Goal: Communication & Community: Answer question/provide support

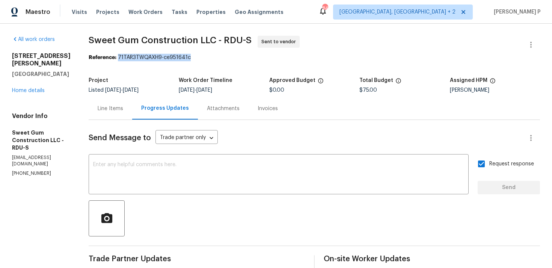
click at [238, 214] on div at bounding box center [315, 218] width 452 height 36
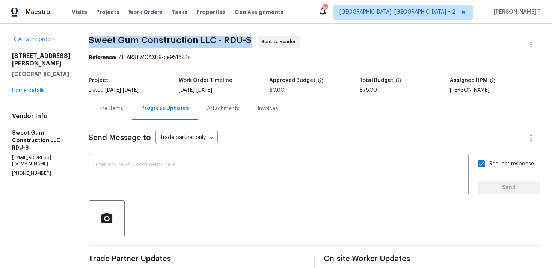
drag, startPoint x: 107, startPoint y: 41, endPoint x: 274, endPoint y: 38, distance: 166.9
click at [274, 38] on span "Sweet Gum Construction LLC - RDU-S Sent to vendor" at bounding box center [306, 45] width 434 height 18
copy span "Sweet Gum Construction LLC - RDU-S"
click at [116, 61] on div "Reference: 71TAR3TWQAXH9-ce951641c" at bounding box center [315, 58] width 452 height 8
drag, startPoint x: 106, startPoint y: 42, endPoint x: 273, endPoint y: 42, distance: 167.6
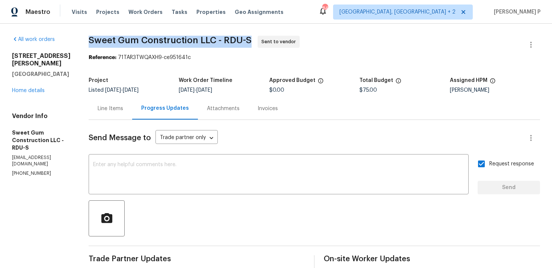
click at [273, 42] on span "Sweet Gum Construction LLC - RDU-S Sent to vendor" at bounding box center [306, 45] width 434 height 18
copy span "Sweet Gum Construction LLC - RDU-S"
click at [195, 74] on div "Project Listed 8/27/2025 - 8/29/2025 Work Order Timeline 8/28/2025 - 9/2/2025 A…" at bounding box center [315, 85] width 452 height 24
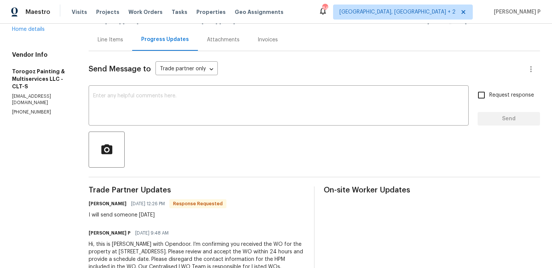
scroll to position [100, 0]
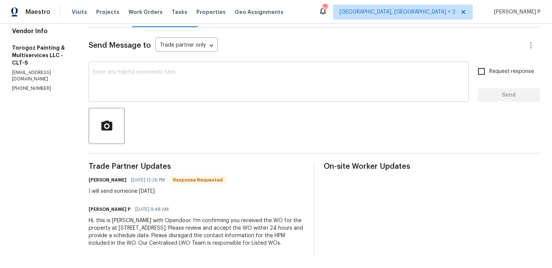
click at [123, 80] on textarea at bounding box center [278, 83] width 371 height 26
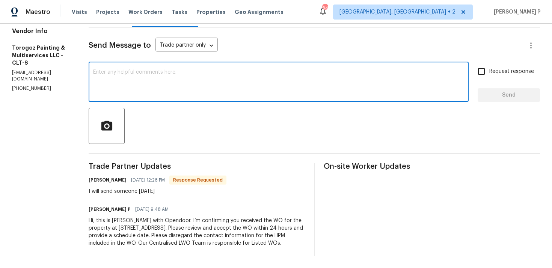
paste textarea "Thank you for accepting the work order and providing the scheduled date."
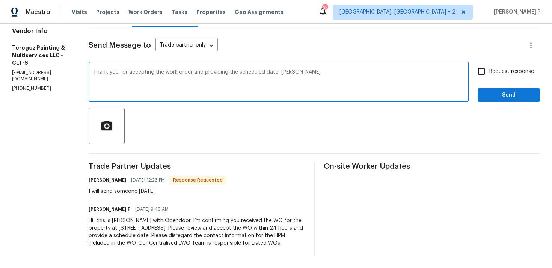
type textarea "Thank you for accepting the work order and providing the scheduled date, Ricard…"
click at [510, 69] on label "Request response" at bounding box center [504, 72] width 61 height 16
click at [490, 69] on input "Request response" at bounding box center [482, 72] width 16 height 16
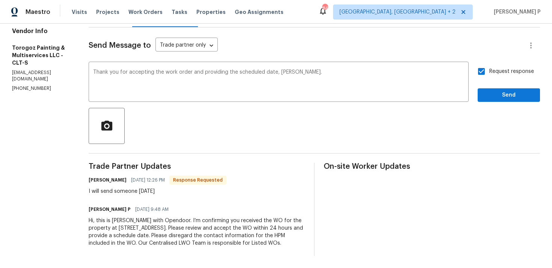
click at [505, 68] on span "Request response" at bounding box center [512, 72] width 45 height 8
click at [490, 64] on input "Request response" at bounding box center [482, 72] width 16 height 16
checkbox input "false"
click at [503, 88] on button "Send" at bounding box center [509, 95] width 62 height 14
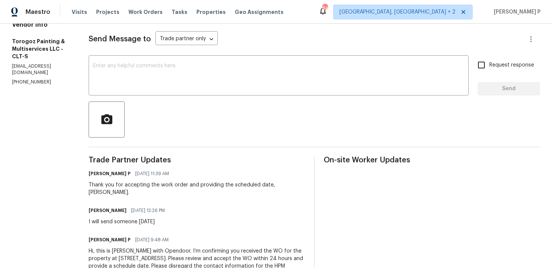
scroll to position [83, 0]
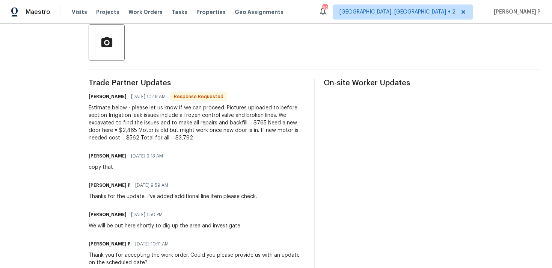
scroll to position [179, 0]
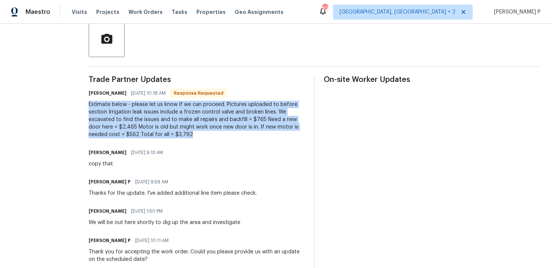
drag, startPoint x: 84, startPoint y: 105, endPoint x: 162, endPoint y: 138, distance: 85.2
click at [162, 138] on div "Trade Partner Updates Michael Kimbrell 08/28/2025 10:18 AM Response Requested E…" at bounding box center [197, 200] width 216 height 248
copy div "Estimate below - please let us know if we can proceed. Pictures uploaded to bef…"
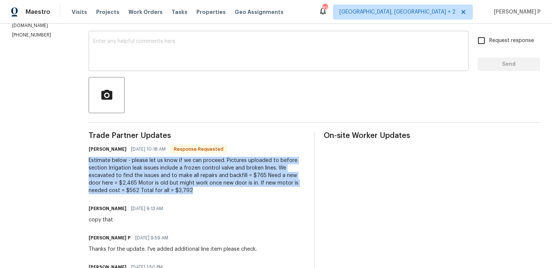
click at [214, 59] on textarea at bounding box center [278, 52] width 371 height 26
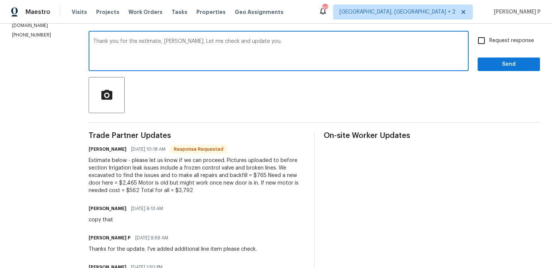
type textarea "Thank you for the estimate, Michael. Let me check and update you."
click at [504, 68] on span "Send" at bounding box center [509, 64] width 50 height 9
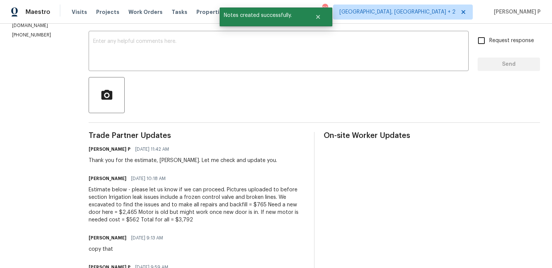
scroll to position [33, 0]
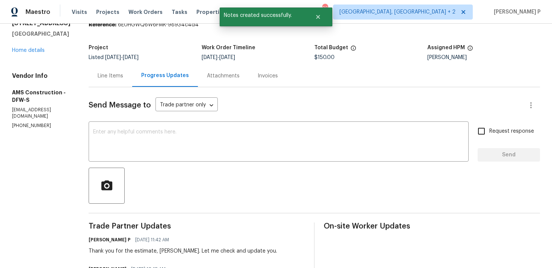
click at [101, 83] on div "Line Items" at bounding box center [111, 76] width 44 height 22
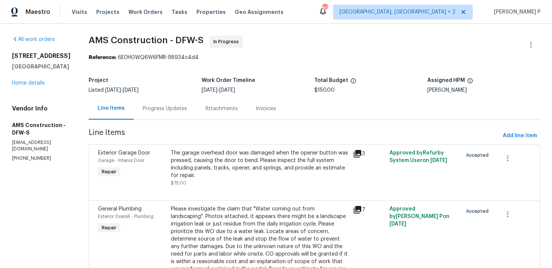
click at [249, 155] on div "The garage overhead door was damaged when the opener button was pressed, causin…" at bounding box center [260, 164] width 178 height 30
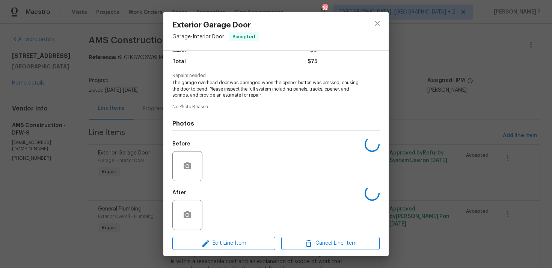
scroll to position [65, 0]
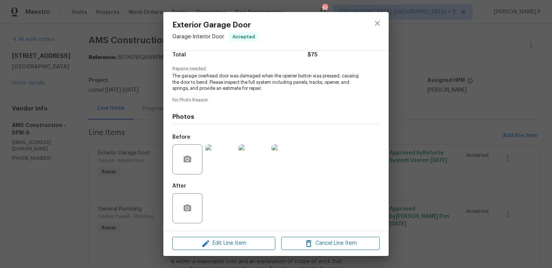
click at [215, 157] on img at bounding box center [221, 159] width 30 height 30
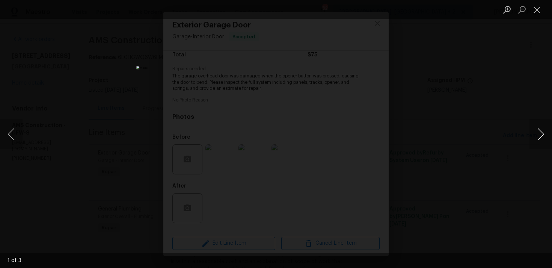
click at [541, 132] on button "Next image" at bounding box center [541, 134] width 23 height 30
click at [540, 8] on button "Close lightbox" at bounding box center [537, 9] width 15 height 13
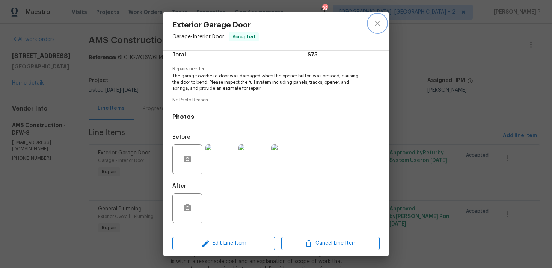
click at [378, 23] on icon "close" at bounding box center [377, 23] width 5 height 5
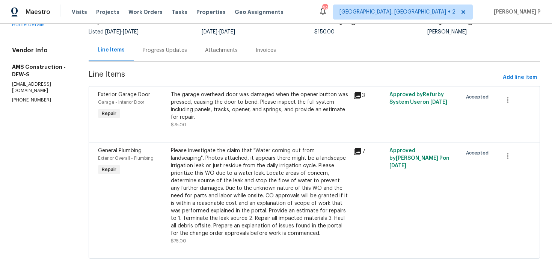
scroll to position [70, 0]
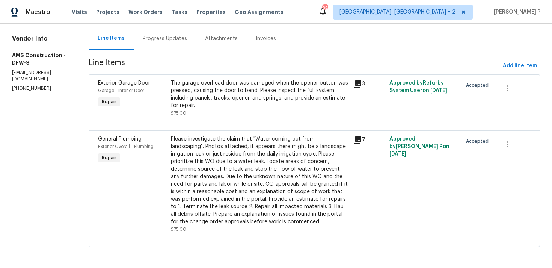
click at [202, 162] on div "Please investigate the claim that "Water coming out from landscaping". Photos a…" at bounding box center [260, 180] width 178 height 90
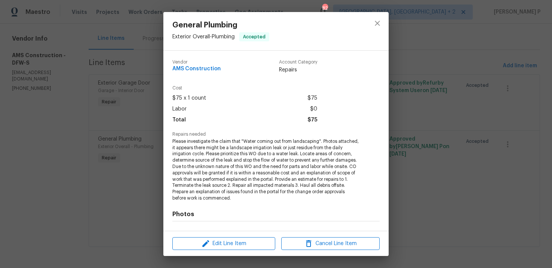
scroll to position [97, 0]
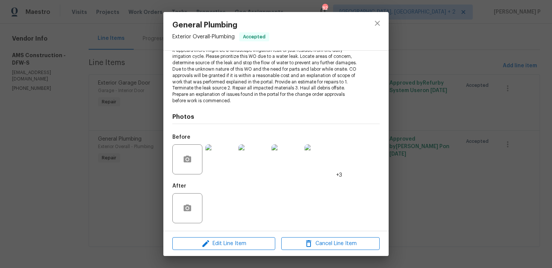
click at [211, 165] on img at bounding box center [221, 159] width 30 height 30
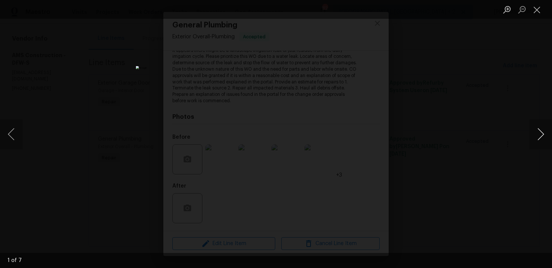
click at [543, 132] on button "Next image" at bounding box center [541, 134] width 23 height 30
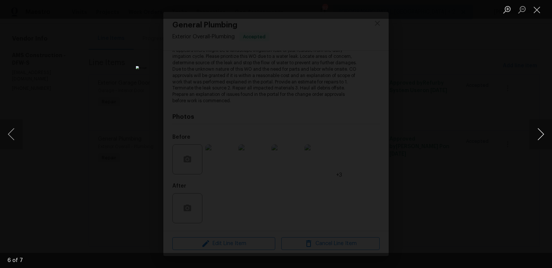
click at [543, 132] on button "Next image" at bounding box center [541, 134] width 23 height 30
click at [537, 6] on button "Close lightbox" at bounding box center [537, 9] width 15 height 13
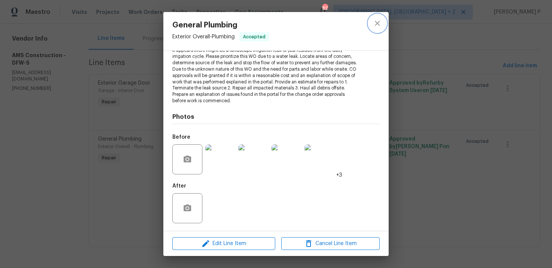
click at [381, 21] on icon "close" at bounding box center [377, 23] width 9 height 9
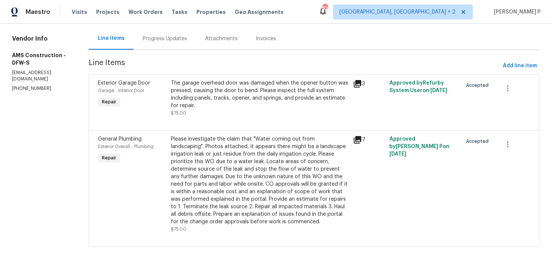
scroll to position [0, 0]
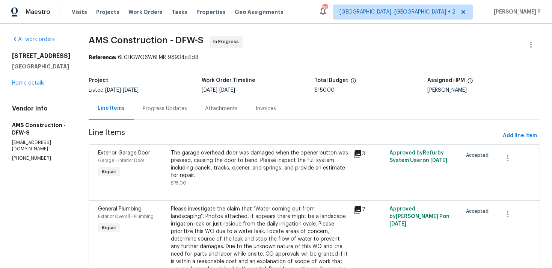
click at [131, 54] on div "Reference: 6E0HGWQ6W6FMR-98934c4d4" at bounding box center [315, 58] width 452 height 8
drag, startPoint x: 79, startPoint y: 41, endPoint x: 192, endPoint y: 41, distance: 113.1
click at [192, 41] on div "All work orders 13408 Dove Ranch Rd Roanoke, TX 76262 Home details Vendor Info …" at bounding box center [276, 181] width 552 height 314
copy span "AMS Construction - DFW-S"
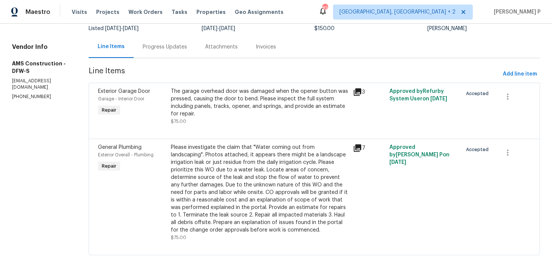
scroll to position [70, 0]
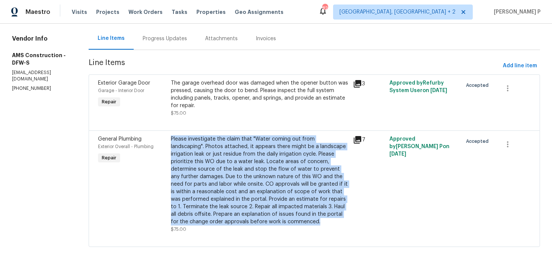
copy div "Please investigate the claim that "Water coming out from landscaping". Photos a…"
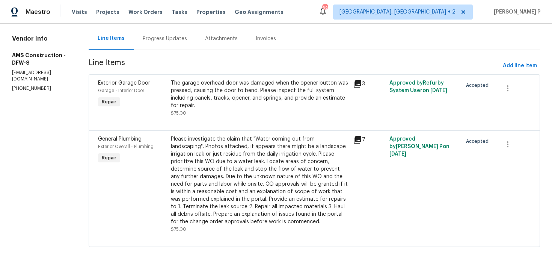
drag, startPoint x: 164, startPoint y: 138, endPoint x: 60, endPoint y: 170, distance: 109.3
click at [60, 170] on div "All work orders 13408 Dove Ranch Rd Roanoke, TX 76262 Home details Vendor Info …" at bounding box center [276, 111] width 552 height 314
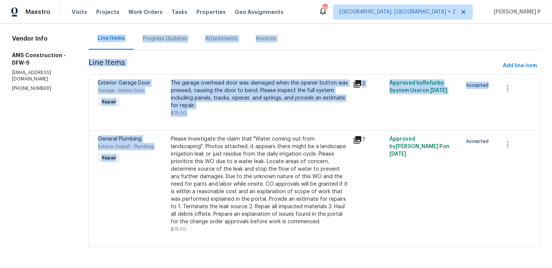
click at [60, 170] on section "All work orders 13408 Dove Ranch Rd Roanoke, TX 76262 Home details Vendor Info …" at bounding box center [41, 111] width 59 height 290
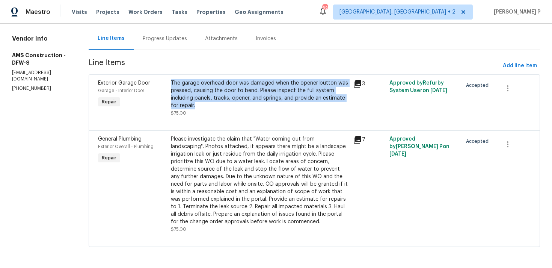
copy div "The garage overhead door was damaged when the opener button was pressed, causin…"
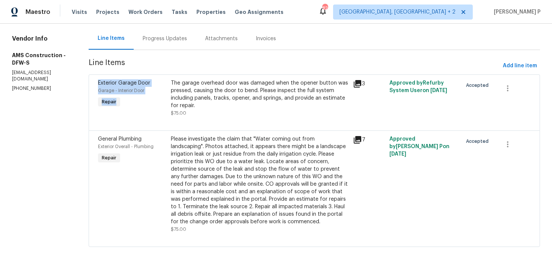
drag, startPoint x: 163, startPoint y: 82, endPoint x: 180, endPoint y: 69, distance: 21.8
click at [180, 70] on section "AMS Construction - DFW-S In Progress Reference: 6E0HGWQ6W6FMR-98934c4d4 Project…" at bounding box center [315, 111] width 452 height 290
click at [180, 69] on span "Line Items" at bounding box center [295, 66] width 412 height 14
click at [161, 39] on div "Progress Updates" at bounding box center [165, 39] width 44 height 8
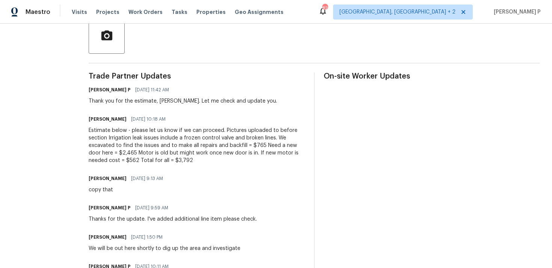
scroll to position [192, 0]
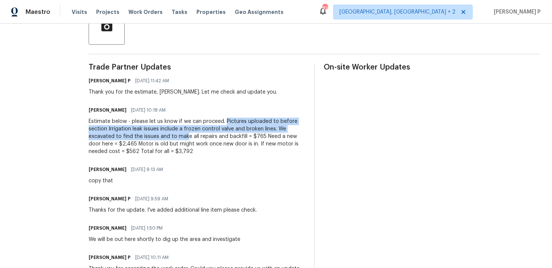
drag, startPoint x: 219, startPoint y: 121, endPoint x: 181, endPoint y: 133, distance: 40.6
click at [181, 133] on div "Estimate below - please let us know if we can proceed. Pictures uploaded to bef…" at bounding box center [197, 137] width 216 height 38
click at [167, 136] on div "Estimate below - please let us know if we can proceed. Pictures uploaded to bef…" at bounding box center [197, 137] width 216 height 38
drag, startPoint x: 219, startPoint y: 121, endPoint x: 239, endPoint y: 135, distance: 24.5
click at [239, 135] on div "Estimate below - please let us know if we can proceed. Pictures uploaded to bef…" at bounding box center [197, 137] width 216 height 38
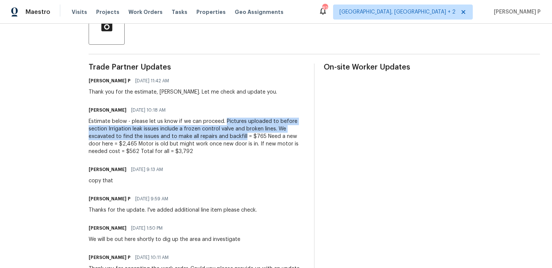
copy div "Pictures uploaded to before section Irrigation leak issues include a frozen con…"
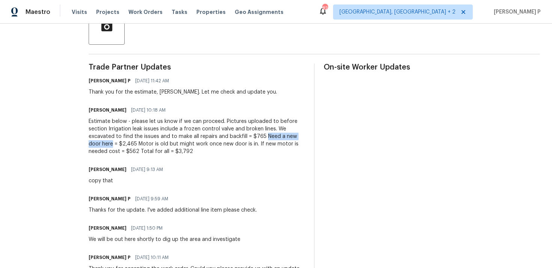
drag, startPoint x: 258, startPoint y: 136, endPoint x: 94, endPoint y: 144, distance: 164.4
click at [94, 144] on div "Estimate below - please let us know if we can proceed. Pictures uploaded to bef…" at bounding box center [197, 137] width 216 height 38
copy div "Need a new door here"
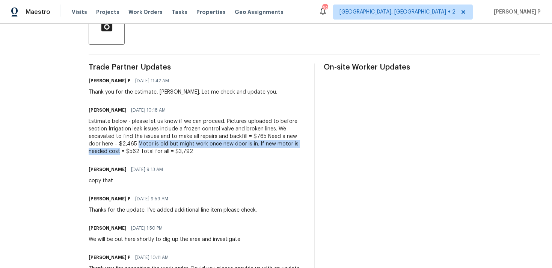
drag, startPoint x: 119, startPoint y: 144, endPoint x: 94, endPoint y: 151, distance: 25.5
click at [94, 151] on div "Estimate below - please let us know if we can proceed. Pictures uploaded to bef…" at bounding box center [197, 137] width 216 height 38
copy div "Motor is old but might work once new door is in. If new motor is needed cost"
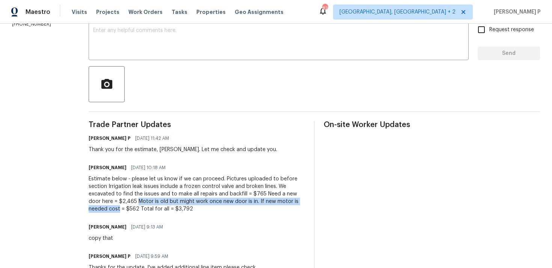
scroll to position [154, 0]
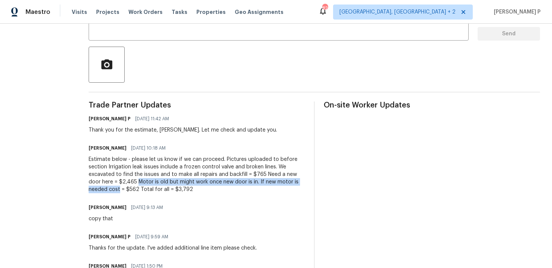
click at [82, 158] on div "All work orders 13408 Dove Ranch Rd Roanoke, TX 76262 Home details Vendor Info …" at bounding box center [276, 130] width 552 height 521
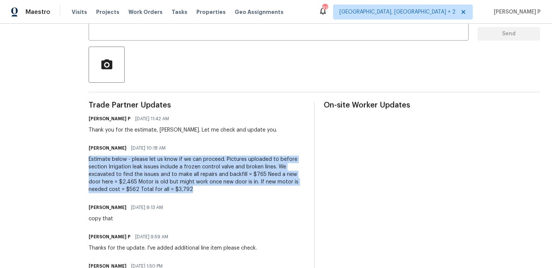
drag, startPoint x: 83, startPoint y: 159, endPoint x: 170, endPoint y: 187, distance: 90.9
click at [170, 187] on div "Estimate below - please let us know if we can proceed. Pictures uploaded to bef…" at bounding box center [197, 175] width 216 height 38
copy div "Estimate below - please let us know if we can proceed. Pictures uploaded to bef…"
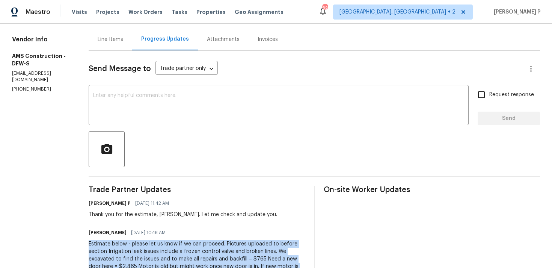
scroll to position [0, 0]
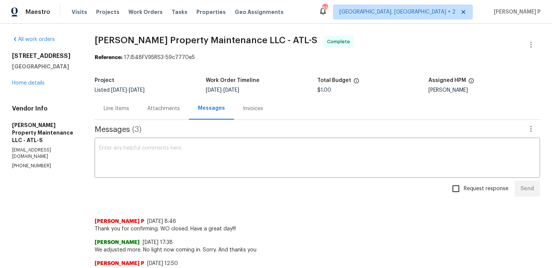
click at [33, 80] on div "1112 Highwood Ln Atlanta, GA 30344 Home details" at bounding box center [44, 69] width 65 height 35
click at [34, 86] on div "1112 Highwood Ln Atlanta, GA 30344 Home details" at bounding box center [44, 69] width 65 height 35
click at [34, 83] on link "Home details" at bounding box center [28, 82] width 33 height 5
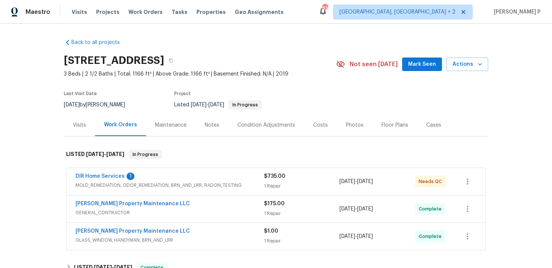
click at [111, 173] on span "DIR Home Services" at bounding box center [100, 177] width 49 height 8
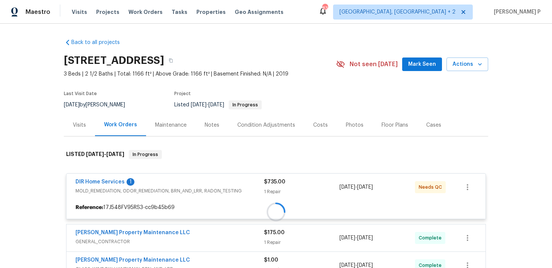
click at [110, 181] on div at bounding box center [276, 211] width 425 height 139
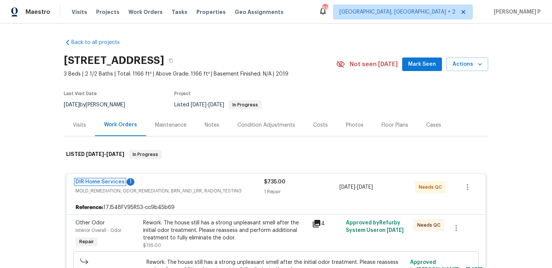
click at [110, 181] on link "DIR Home Services" at bounding box center [100, 181] width 49 height 5
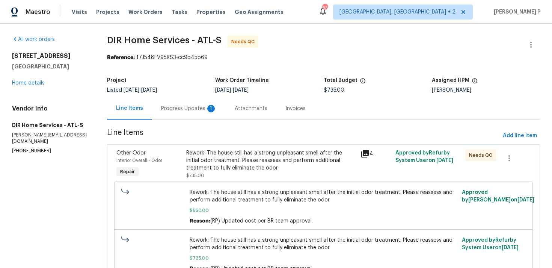
click at [178, 110] on div "Progress Updates 1" at bounding box center [189, 109] width 56 height 8
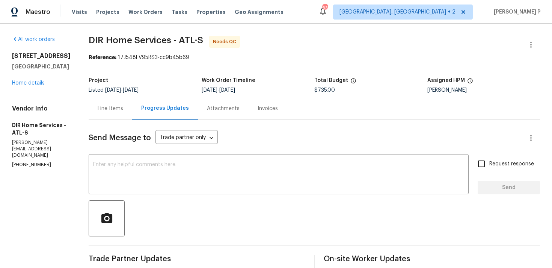
click at [123, 102] on div "Line Items" at bounding box center [111, 108] width 44 height 22
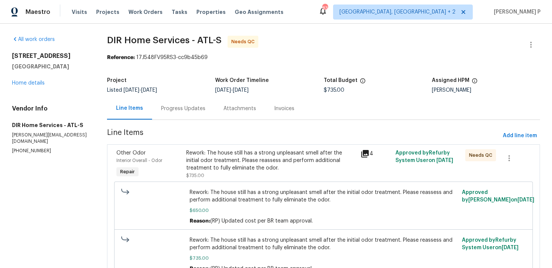
click at [189, 111] on div "Progress Updates" at bounding box center [183, 109] width 44 height 8
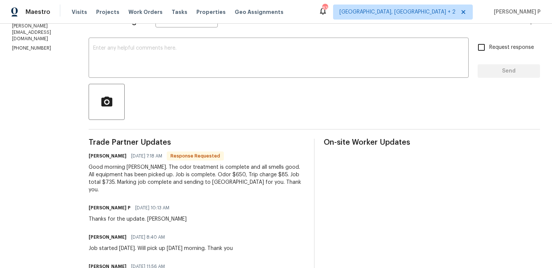
scroll to position [79, 0]
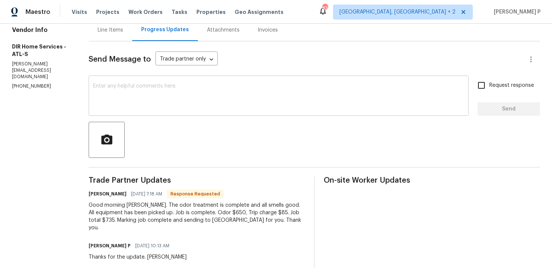
click at [190, 109] on textarea at bounding box center [278, 96] width 371 height 26
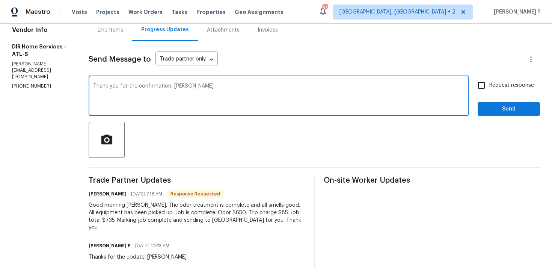
type textarea "Thank you for the confirmation, [PERSON_NAME]."
click at [499, 115] on button "Send" at bounding box center [509, 109] width 62 height 14
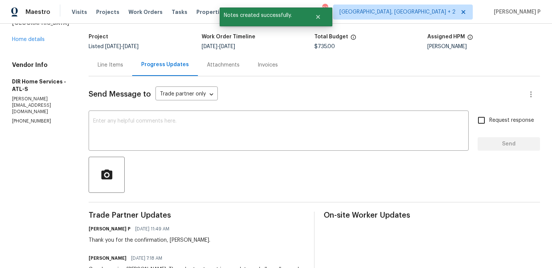
scroll to position [0, 0]
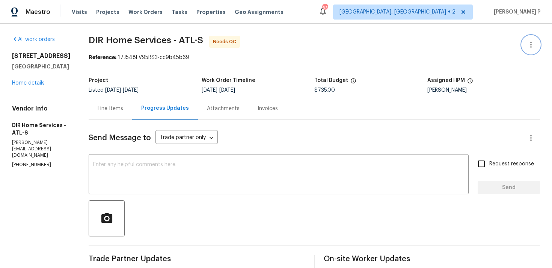
click at [533, 45] on icon "button" at bounding box center [531, 44] width 9 height 9
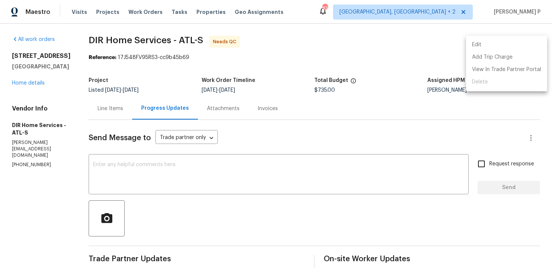
click at [497, 44] on li "Edit" at bounding box center [506, 45] width 81 height 12
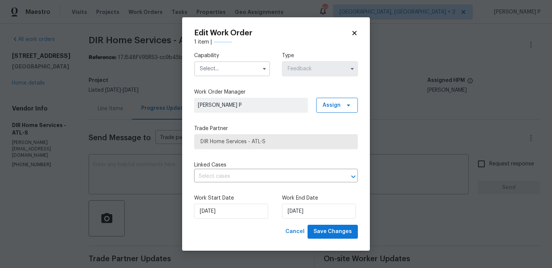
click at [249, 64] on input "text" at bounding box center [232, 68] width 76 height 15
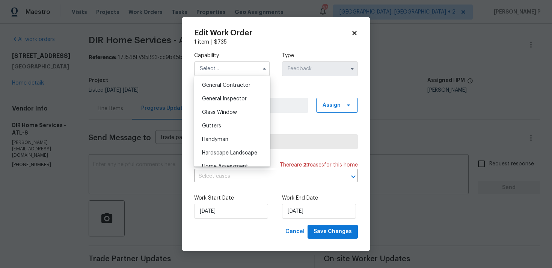
scroll to position [371, 0]
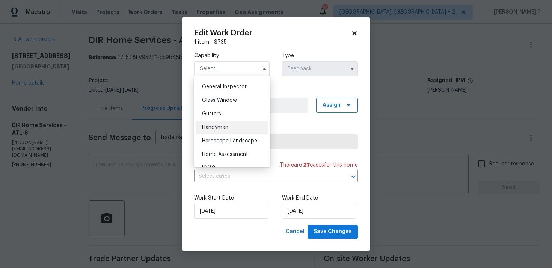
click at [232, 129] on div "Handyman" at bounding box center [232, 128] width 72 height 14
type input "Handyman"
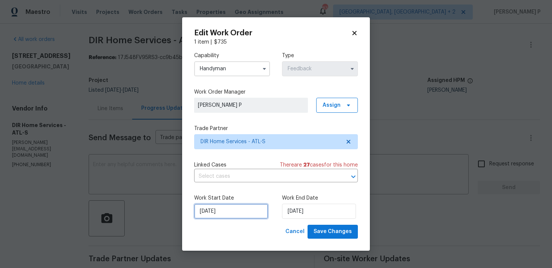
click at [240, 213] on input "14/08/2025" at bounding box center [231, 211] width 74 height 15
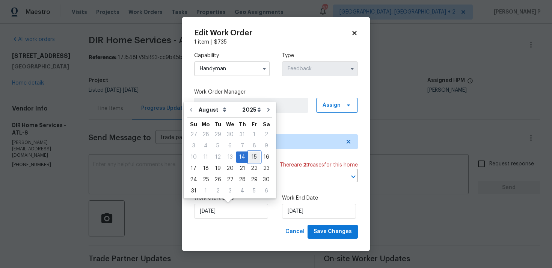
click at [250, 159] on div "15" at bounding box center [254, 157] width 12 height 11
type input "15/08/2025"
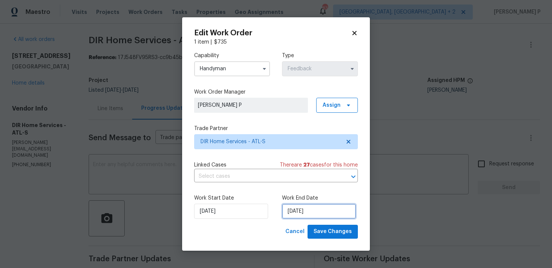
click at [288, 210] on input "18/08/2025" at bounding box center [319, 211] width 74 height 15
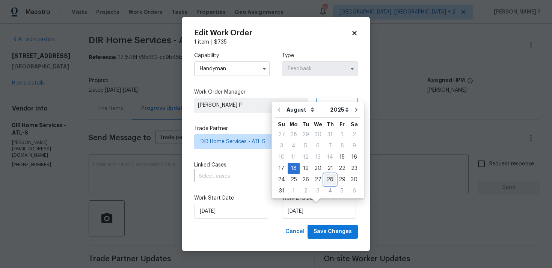
click at [329, 178] on div "28" at bounding box center [330, 179] width 12 height 11
type input "28/08/2025"
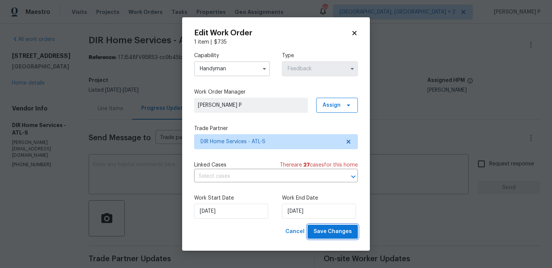
click at [341, 229] on span "Save Changes" at bounding box center [333, 231] width 38 height 9
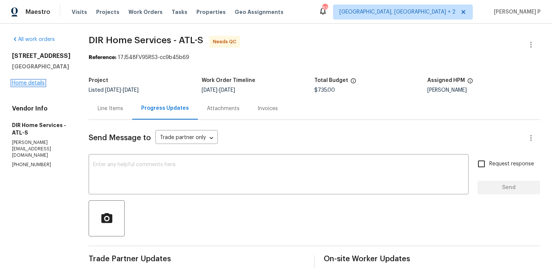
click at [36, 80] on link "Home details" at bounding box center [28, 82] width 33 height 5
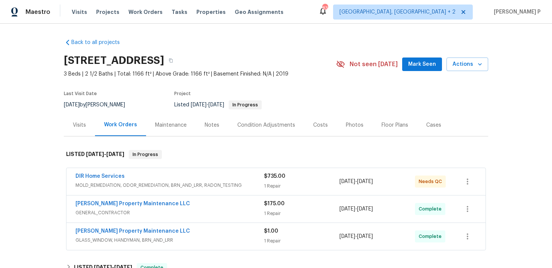
click at [77, 123] on div "Visits" at bounding box center [79, 125] width 13 height 8
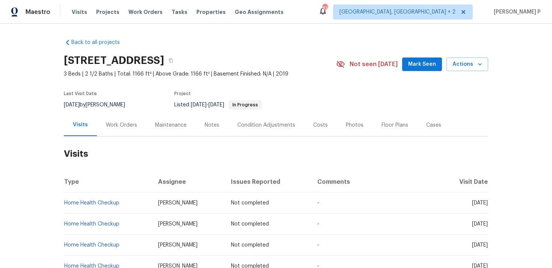
click at [459, 71] on div "[STREET_ADDRESS] 3 Beds | 2 1/2 Baths | Total: 1166 ft² | Above Grade: 1166 ft²…" at bounding box center [276, 64] width 425 height 27
click at [468, 63] on span "Actions" at bounding box center [468, 64] width 30 height 9
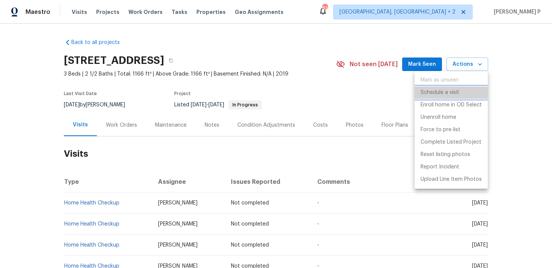
click at [443, 92] on p "Schedule a visit" at bounding box center [440, 93] width 39 height 8
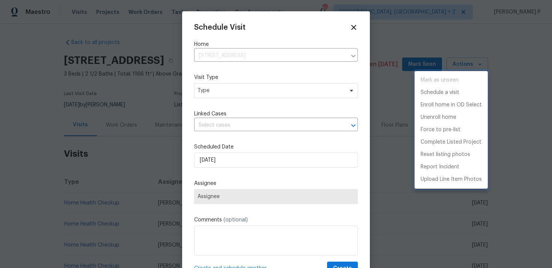
click at [219, 100] on div at bounding box center [276, 134] width 552 height 268
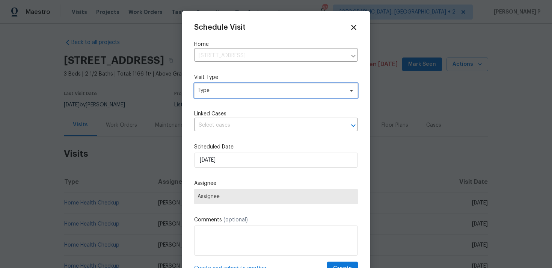
click at [233, 92] on span "Type" at bounding box center [271, 91] width 146 height 8
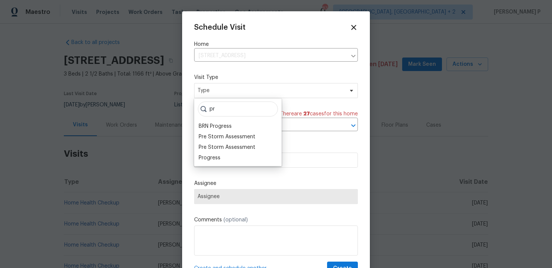
type input "pr"
click at [212, 164] on div "pr BRN Progress Pre Storm Assessment Pre Storm Assessment Progress" at bounding box center [238, 132] width 88 height 68
click at [213, 157] on div "Progress" at bounding box center [210, 158] width 22 height 8
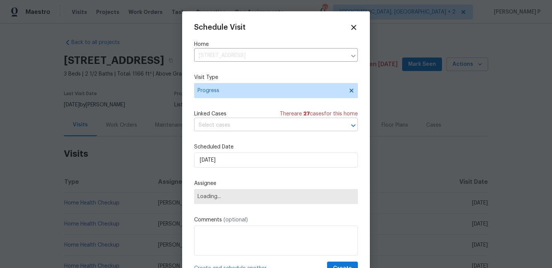
click at [244, 123] on input "text" at bounding box center [265, 126] width 143 height 12
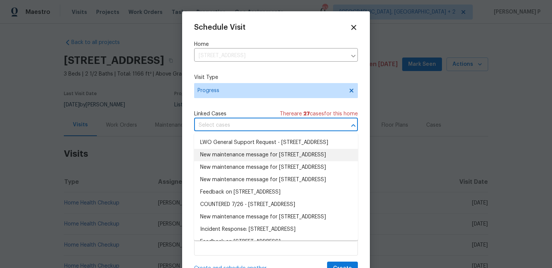
click at [242, 161] on li "New maintenance message for [STREET_ADDRESS]" at bounding box center [276, 155] width 164 height 12
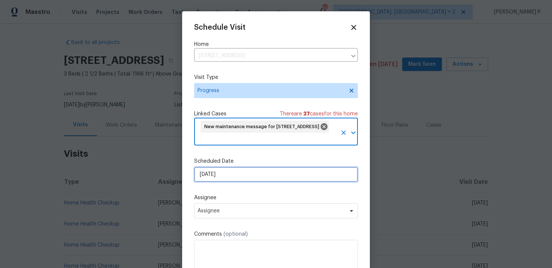
click at [242, 175] on input "[DATE]" at bounding box center [276, 174] width 164 height 15
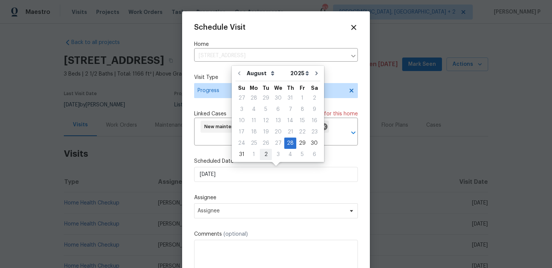
click at [263, 155] on div "2" at bounding box center [266, 154] width 12 height 11
type input "[DATE]"
select select "8"
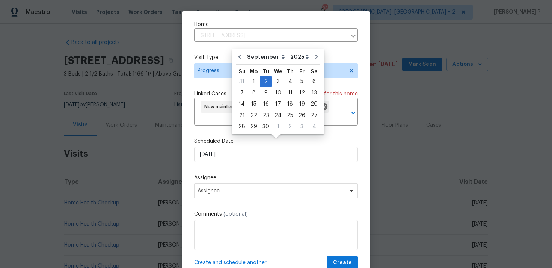
scroll to position [28, 0]
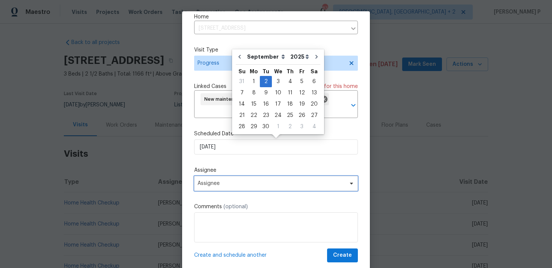
click at [254, 182] on span "Assignee" at bounding box center [271, 183] width 147 height 6
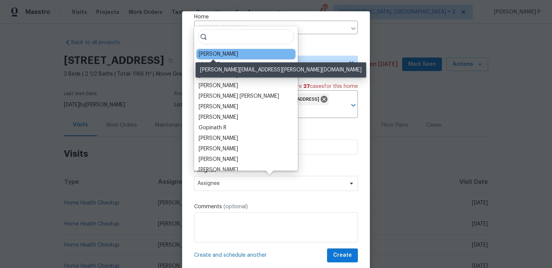
click at [225, 51] on div "[PERSON_NAME]" at bounding box center [218, 54] width 39 height 8
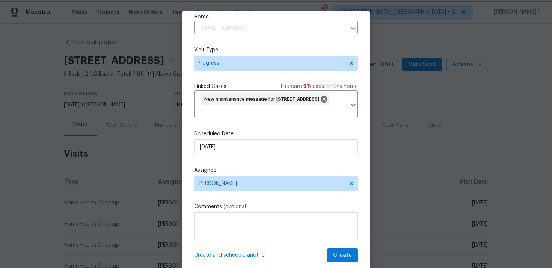
scroll to position [18, 0]
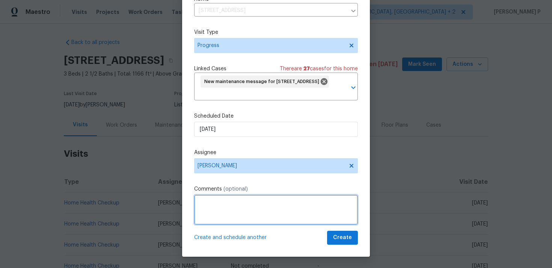
click at [243, 197] on textarea at bounding box center [276, 210] width 164 height 30
paste textarea "Please visit the property for the odor treatment, verify that the property is o…"
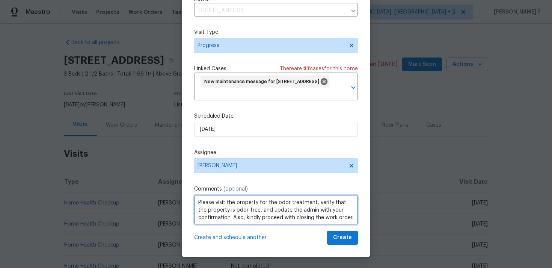
scroll to position [1, 0]
type textarea "Please visit the property for the odor treatment, verify that the property is o…"
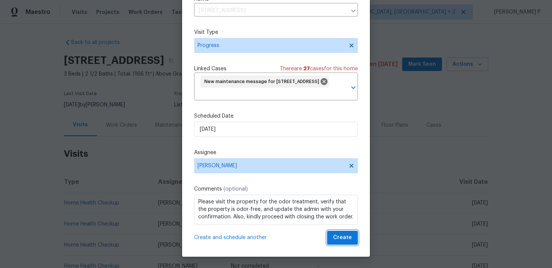
click at [346, 239] on span "Create" at bounding box center [342, 237] width 19 height 9
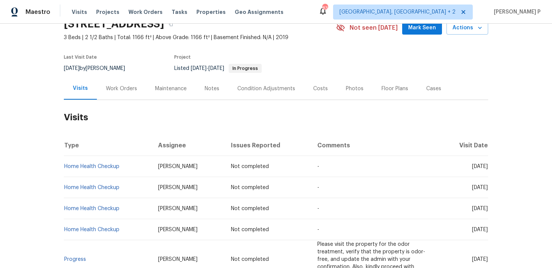
scroll to position [0, 0]
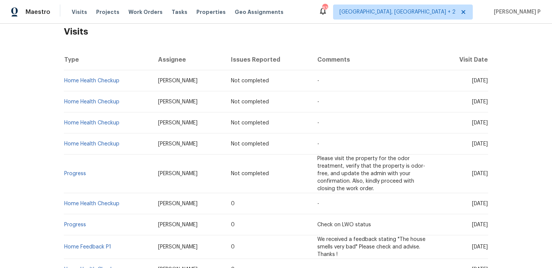
scroll to position [129, 0]
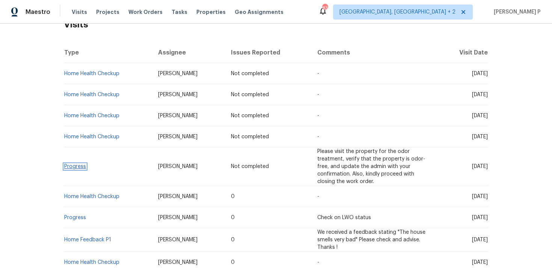
click at [81, 164] on link "Progress" at bounding box center [75, 166] width 22 height 5
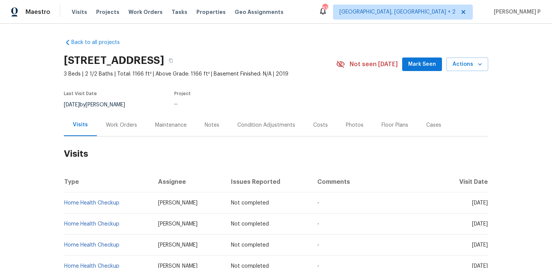
click at [117, 128] on div "Work Orders" at bounding box center [121, 125] width 31 height 8
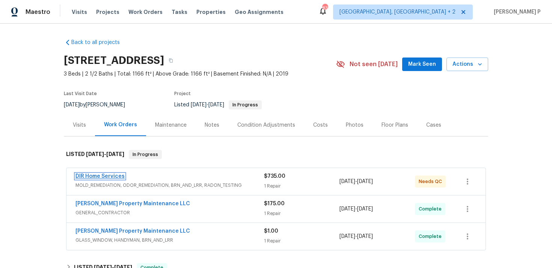
click at [111, 174] on link "DIR Home Services" at bounding box center [100, 176] width 49 height 5
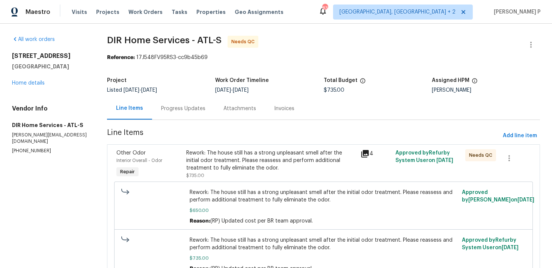
click at [191, 124] on section "DIR Home Services - ATL-S Needs QC Reference: 17J548FV95RS3-cc9b45b69 Project L…" at bounding box center [323, 166] width 433 height 260
click at [194, 102] on div "Progress Updates" at bounding box center [183, 108] width 62 height 22
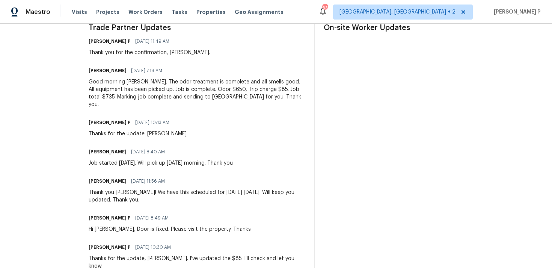
scroll to position [233, 0]
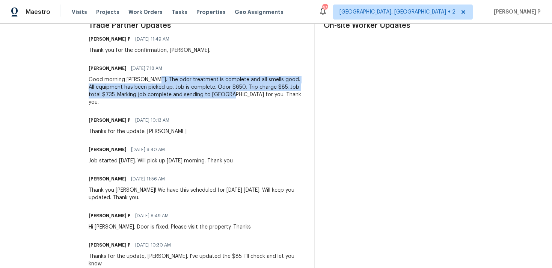
drag, startPoint x: 157, startPoint y: 78, endPoint x: 246, endPoint y: 97, distance: 90.2
click at [246, 97] on div "Good morning [PERSON_NAME]. The odor treatment is complete and all smells good.…" at bounding box center [197, 91] width 216 height 30
copy div "The odor treatment is complete and all smells good. All equipment has been pick…"
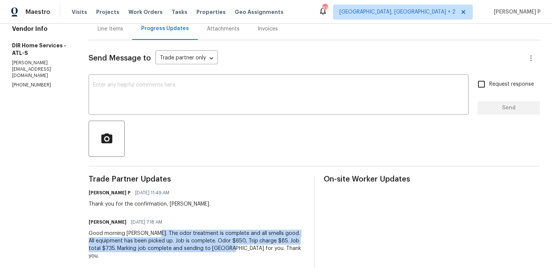
scroll to position [0, 0]
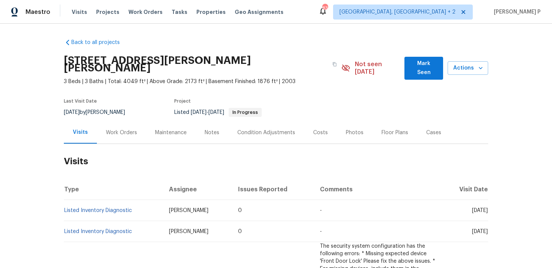
click at [121, 129] on div "Work Orders" at bounding box center [121, 133] width 31 height 8
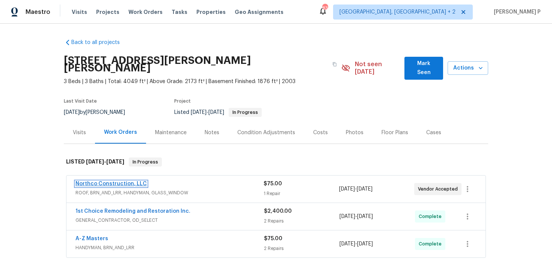
click at [115, 181] on link "Northco Construction, LLC" at bounding box center [111, 183] width 71 height 5
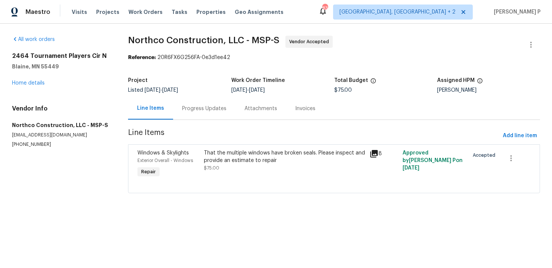
click at [205, 110] on div "Progress Updates" at bounding box center [204, 109] width 44 height 8
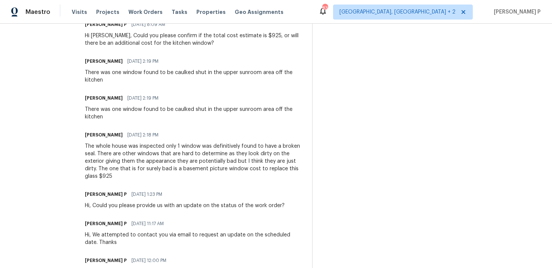
scroll to position [327, 0]
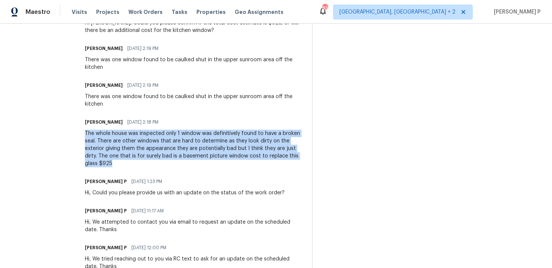
drag, startPoint x: 86, startPoint y: 132, endPoint x: 113, endPoint y: 161, distance: 39.9
click at [113, 161] on div "The whole house was inspected only 1 window was definitively found to have a br…" at bounding box center [194, 149] width 218 height 38
copy div "The whole house was inspected only 1 window was definitively found to have a br…"
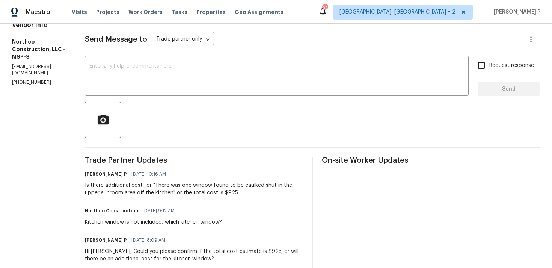
scroll to position [90, 0]
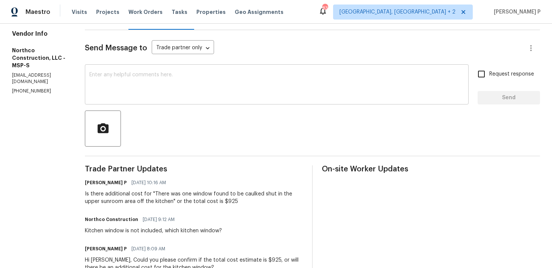
click at [181, 76] on textarea at bounding box center [276, 85] width 375 height 26
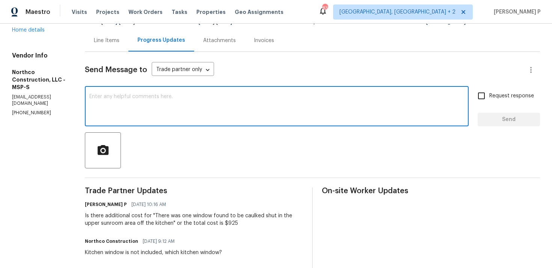
scroll to position [0, 0]
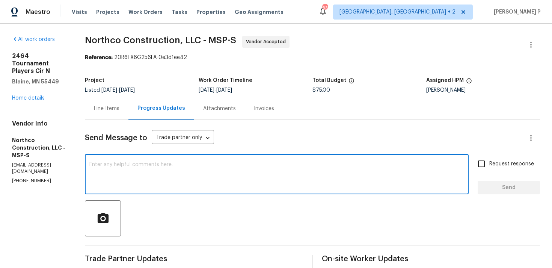
click at [112, 113] on div "Line Items" at bounding box center [107, 108] width 44 height 22
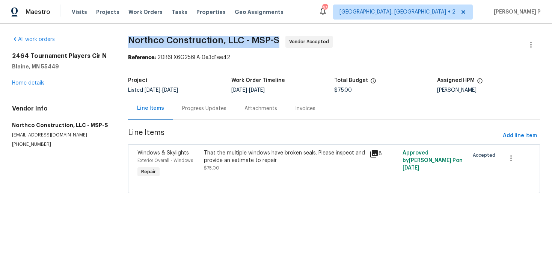
drag, startPoint x: 132, startPoint y: 39, endPoint x: 284, endPoint y: 39, distance: 151.8
click at [284, 39] on span "Northco Construction, LLC - MSP-S Vendor Accepted" at bounding box center [325, 45] width 394 height 18
copy span "Northco Construction, LLC - MSP-S"
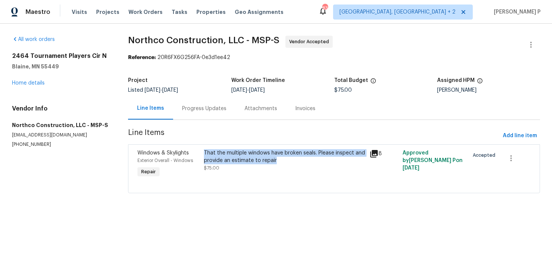
copy div "That the multiple windows have broken seals. Please inspect and provide an esti…"
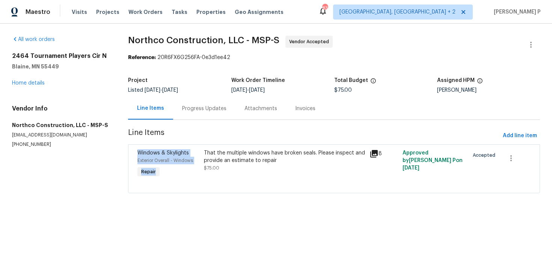
drag, startPoint x: 205, startPoint y: 153, endPoint x: 274, endPoint y: 133, distance: 71.8
click at [274, 133] on section "Northco Construction, LLC - MSP-S Vendor Accepted Reference: 20R6FX6G256FA-0e3d…" at bounding box center [334, 119] width 412 height 166
click at [274, 133] on span "Line Items" at bounding box center [314, 136] width 372 height 14
click at [203, 113] on div "Progress Updates" at bounding box center [204, 108] width 62 height 22
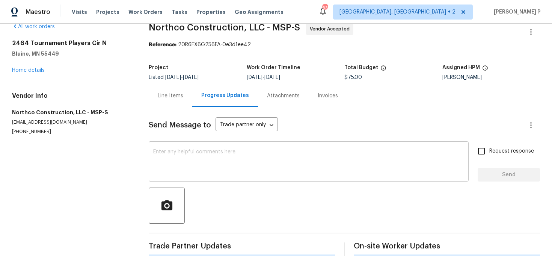
scroll to position [48, 0]
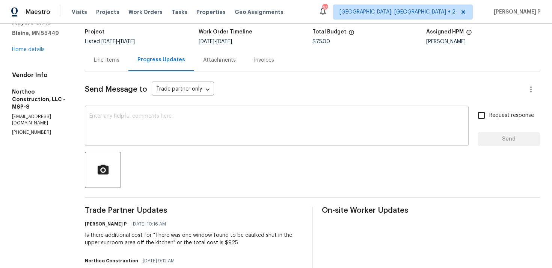
click at [196, 127] on textarea at bounding box center [276, 127] width 375 height 26
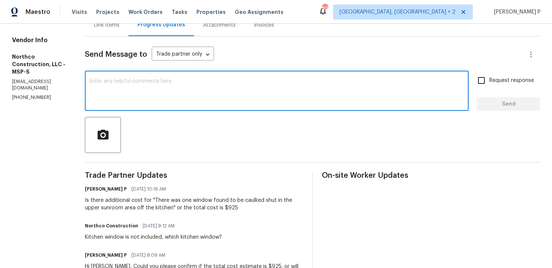
scroll to position [98, 0]
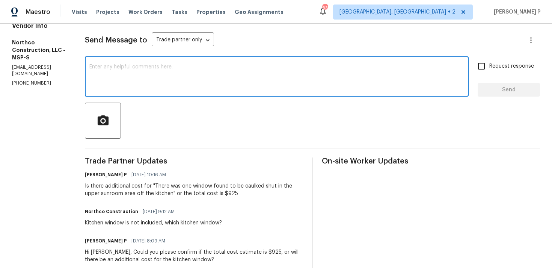
click at [180, 67] on textarea at bounding box center [276, 77] width 375 height 26
type textarea "C"
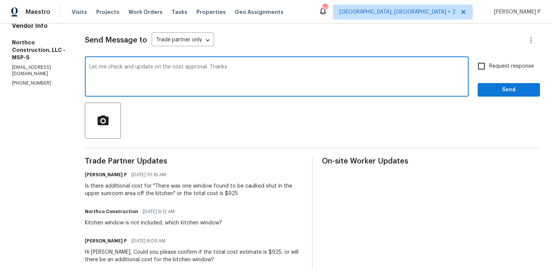
type textarea "Let me check and update on the cost approval. Thanks"
click at [505, 86] on span "Send" at bounding box center [509, 89] width 50 height 9
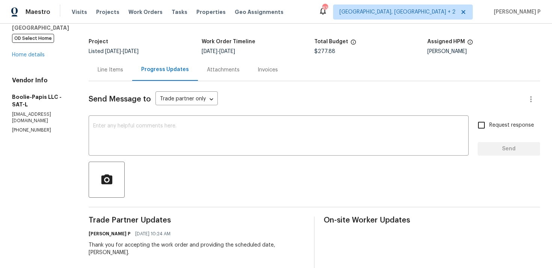
scroll to position [31, 0]
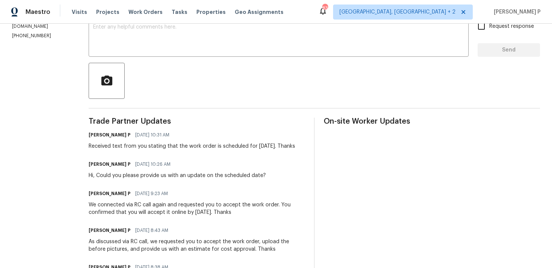
scroll to position [74, 0]
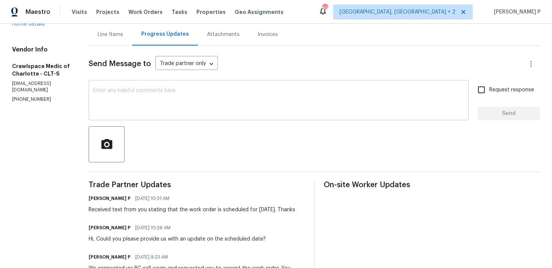
click at [109, 106] on textarea at bounding box center [278, 101] width 371 height 26
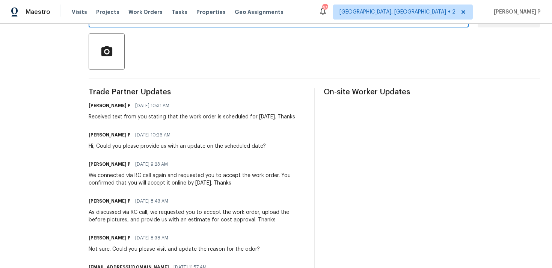
scroll to position [125, 0]
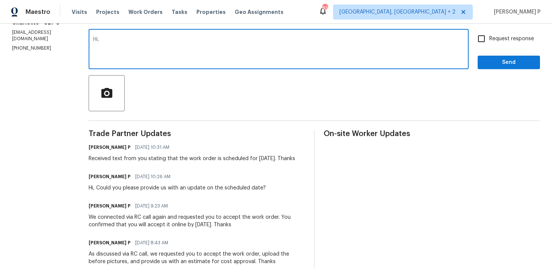
paste textarea "Could you please provide us with an update on the status of the work order?"
type textarea "Hi, Could you please provide us with an update on the status of the work order?"
click at [483, 48] on div "Request response Send" at bounding box center [509, 50] width 62 height 38
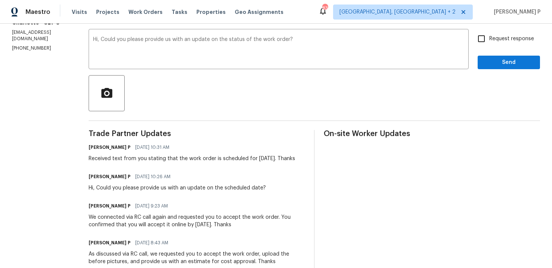
click at [494, 39] on span "Request response" at bounding box center [512, 39] width 45 height 8
click at [490, 39] on input "Request response" at bounding box center [482, 39] width 16 height 16
checkbox input "true"
click at [490, 62] on span "Send" at bounding box center [509, 62] width 50 height 9
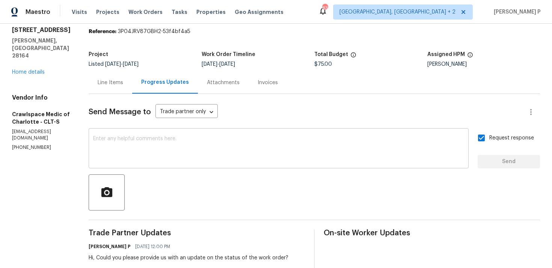
scroll to position [0, 0]
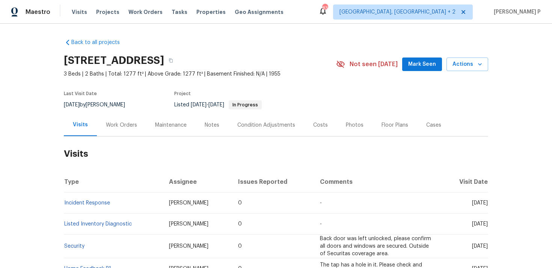
click at [121, 126] on div "Work Orders" at bounding box center [121, 125] width 31 height 8
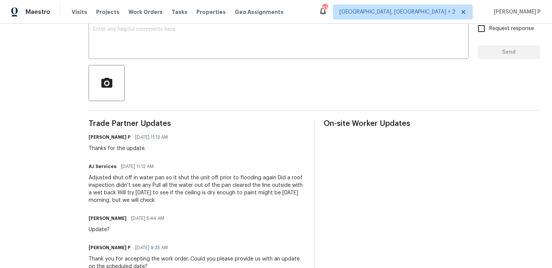
scroll to position [136, 0]
click at [118, 48] on textarea at bounding box center [278, 39] width 371 height 26
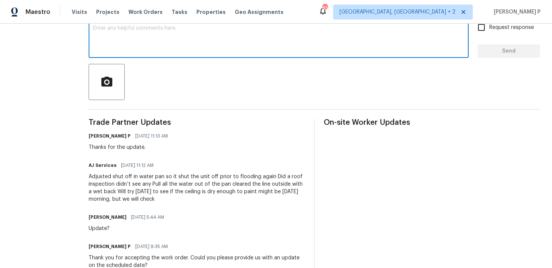
scroll to position [106, 0]
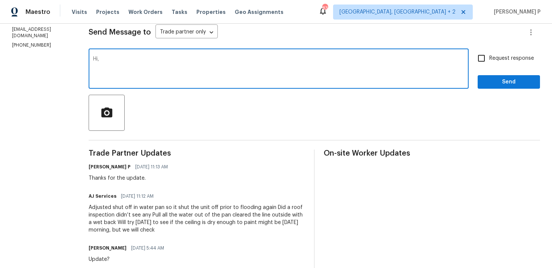
paste textarea "Could you please provide us with an update on the status of the work order?"
click at [229, 60] on textarea "Hi, Could you please provide us with an update on the status of the work order?" at bounding box center [278, 69] width 371 height 26
type textarea "Hi, Could you please provide us with an update on the current status of the wor…"
click at [496, 56] on span "Request response" at bounding box center [512, 58] width 45 height 8
click at [490, 56] on input "Request response" at bounding box center [482, 58] width 16 height 16
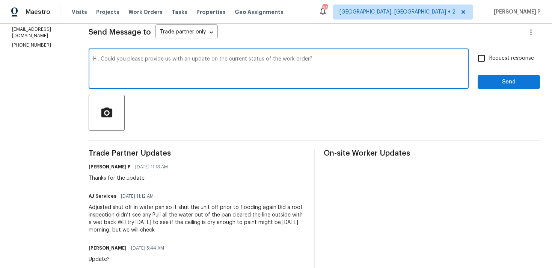
checkbox input "true"
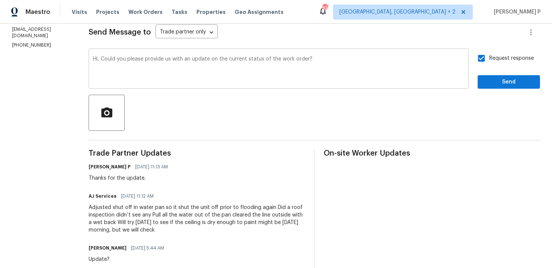
click at [293, 61] on textarea "Hi, Could you please provide us with an update on the current status of the wor…" at bounding box center [278, 69] width 371 height 26
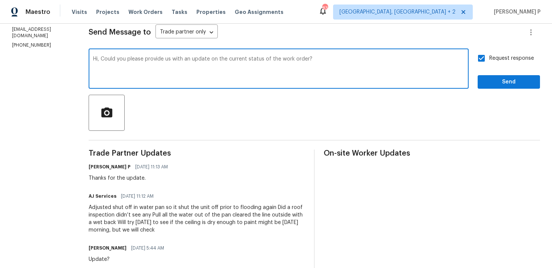
click at [293, 61] on textarea "Hi, Could you please provide us with an update on the current status of the wor…" at bounding box center [278, 69] width 371 height 26
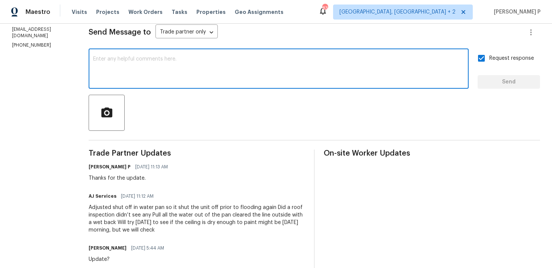
scroll to position [0, 0]
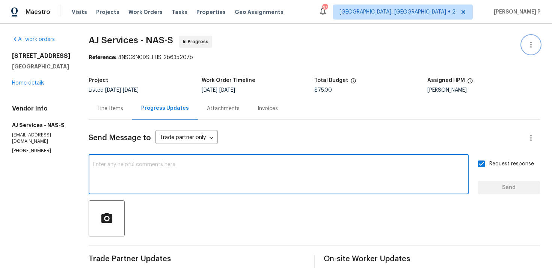
click at [528, 42] on icon "button" at bounding box center [531, 44] width 9 height 9
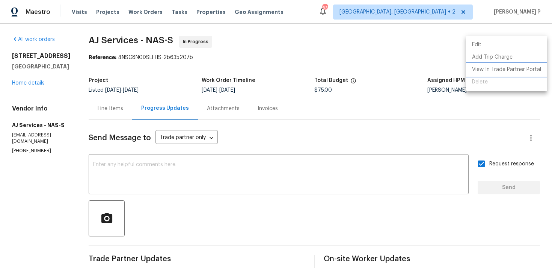
click at [501, 70] on li "View In Trade Partner Portal" at bounding box center [506, 70] width 81 height 12
click at [185, 210] on div at bounding box center [276, 134] width 552 height 268
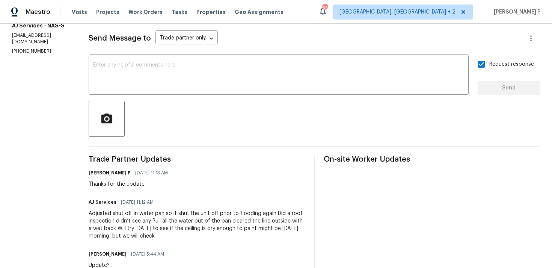
scroll to position [106, 0]
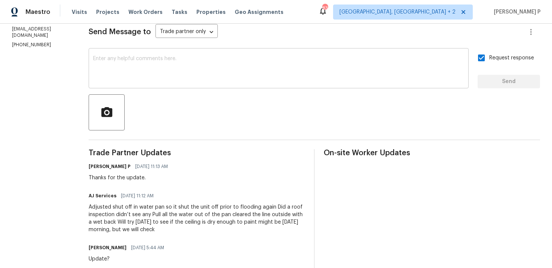
click at [196, 75] on textarea at bounding box center [278, 69] width 371 height 26
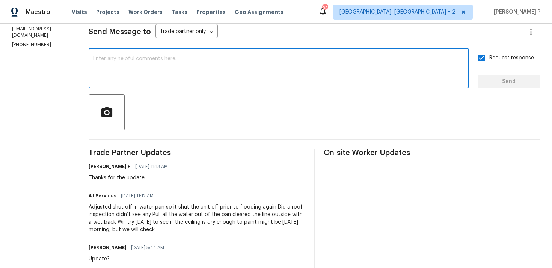
paste textarea "Could you please provide us with an update on the status of the work order?"
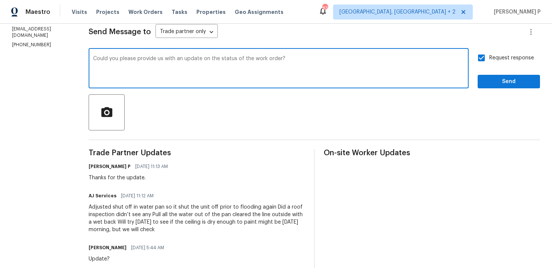
click at [93, 59] on div "Could you please provide us with an update on the status of the work order? x ​" at bounding box center [279, 69] width 380 height 38
click at [94, 58] on textarea "Could you please provide us with an update on the status of the work order?" at bounding box center [278, 69] width 371 height 26
click at [229, 58] on textarea "Hi, Could you please provide us with an update on the status of the work order?" at bounding box center [278, 69] width 371 height 26
type textarea "Hi, Could you please provide us with an update on the current status of the wor…"
click at [496, 77] on span "Send" at bounding box center [509, 81] width 50 height 9
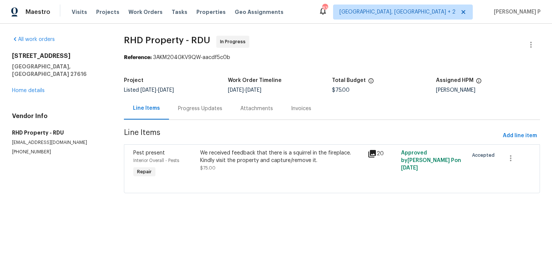
click at [194, 109] on div "Progress Updates" at bounding box center [200, 109] width 44 height 8
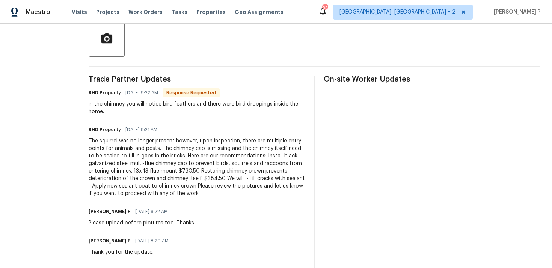
scroll to position [182, 0]
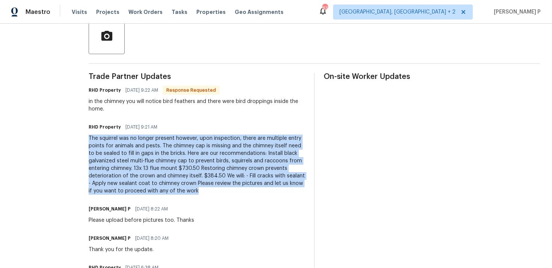
drag, startPoint x: 99, startPoint y: 138, endPoint x: 232, endPoint y: 191, distance: 142.5
click at [232, 191] on div "The squirrel was no longer present however, upon inspection, there are multiple…" at bounding box center [197, 165] width 216 height 60
copy div "The squirrel was no longer present however, upon inspection, there are multiple…"
click at [131, 103] on div "in the chimney you will notice bird feathers and there were bird droppings insi…" at bounding box center [197, 105] width 216 height 15
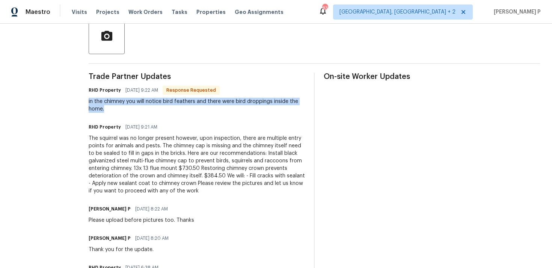
drag, startPoint x: 98, startPoint y: 100, endPoint x: 116, endPoint y: 106, distance: 19.4
click at [116, 106] on div "All work orders [STREET_ADDRESS] Home details Vendor Info RHD Property - RDU [E…" at bounding box center [276, 116] width 552 height 551
copy div "in the chimney you will notice bird feathers and there were bird droppings insi…"
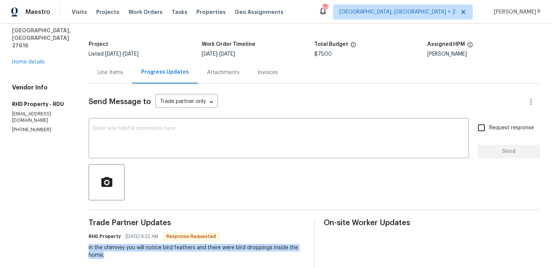
scroll to position [0, 0]
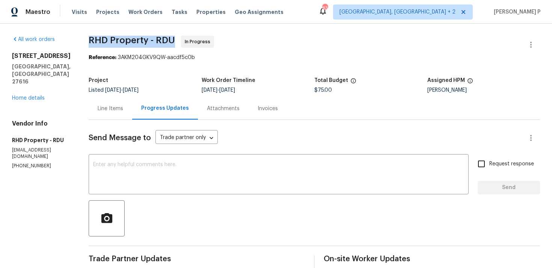
drag, startPoint x: 101, startPoint y: 37, endPoint x: 187, endPoint y: 41, distance: 85.8
click at [187, 41] on span "RHD Property - RDU In Progress" at bounding box center [306, 45] width 434 height 18
copy span "RHD Property - RDU"
click at [120, 109] on div "Line Items" at bounding box center [111, 109] width 26 height 8
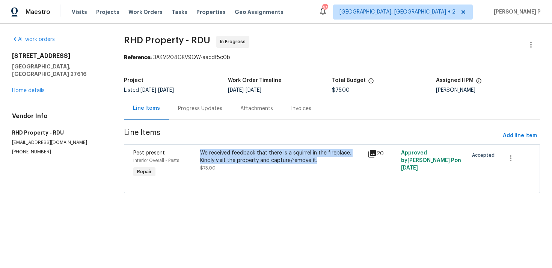
copy div "We received feedback that there is a squirrel in the fireplace. Kindly visit th…"
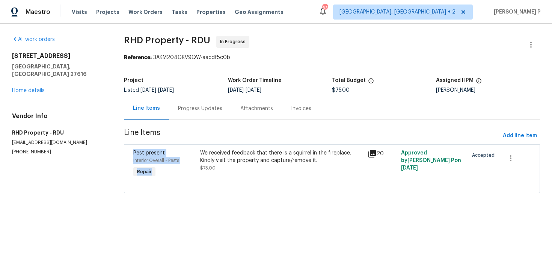
drag, startPoint x: 201, startPoint y: 153, endPoint x: 311, endPoint y: 135, distance: 111.3
click at [311, 135] on section "RHD Property - RDU In Progress Reference: 3AKM204GKV9QW-aacdf5c0b Project Liste…" at bounding box center [332, 119] width 416 height 166
click at [311, 135] on span "Line Items" at bounding box center [312, 136] width 376 height 14
click at [235, 151] on div "We received feedback that there is a squirrel in the fireplace. Kindly visit th…" at bounding box center [281, 156] width 163 height 15
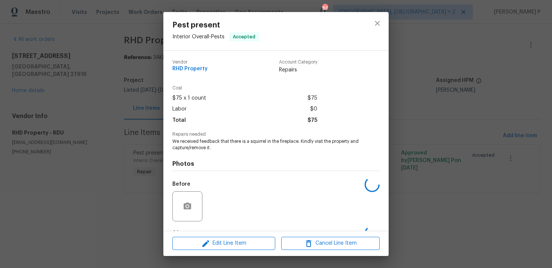
scroll to position [47, 0]
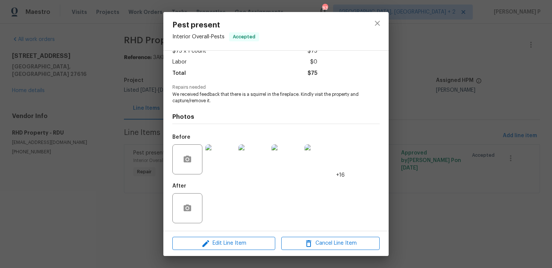
click at [209, 167] on img at bounding box center [221, 159] width 30 height 30
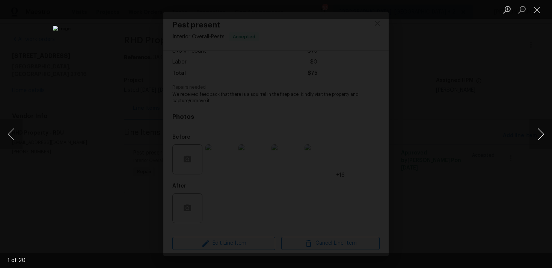
click at [544, 136] on button "Next image" at bounding box center [541, 134] width 23 height 30
click at [541, 134] on button "Next image" at bounding box center [541, 134] width 23 height 30
click at [536, 5] on button "Close lightbox" at bounding box center [537, 9] width 15 height 13
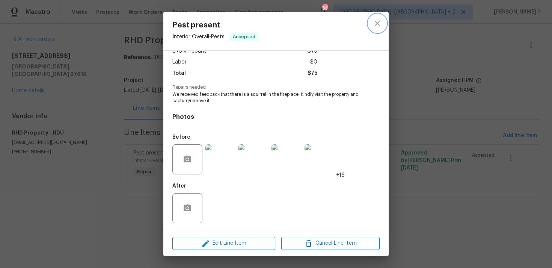
click at [378, 24] on icon "close" at bounding box center [377, 23] width 5 height 5
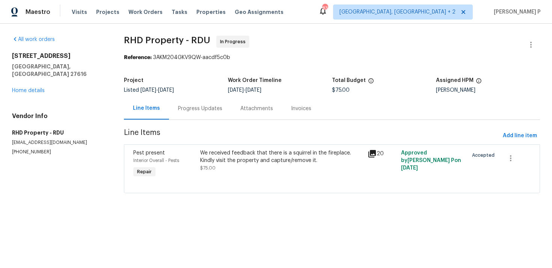
click at [192, 108] on div "Progress Updates" at bounding box center [200, 109] width 44 height 8
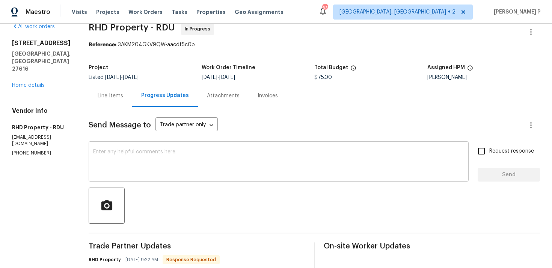
scroll to position [68, 0]
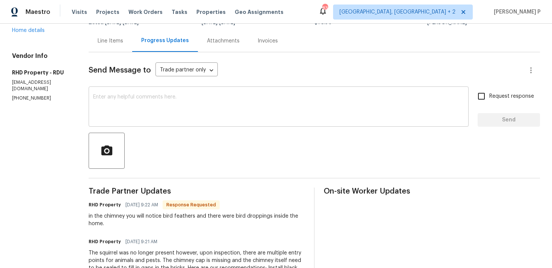
click at [192, 105] on textarea at bounding box center [278, 107] width 371 height 26
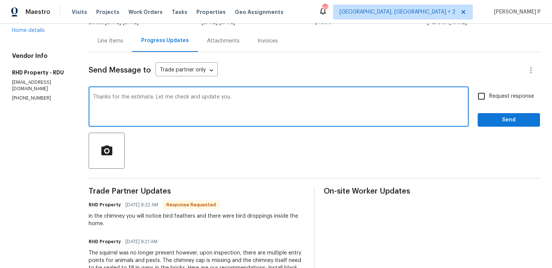
type textarea "Thanks for the estimate. Let me check and update you."
click at [516, 123] on span "Send" at bounding box center [509, 119] width 50 height 9
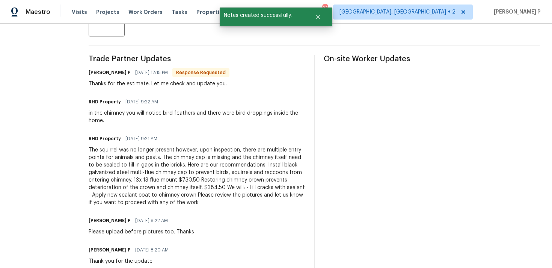
scroll to position [202, 0]
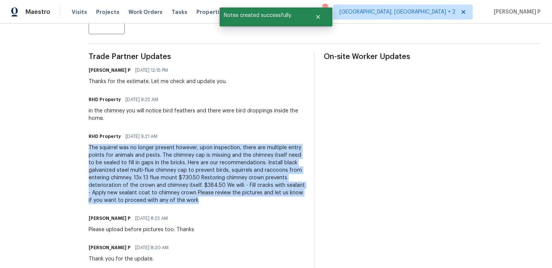
drag, startPoint x: 100, startPoint y: 148, endPoint x: 228, endPoint y: 198, distance: 137.6
click at [228, 198] on div "The squirrel was no longer present however, upon inspection, there are multiple…" at bounding box center [197, 174] width 216 height 60
copy div "The squirrel was no longer present however, upon inspection, there are multiple…"
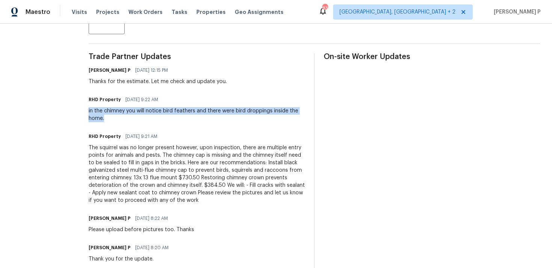
drag, startPoint x: 98, startPoint y: 110, endPoint x: 121, endPoint y: 121, distance: 25.9
click at [121, 121] on div "All work orders 3321 Beech Bluff Ln Raleigh, NC 27616 Home details Vendor Info …" at bounding box center [276, 111] width 552 height 580
copy div "in the chimney you will notice bird feathers and there were bird droppings insi…"
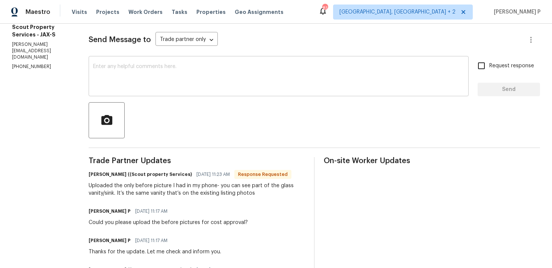
scroll to position [80, 0]
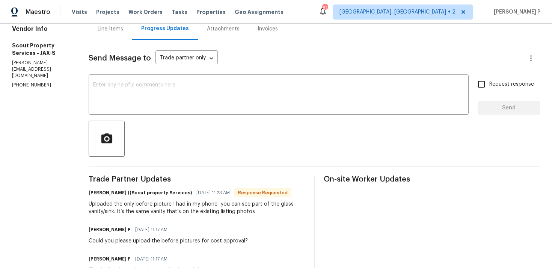
click at [103, 25] on div "Line Items" at bounding box center [111, 29] width 26 height 8
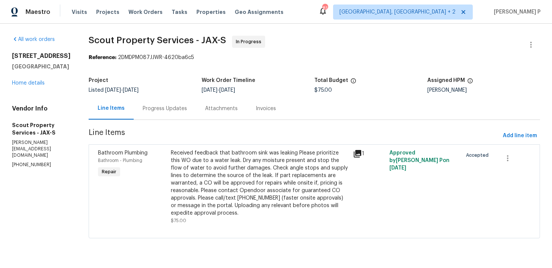
click at [192, 177] on div "Received feedback that bathroom sink was leaking Please prioritize this WO due …" at bounding box center [260, 183] width 178 height 68
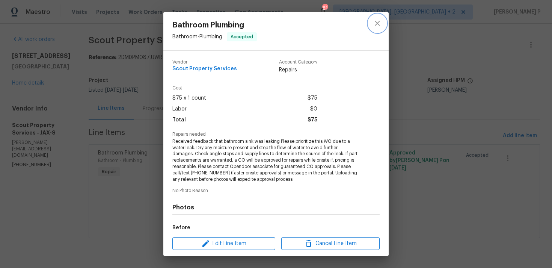
click at [379, 26] on icon "close" at bounding box center [377, 23] width 9 height 9
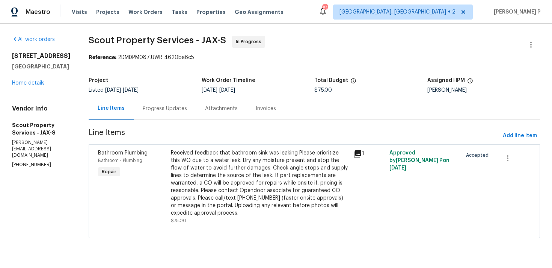
click at [203, 177] on div "Received feedback that bathroom sink was leaking Please prioritize this WO due …" at bounding box center [260, 183] width 178 height 68
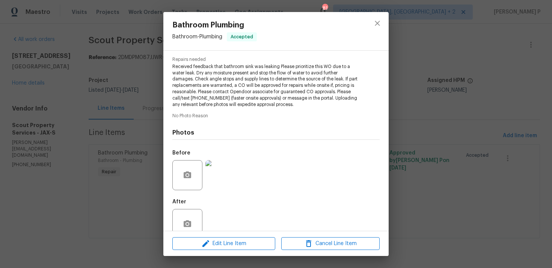
scroll to position [91, 0]
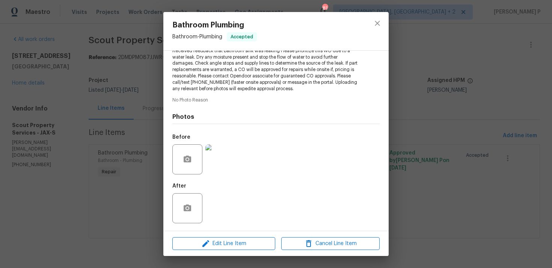
click at [221, 166] on img at bounding box center [221, 159] width 30 height 30
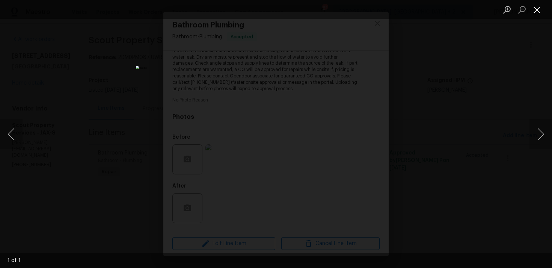
click at [540, 6] on button "Close lightbox" at bounding box center [537, 9] width 15 height 13
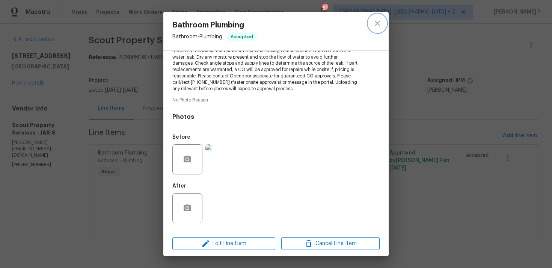
click at [379, 27] on icon "close" at bounding box center [377, 23] width 9 height 9
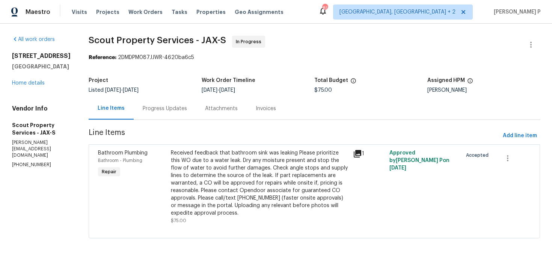
click at [151, 111] on div "Progress Updates" at bounding box center [165, 109] width 44 height 8
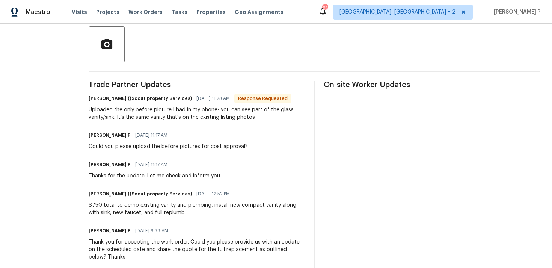
scroll to position [178, 0]
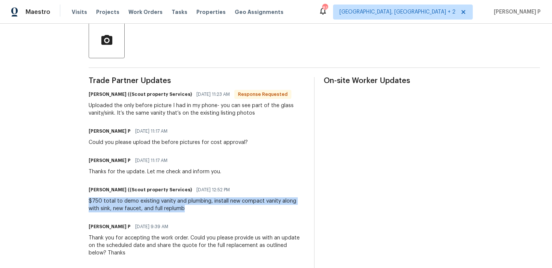
drag, startPoint x: 88, startPoint y: 200, endPoint x: 183, endPoint y: 209, distance: 96.3
click at [183, 209] on div "$750 total to demo existing vanity and plumbing, install new compact vanity alo…" at bounding box center [197, 204] width 216 height 15
copy div "$750 total to demo existing vanity and plumbing, install new compact vanity alo…"
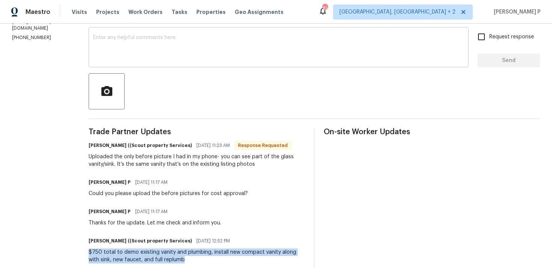
scroll to position [123, 0]
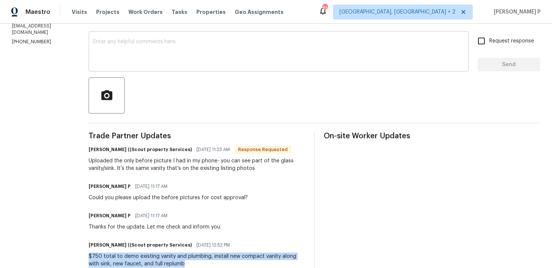
click at [214, 59] on textarea at bounding box center [278, 52] width 371 height 26
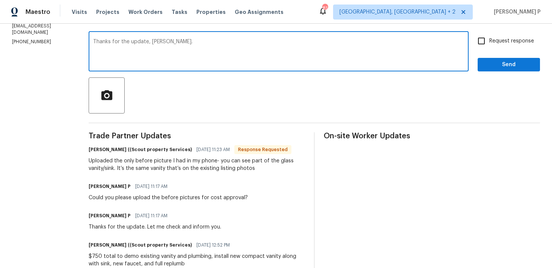
type textarea "Thanks for the update, Trevor."
click at [494, 65] on span "Send" at bounding box center [509, 64] width 50 height 9
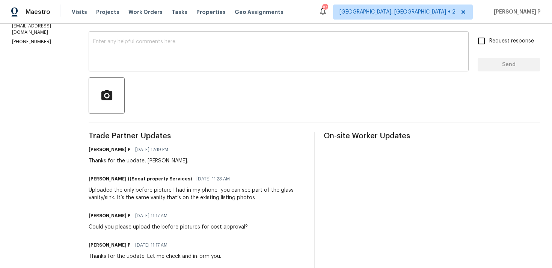
scroll to position [0, 0]
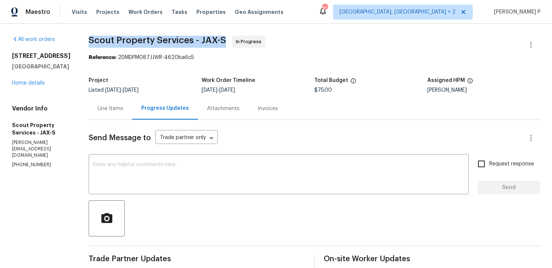
drag, startPoint x: 88, startPoint y: 38, endPoint x: 224, endPoint y: 37, distance: 135.3
click at [224, 37] on span "Scout Property Services - JAX-S In Progress" at bounding box center [306, 45] width 434 height 18
copy span "Scout Property Services - JAX-S"
click at [112, 103] on div "Line Items" at bounding box center [111, 108] width 44 height 22
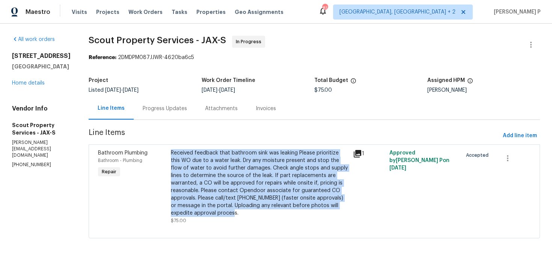
copy div "Received feedback that bathroom sink was leaking Please prioritize this WO due …"
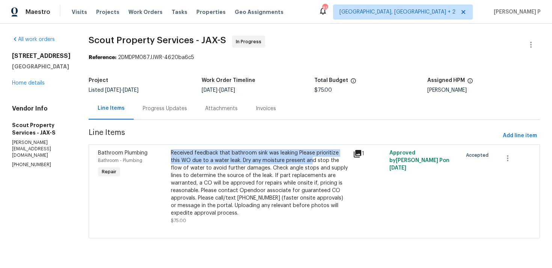
drag, startPoint x: 152, startPoint y: 153, endPoint x: 268, endPoint y: 158, distance: 115.9
click at [268, 158] on div "Received feedback that bathroom sink was leaking Please prioritize this WO due …" at bounding box center [260, 183] width 178 height 68
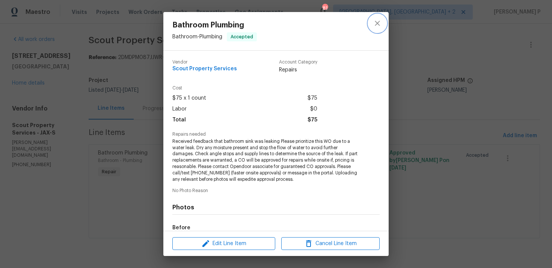
click at [378, 21] on icon "close" at bounding box center [377, 23] width 9 height 9
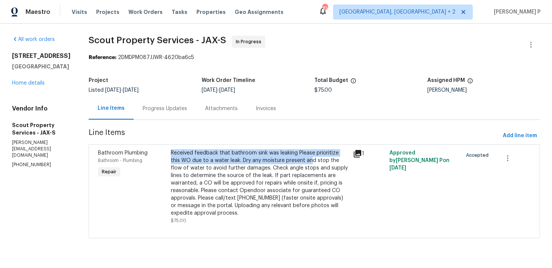
click at [143, 105] on div "Progress Updates" at bounding box center [165, 109] width 44 height 8
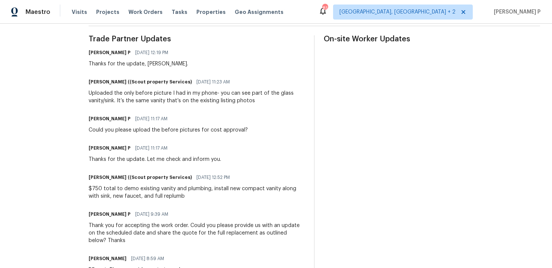
scroll to position [229, 0]
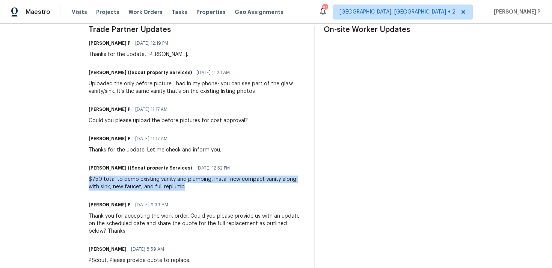
drag, startPoint x: 88, startPoint y: 179, endPoint x: 171, endPoint y: 189, distance: 84.4
click at [171, 189] on div "$750 total to demo existing vanity and plumbing, install new compact vanity alo…" at bounding box center [197, 183] width 216 height 15
copy div "$750 total to demo existing vanity and plumbing, install new compact vanity alo…"
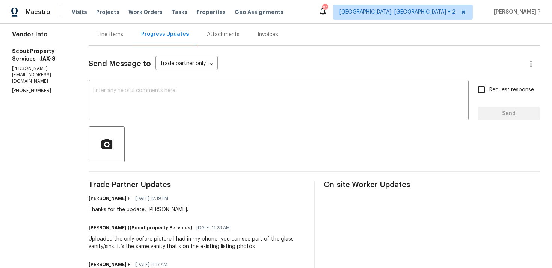
scroll to position [0, 0]
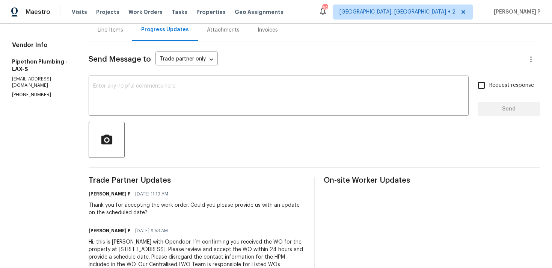
scroll to position [76, 0]
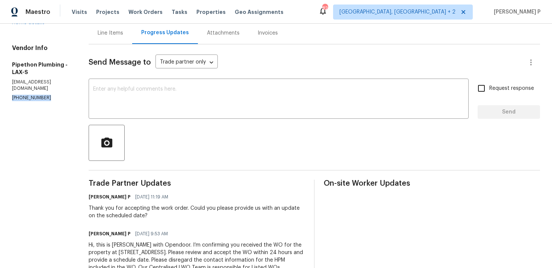
drag, startPoint x: 44, startPoint y: 66, endPoint x: 10, endPoint y: 66, distance: 33.8
click at [10, 66] on div "All work orders 2252 Verde Oak Dr Los Angeles, CA 90068 Home details Vendor Inf…" at bounding box center [276, 120] width 552 height 344
copy p "(323) 328-6363"
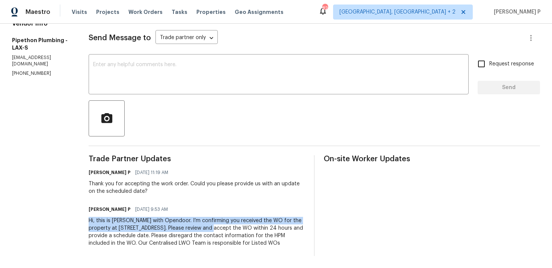
drag, startPoint x: 97, startPoint y: 213, endPoint x: 235, endPoint y: 222, distance: 138.2
click at [235, 222] on div "All work orders 2252 Verde Oak Dr Los Angeles, CA 90068 Home details Vendor Inf…" at bounding box center [276, 96] width 552 height 344
copy div "Hi, this is Ramyasri with Opendoor. I’m confirming you received the WO for the …"
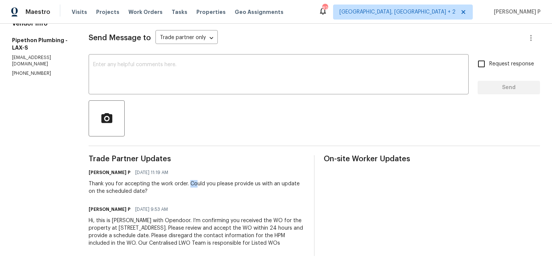
drag, startPoint x: 200, startPoint y: 175, endPoint x: 209, endPoint y: 181, distance: 11.0
click at [208, 180] on div "Thank you for accepting the work order. Could you please provide us with an upd…" at bounding box center [197, 187] width 216 height 15
copy div "Cou"
click at [203, 180] on div "Thank you for accepting the work order. Could you please provide us with an upd…" at bounding box center [197, 187] width 216 height 15
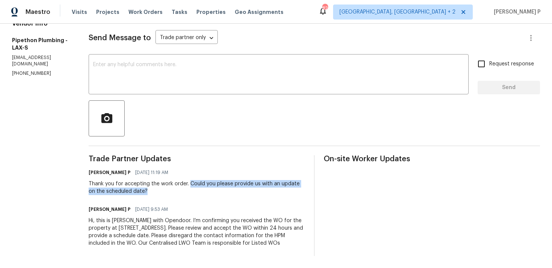
drag, startPoint x: 199, startPoint y: 175, endPoint x: 221, endPoint y: 189, distance: 26.1
click at [221, 189] on div "Trade Partner Updates Ramyasri P 08/27/2025 11:19 AM Thank you for accepting th…" at bounding box center [197, 205] width 216 height 101
copy div "Could you please provide us with an update on the scheduled date?"
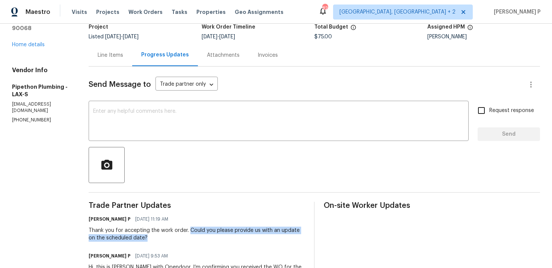
scroll to position [79, 0]
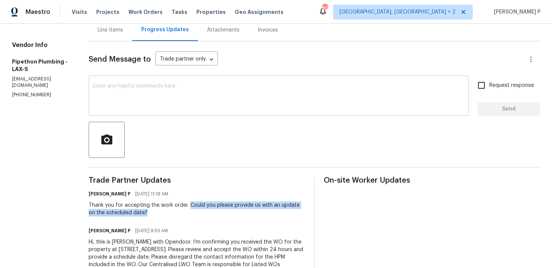
click at [114, 95] on textarea at bounding box center [278, 96] width 371 height 26
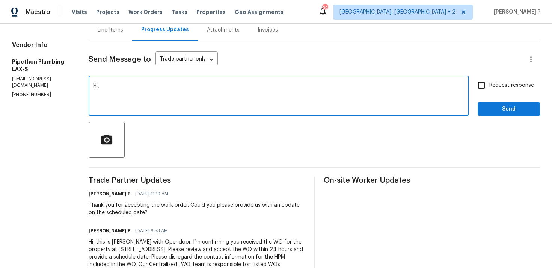
paste textarea "We tried reaching out to you via RC text to ask for an update on the scheduled …"
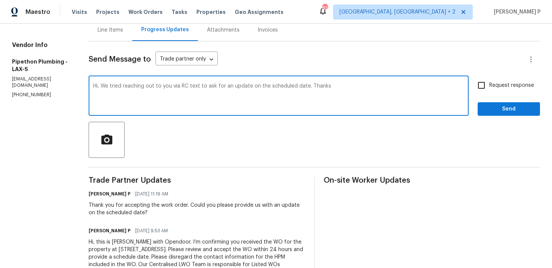
type textarea "Hi, We tried reaching out to you via RC text to ask for an update on the schedu…"
click at [497, 86] on span "Request response" at bounding box center [512, 86] width 45 height 8
click at [490, 86] on input "Request response" at bounding box center [482, 85] width 16 height 16
checkbox input "true"
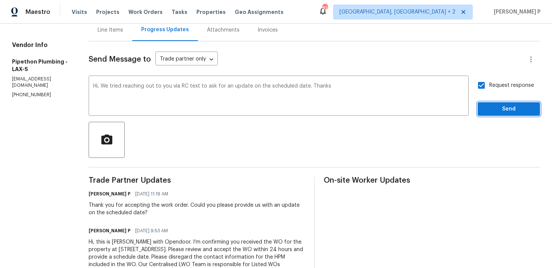
click at [498, 112] on span "Send" at bounding box center [509, 108] width 50 height 9
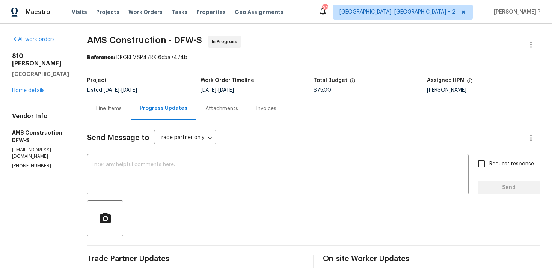
click at [106, 109] on div "Line Items" at bounding box center [109, 109] width 26 height 8
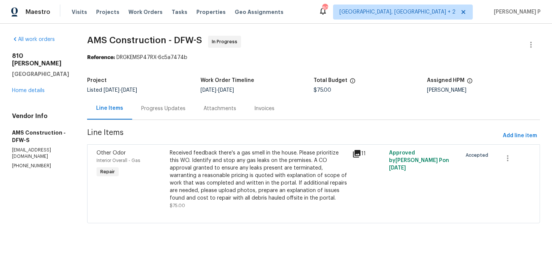
click at [171, 113] on div "Progress Updates" at bounding box center [163, 108] width 62 height 22
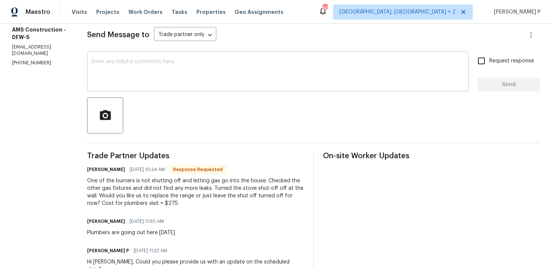
scroll to position [34, 0]
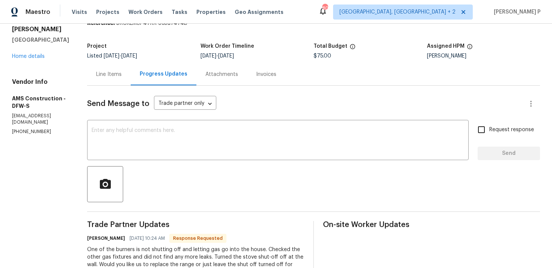
click at [111, 72] on div "Line Items" at bounding box center [109, 75] width 26 height 8
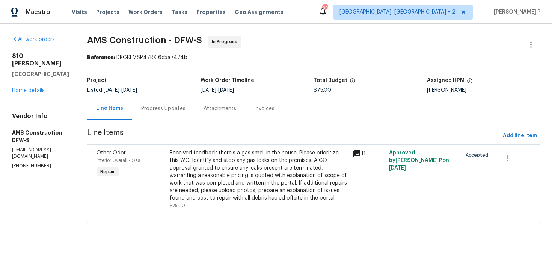
click at [241, 167] on div "Received feedback there's a gas smell in the house. Please prioritize this WO. …" at bounding box center [259, 175] width 179 height 53
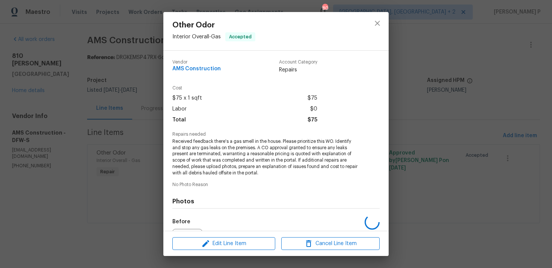
scroll to position [84, 0]
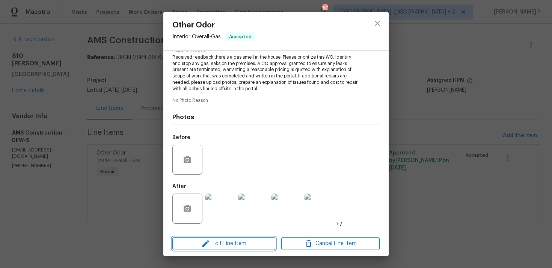
click at [225, 242] on span "Edit Line Item" at bounding box center [224, 243] width 98 height 9
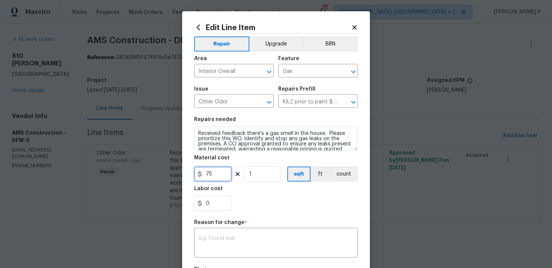
click at [207, 174] on input "75" at bounding box center [213, 173] width 38 height 15
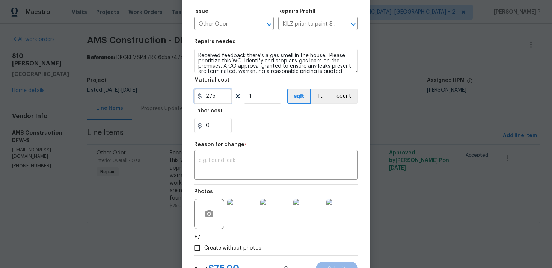
scroll to position [110, 0]
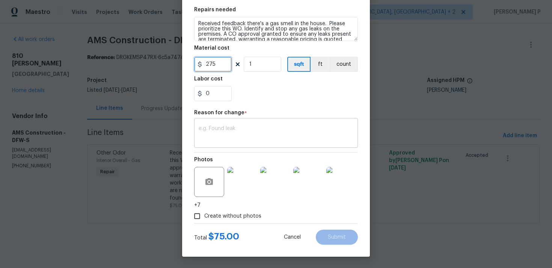
type input "275"
click at [230, 132] on textarea at bounding box center [276, 134] width 155 height 16
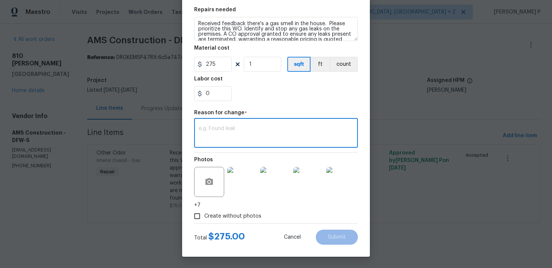
click at [225, 130] on textarea at bounding box center [276, 134] width 155 height 16
paste textarea "(RP) Updated per vendor’s final cost"
type textarea "(RP) Updated per vendor’s final cost"
click at [339, 236] on span "Submit" at bounding box center [337, 238] width 18 height 6
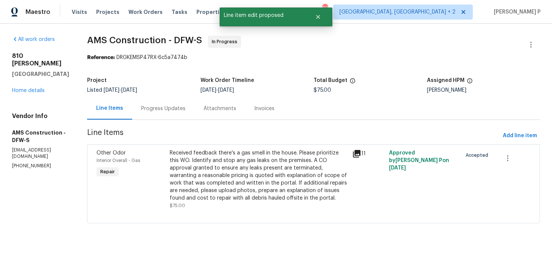
scroll to position [0, 0]
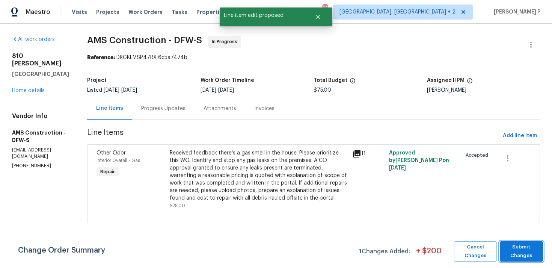
click at [534, 251] on span "Submit Changes" at bounding box center [522, 251] width 36 height 17
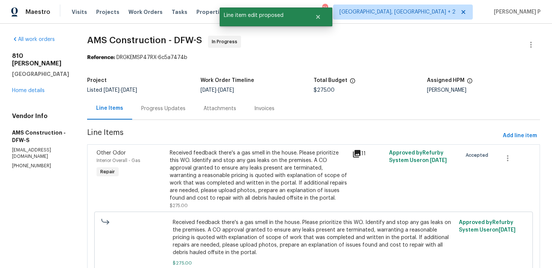
click at [157, 106] on div "Progress Updates" at bounding box center [163, 109] width 44 height 8
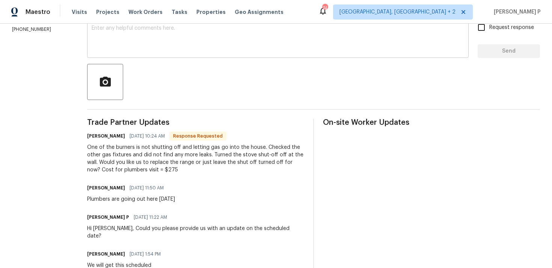
scroll to position [137, 0]
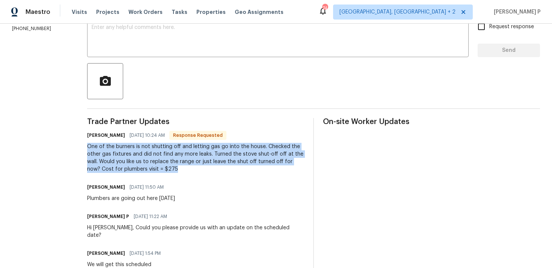
drag, startPoint x: 88, startPoint y: 146, endPoint x: 174, endPoint y: 167, distance: 87.9
click at [174, 167] on div "One of the burners is not shutting off and letting gas go into the house. Check…" at bounding box center [195, 158] width 217 height 30
copy div "One of the burners is not shutting off and letting gas go into the house. Check…"
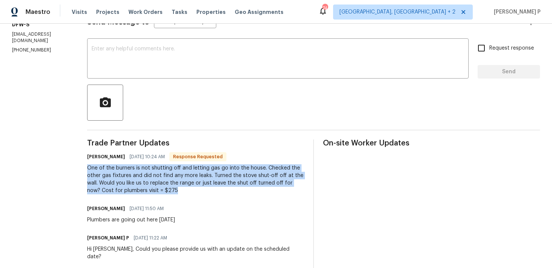
scroll to position [92, 0]
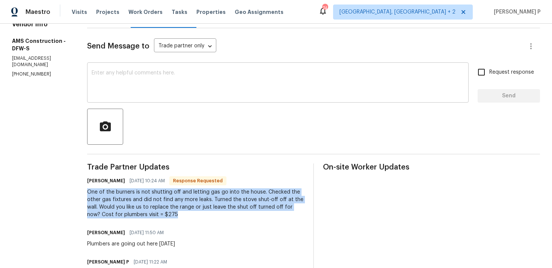
click at [168, 84] on textarea at bounding box center [278, 83] width 373 height 26
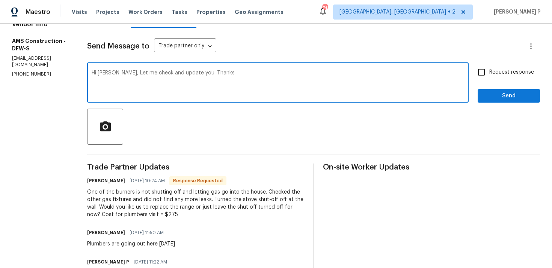
type textarea "Hi [PERSON_NAME], Let me check and update you. Thanks"
click at [508, 95] on span "Send" at bounding box center [509, 95] width 50 height 9
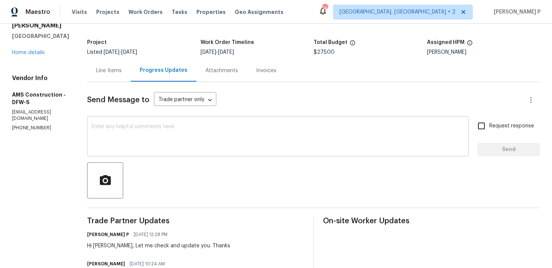
scroll to position [0, 0]
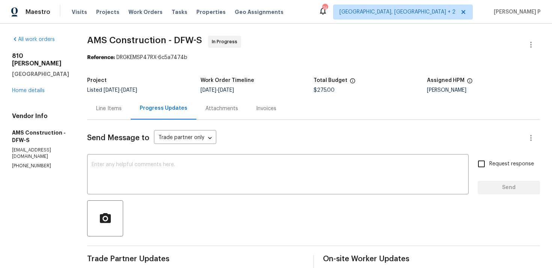
click at [110, 113] on div "Line Items" at bounding box center [109, 108] width 44 height 22
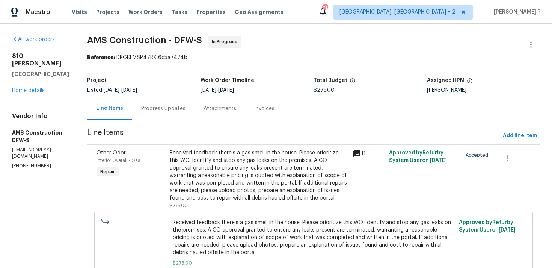
click at [149, 111] on div "Progress Updates" at bounding box center [163, 109] width 44 height 8
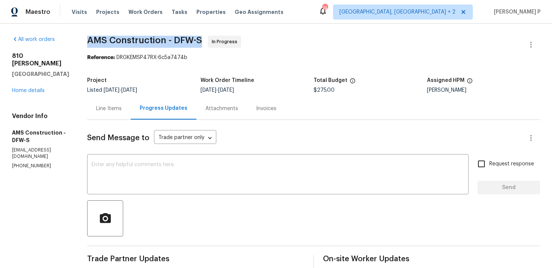
drag, startPoint x: 87, startPoint y: 38, endPoint x: 203, endPoint y: 41, distance: 115.4
click at [203, 41] on div "All work orders 810 Patricia Dr Allen, TX 75002 Home details Vendor Info AMS Co…" at bounding box center [276, 270] width 552 height 492
copy span "AMS Construction - DFW-S"
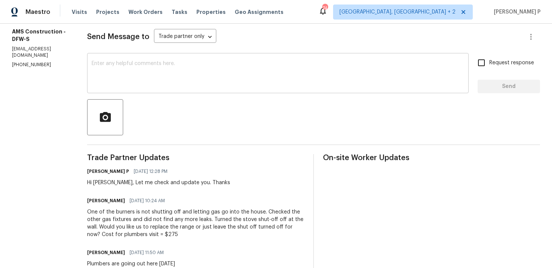
scroll to position [105, 0]
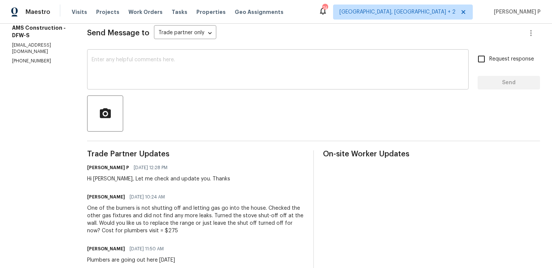
click at [197, 70] on textarea at bounding box center [278, 70] width 373 height 26
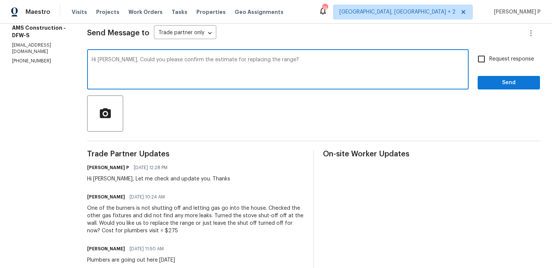
click at [121, 59] on textarea "Hi Michael, Could you please confirm the estimate for replacing the range?" at bounding box center [278, 70] width 373 height 26
type textarea "Hi Michael, As requested the cost of $275 has been approved and updated. Could …"
click at [489, 61] on input "Request response" at bounding box center [482, 59] width 16 height 16
checkbox input "true"
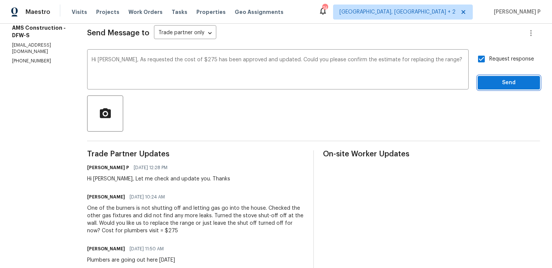
click at [491, 81] on span "Send" at bounding box center [509, 82] width 50 height 9
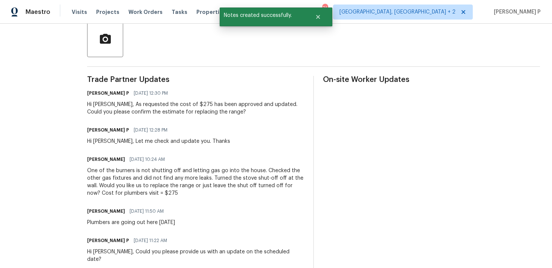
scroll to position [185, 0]
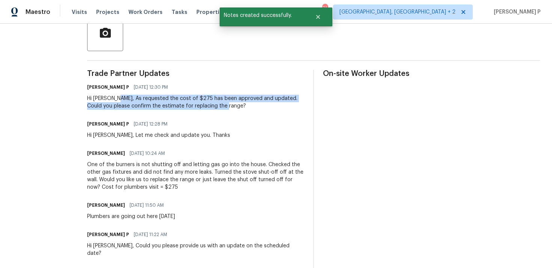
drag, startPoint x: 117, startPoint y: 99, endPoint x: 217, endPoint y: 105, distance: 99.8
click at [217, 105] on div "Hi Michael, As requested the cost of $275 has been approved and updated. Could …" at bounding box center [195, 102] width 217 height 15
copy div "As requested the cost of $275 has been approved and updated. Could you please c…"
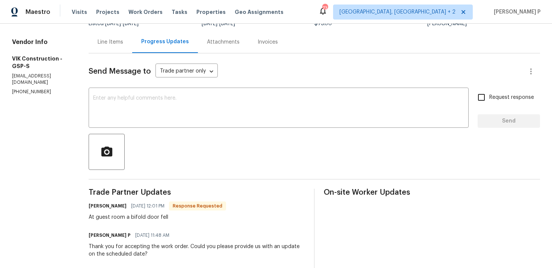
scroll to position [50, 0]
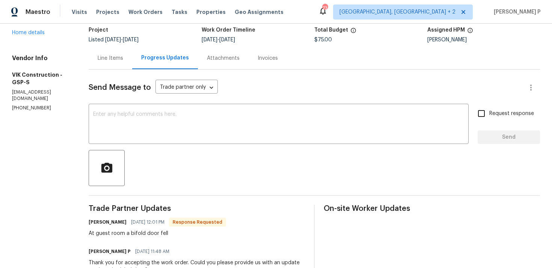
click at [123, 59] on div "Line Items" at bounding box center [111, 58] width 26 height 8
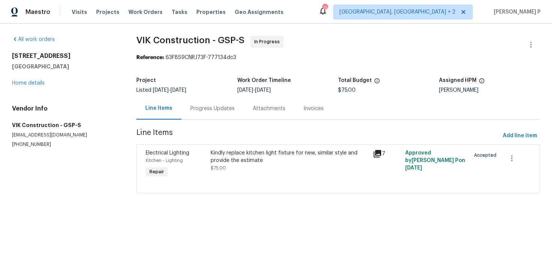
click at [249, 153] on div "Kindly replace kitchen light fixture for new, similar style and provide the est…" at bounding box center [290, 156] width 158 height 15
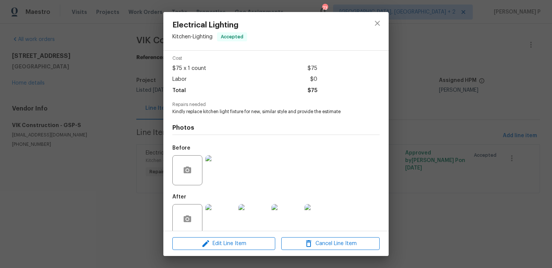
scroll to position [41, 0]
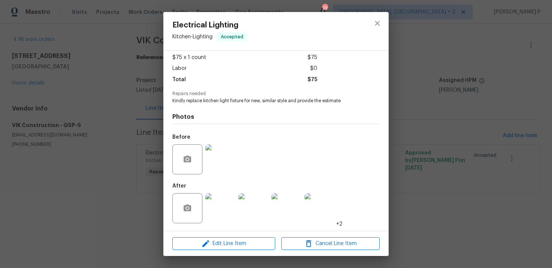
click at [222, 158] on img at bounding box center [221, 159] width 30 height 30
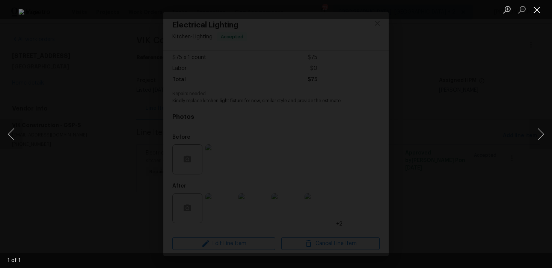
click at [534, 12] on button "Close lightbox" at bounding box center [537, 9] width 15 height 13
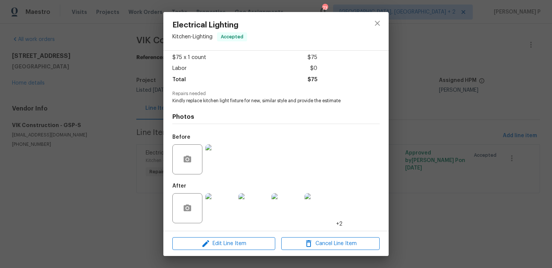
click at [217, 205] on img at bounding box center [221, 208] width 30 height 30
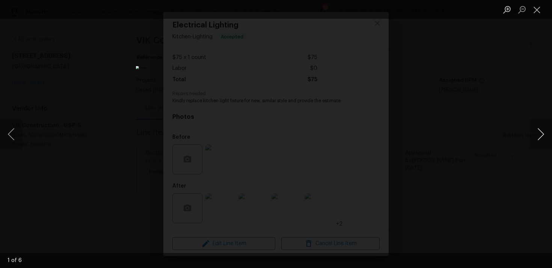
click at [544, 132] on button "Next image" at bounding box center [541, 134] width 23 height 30
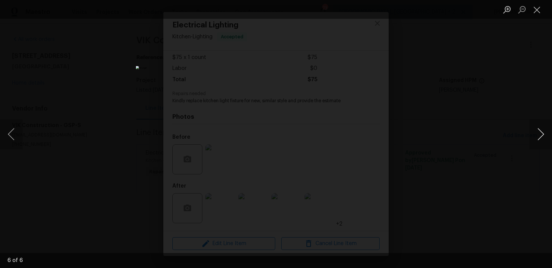
click at [544, 132] on button "Next image" at bounding box center [541, 134] width 23 height 30
click at [536, 12] on button "Close lightbox" at bounding box center [537, 9] width 15 height 13
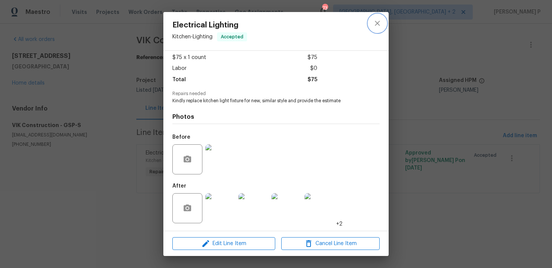
click at [377, 27] on icon "close" at bounding box center [377, 23] width 9 height 9
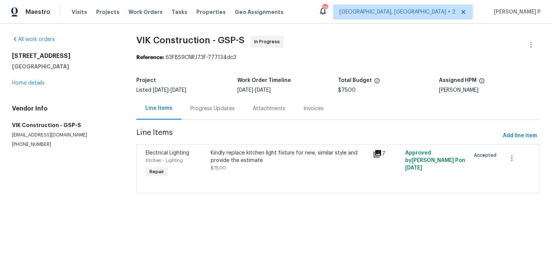
click at [213, 112] on div "Progress Updates" at bounding box center [213, 109] width 44 height 8
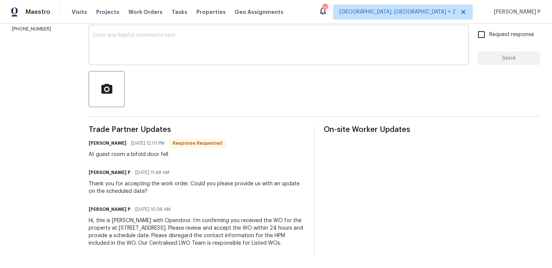
scroll to position [94, 0]
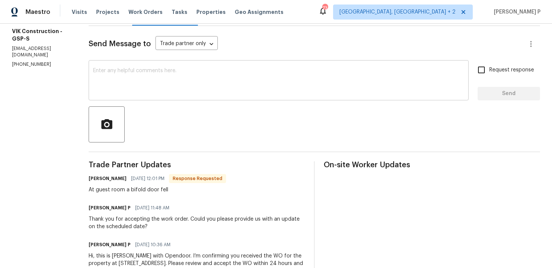
click at [212, 87] on textarea at bounding box center [278, 81] width 371 height 26
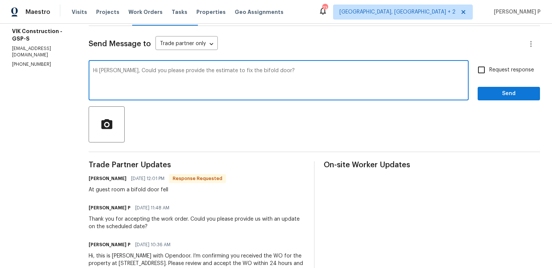
type textarea "Hi Viktor, Could you please provide the estimate to fix the bifold door?"
click at [486, 73] on input "Request response" at bounding box center [482, 70] width 16 height 16
checkbox input "true"
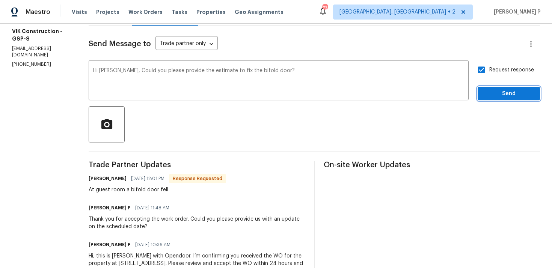
click at [492, 98] on button "Send" at bounding box center [509, 94] width 62 height 14
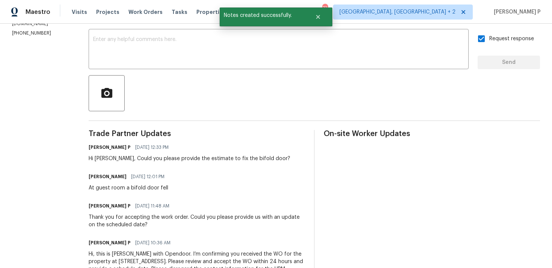
scroll to position [141, 0]
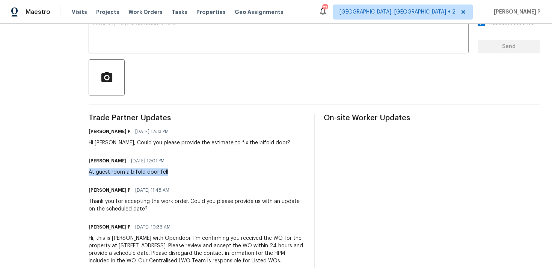
drag, startPoint x: 103, startPoint y: 170, endPoint x: 207, endPoint y: 170, distance: 104.1
click at [207, 170] on div "Viktor Matviiv 08/28/2025 12:01 PM At guest room a bifold door fell" at bounding box center [197, 166] width 216 height 20
copy div "At guest room a bifold door fell"
drag, startPoint x: 171, startPoint y: 143, endPoint x: 273, endPoint y: 143, distance: 101.5
click at [273, 143] on div "Hi Viktor, Could you please provide the estimate to fix the bifold door?" at bounding box center [190, 143] width 202 height 8
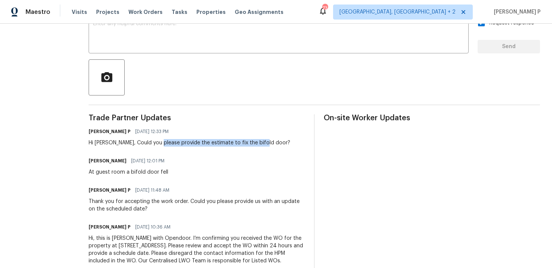
copy div "provide the estimate to fix the bifold door"
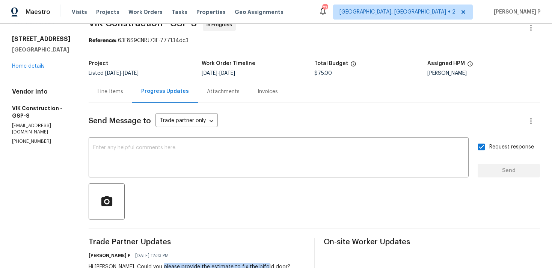
scroll to position [0, 0]
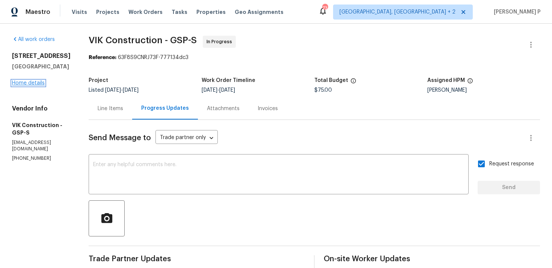
click at [35, 84] on link "Home details" at bounding box center [28, 82] width 33 height 5
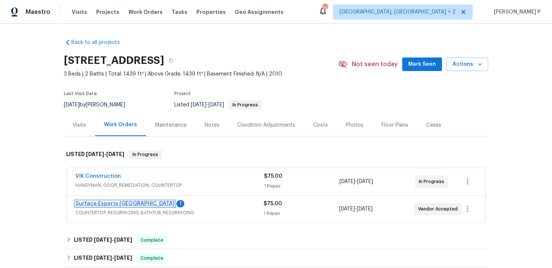
click at [109, 204] on link "Surface Experts Greenville" at bounding box center [125, 203] width 99 height 5
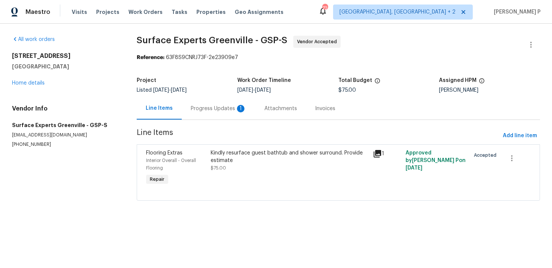
click at [216, 114] on div "Progress Updates 1" at bounding box center [219, 108] width 74 height 22
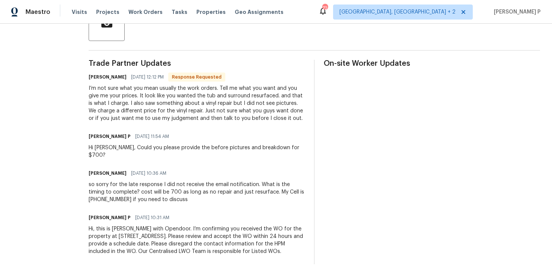
scroll to position [196, 0]
click at [99, 180] on div "so sorry for the late response I did not receive the email notification. What i…" at bounding box center [197, 191] width 216 height 23
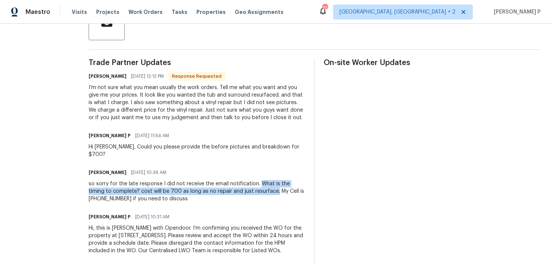
drag, startPoint x: 265, startPoint y: 174, endPoint x: 282, endPoint y: 187, distance: 20.7
click at [282, 187] on div "so sorry for the late response I did not receive the email notification. What i…" at bounding box center [197, 191] width 216 height 23
copy div "What is the timing to complete? cost will be 700 as long as no repair and just …"
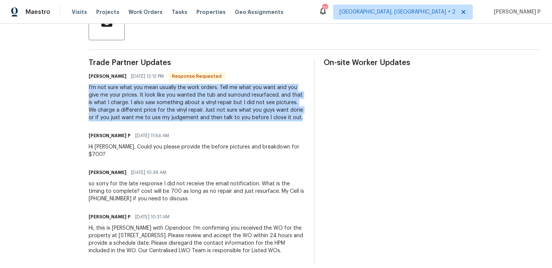
drag, startPoint x: 96, startPoint y: 86, endPoint x: 307, endPoint y: 120, distance: 213.8
click at [305, 120] on div "I’m not sure what you mean usually the work orders. Tell me what you want and y…" at bounding box center [197, 103] width 216 height 38
copy div "I’m not sure what you mean usually the work orders. Tell me what you want and y…"
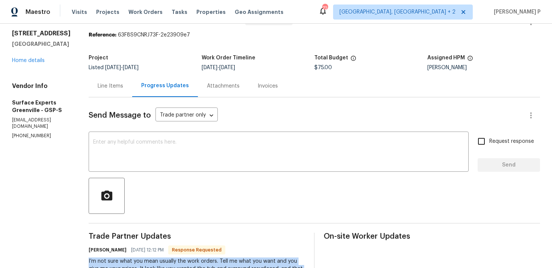
scroll to position [10, 0]
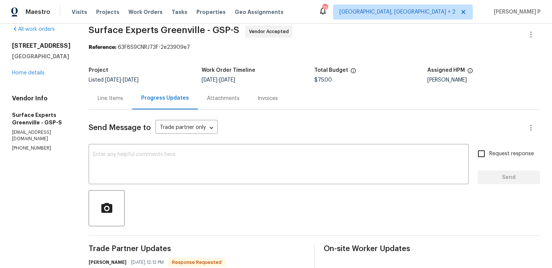
click at [115, 106] on div "Line Items" at bounding box center [111, 98] width 44 height 22
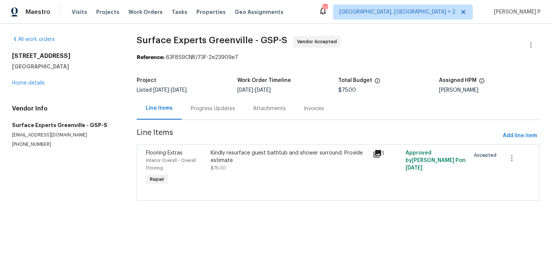
click at [325, 154] on div "Kindly resurface guest bathtub and shower surround. Provide estimate" at bounding box center [290, 156] width 158 height 15
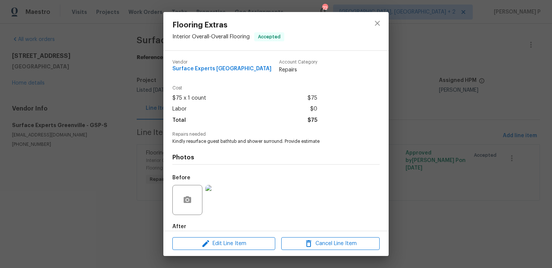
scroll to position [41, 0]
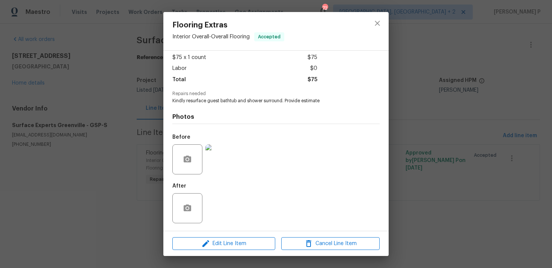
click at [224, 162] on img at bounding box center [221, 159] width 30 height 30
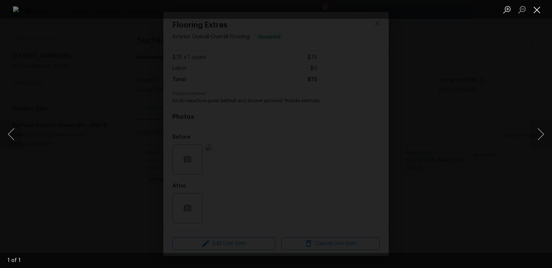
click at [534, 9] on button "Close lightbox" at bounding box center [537, 9] width 15 height 13
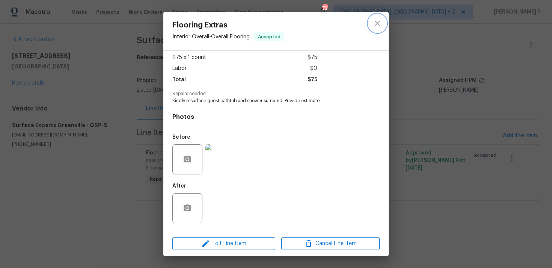
click at [375, 24] on icon "close" at bounding box center [377, 23] width 9 height 9
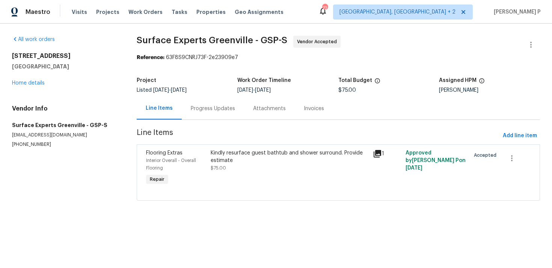
click at [221, 109] on div "Progress Updates" at bounding box center [213, 109] width 44 height 8
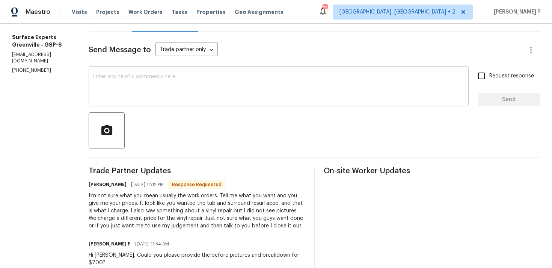
scroll to position [87, 0]
click at [204, 72] on div "x ​" at bounding box center [279, 88] width 380 height 38
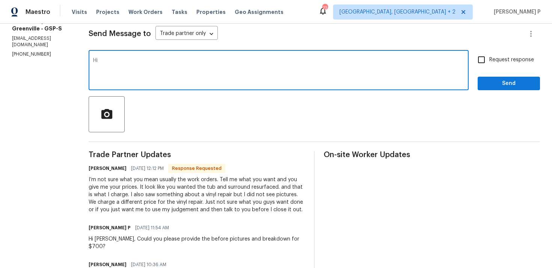
scroll to position [103, 0]
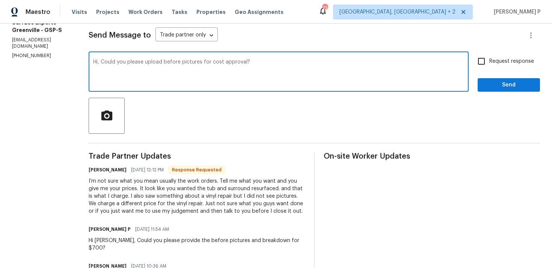
type textarea "Hi, Could you please upload before pictures for cost approval?"
click at [480, 64] on input "Request response" at bounding box center [482, 61] width 16 height 16
checkbox input "true"
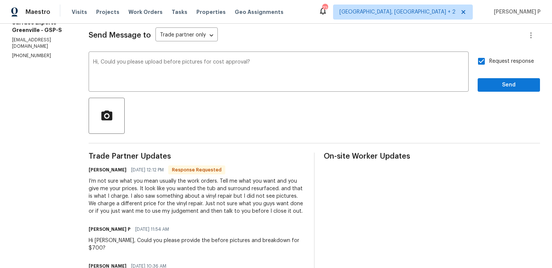
click at [507, 93] on div "Send Message to Trade partner only Trade partner only ​ Hi, Could you please up…" at bounding box center [315, 187] width 452 height 340
click at [504, 89] on span "Send" at bounding box center [509, 84] width 50 height 9
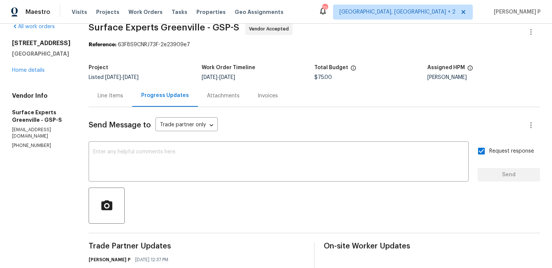
scroll to position [0, 0]
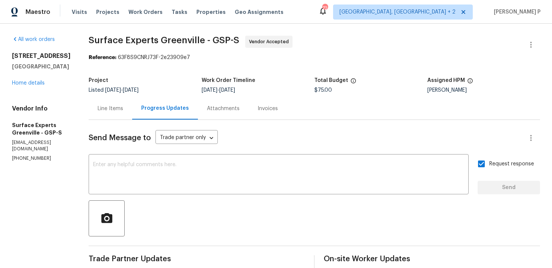
click at [32, 86] on div "10 Maplecroft St Greenville, SC 29609 Home details" at bounding box center [41, 69] width 59 height 35
click at [35, 83] on link "Home details" at bounding box center [28, 82] width 33 height 5
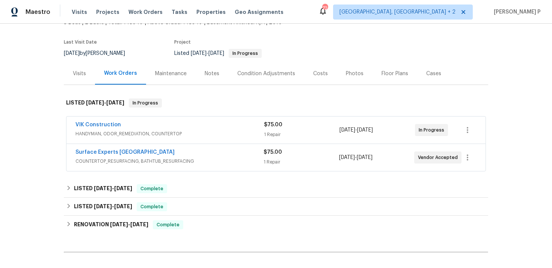
scroll to position [50, 0]
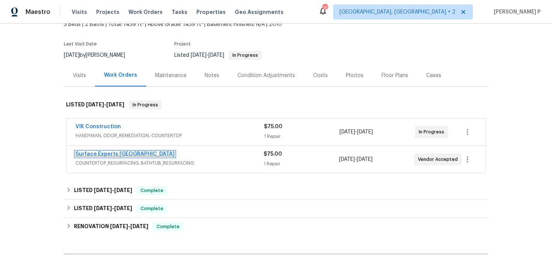
click at [120, 154] on link "Surface Experts Greenville" at bounding box center [125, 153] width 99 height 5
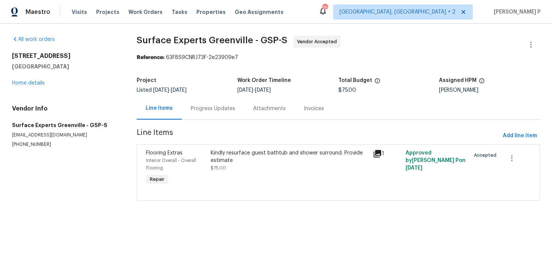
click at [215, 110] on div "Progress Updates" at bounding box center [213, 109] width 44 height 8
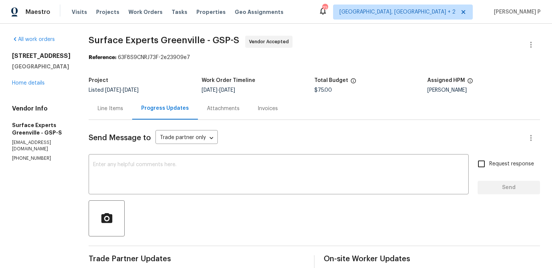
click at [120, 104] on div "Line Items" at bounding box center [111, 108] width 44 height 22
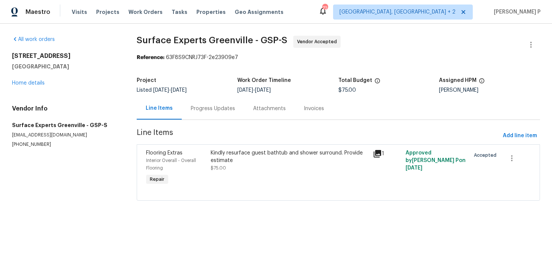
click at [214, 109] on div "Progress Updates" at bounding box center [213, 109] width 44 height 8
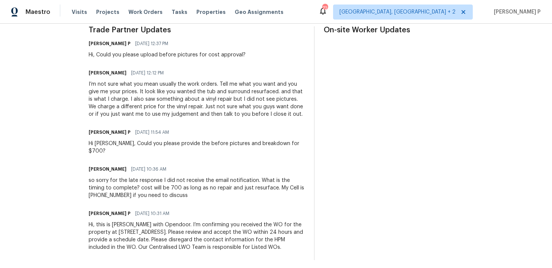
scroll to position [231, 0]
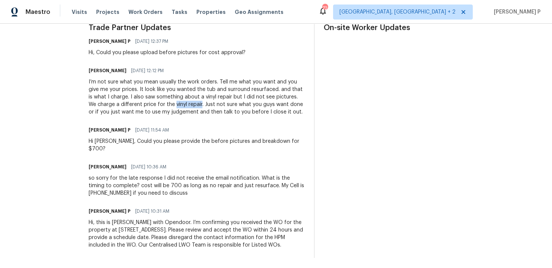
drag, startPoint x: 181, startPoint y: 104, endPoint x: 209, endPoint y: 105, distance: 27.8
click at [209, 105] on div "I’m not sure what you mean usually the work orders. Tell me what you want and y…" at bounding box center [197, 97] width 216 height 38
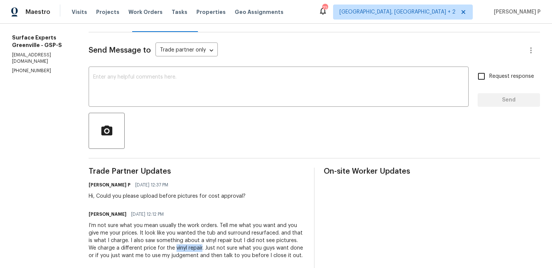
scroll to position [0, 0]
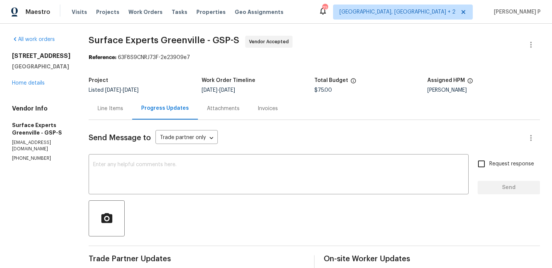
click at [121, 110] on div "Line Items" at bounding box center [111, 109] width 26 height 8
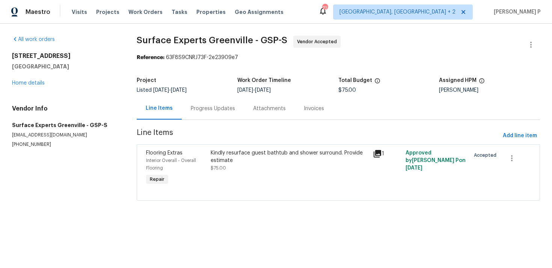
click at [261, 157] on div "Kindly resurface guest bathtub and shower surround. Provide estimate" at bounding box center [290, 156] width 158 height 15
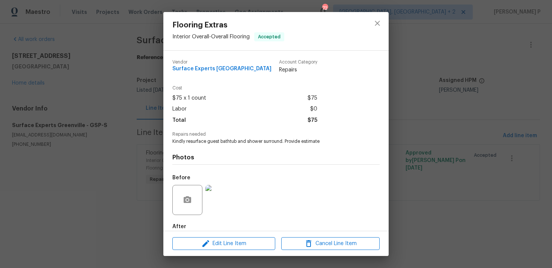
click at [223, 203] on img at bounding box center [221, 200] width 30 height 30
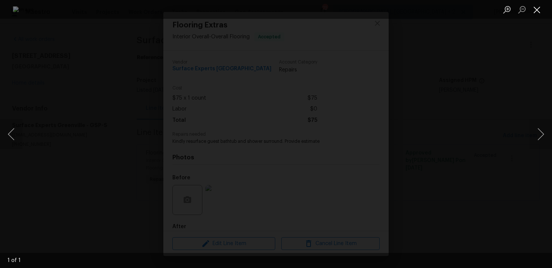
click at [542, 3] on button "Close lightbox" at bounding box center [537, 9] width 15 height 13
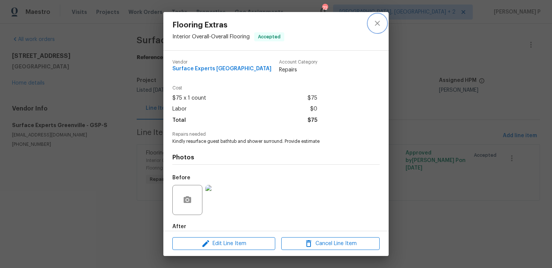
click at [375, 25] on icon "close" at bounding box center [377, 23] width 9 height 9
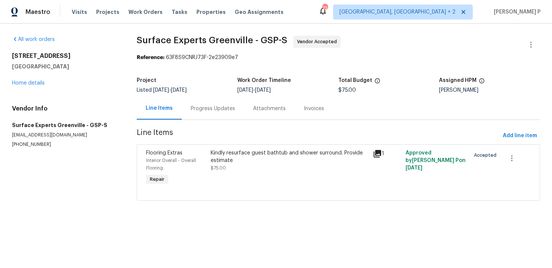
click at [214, 116] on div "Progress Updates" at bounding box center [213, 108] width 62 height 22
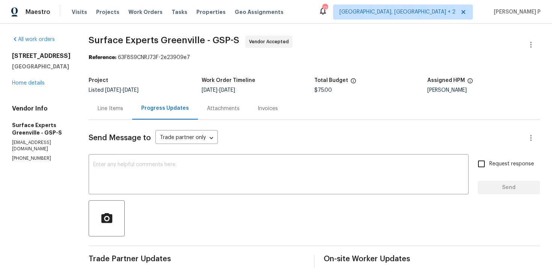
click at [119, 114] on div "Line Items" at bounding box center [111, 108] width 44 height 22
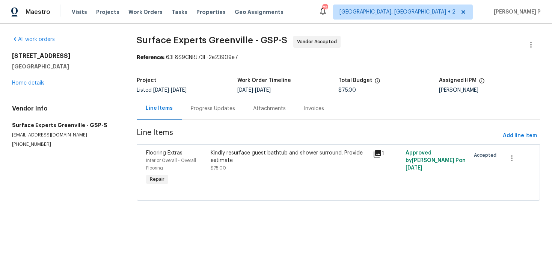
click at [219, 115] on div "Progress Updates" at bounding box center [213, 108] width 62 height 22
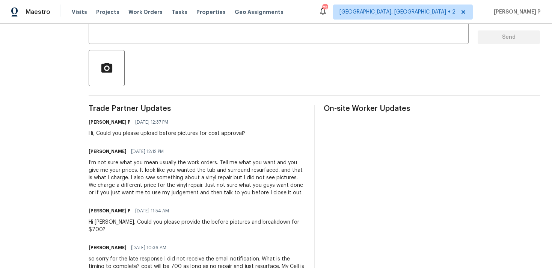
scroll to position [160, 0]
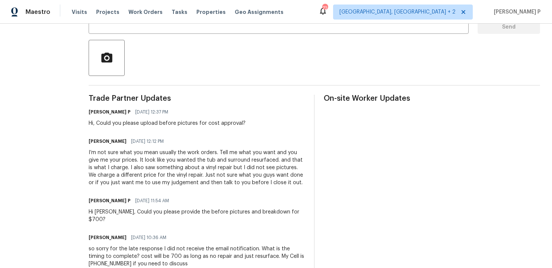
click at [193, 215] on div "Hi Nancy, Could you please provide the before pictures and breakdown for $700?" at bounding box center [197, 215] width 216 height 15
drag, startPoint x: 193, startPoint y: 215, endPoint x: 241, endPoint y: 216, distance: 47.4
click at [241, 216] on div "Trade Partner Updates Ramyasri P 08/28/2025 12:37 PM Hi, Could you please uploa…" at bounding box center [197, 212] width 216 height 234
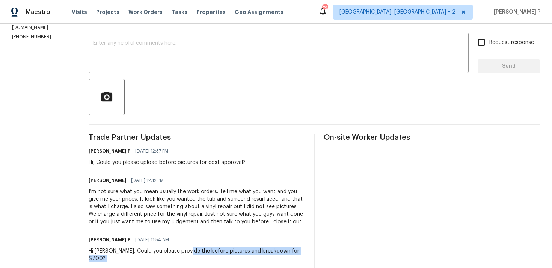
scroll to position [105, 0]
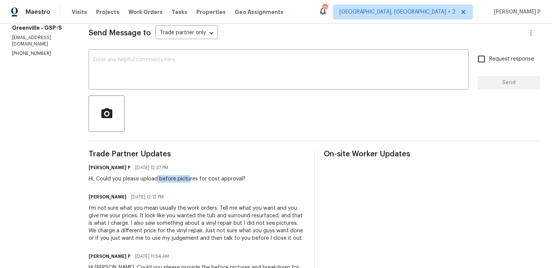
drag, startPoint x: 164, startPoint y: 176, endPoint x: 204, endPoint y: 175, distance: 40.6
click at [204, 175] on div "Hi, Could you please upload before pictures for cost approval?" at bounding box center [167, 179] width 157 height 8
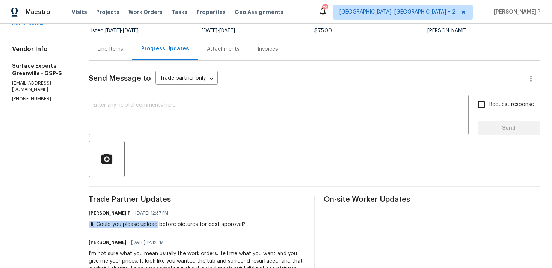
scroll to position [55, 0]
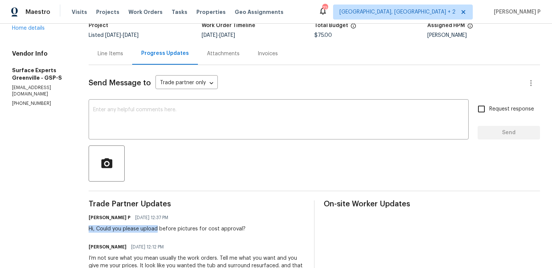
click at [121, 50] on div "Line Items" at bounding box center [111, 54] width 26 height 8
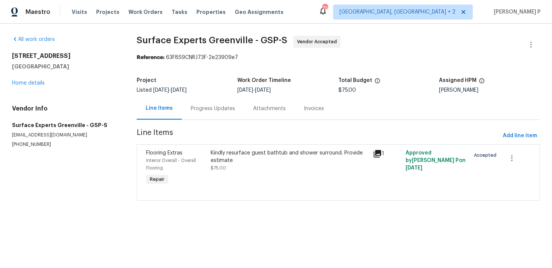
click at [278, 150] on div "Kindly resurface guest bathtub and shower surround. Provide estimate" at bounding box center [290, 156] width 158 height 15
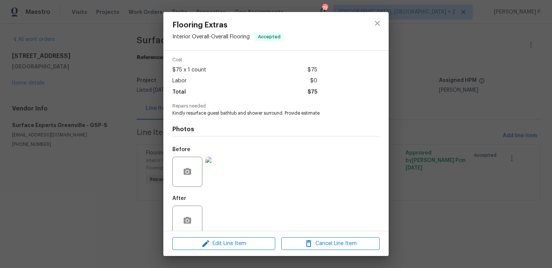
scroll to position [41, 0]
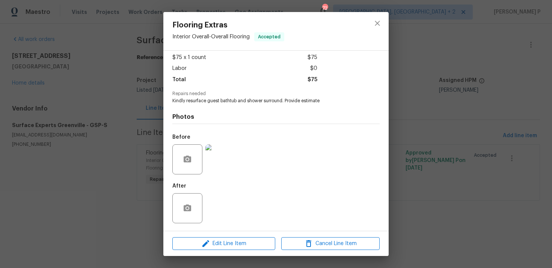
click at [225, 174] on div at bounding box center [220, 159] width 33 height 39
click at [438, 152] on div "Flooring Extras Interior Overall - Overall Flooring Accepted Vendor Surface Exp…" at bounding box center [276, 134] width 552 height 268
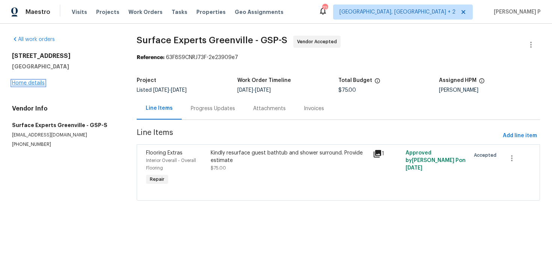
click at [39, 82] on link "Home details" at bounding box center [28, 82] width 33 height 5
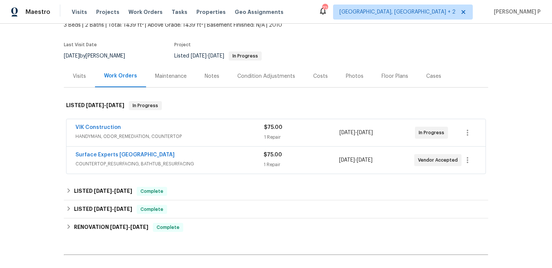
scroll to position [48, 0]
click at [179, 82] on div "Maintenance" at bounding box center [171, 76] width 50 height 22
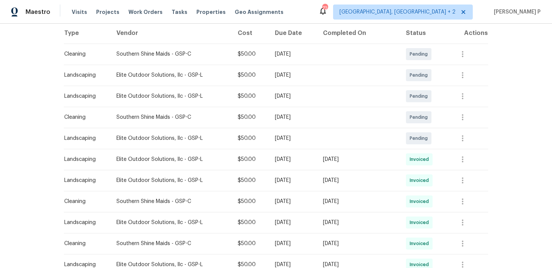
scroll to position [122, 0]
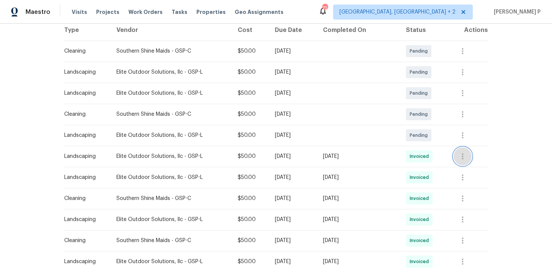
click at [465, 156] on icon "button" at bounding box center [463, 156] width 9 height 9
click at [375, 153] on div at bounding box center [276, 134] width 552 height 268
click at [467, 198] on icon "button" at bounding box center [463, 198] width 9 height 9
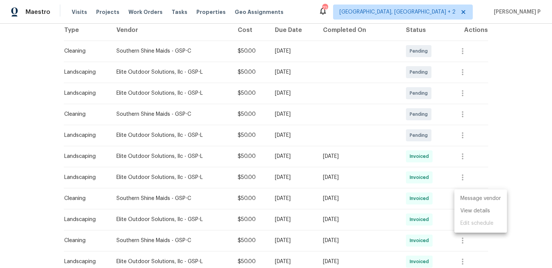
click at [467, 198] on li "Message vendor" at bounding box center [481, 198] width 53 height 12
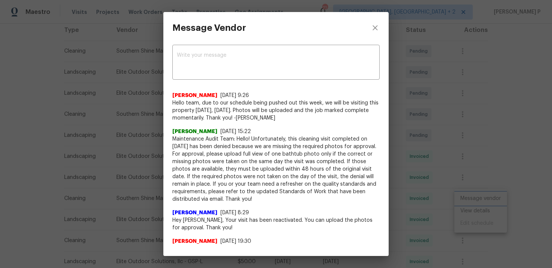
click at [479, 191] on div "Message Vendor x ​ Tamara Mayes 8/23/25, 9:26 Hello team, due to our schedule b…" at bounding box center [276, 134] width 552 height 268
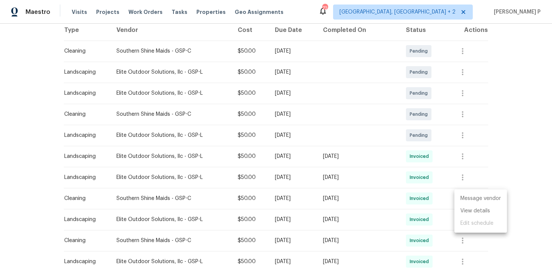
click at [479, 217] on ul "Message vendor View details Edit schedule" at bounding box center [481, 210] width 53 height 43
click at [479, 215] on li "View details" at bounding box center [481, 211] width 53 height 12
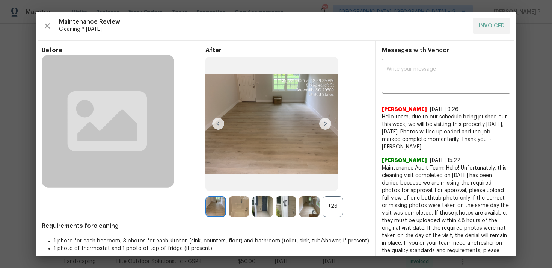
click at [330, 206] on div "+26" at bounding box center [333, 206] width 21 height 21
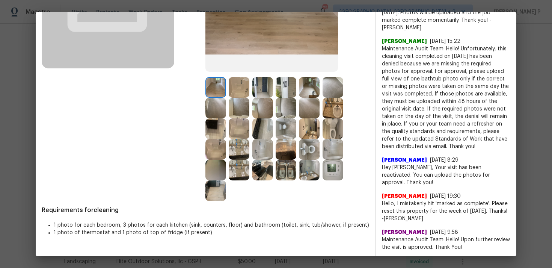
scroll to position [118, 0]
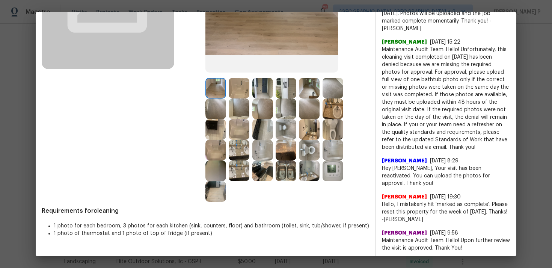
click at [321, 156] on div at bounding box center [310, 150] width 23 height 21
click at [337, 153] on img at bounding box center [333, 150] width 21 height 21
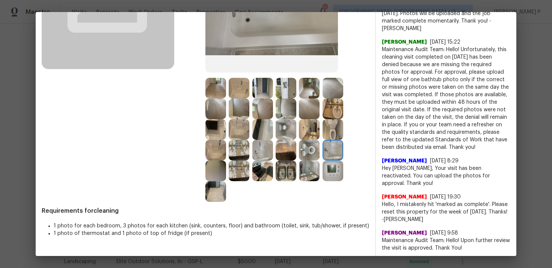
click at [271, 146] on img at bounding box center [263, 150] width 21 height 21
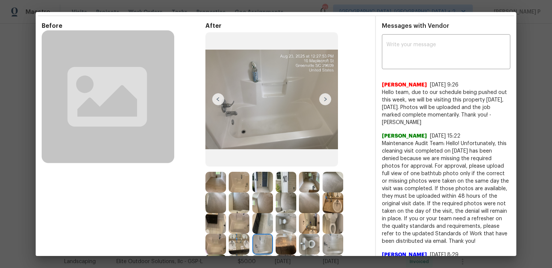
scroll to position [24, 0]
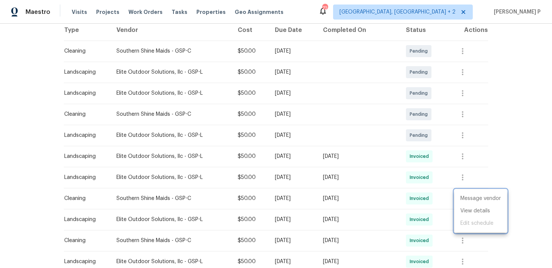
click at [201, 92] on div at bounding box center [276, 134] width 552 height 268
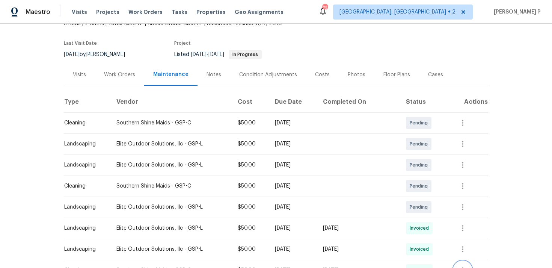
scroll to position [0, 0]
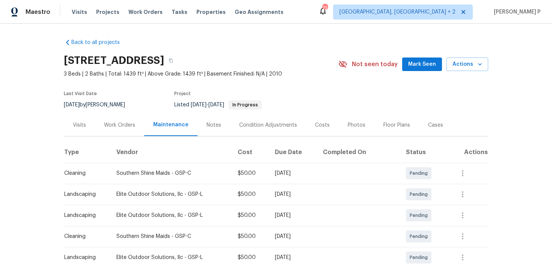
click at [130, 104] on div at bounding box center [131, 104] width 8 height 9
click at [130, 110] on div "Last Visit Date 8/25/2025 by Alex Baum Project Listed 8/26/2025 - 8/28/2025 In …" at bounding box center [191, 100] width 255 height 27
click at [126, 118] on div "Work Orders" at bounding box center [119, 125] width 49 height 22
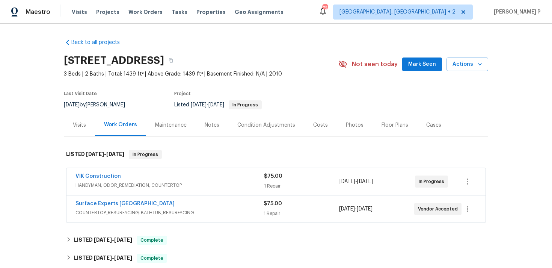
click at [118, 190] on div "VIK Construction HANDYMAN, ODOR_REMEDIATION, COUNTERTOP" at bounding box center [170, 182] width 189 height 18
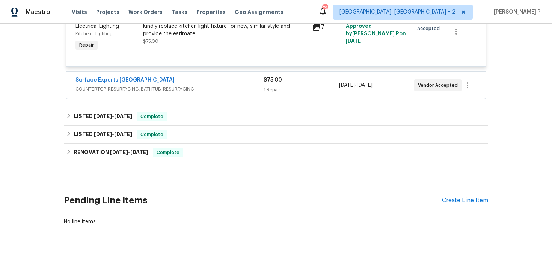
scroll to position [197, 0]
click at [183, 77] on div "Surface Experts Greenville" at bounding box center [170, 80] width 188 height 9
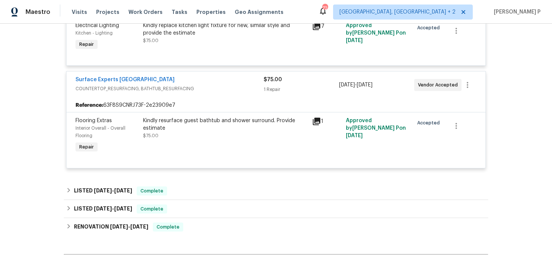
click at [191, 124] on div "Kindly resurface guest bathtub and shower surround. Provide estimate" at bounding box center [225, 124] width 165 height 15
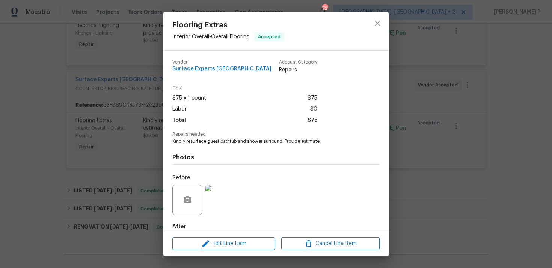
click at [225, 197] on img at bounding box center [221, 200] width 30 height 30
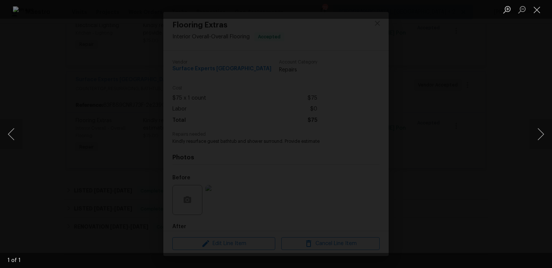
click at [338, 120] on img "Lightbox" at bounding box center [276, 134] width 527 height 256
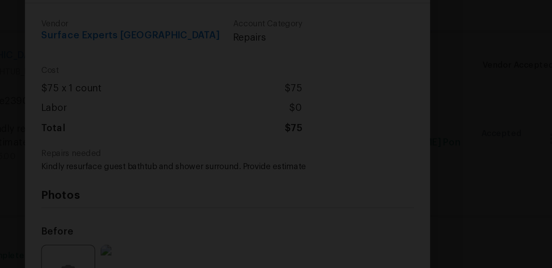
click at [342, 62] on img "Lightbox" at bounding box center [236, 115] width 874 height 424
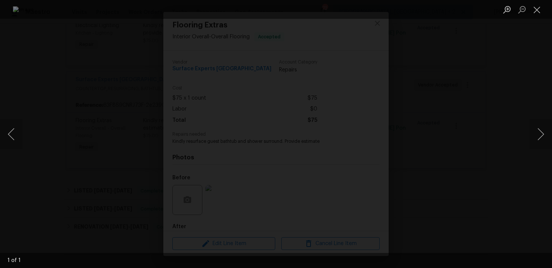
click at [500, 134] on div "Lightbox" at bounding box center [276, 134] width 552 height 268
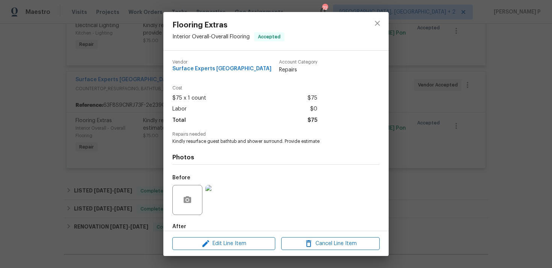
click at [226, 199] on img at bounding box center [221, 200] width 30 height 30
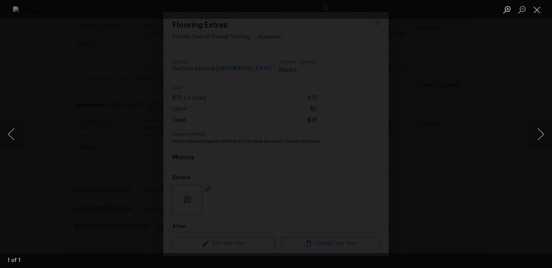
click at [546, 72] on div "Lightbox" at bounding box center [276, 134] width 552 height 268
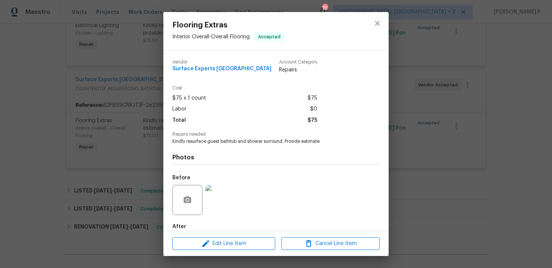
click at [446, 95] on div "Flooring Extras Interior Overall - Overall Flooring Accepted Vendor Surface Exp…" at bounding box center [276, 134] width 552 height 268
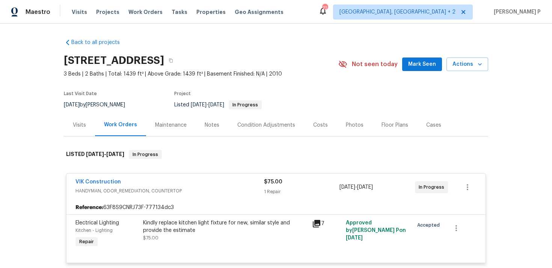
scroll to position [199, 0]
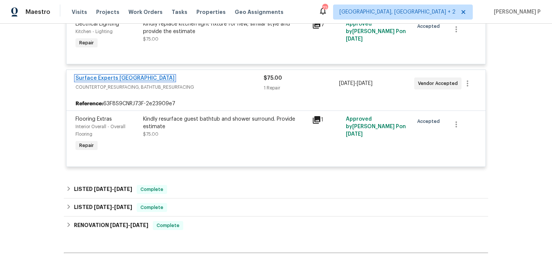
click at [136, 77] on link "Surface Experts Greenville" at bounding box center [125, 78] width 99 height 5
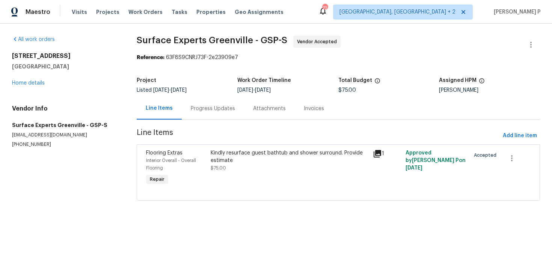
click at [212, 113] on div "Progress Updates" at bounding box center [213, 108] width 62 height 22
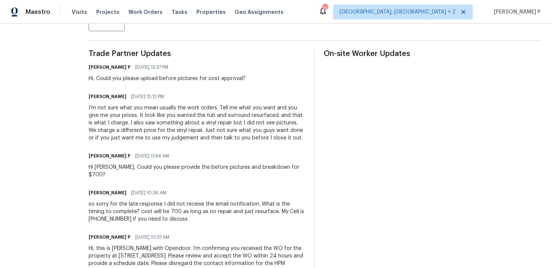
scroll to position [233, 0]
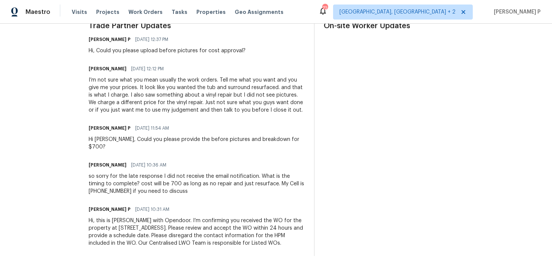
click at [184, 165] on div "Nancy Williams 08/26/2025 10:36 AM so sorry for the late response I did not rec…" at bounding box center [197, 177] width 216 height 35
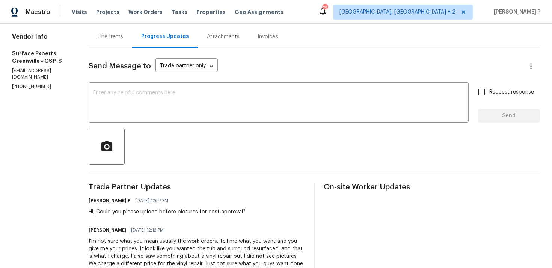
scroll to position [0, 0]
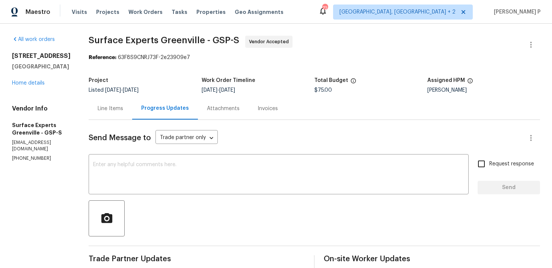
click at [121, 114] on div "Line Items" at bounding box center [111, 108] width 44 height 22
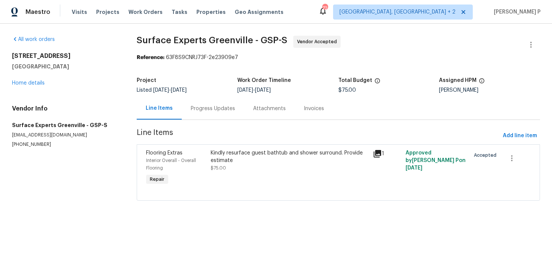
click at [276, 170] on div "Kindly resurface guest bathtub and shower surround. Provide estimate $75.00" at bounding box center [290, 160] width 158 height 23
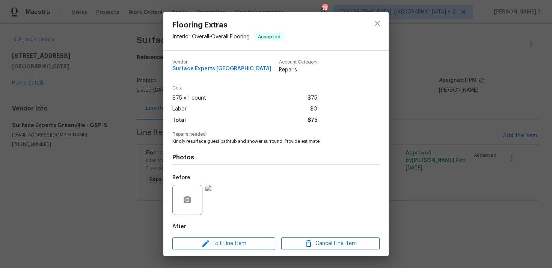
scroll to position [41, 0]
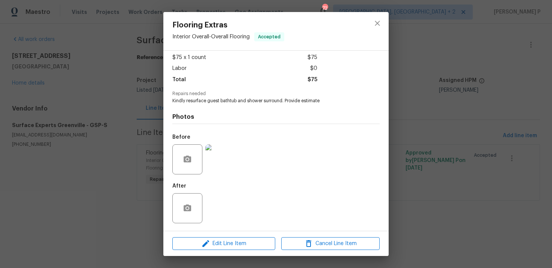
click at [234, 160] on img at bounding box center [221, 159] width 30 height 30
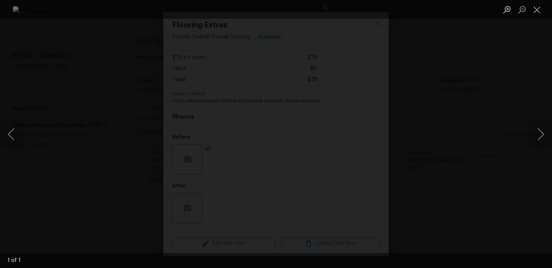
click at [517, 102] on div "Lightbox" at bounding box center [276, 134] width 552 height 268
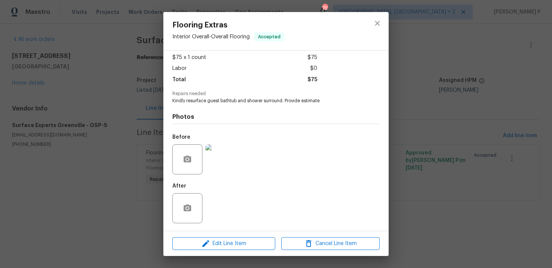
click at [447, 103] on div "Flooring Extras Interior Overall - Overall Flooring Accepted Vendor Surface Exp…" at bounding box center [276, 134] width 552 height 268
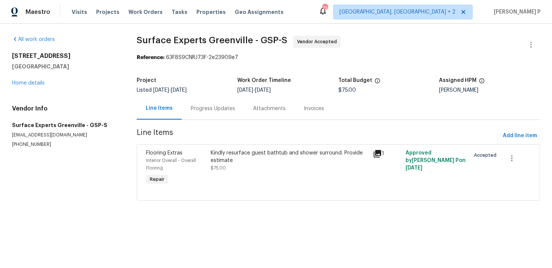
click at [215, 120] on div "Line Items Progress Updates Attachments Invoices" at bounding box center [339, 108] width 404 height 23
click at [222, 117] on div "Progress Updates" at bounding box center [213, 108] width 62 height 22
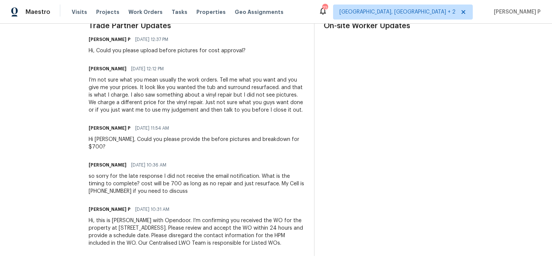
scroll to position [154, 0]
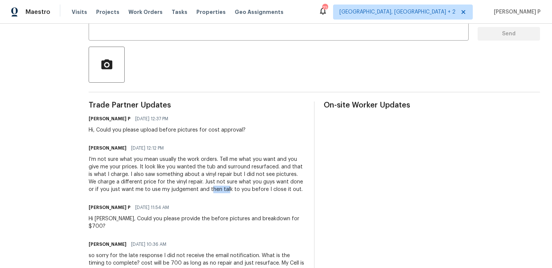
drag, startPoint x: 217, startPoint y: 187, endPoint x: 234, endPoint y: 187, distance: 16.9
click at [234, 187] on div "I’m not sure what you mean usually the work orders. Tell me what you want and y…" at bounding box center [197, 175] width 216 height 38
click at [246, 182] on div "I’m not sure what you mean usually the work orders. Tell me what you want and y…" at bounding box center [197, 175] width 216 height 38
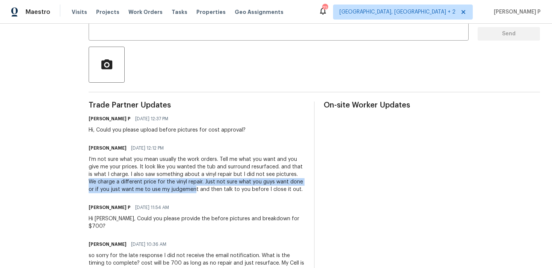
drag, startPoint x: 94, startPoint y: 183, endPoint x: 198, endPoint y: 186, distance: 104.5
click at [199, 186] on div "All work orders 10 Maplecroft St Greenville, SC 29609 Home details Vendor Info …" at bounding box center [276, 108] width 552 height 477
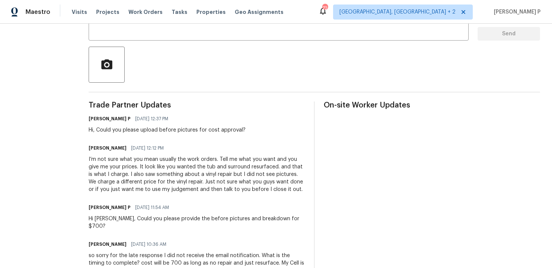
click at [156, 185] on div "I’m not sure what you mean usually the work orders. Tell me what you want and y…" at bounding box center [197, 175] width 216 height 38
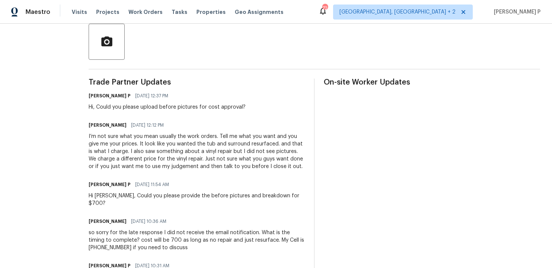
scroll to position [179, 0]
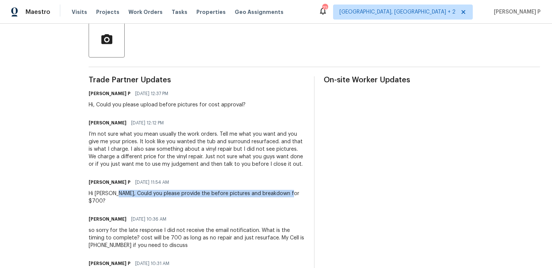
drag, startPoint x: 124, startPoint y: 195, endPoint x: 300, endPoint y: 195, distance: 175.5
click at [300, 195] on div "Ramyasri P 08/27/2025 11:54 AM Hi Nancy, Could you please provide the before pi…" at bounding box center [197, 191] width 216 height 28
click at [259, 184] on div "Ramyasri P 08/27/2025 11:54 AM" at bounding box center [197, 182] width 216 height 11
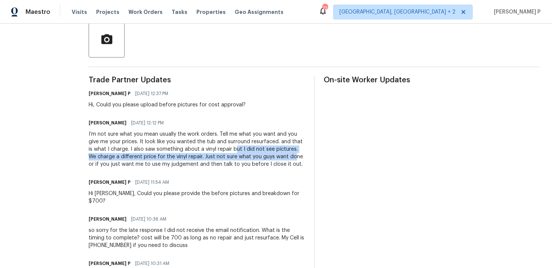
drag, startPoint x: 242, startPoint y: 151, endPoint x: 298, endPoint y: 153, distance: 56.0
click at [299, 153] on div "I’m not sure what you mean usually the work orders. Tell me what you want and y…" at bounding box center [197, 149] width 216 height 38
click at [108, 155] on div "I’m not sure what you mean usually the work orders. Tell me what you want and y…" at bounding box center [197, 149] width 216 height 38
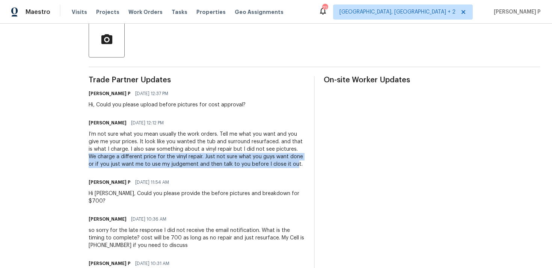
drag, startPoint x: 97, startPoint y: 158, endPoint x: 298, endPoint y: 168, distance: 202.1
click at [298, 168] on div "Trade Partner Updates Ramyasri P 08/28/2025 12:37 PM Hi, Could you please uploa…" at bounding box center [197, 193] width 216 height 234
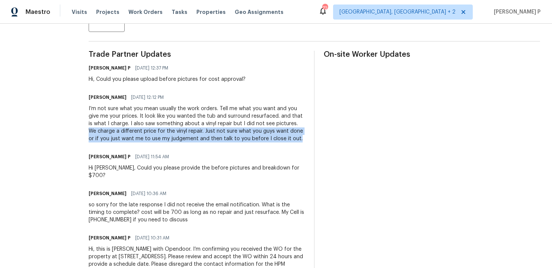
scroll to position [177, 0]
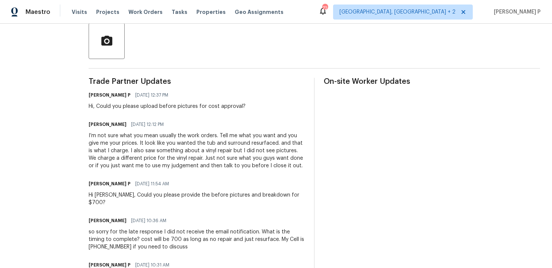
click at [241, 170] on div "Trade Partner Updates Ramyasri P 08/28/2025 12:37 PM Hi, Could you please uploa…" at bounding box center [197, 195] width 216 height 234
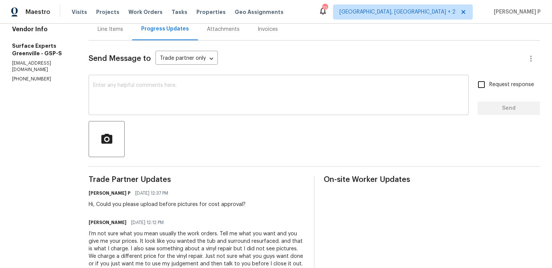
click at [153, 98] on textarea at bounding box center [278, 96] width 371 height 26
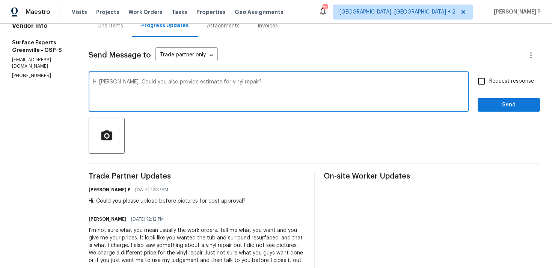
scroll to position [33, 0]
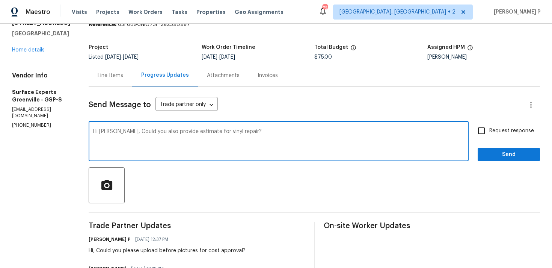
type textarea "Hi Nancy, Could you also provide estimate for vinyl repair?"
click at [502, 134] on span "Request response" at bounding box center [512, 131] width 45 height 8
click at [490, 134] on input "Request response" at bounding box center [482, 131] width 16 height 16
checkbox input "true"
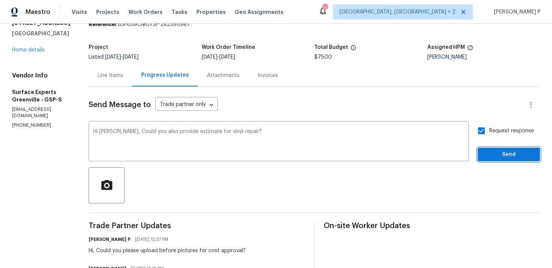
click at [499, 156] on span "Send" at bounding box center [509, 154] width 50 height 9
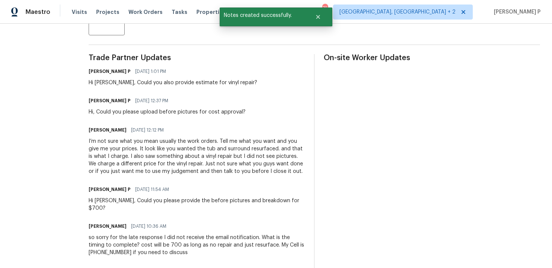
scroll to position [197, 0]
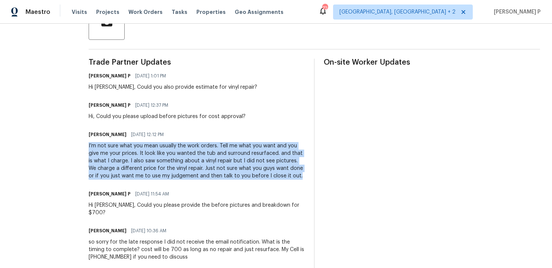
drag, startPoint x: 95, startPoint y: 146, endPoint x: 305, endPoint y: 177, distance: 212.8
click at [305, 177] on div "All work orders 10 Maplecroft St Greenville, SC 29609 Home details Vendor Info …" at bounding box center [276, 80] width 552 height 507
copy div "I’m not sure what you mean usually the work orders. Tell me what you want and y…"
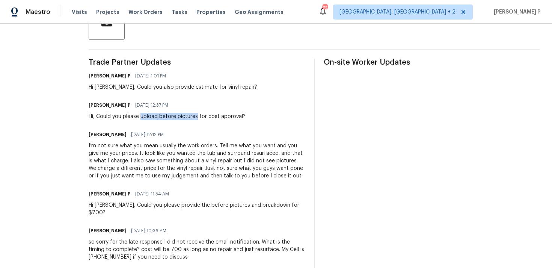
drag, startPoint x: 149, startPoint y: 117, endPoint x: 204, endPoint y: 114, distance: 54.6
click at [204, 114] on div "Hi, Could you please upload before pictures for cost approval?" at bounding box center [167, 117] width 157 height 8
copy div "upload before pictures"
drag, startPoint x: 158, startPoint y: 86, endPoint x: 236, endPoint y: 87, distance: 78.5
click at [236, 87] on div "Hi Nancy, Could you also provide estimate for vinyl repair?" at bounding box center [173, 87] width 169 height 8
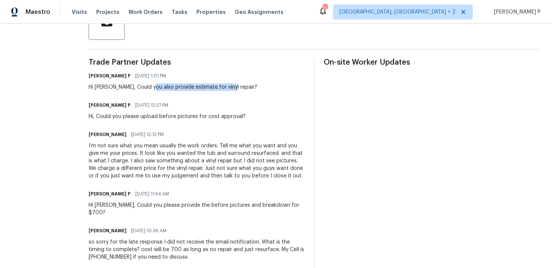
copy div "provide estimate for vinyl repair"
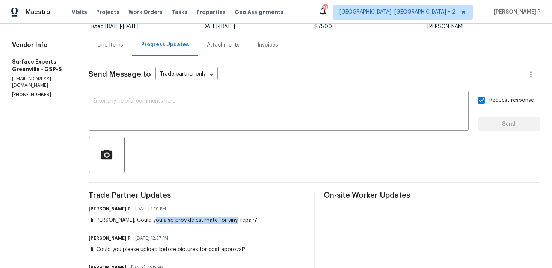
scroll to position [0, 0]
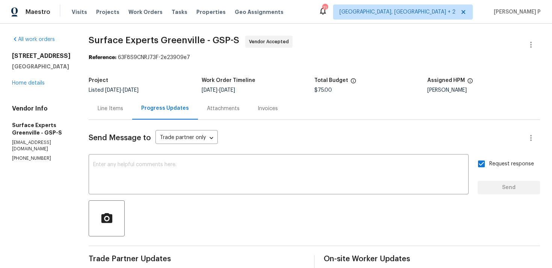
click at [41, 79] on div "10 Maplecroft St Greenville, SC 29609 Home details" at bounding box center [41, 69] width 59 height 35
click at [41, 84] on link "Home details" at bounding box center [28, 82] width 33 height 5
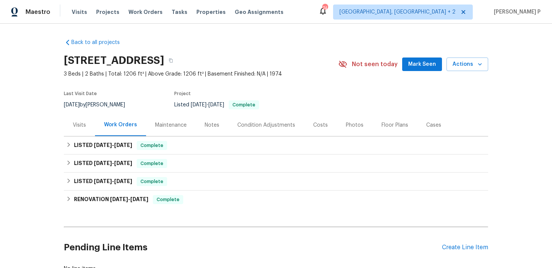
scroll to position [56, 0]
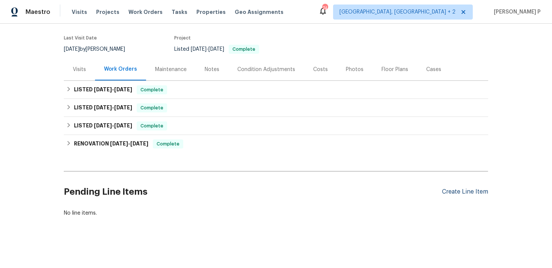
click at [465, 194] on div "Create Line Item" at bounding box center [465, 191] width 46 height 7
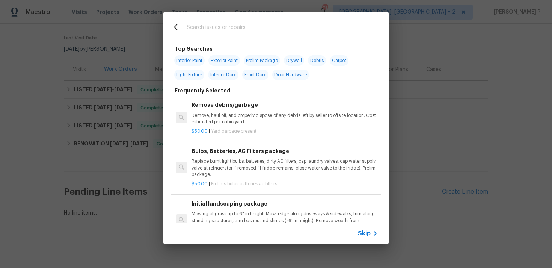
click at [372, 232] on icon at bounding box center [375, 233] width 9 height 9
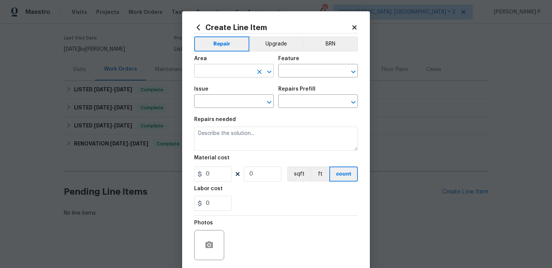
click at [269, 68] on icon "Open" at bounding box center [269, 71] width 9 height 9
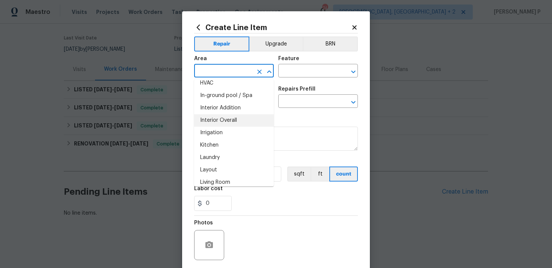
scroll to position [279, 0]
click at [219, 120] on li "Interior Overall" at bounding box center [234, 119] width 80 height 12
type input "Interior Overall"
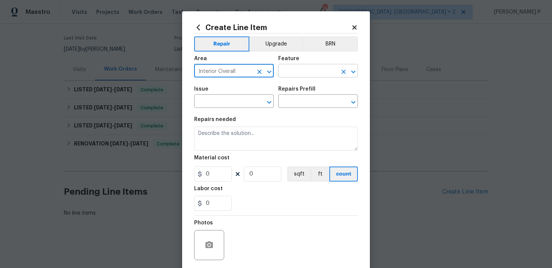
click at [309, 72] on input "text" at bounding box center [307, 72] width 59 height 12
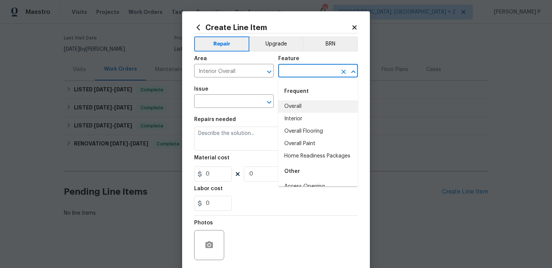
click at [303, 106] on li "Overall" at bounding box center [318, 106] width 80 height 12
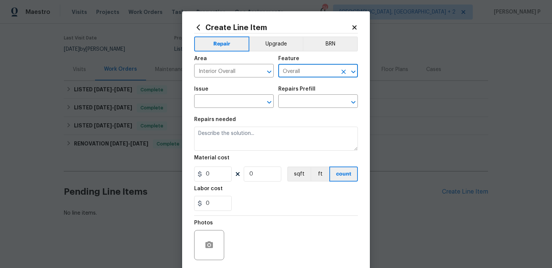
click at [315, 72] on input "Overall" at bounding box center [307, 72] width 59 height 12
click at [356, 72] on icon "Open" at bounding box center [353, 71] width 9 height 9
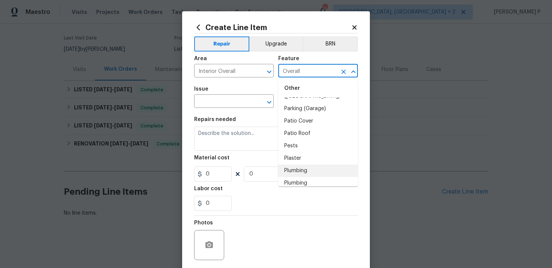
scroll to position [1324, 0]
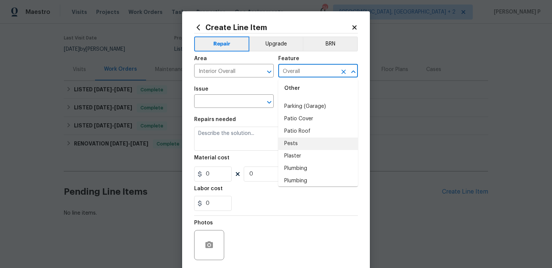
click at [299, 138] on li "Pests" at bounding box center [318, 144] width 80 height 12
type input "Pests"
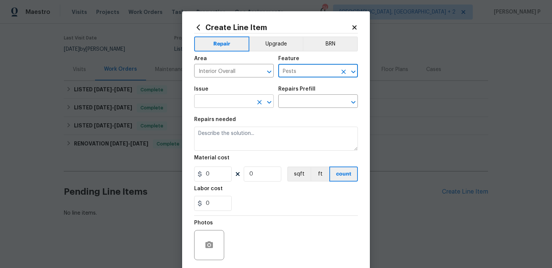
click at [268, 103] on icon "Open" at bounding box center [269, 102] width 9 height 9
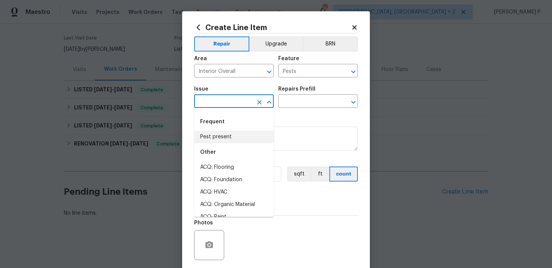
click at [219, 140] on li "Pest present" at bounding box center [234, 137] width 80 height 12
type input "Pest present"
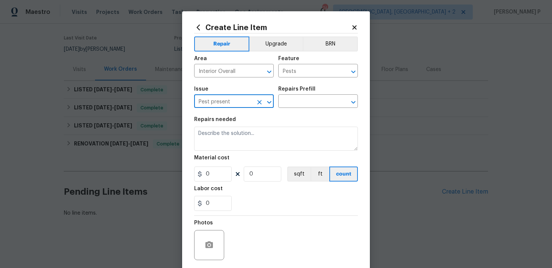
click at [291, 113] on section "Repairs needed Material cost 0 0 sqft ft count Labor cost 0" at bounding box center [276, 163] width 164 height 103
click at [298, 105] on input "text" at bounding box center [307, 102] width 59 height 12
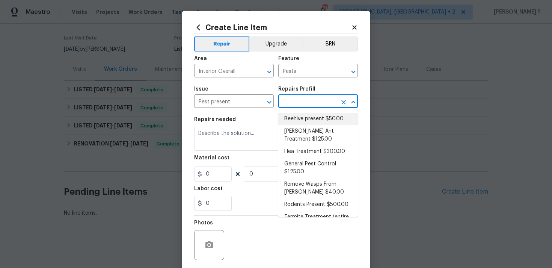
click at [297, 121] on li "Beehive present $50.00" at bounding box center [318, 119] width 80 height 12
type input "Beehive present $50.00"
type textarea "Remove, patch/paint touch up location after removal if needed."
type input "50"
type input "1"
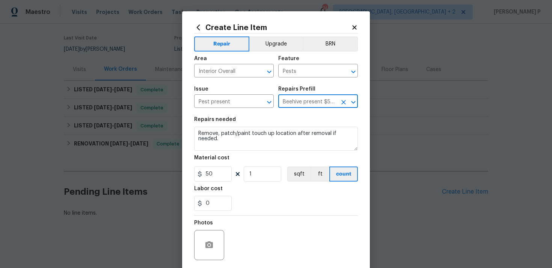
click at [356, 101] on icon "Open" at bounding box center [353, 102] width 9 height 9
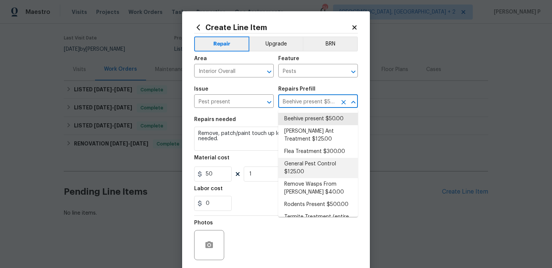
click at [311, 165] on li "General Pest Control $125.00" at bounding box center [318, 168] width 80 height 20
type input "General Pest Control $125.00"
type textarea "General pest treatment for active pest/insect infestation - non termite"
type input "125"
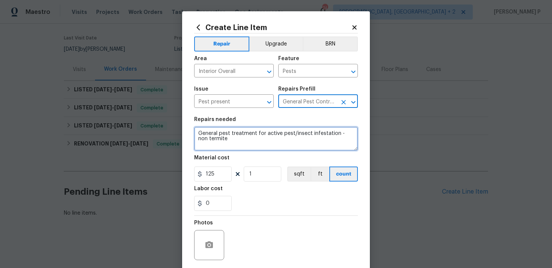
click at [255, 148] on textarea "General pest treatment for active pest/insect infestation - non termite" at bounding box center [276, 139] width 164 height 24
paste textarea "Received feedback that a frog is inside the toilet. Please remove the frog from…"
type textarea "Received feedback that a frog is inside the toilet. Please remove the frog from…"
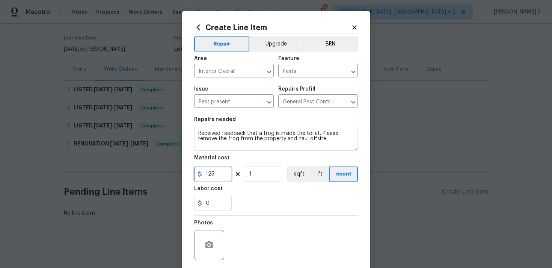
click at [224, 177] on input "125" at bounding box center [213, 173] width 38 height 15
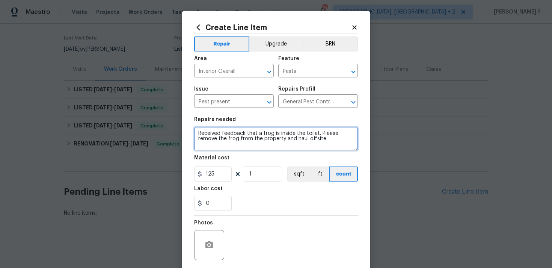
click at [206, 146] on textarea "Received feedback that a frog is inside the toilet. Please remove the frog from…" at bounding box center [276, 139] width 164 height 24
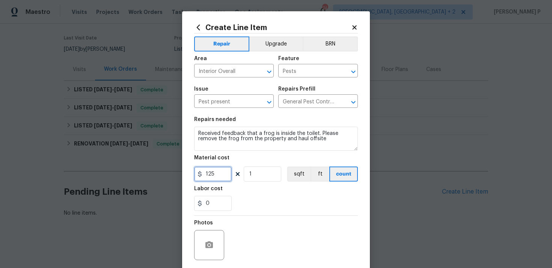
click at [219, 173] on input "125" at bounding box center [213, 173] width 38 height 15
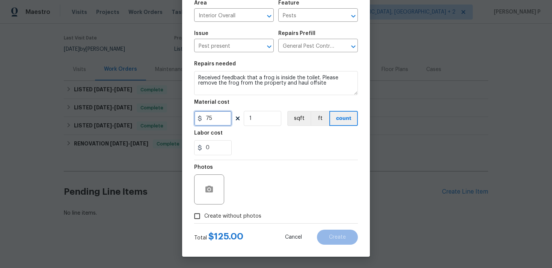
type input "75"
click at [214, 184] on button "button" at bounding box center [209, 189] width 18 height 18
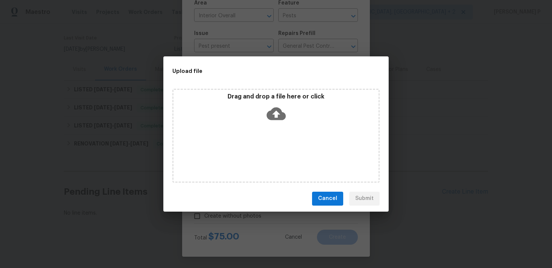
click at [274, 113] on icon at bounding box center [276, 113] width 19 height 19
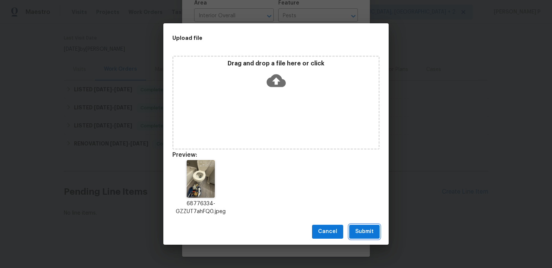
click at [365, 232] on span "Submit" at bounding box center [365, 231] width 18 height 9
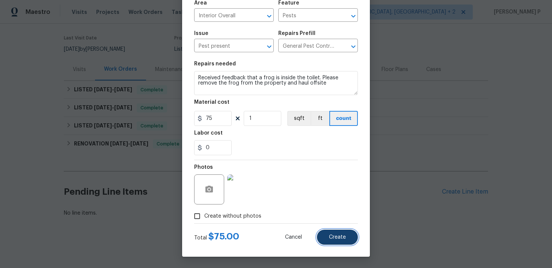
click at [332, 238] on span "Create" at bounding box center [337, 238] width 17 height 6
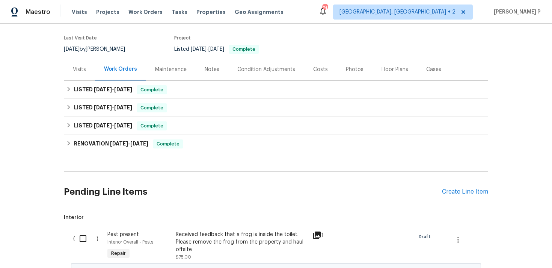
scroll to position [139, 0]
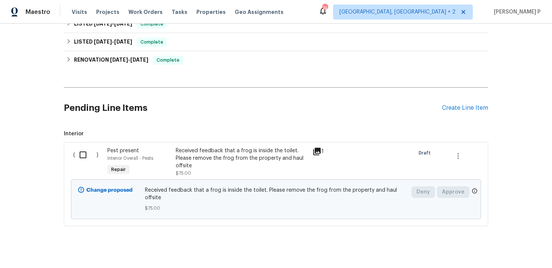
click at [81, 156] on input "checkbox" at bounding box center [85, 155] width 21 height 16
checkbox input "true"
click at [510, 252] on span "Create Work Order" at bounding box center [509, 249] width 50 height 9
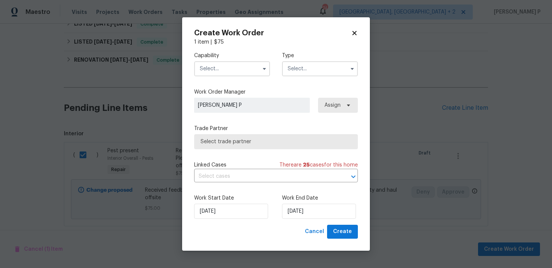
click at [322, 69] on input "text" at bounding box center [320, 68] width 76 height 15
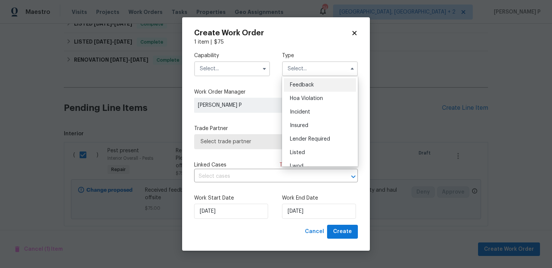
click at [304, 77] on ul "Feedback Hoa Violation Incident Insured Lender Required Listed Lwod Reit Renova…" at bounding box center [320, 121] width 76 height 90
click at [301, 84] on span "Feedback" at bounding box center [302, 84] width 24 height 5
type input "Feedback"
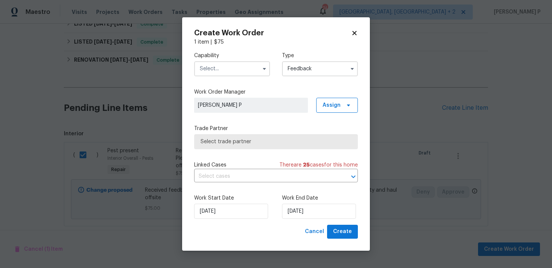
click at [250, 68] on input "text" at bounding box center [232, 68] width 76 height 15
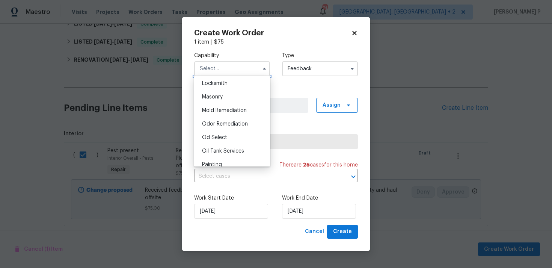
scroll to position [601, 0]
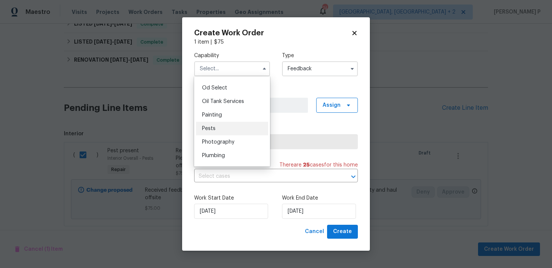
click at [211, 133] on div "Pests" at bounding box center [232, 129] width 72 height 14
type input "Pests"
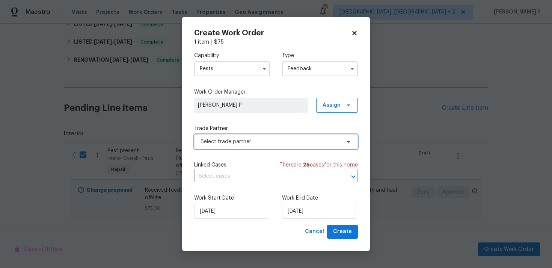
click at [253, 145] on span "Select trade partner" at bounding box center [271, 142] width 140 height 8
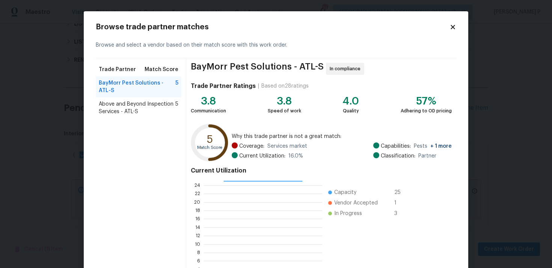
scroll to position [64, 0]
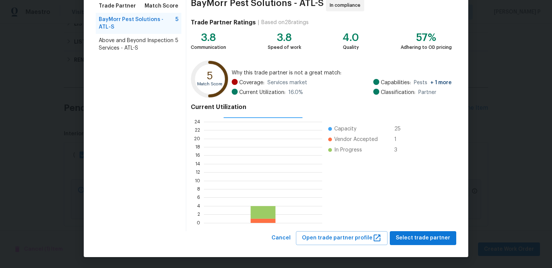
click at [158, 44] on span "Above and Beyond Inspection Services - ATL-S" at bounding box center [137, 44] width 77 height 15
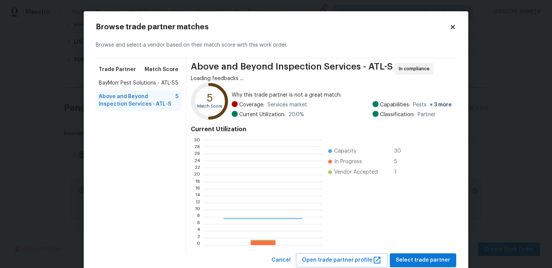
scroll to position [105, 118]
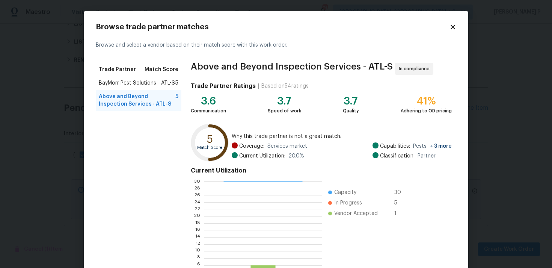
click at [145, 83] on span "BayMorr Pest Solutions - ATL-S" at bounding box center [137, 83] width 76 height 8
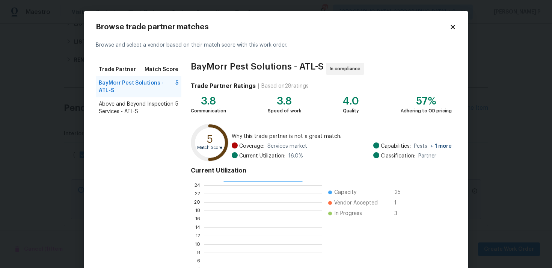
scroll to position [64, 0]
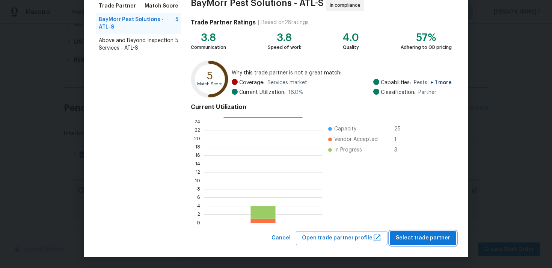
click at [422, 238] on span "Select trade partner" at bounding box center [423, 237] width 54 height 9
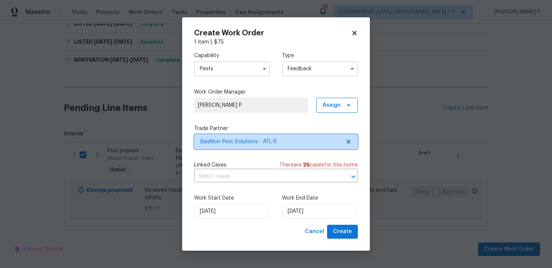
scroll to position [0, 0]
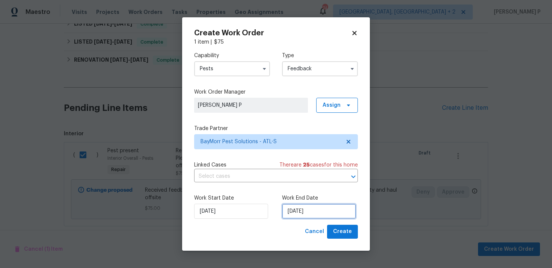
click at [299, 211] on input "[DATE]" at bounding box center [319, 211] width 74 height 15
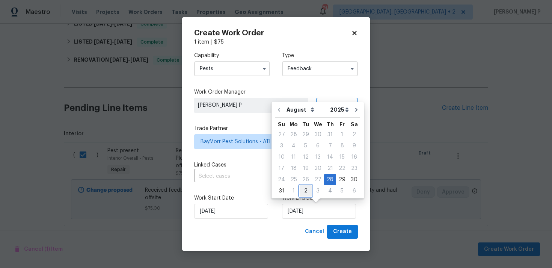
click at [304, 193] on div "2" at bounding box center [306, 191] width 12 height 11
type input "[DATE]"
select select "8"
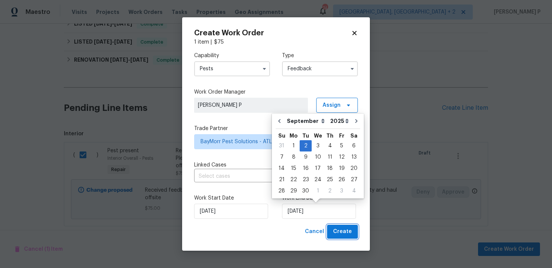
click at [337, 230] on span "Create" at bounding box center [342, 231] width 19 height 9
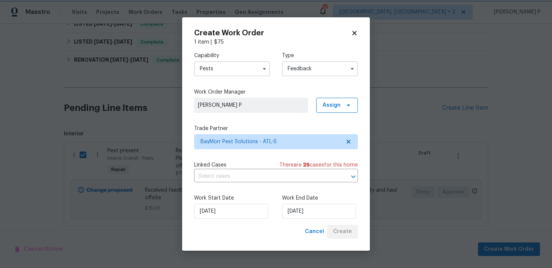
checkbox input "false"
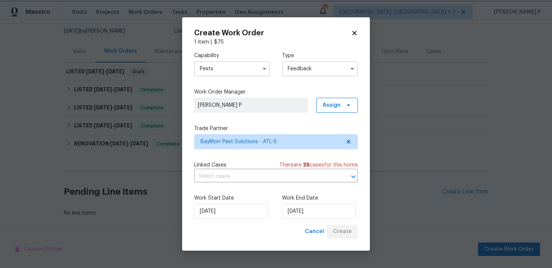
scroll to position [74, 0]
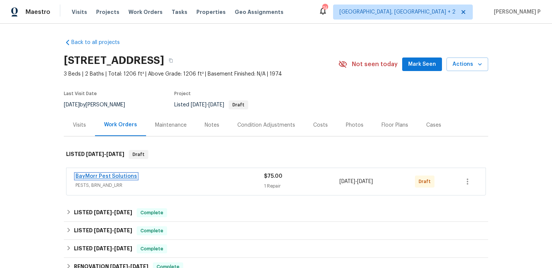
click at [95, 177] on link "BayMorr Pest Solutions" at bounding box center [107, 176] width 62 height 5
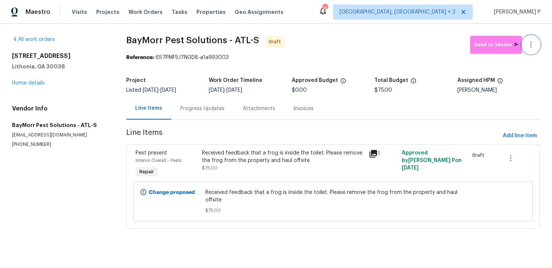
click at [534, 44] on icon "button" at bounding box center [531, 44] width 9 height 9
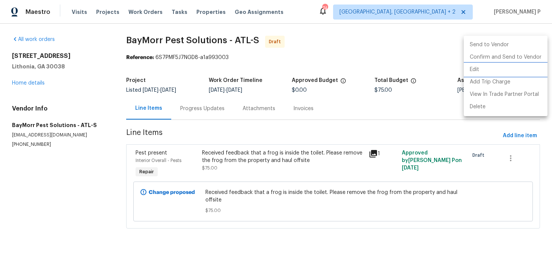
click at [501, 69] on li "Edit" at bounding box center [506, 70] width 84 height 12
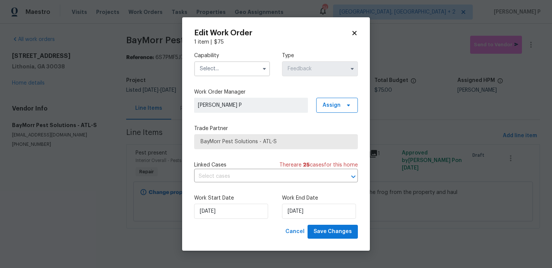
click at [247, 67] on input "text" at bounding box center [232, 68] width 76 height 15
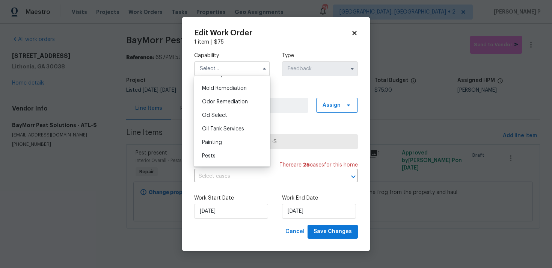
scroll to position [578, 0]
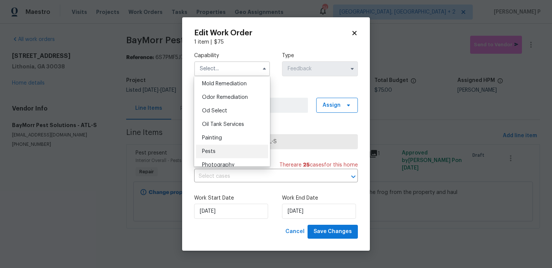
click at [219, 149] on div "Pests" at bounding box center [232, 152] width 72 height 14
type input "Pests"
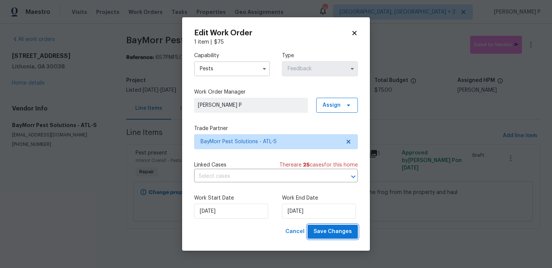
click at [327, 230] on span "Save Changes" at bounding box center [333, 231] width 38 height 9
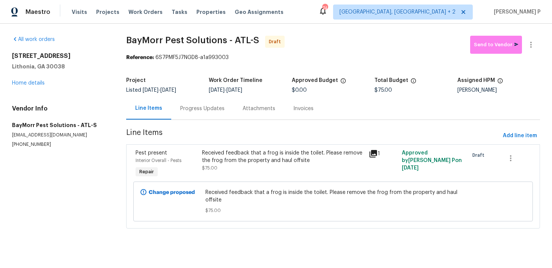
click at [209, 112] on div "Progress Updates" at bounding box center [202, 108] width 62 height 22
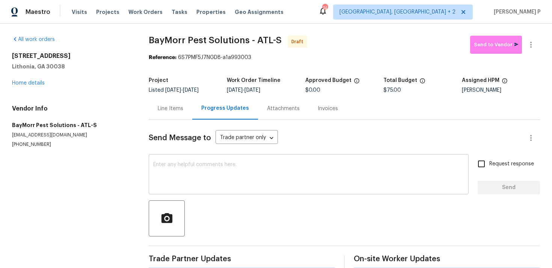
click at [209, 178] on textarea at bounding box center [308, 175] width 311 height 26
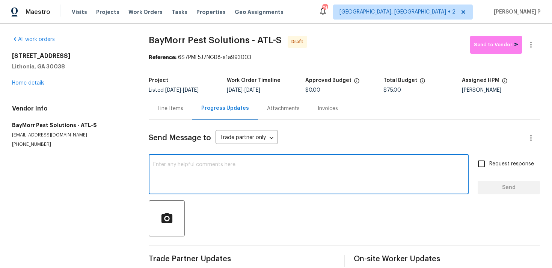
paste textarea "Hi, this is Ramyasri with Opendoor. I’m confirming you received the WO for the …"
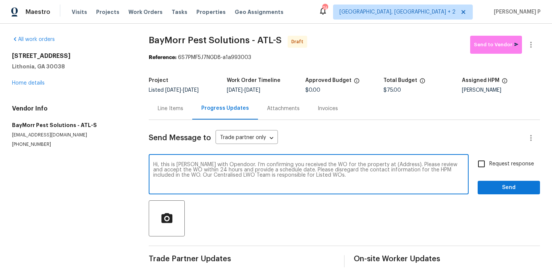
drag, startPoint x: 378, startPoint y: 165, endPoint x: 388, endPoint y: 164, distance: 10.2
click at [388, 164] on textarea "Hi, this is Ramyasri with Opendoor. I’m confirming you received the WO for the …" at bounding box center [308, 175] width 311 height 26
drag, startPoint x: 377, startPoint y: 165, endPoint x: 400, endPoint y: 164, distance: 23.7
click at [400, 164] on textarea "Hi, this is Ramyasri with Opendoor. I’m confirming you received the WO for the …" at bounding box center [308, 175] width 311 height 26
paste textarea "5780 Par Four Ct, Lithonia, GA 30038"
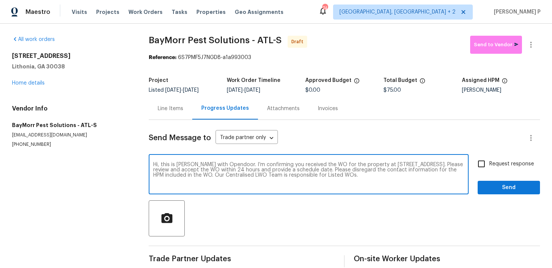
type textarea "Hi, this is Ramyasri with Opendoor. I’m confirming you received the WO for the …"
click at [465, 167] on div "Hi, this is Ramyasri with Opendoor. I’m confirming you received the WO for the …" at bounding box center [309, 175] width 320 height 38
click at [489, 166] on input "Request response" at bounding box center [482, 164] width 16 height 16
checkbox input "true"
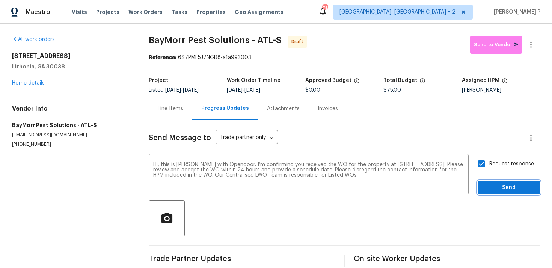
click at [492, 187] on span "Send" at bounding box center [509, 187] width 50 height 9
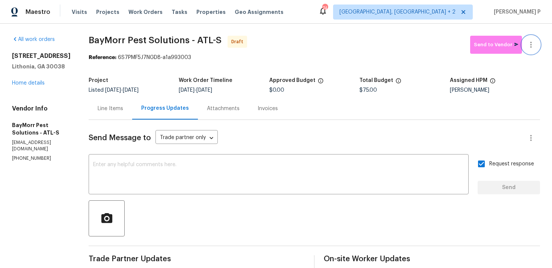
click at [537, 45] on button "button" at bounding box center [531, 45] width 18 height 18
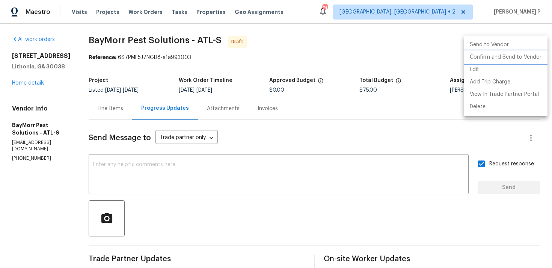
click at [486, 56] on li "Confirm and Send to Vendor" at bounding box center [506, 57] width 84 height 12
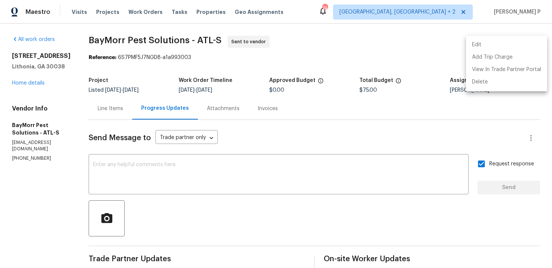
click at [121, 29] on div at bounding box center [276, 134] width 552 height 268
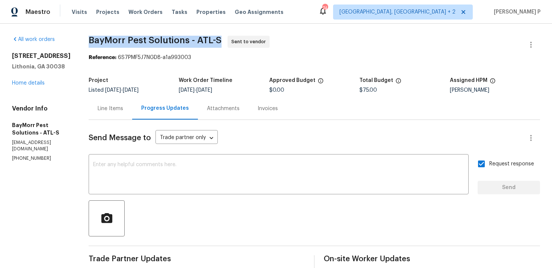
copy span "BayMorr Pest Solutions - ATL-S"
drag, startPoint x: 88, startPoint y: 36, endPoint x: 215, endPoint y: 36, distance: 126.7
click at [215, 36] on span "BayMorr Pest Solutions - ATL-S" at bounding box center [155, 40] width 133 height 9
click at [85, 40] on div "All work orders 5780 Par Four Ct Lithonia, GA 30038 Home details Vendor Info Ba…" at bounding box center [276, 177] width 552 height 307
drag, startPoint x: 88, startPoint y: 40, endPoint x: 215, endPoint y: 39, distance: 127.8
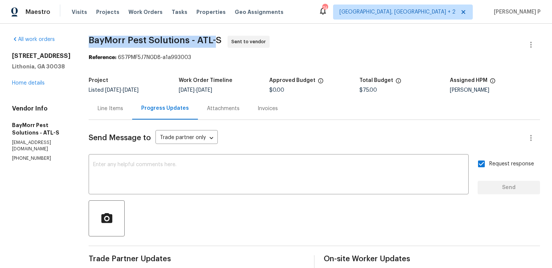
click at [215, 39] on span "BayMorr Pest Solutions - ATL-S" at bounding box center [155, 40] width 133 height 9
copy span "BayMorr Pest Solutions - ATL-"
click at [113, 44] on span "BayMorr Pest Solutions - ATL-S" at bounding box center [155, 40] width 133 height 9
drag, startPoint x: 89, startPoint y: 38, endPoint x: 217, endPoint y: 37, distance: 127.4
click at [217, 37] on span "BayMorr Pest Solutions - ATL-S" at bounding box center [155, 40] width 133 height 9
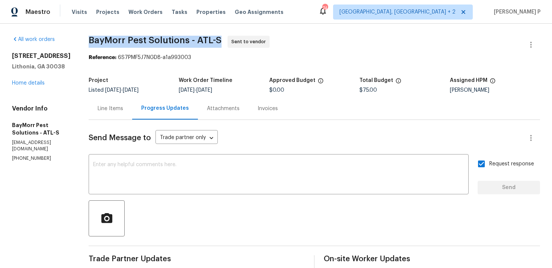
copy span "BayMorr Pest Solutions - ATL-S"
click at [132, 49] on span "BayMorr Pest Solutions - ATL-S Sent to vendor" at bounding box center [306, 45] width 434 height 18
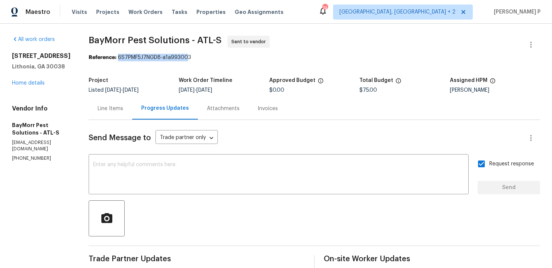
drag, startPoint x: 118, startPoint y: 56, endPoint x: 231, endPoint y: 57, distance: 113.5
click at [229, 56] on div "Reference: 6S7PMF5J7NGD8-a1a993003" at bounding box center [315, 58] width 452 height 8
copy div "6S7PMF5J7NGD8-a1a993003"
click at [103, 51] on span "BayMorr Pest Solutions - ATL-S Sent to vendor" at bounding box center [306, 45] width 434 height 18
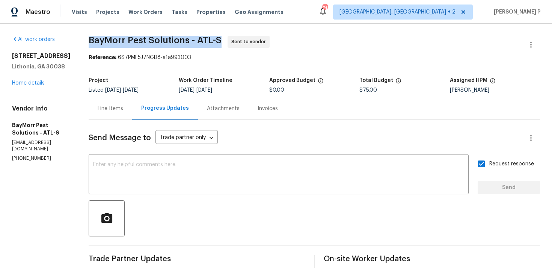
drag, startPoint x: 89, startPoint y: 41, endPoint x: 223, endPoint y: 41, distance: 134.2
click at [223, 41] on span "BayMorr Pest Solutions - ATL-S Sent to vendor" at bounding box center [306, 45] width 434 height 18
copy span "BayMorr Pest Solutions - ATL-S"
click at [113, 104] on div "Line Items" at bounding box center [111, 108] width 44 height 22
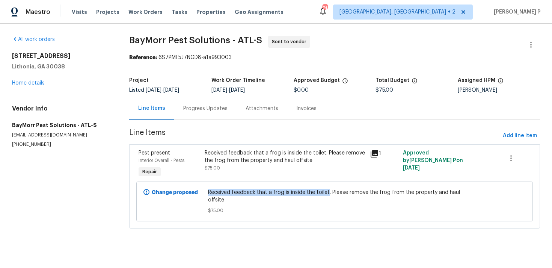
drag, startPoint x: 210, startPoint y: 191, endPoint x: 329, endPoint y: 192, distance: 119.5
click at [329, 192] on div "Received feedback that a frog is inside the toilet. Please remove the frog from…" at bounding box center [335, 201] width 258 height 30
copy span "Received feedback that a frog is inside the toilet"
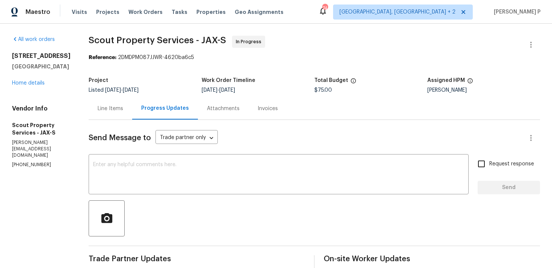
click at [108, 103] on div "Line Items" at bounding box center [111, 108] width 44 height 22
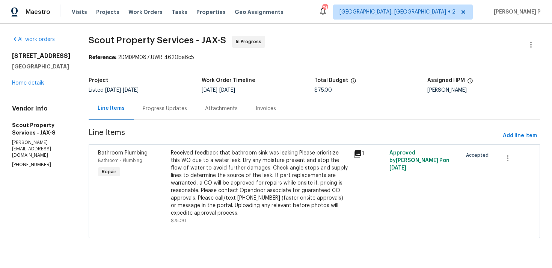
click at [253, 156] on div "Received feedback that bathroom sink was leaking Please prioritize this WO due …" at bounding box center [260, 183] width 178 height 68
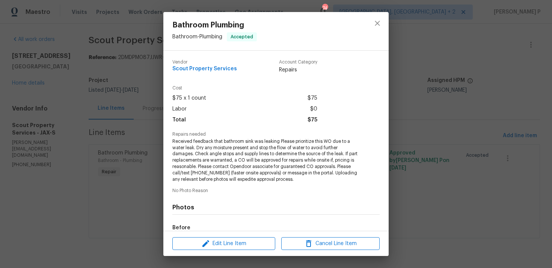
scroll to position [91, 0]
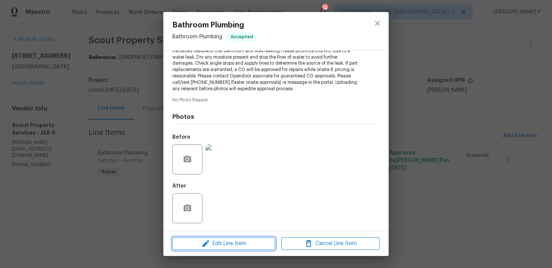
click at [232, 243] on span "Edit Line Item" at bounding box center [224, 243] width 98 height 9
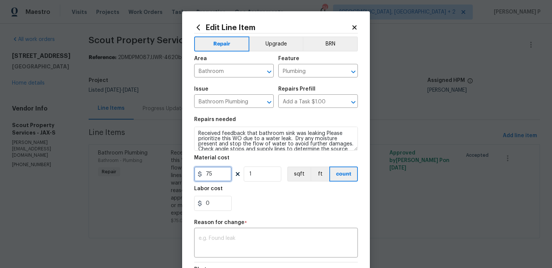
click at [218, 175] on input "75" at bounding box center [213, 173] width 38 height 15
type input "750"
click at [227, 230] on div "x ​" at bounding box center [276, 244] width 164 height 28
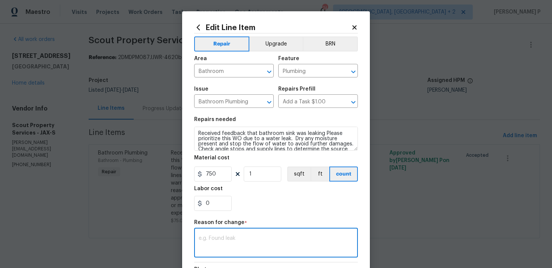
paste textarea "(RP) Updated cost per BR team approval."
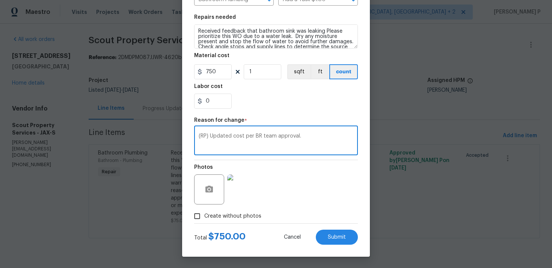
type textarea "(RP) Updated cost per BR team approval."
click at [348, 245] on div "Edit Line Item Repair Upgrade BRN Area Bathroom ​ Feature Plumbing ​ Issue Bath…" at bounding box center [276, 83] width 188 height 348
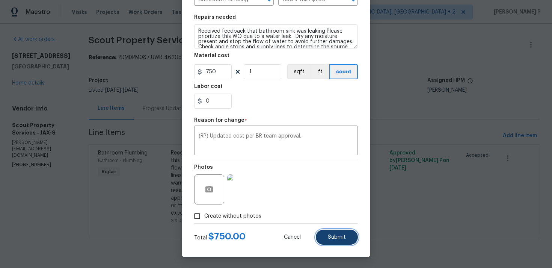
click at [344, 238] on span "Submit" at bounding box center [337, 238] width 18 height 6
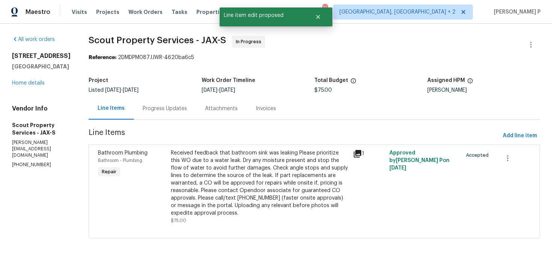
scroll to position [0, 0]
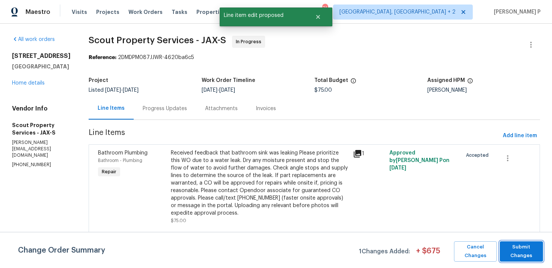
click at [533, 251] on span "Submit Changes" at bounding box center [522, 251] width 36 height 17
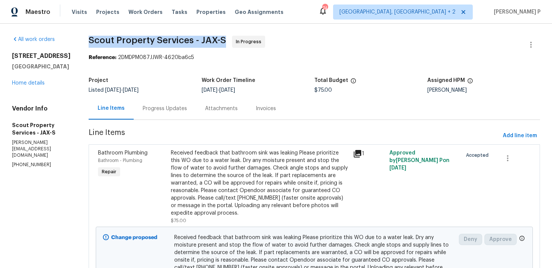
drag, startPoint x: 63, startPoint y: 37, endPoint x: 201, endPoint y: 37, distance: 137.6
click at [201, 37] on div "All work orders [STREET_ADDRESS] Home details Vendor Info Scout Property Servic…" at bounding box center [276, 180] width 552 height 312
copy span "Scout Property Services - JAX-S"
click at [143, 112] on div "Progress Updates" at bounding box center [165, 109] width 44 height 8
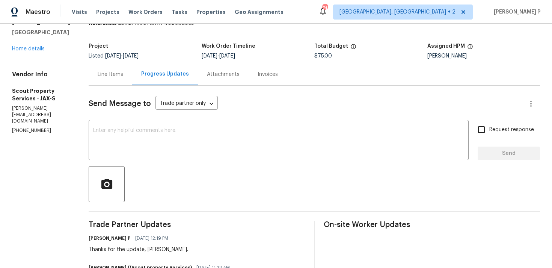
scroll to position [45, 0]
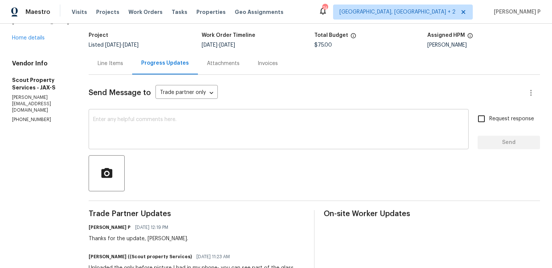
click at [159, 136] on textarea at bounding box center [278, 130] width 371 height 26
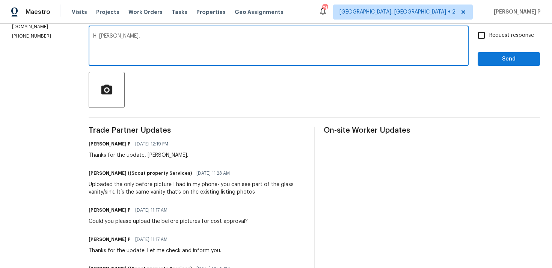
scroll to position [127, 0]
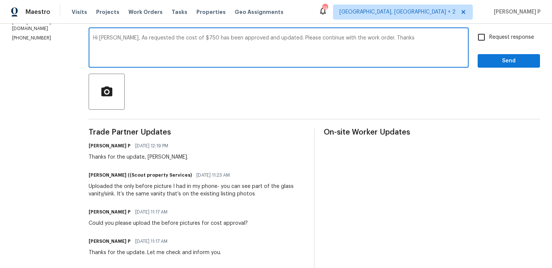
drag, startPoint x: 117, startPoint y: 39, endPoint x: 366, endPoint y: 38, distance: 248.8
click at [366, 38] on textarea "Hi [PERSON_NAME], As requested the cost of $750 has been approved and updated. …" at bounding box center [278, 48] width 371 height 26
type textarea "Hi [PERSON_NAME], As requested the cost of $750 has been approved and updated. …"
click at [490, 42] on label "Request response" at bounding box center [504, 37] width 61 height 16
click at [490, 42] on input "Request response" at bounding box center [482, 37] width 16 height 16
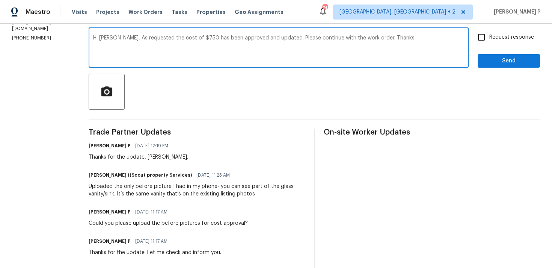
checkbox input "true"
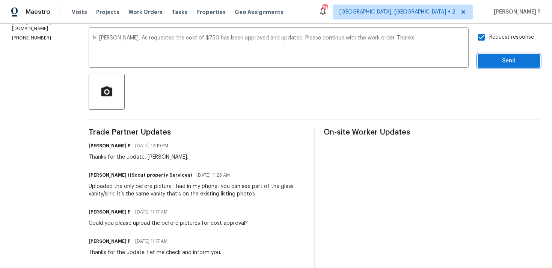
click at [490, 65] on span "Send" at bounding box center [509, 60] width 50 height 9
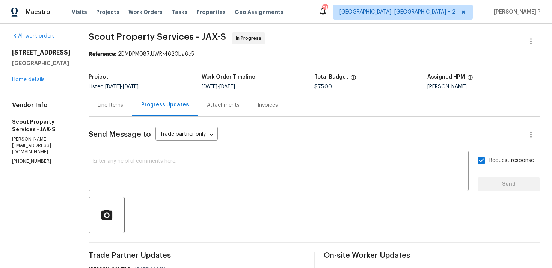
scroll to position [0, 0]
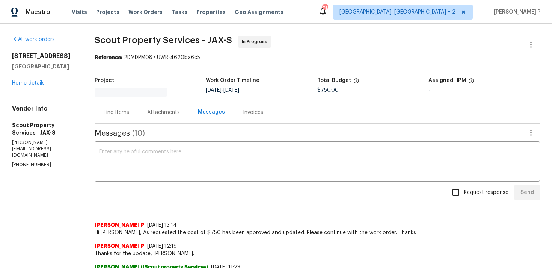
click at [283, 189] on div "Request response Send" at bounding box center [318, 193] width 446 height 16
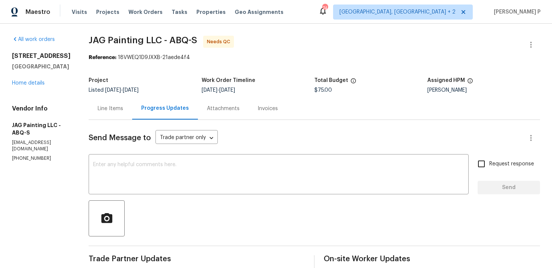
click at [111, 107] on div "Line Items" at bounding box center [111, 109] width 26 height 8
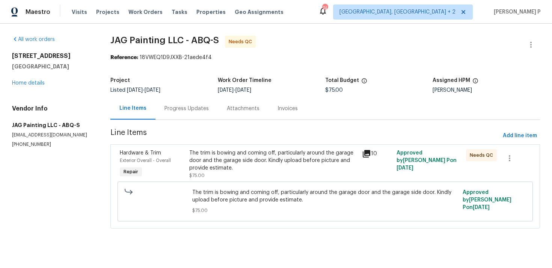
click at [243, 157] on div "The trim is bowing and coming off, particularly around the garage door and the …" at bounding box center [273, 160] width 169 height 23
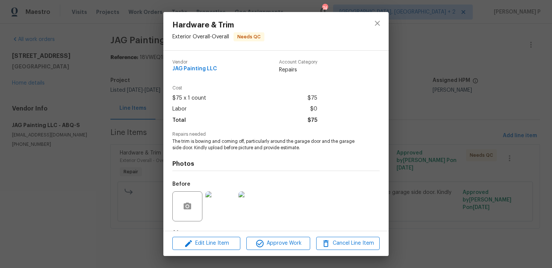
scroll to position [47, 0]
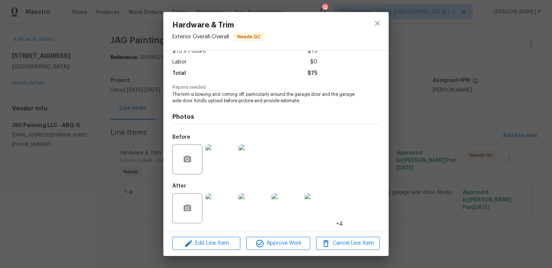
click at [221, 163] on img at bounding box center [221, 159] width 30 height 30
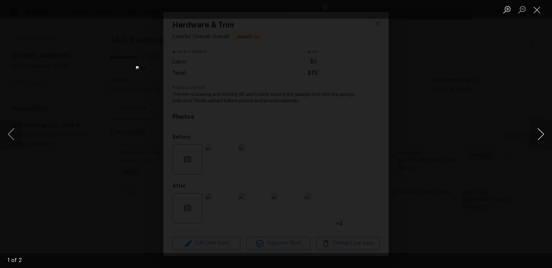
click at [539, 137] on button "Next image" at bounding box center [541, 134] width 23 height 30
click at [543, 130] on button "Next image" at bounding box center [541, 134] width 23 height 30
click at [539, 12] on button "Close lightbox" at bounding box center [537, 9] width 15 height 13
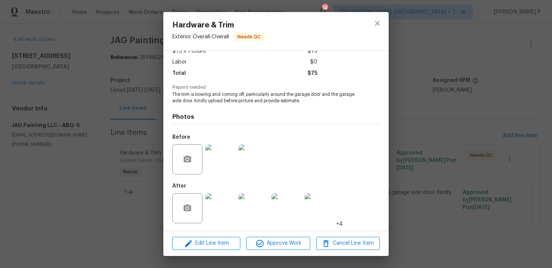
click at [225, 204] on img at bounding box center [221, 208] width 30 height 30
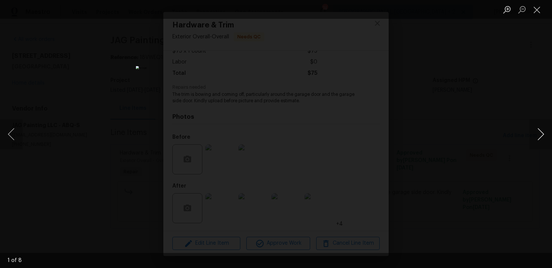
click at [537, 130] on button "Next image" at bounding box center [541, 134] width 23 height 30
click at [535, 11] on button "Close lightbox" at bounding box center [537, 9] width 15 height 13
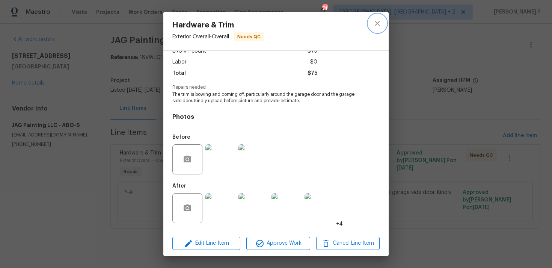
click at [378, 23] on icon "close" at bounding box center [377, 23] width 5 height 5
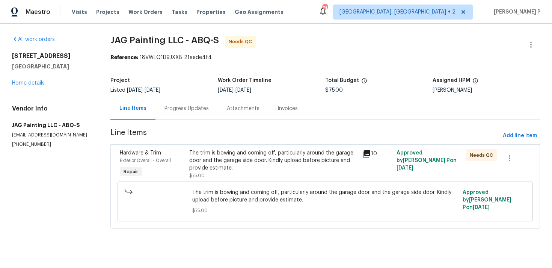
click at [201, 110] on div "Progress Updates" at bounding box center [187, 109] width 44 height 8
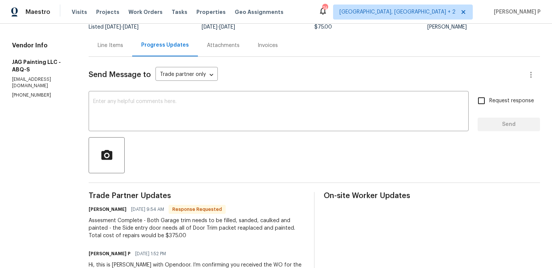
scroll to position [107, 0]
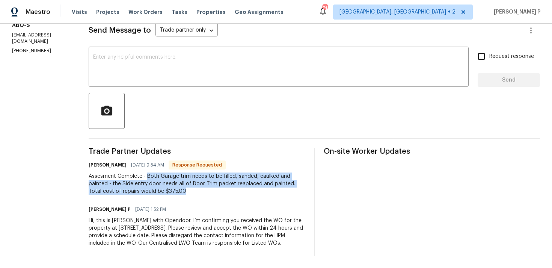
drag, startPoint x: 146, startPoint y: 176, endPoint x: 172, endPoint y: 194, distance: 31.7
click at [172, 194] on div "Assesment Complete - Both Garage trim needs to be filled, sanded, caulked and p…" at bounding box center [197, 184] width 216 height 23
copy div "Both Garage trim needs to be filled, sanded, caulked and painted - the Side ent…"
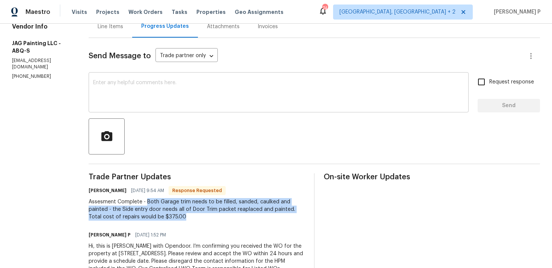
scroll to position [80, 0]
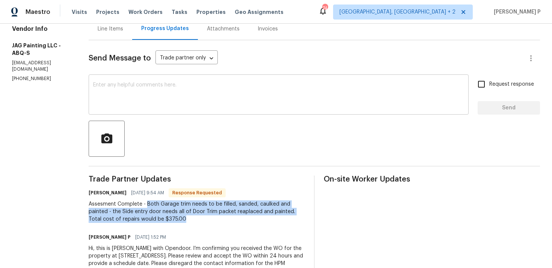
click at [139, 101] on textarea at bounding box center [278, 95] width 371 height 26
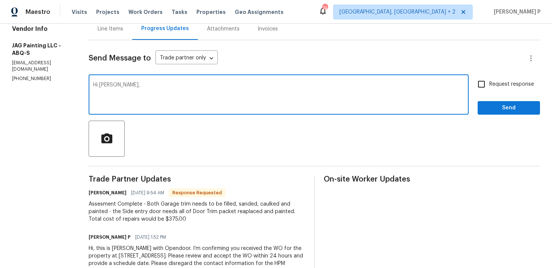
click at [160, 117] on div "Send Message to Trade partner only Trade partner only ​ Hi Juan, x ​ Request re…" at bounding box center [315, 162] width 452 height 244
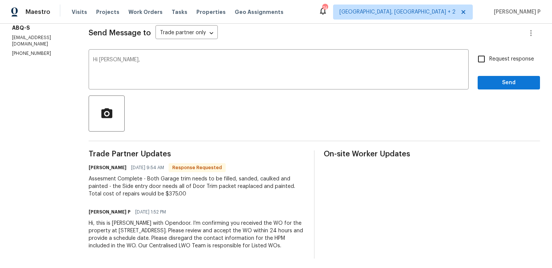
scroll to position [107, 0]
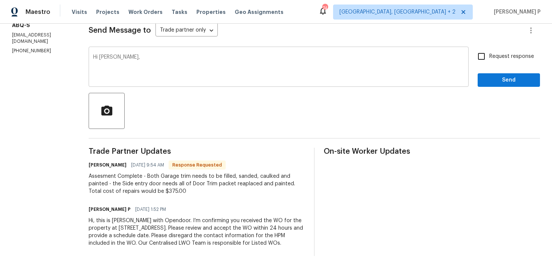
click at [145, 70] on textarea "Hi Juan," at bounding box center [278, 67] width 371 height 26
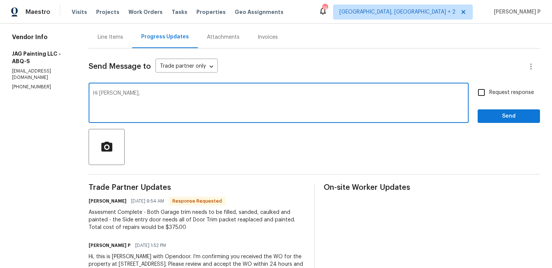
scroll to position [73, 0]
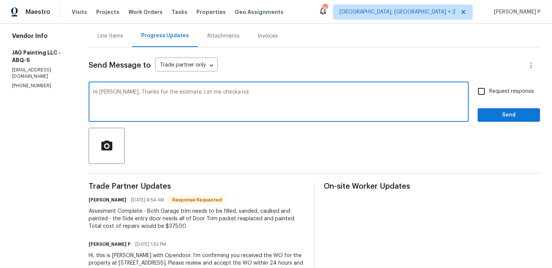
click at [211, 93] on textarea "Hi Juan, Thanks for the estimate. Let me checka nd" at bounding box center [278, 102] width 371 height 26
click at [208, 93] on textarea "Hi Juan, Thanks for the estimate. Let me checkand" at bounding box center [278, 102] width 371 height 26
click at [235, 94] on textarea "Hi Juan, Thanks for the estimate. Let me check and" at bounding box center [278, 102] width 371 height 26
type textarea "Hi Juan, Thanks for the estimate. Let me check and update you."
click at [498, 118] on span "Send" at bounding box center [509, 114] width 50 height 9
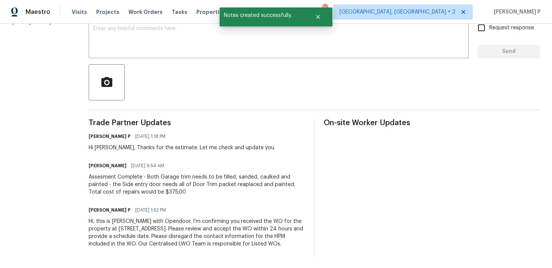
scroll to position [8, 0]
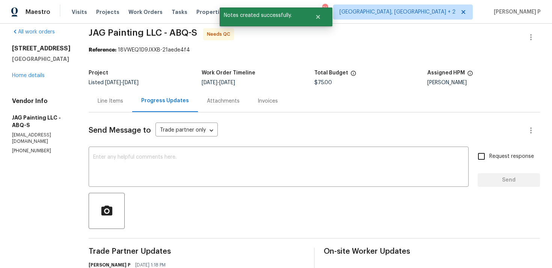
click at [117, 98] on div "Line Items" at bounding box center [111, 101] width 26 height 8
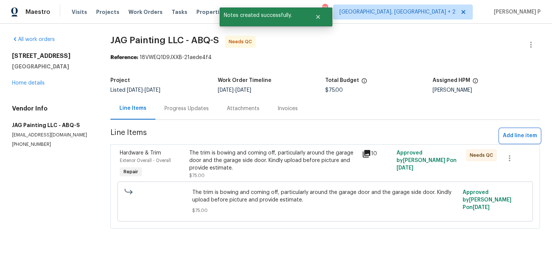
click at [516, 135] on span "Add line item" at bounding box center [520, 135] width 34 height 9
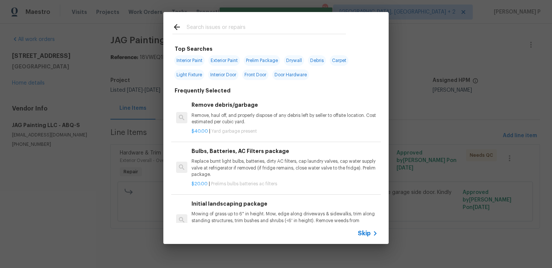
click at [362, 230] on span "Skip" at bounding box center [364, 234] width 13 height 8
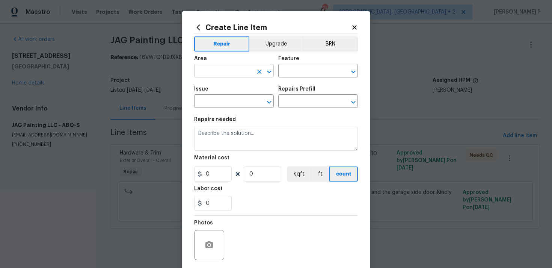
click at [271, 71] on icon "Open" at bounding box center [269, 71] width 4 height 3
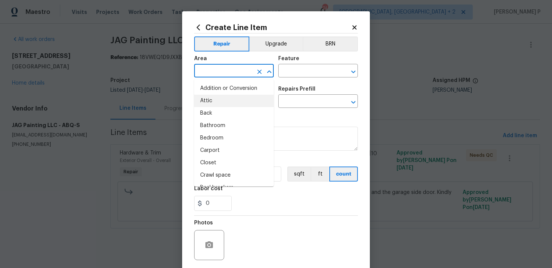
click at [227, 106] on li "Attic" at bounding box center [234, 101] width 80 height 12
type input "Attic"
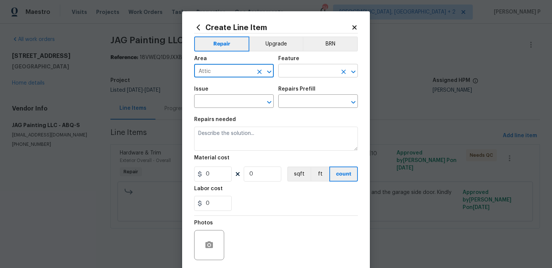
click at [298, 74] on input "text" at bounding box center [307, 72] width 59 height 12
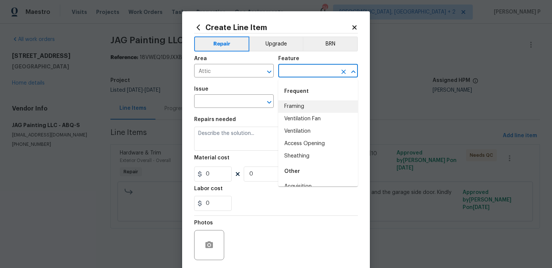
click at [298, 108] on li "Framing" at bounding box center [318, 106] width 80 height 12
type input "Framing"
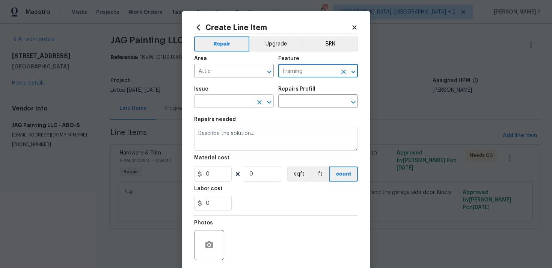
click at [269, 101] on icon "Open" at bounding box center [269, 102] width 9 height 9
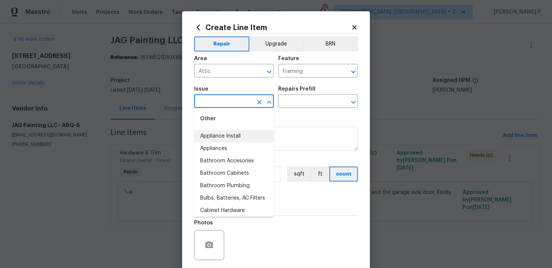
scroll to position [139, 0]
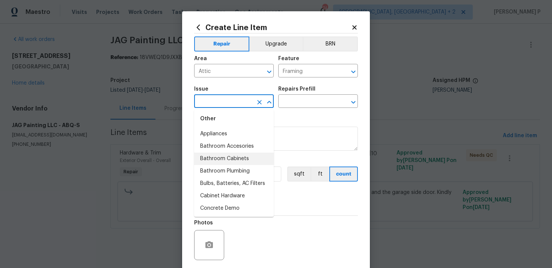
click at [234, 158] on li "Bathroom Cabinets" at bounding box center [234, 159] width 80 height 12
type input "Bathroom Cabinets"
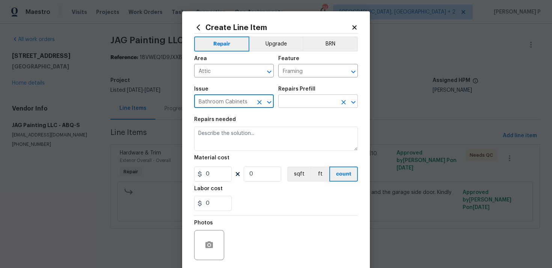
click at [288, 97] on input "text" at bounding box center [307, 102] width 59 height 12
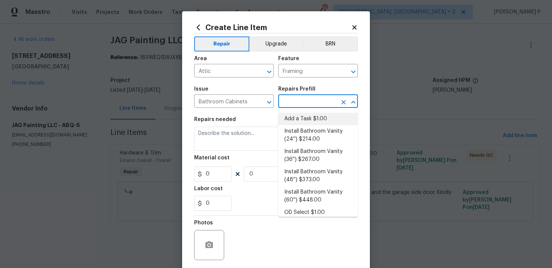
click at [292, 118] on li "Add a Task $1.00" at bounding box center [318, 119] width 80 height 12
type input "Cabinets"
type input "Add a Task $1.00"
type textarea "HPM to detail"
type input "1"
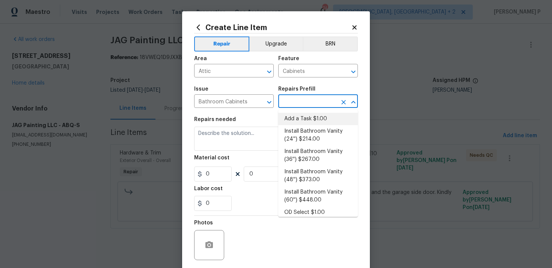
type input "1"
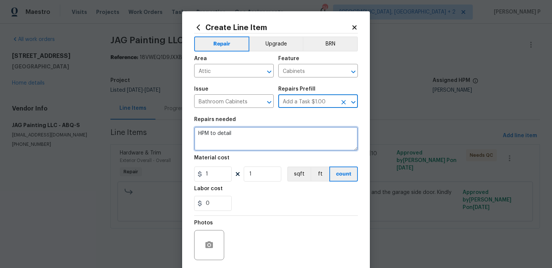
click at [255, 142] on textarea "HPM to detail" at bounding box center [276, 139] width 164 height 24
type textarea "Waiting for cost approval"
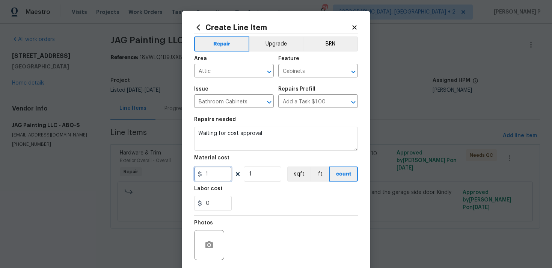
click at [215, 176] on input "1" at bounding box center [213, 173] width 38 height 15
type input "0"
click at [239, 222] on div "Photos" at bounding box center [276, 240] width 164 height 49
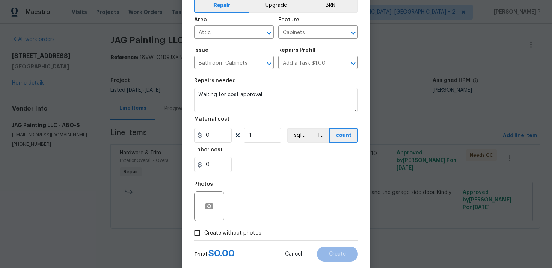
scroll to position [56, 0]
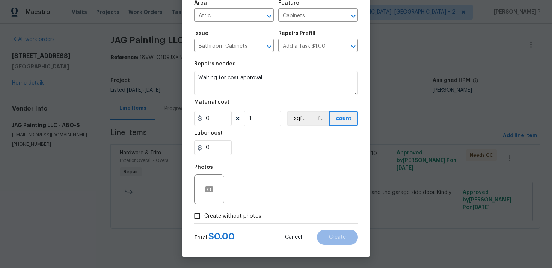
click at [203, 221] on input "Create without photos" at bounding box center [197, 216] width 14 height 14
checkbox input "true"
click at [266, 206] on div "Reason*" at bounding box center [294, 184] width 128 height 49
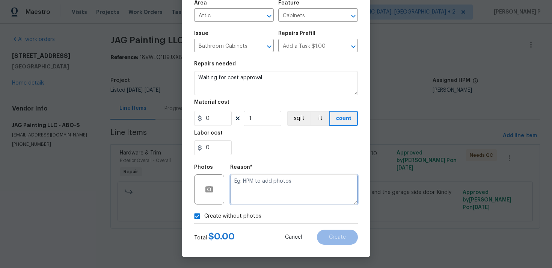
click at [287, 191] on textarea at bounding box center [294, 189] width 128 height 30
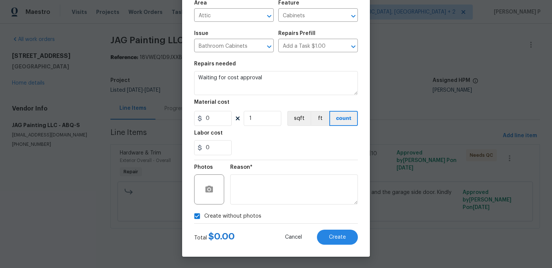
click at [330, 219] on div "Create without photos" at bounding box center [276, 216] width 164 height 14
click at [335, 239] on span "Create" at bounding box center [337, 238] width 17 height 6
type input "0"
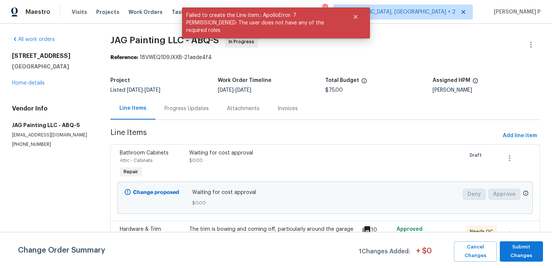
click at [190, 103] on div "Progress Updates" at bounding box center [187, 108] width 62 height 22
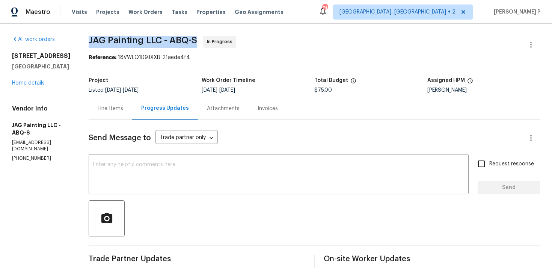
drag, startPoint x: 89, startPoint y: 39, endPoint x: 198, endPoint y: 39, distance: 109.0
click at [198, 39] on span "JAG Painting LLC - ABQ-S In Progress" at bounding box center [306, 45] width 434 height 18
copy span "JAG Painting LLC - ABQ-S"
click at [102, 115] on div "Line Items" at bounding box center [111, 108] width 44 height 22
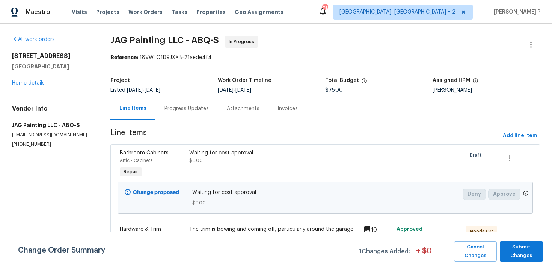
scroll to position [58, 0]
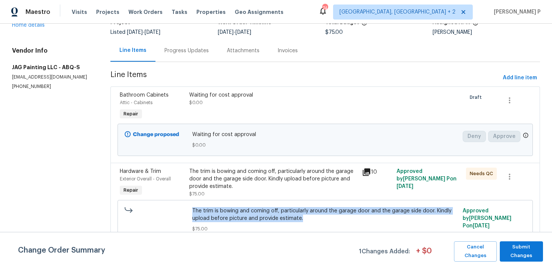
drag, startPoint x: 194, startPoint y: 210, endPoint x: 321, endPoint y: 218, distance: 127.7
click at [321, 218] on div "The trim is bowing and coming off, particularly around the garage door and the …" at bounding box center [325, 220] width 271 height 30
copy span "The trim is bowing and coming off, particularly around the garage door and the …"
click at [192, 44] on div "Progress Updates" at bounding box center [187, 50] width 62 height 22
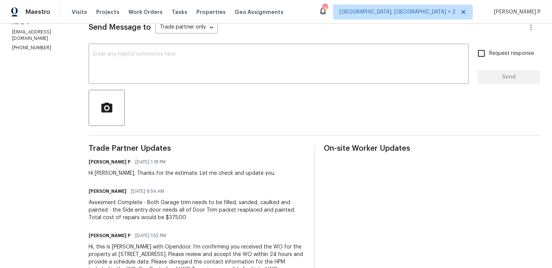
scroll to position [137, 0]
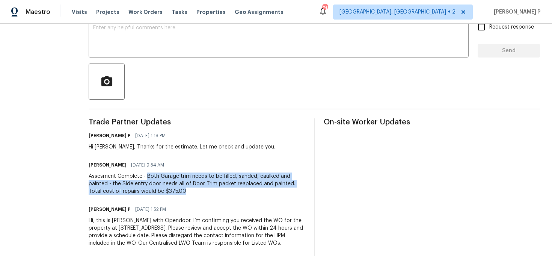
drag, startPoint x: 145, startPoint y: 175, endPoint x: 179, endPoint y: 194, distance: 38.2
click at [179, 194] on div "Assesment Complete - Both Garage trim needs to be filled, sanded, caulked and p…" at bounding box center [197, 184] width 216 height 23
copy div "Both Garage trim needs to be filled, sanded, caulked and painted - the Side ent…"
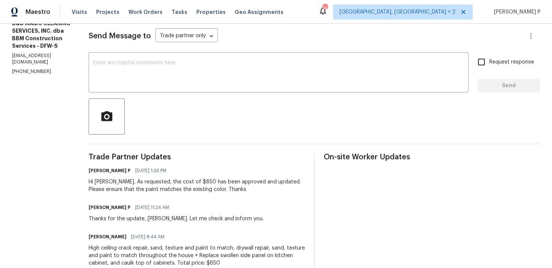
scroll to position [212, 0]
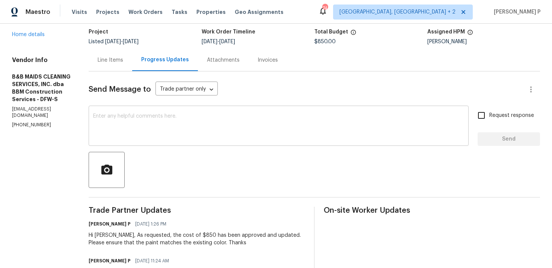
click at [136, 114] on textarea at bounding box center [278, 127] width 371 height 26
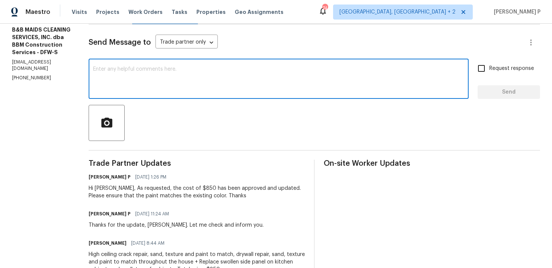
scroll to position [109, 0]
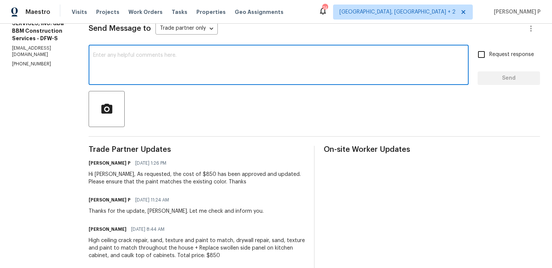
click at [140, 67] on textarea at bounding box center [278, 66] width 371 height 26
paste textarea "Could you please provide us with an update on the status of the work order?"
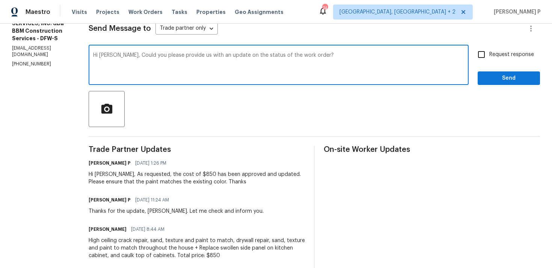
type textarea "Hi [PERSON_NAME], Could you please provide us with an update on the status of t…"
click at [493, 57] on span "Request response" at bounding box center [512, 55] width 45 height 8
click at [490, 57] on input "Request response" at bounding box center [482, 55] width 16 height 16
checkbox input "true"
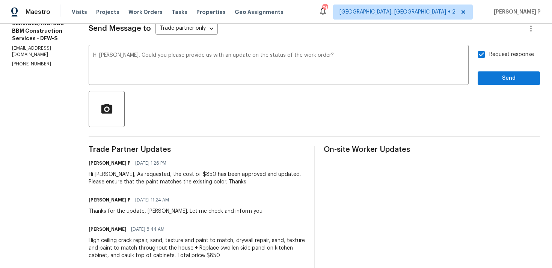
click at [493, 71] on div "Request response Send" at bounding box center [509, 66] width 62 height 38
click at [492, 82] on span "Send" at bounding box center [509, 78] width 50 height 9
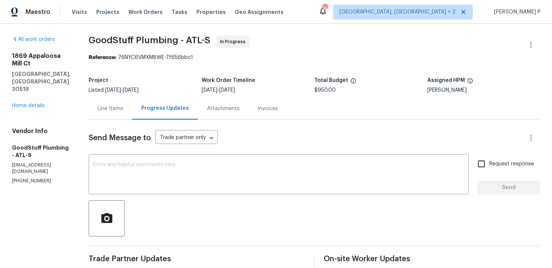
click at [40, 79] on div "1869 Appaloosa Mill Ct Buford, [GEOGRAPHIC_DATA] 30519 Home details" at bounding box center [41, 80] width 59 height 57
click at [40, 103] on link "Home details" at bounding box center [28, 105] width 33 height 5
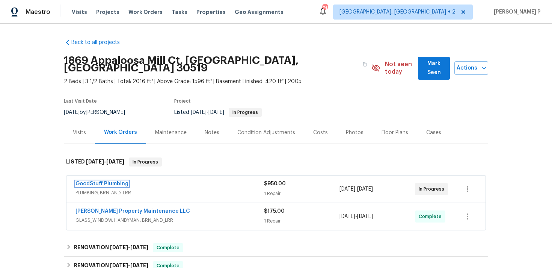
click at [98, 181] on link "GoodStuff Plumbing" at bounding box center [102, 183] width 53 height 5
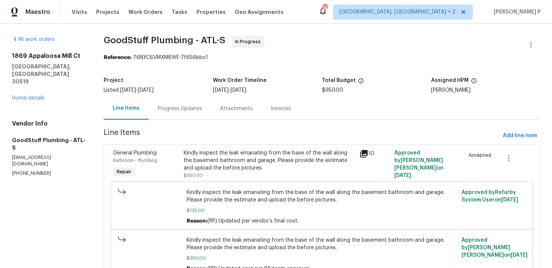
click at [179, 109] on div "Progress Updates" at bounding box center [180, 109] width 44 height 8
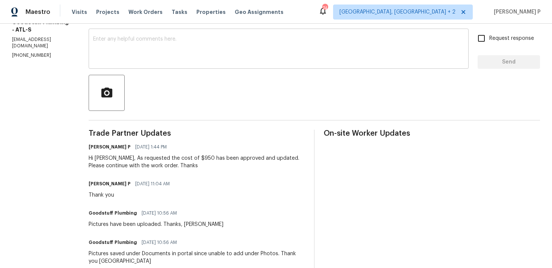
scroll to position [126, 0]
click at [135, 48] on textarea at bounding box center [278, 49] width 371 height 26
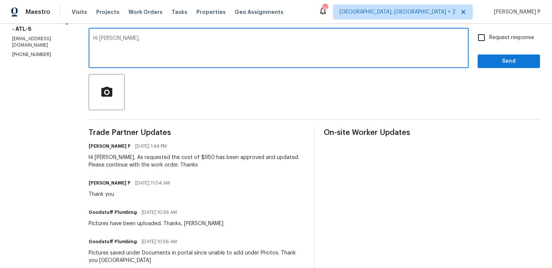
paste textarea "Could you please provide us with an update on the status of the work order?"
type textarea "Hi Christa, Could you please provide us with an update on the status of the wor…"
click at [495, 36] on span "Request response" at bounding box center [512, 38] width 45 height 8
click at [490, 36] on input "Request response" at bounding box center [482, 38] width 16 height 16
checkbox input "true"
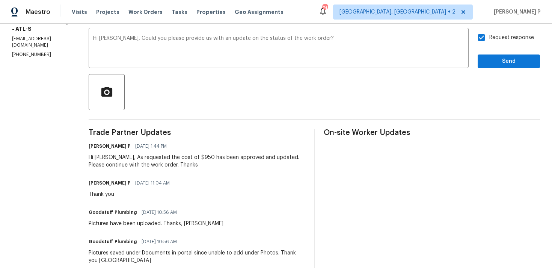
click at [513, 63] on span "Send" at bounding box center [509, 61] width 50 height 9
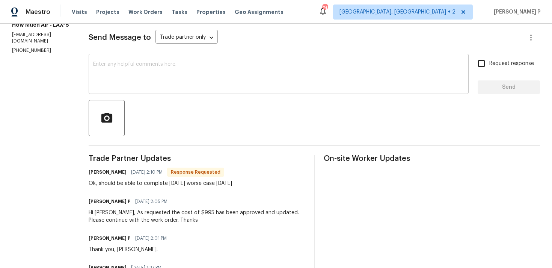
scroll to position [98, 0]
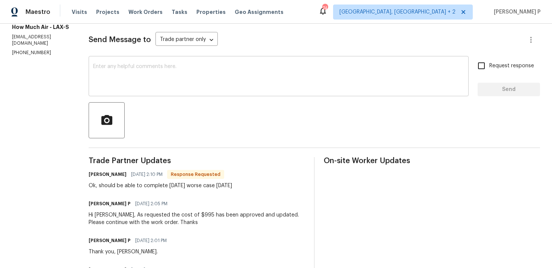
click at [202, 73] on textarea at bounding box center [278, 77] width 371 height 26
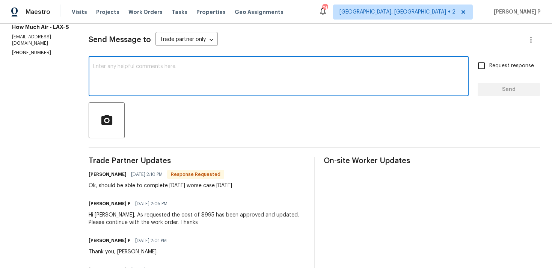
click at [123, 77] on textarea at bounding box center [278, 77] width 371 height 26
type textarea "Thanks for the update, [PERSON_NAME]"
click at [504, 95] on button "Send" at bounding box center [509, 90] width 62 height 14
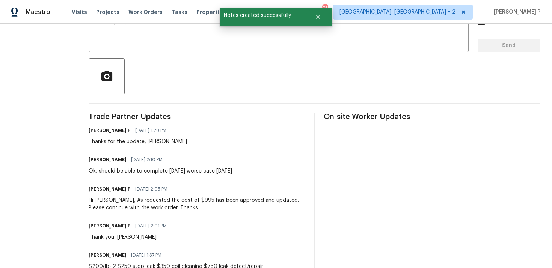
scroll to position [159, 0]
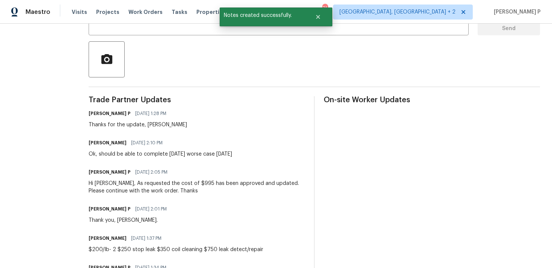
drag, startPoint x: 86, startPoint y: 154, endPoint x: 256, endPoint y: 154, distance: 169.9
click at [256, 154] on div "All work orders [STREET_ADDRESS] Home details Vendor Info How Much Air - LAX-S …" at bounding box center [276, 180] width 552 height 631
copy div "Ok, should be able to complete [DATE] worse case [DATE]"
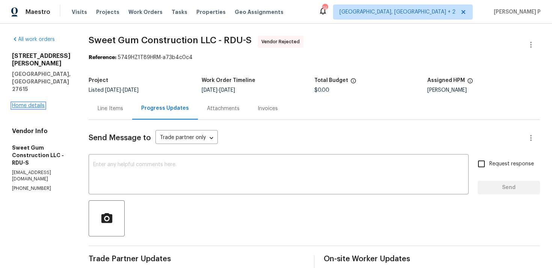
click at [33, 103] on link "Home details" at bounding box center [28, 105] width 33 height 5
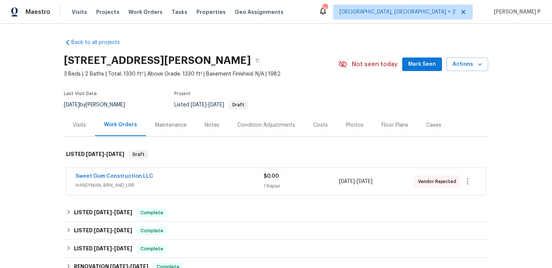
click at [127, 182] on span "HANDYMAN, BRN_AND_LRR" at bounding box center [170, 186] width 188 height 8
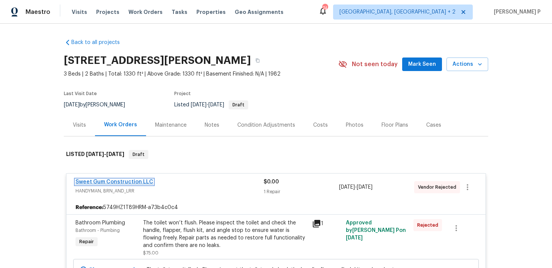
click at [127, 182] on link "Sweet Gum Construction LLC" at bounding box center [115, 181] width 78 height 5
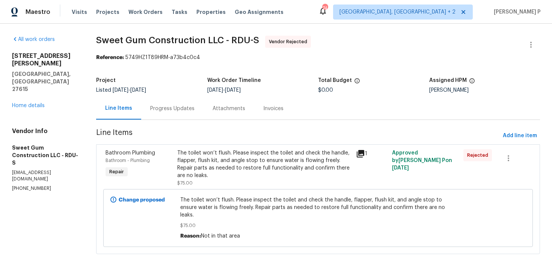
scroll to position [8, 0]
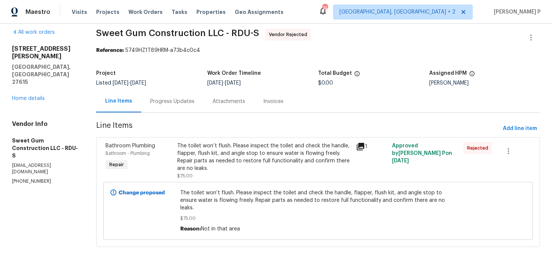
click at [192, 96] on div "Progress Updates" at bounding box center [172, 101] width 62 height 22
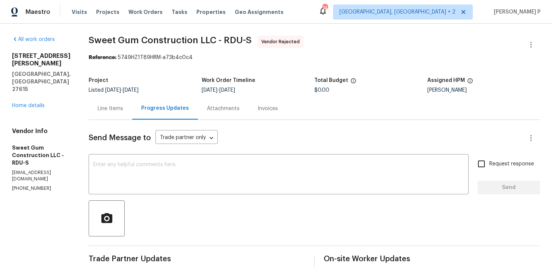
click at [124, 102] on div "Line Items" at bounding box center [111, 108] width 44 height 22
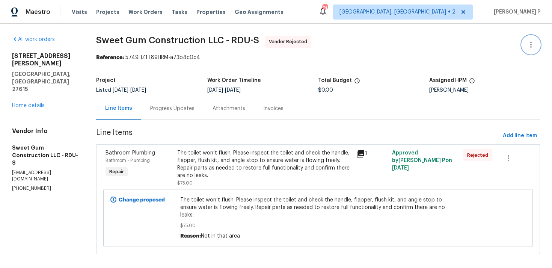
click at [534, 45] on icon "button" at bounding box center [531, 44] width 9 height 9
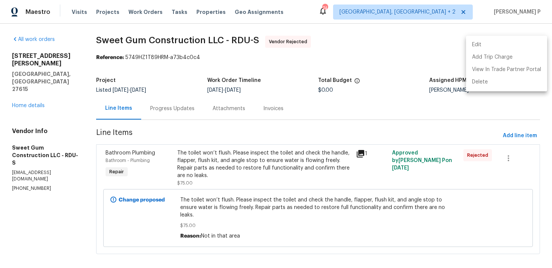
click at [490, 48] on li "Edit" at bounding box center [506, 45] width 81 height 12
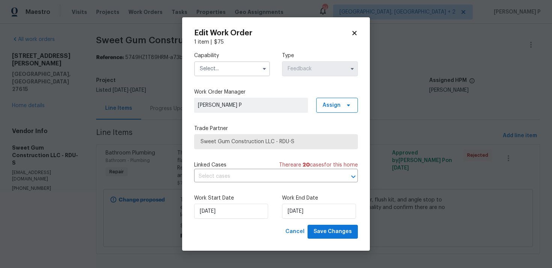
click at [248, 69] on input "text" at bounding box center [232, 68] width 76 height 15
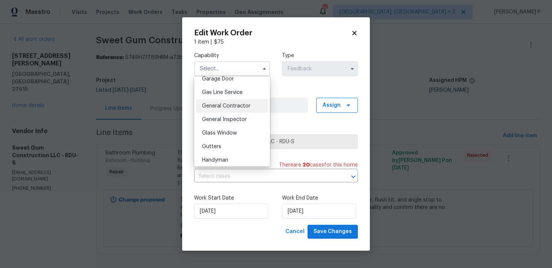
scroll to position [343, 0]
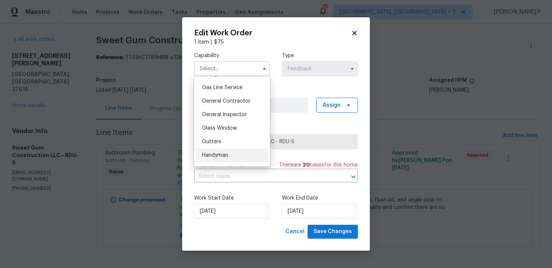
click at [216, 157] on span "Handyman" at bounding box center [215, 155] width 26 height 5
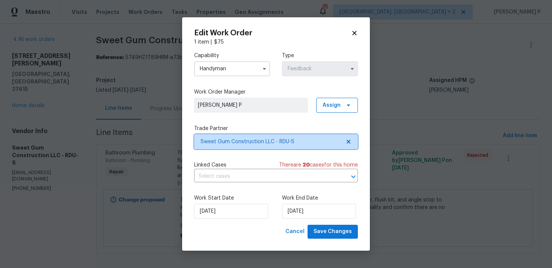
click at [248, 140] on span "Sweet Gum Construction LLC - RDU-S" at bounding box center [271, 142] width 140 height 8
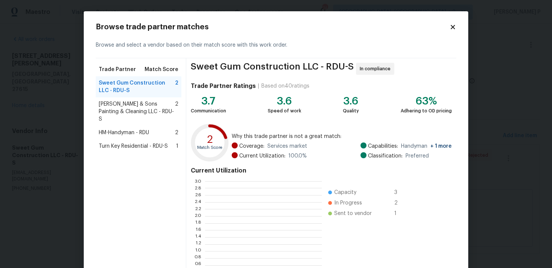
scroll to position [105, 117]
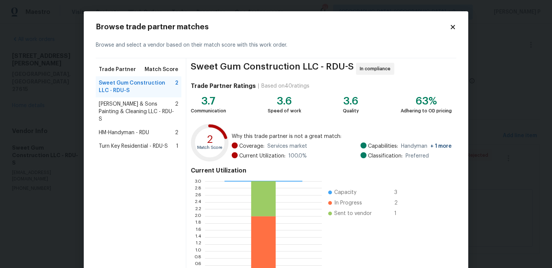
click at [126, 105] on span "Hodge & Sons Painting & Cleaning LLC - RDU-S" at bounding box center [137, 111] width 76 height 23
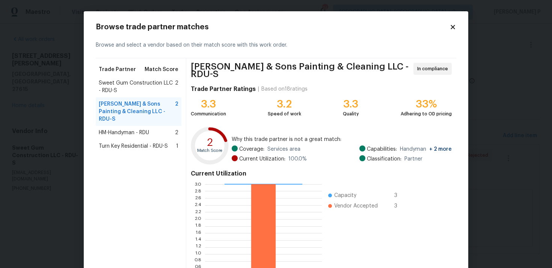
click at [454, 27] on icon at bounding box center [453, 27] width 7 height 7
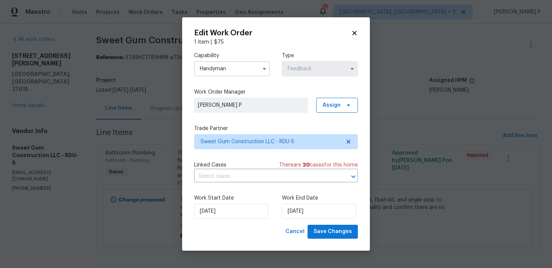
click at [214, 66] on input "Handyman" at bounding box center [232, 68] width 76 height 15
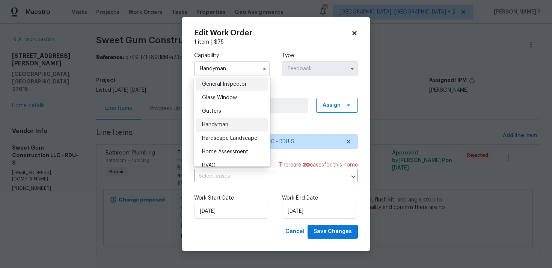
click at [216, 86] on span "General Inspector" at bounding box center [224, 84] width 45 height 5
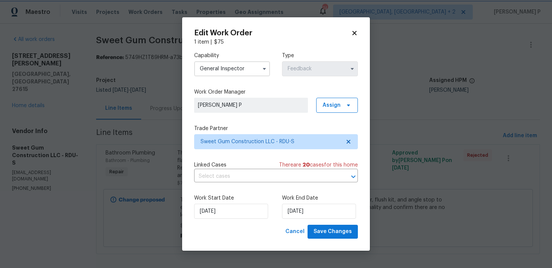
scroll to position [359, 0]
click at [252, 70] on input "General Inspector" at bounding box center [232, 68] width 76 height 15
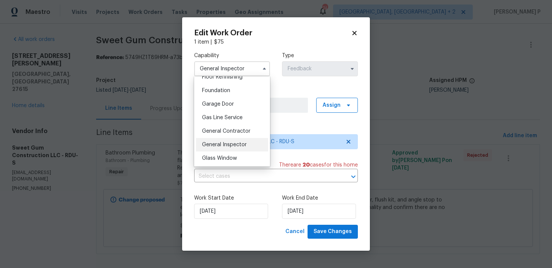
scroll to position [318, 0]
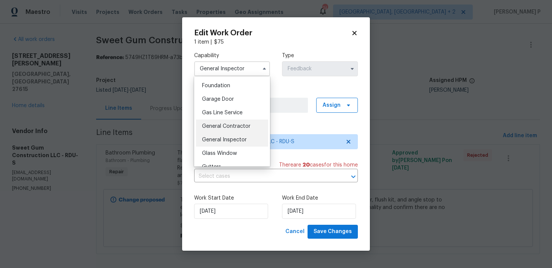
click at [219, 124] on span "General Contractor" at bounding box center [226, 126] width 48 height 5
type input "General Contractor"
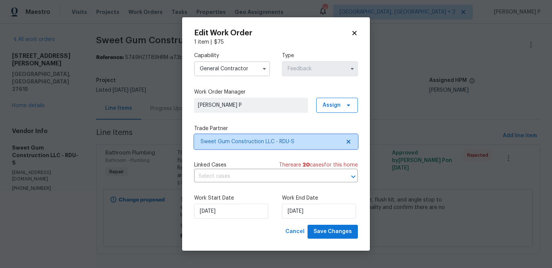
click at [266, 143] on span "Sweet Gum Construction LLC - RDU-S" at bounding box center [271, 142] width 140 height 8
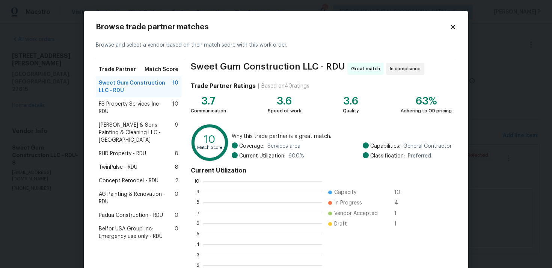
scroll to position [105, 119]
click at [142, 103] on span "FS Property Services Inc - RDU" at bounding box center [136, 107] width 74 height 15
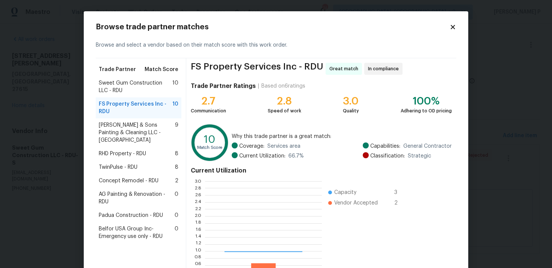
scroll to position [105, 117]
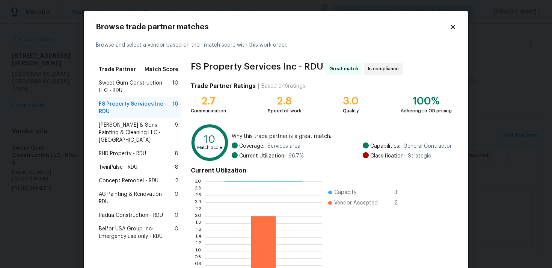
click at [128, 150] on span "RHD Property - RDU" at bounding box center [122, 154] width 47 height 8
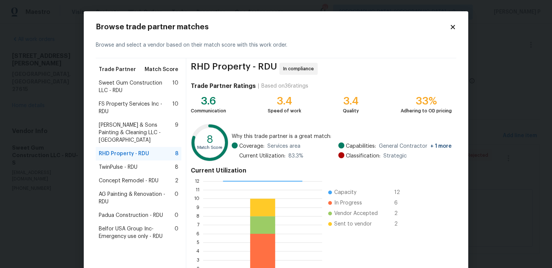
scroll to position [64, 0]
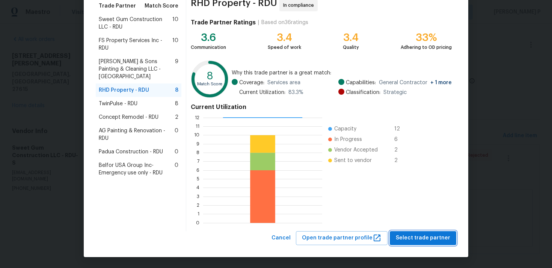
click at [419, 242] on span "Select trade partner" at bounding box center [423, 237] width 54 height 9
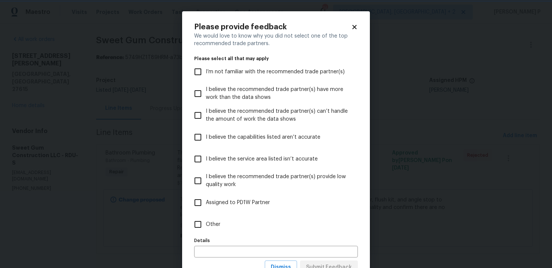
scroll to position [0, 0]
click at [195, 224] on input "Other" at bounding box center [198, 224] width 16 height 16
checkbox input "true"
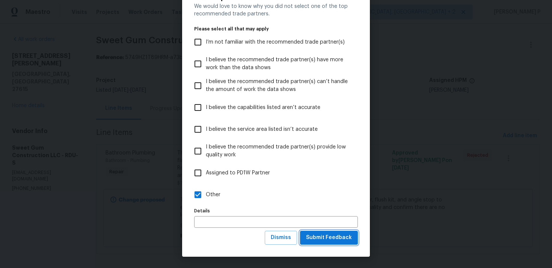
click at [336, 244] on button "Submit Feedback" at bounding box center [329, 238] width 58 height 14
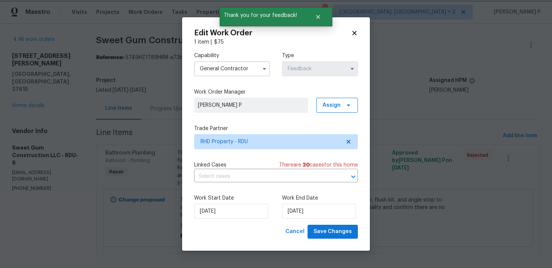
scroll to position [0, 0]
click at [307, 212] on input "29/08/2025" at bounding box center [319, 211] width 74 height 15
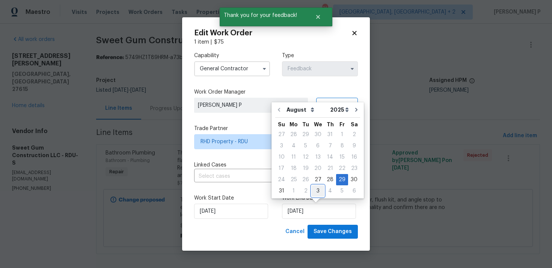
click at [312, 189] on div "3" at bounding box center [318, 191] width 12 height 11
type input "03/09/2025"
select select "8"
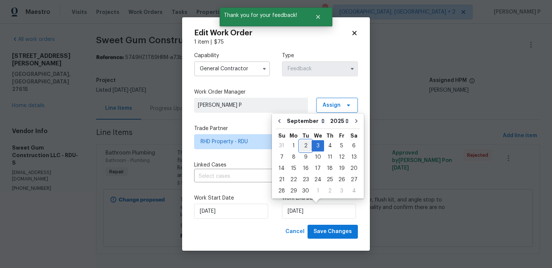
click at [306, 146] on div "2" at bounding box center [306, 146] width 12 height 11
type input "02/09/2025"
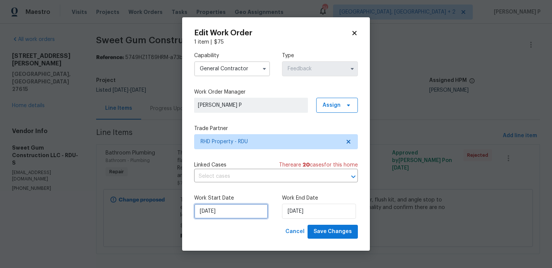
click at [249, 211] on input "27/08/2025" at bounding box center [231, 211] width 74 height 15
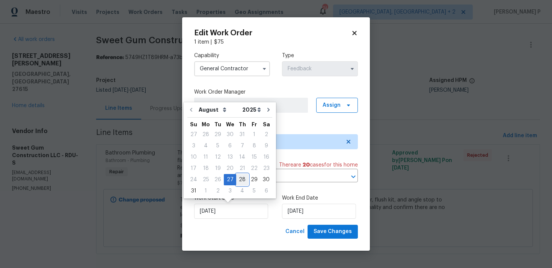
click at [238, 178] on div "28" at bounding box center [242, 179] width 12 height 11
type input "28/08/2025"
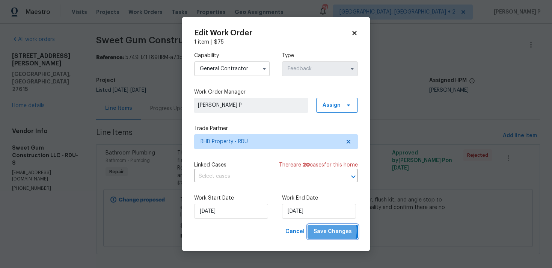
click at [327, 231] on span "Save Changes" at bounding box center [333, 231] width 38 height 9
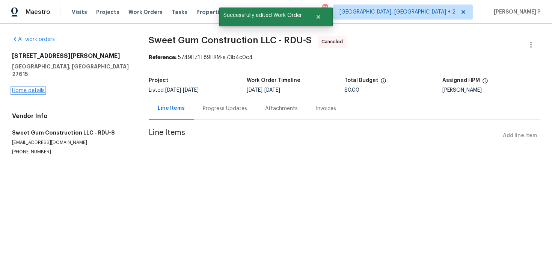
click at [34, 88] on link "Home details" at bounding box center [28, 90] width 33 height 5
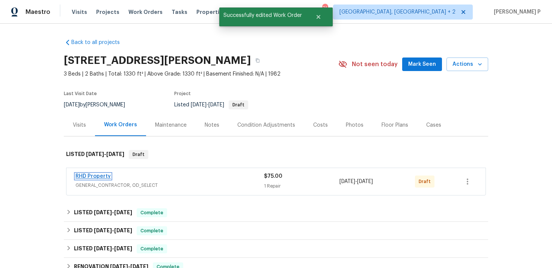
click at [94, 175] on link "RHD Property" at bounding box center [93, 176] width 35 height 5
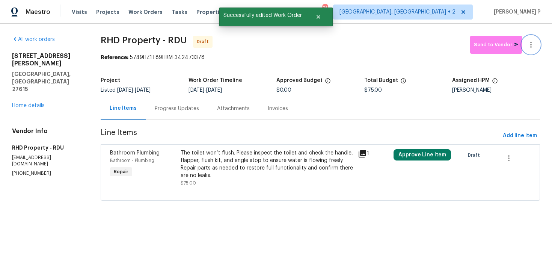
click at [536, 44] on button "button" at bounding box center [531, 45] width 18 height 18
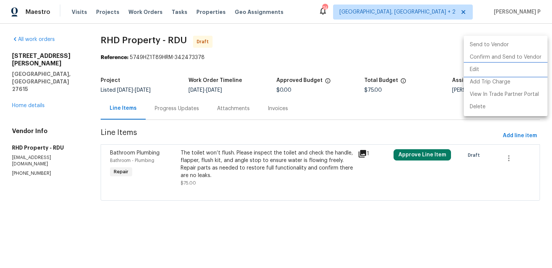
click at [490, 67] on li "Edit" at bounding box center [506, 70] width 84 height 12
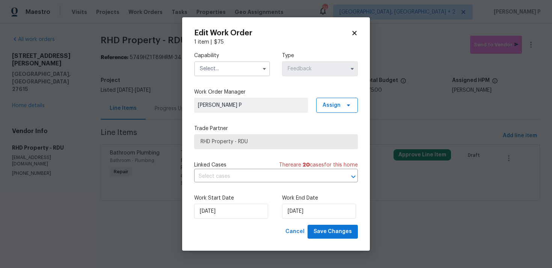
click at [239, 64] on input "text" at bounding box center [232, 68] width 76 height 15
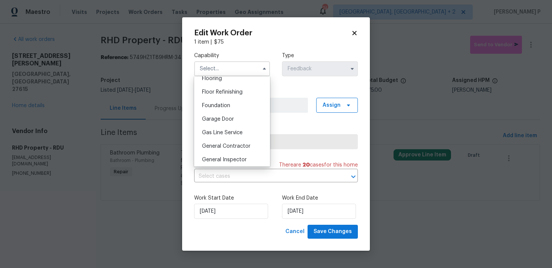
scroll to position [318, 0]
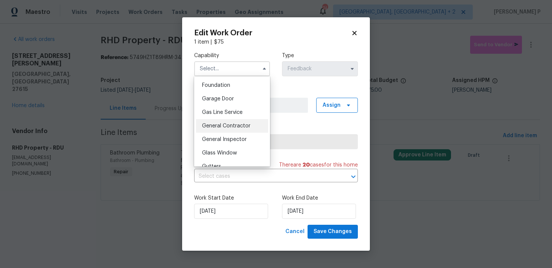
click at [222, 127] on span "General Contractor" at bounding box center [226, 125] width 48 height 5
type input "General Contractor"
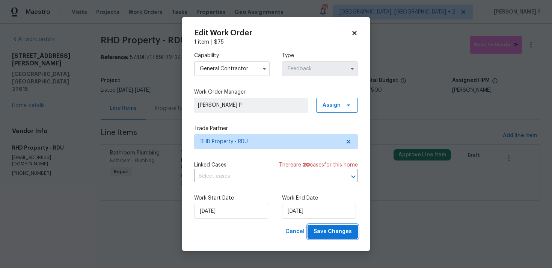
click at [322, 233] on span "Save Changes" at bounding box center [333, 231] width 38 height 9
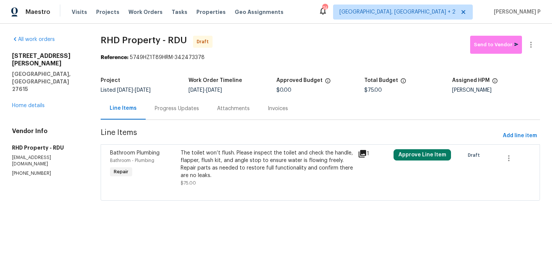
click at [192, 115] on div "Progress Updates" at bounding box center [177, 108] width 62 height 22
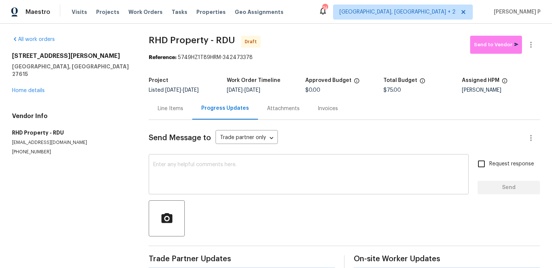
click at [197, 176] on textarea at bounding box center [308, 175] width 311 height 26
paste textarea "Hi, this is Ramyasri with Opendoor. I’m confirming you received the WO for the …"
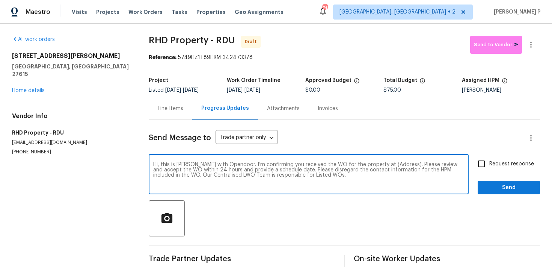
drag, startPoint x: 377, startPoint y: 164, endPoint x: 401, endPoint y: 162, distance: 24.1
click at [401, 162] on textarea "Hi, this is Ramyasri with Opendoor. I’m confirming you received the WO for the …" at bounding box center [308, 175] width 311 height 26
paste textarea "1104 Theresa Ct, Raleigh, NC 27615"
type textarea "Hi, this is Ramyasri with Opendoor. I’m confirming you received the WO for the …"
click at [467, 162] on div "Hi, this is Ramyasri with Opendoor. I’m confirming you received the WO for the …" at bounding box center [309, 175] width 320 height 38
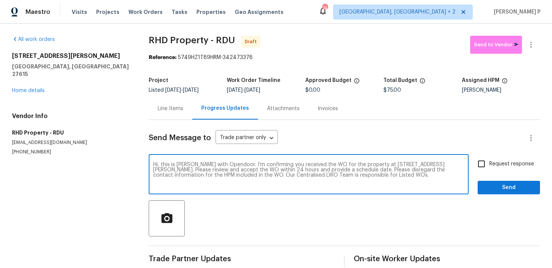
click at [476, 165] on input "Request response" at bounding box center [482, 164] width 16 height 16
checkbox input "true"
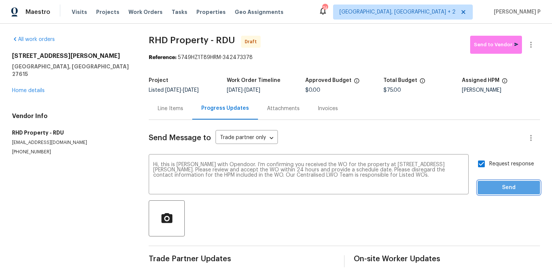
click at [496, 189] on span "Send" at bounding box center [509, 187] width 50 height 9
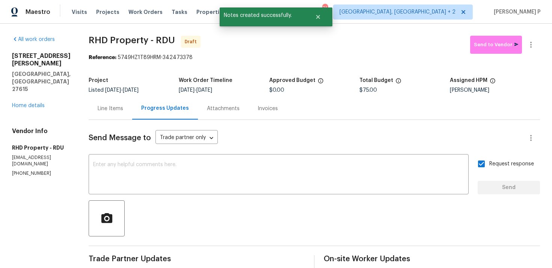
click at [332, 207] on div at bounding box center [315, 218] width 452 height 36
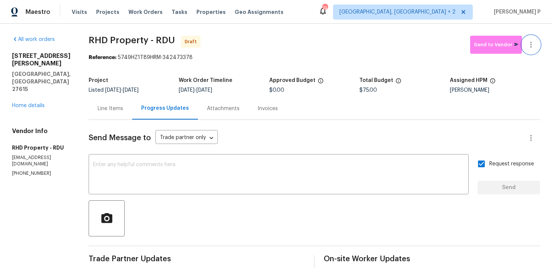
click at [534, 44] on icon "button" at bounding box center [531, 44] width 9 height 9
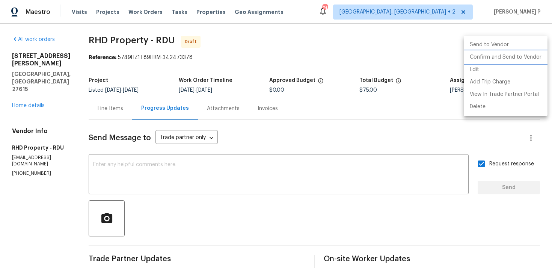
click at [513, 57] on li "Confirm and Send to Vendor" at bounding box center [506, 57] width 84 height 12
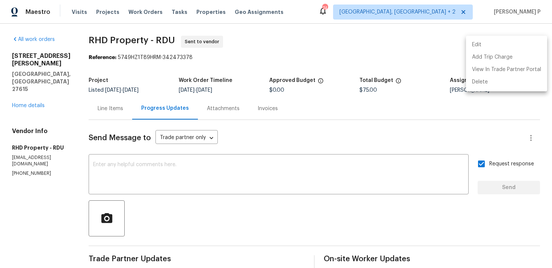
click at [147, 40] on div at bounding box center [276, 134] width 552 height 268
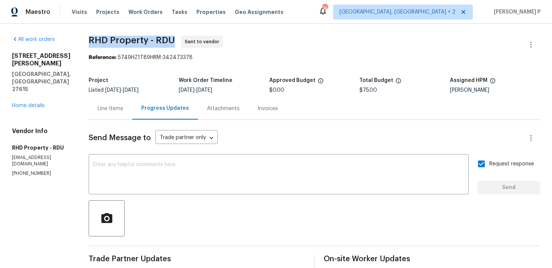
drag, startPoint x: 99, startPoint y: 41, endPoint x: 182, endPoint y: 37, distance: 83.1
click at [175, 37] on span "RHD Property - RDU" at bounding box center [132, 40] width 86 height 9
copy span "RHD Property - RDU"
click at [166, 61] on div "Reference: 5749HZ1T89HRM-342473378" at bounding box center [315, 58] width 452 height 8
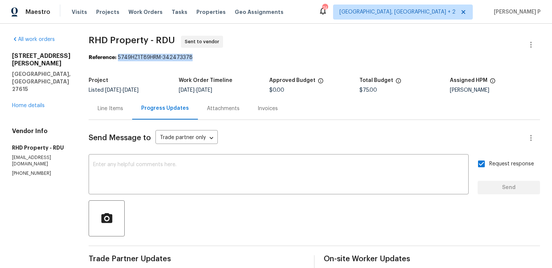
drag, startPoint x: 129, startPoint y: 56, endPoint x: 232, endPoint y: 56, distance: 103.7
click at [231, 56] on div "Reference: 5749HZ1T89HRM-342473378" at bounding box center [315, 58] width 452 height 8
copy div "5749HZ1T89HRM-342473378"
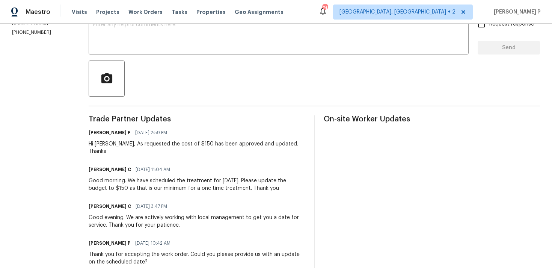
scroll to position [67, 0]
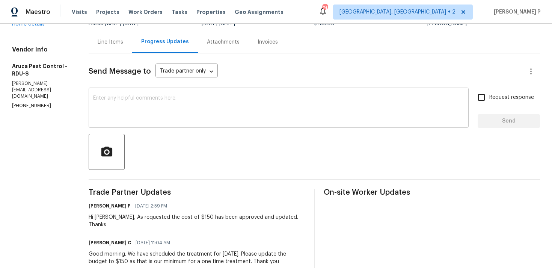
click at [129, 97] on textarea at bounding box center [278, 108] width 371 height 26
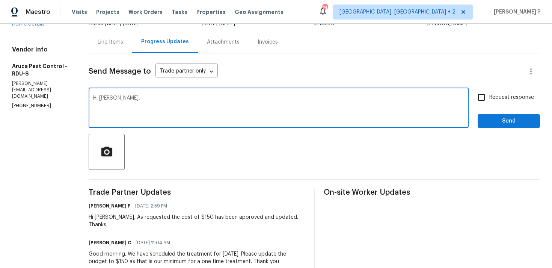
paste textarea "Could you please provide us with an update on the status of the work order?"
type textarea "Hi [PERSON_NAME], Could you please provide us with an update on the status of t…"
click at [484, 102] on input "Request response" at bounding box center [482, 97] width 16 height 16
checkbox input "true"
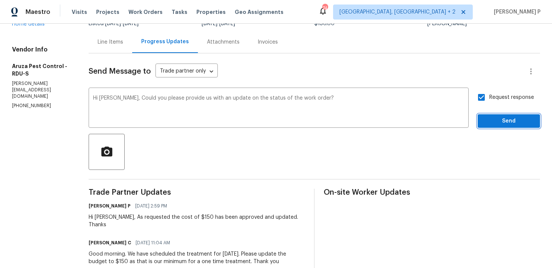
click at [496, 119] on span "Send" at bounding box center [509, 121] width 50 height 9
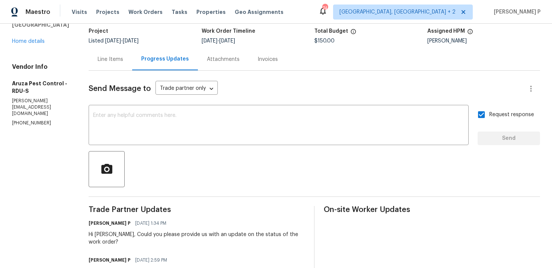
scroll to position [0, 0]
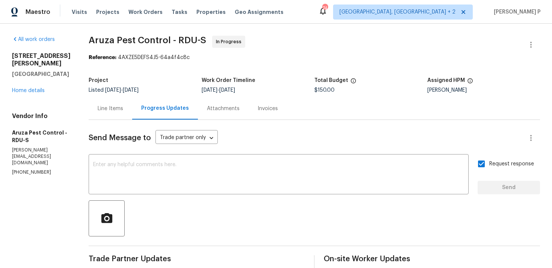
click at [31, 94] on div "[STREET_ADDRESS][PERSON_NAME][PERSON_NAME] Home details" at bounding box center [41, 73] width 59 height 42
click at [33, 92] on link "Home details" at bounding box center [28, 90] width 33 height 5
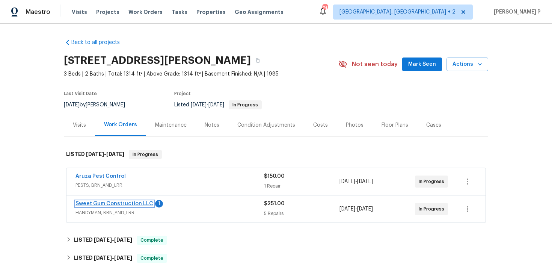
click at [141, 204] on link "Sweet Gum Construction LLC" at bounding box center [115, 203] width 78 height 5
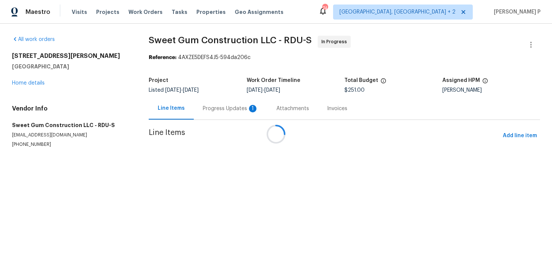
click at [214, 108] on div "Progress Updates 1" at bounding box center [231, 109] width 56 height 8
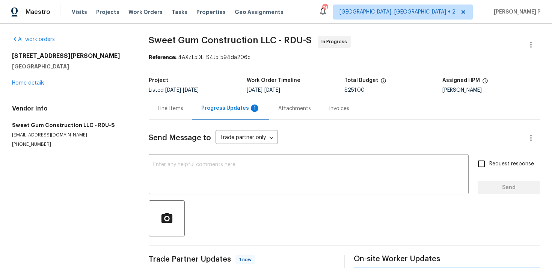
click at [214, 108] on div "Progress Updates 1" at bounding box center [230, 108] width 59 height 8
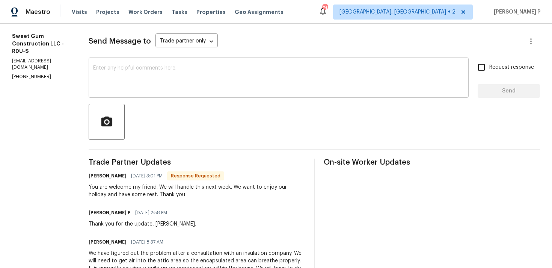
scroll to position [78, 0]
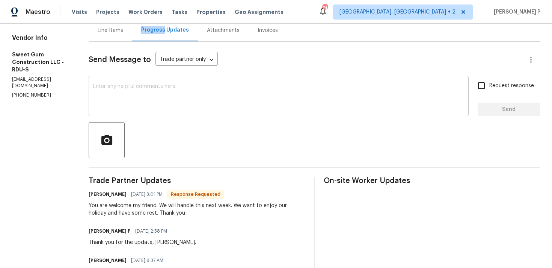
click at [171, 99] on textarea at bounding box center [278, 97] width 371 height 26
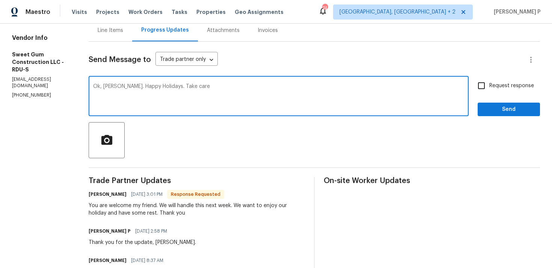
type textarea "Ok, Stacey. Happy Holidays. Take care"
click at [486, 107] on span "Send" at bounding box center [509, 109] width 50 height 9
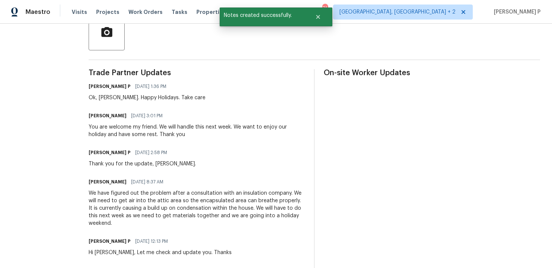
scroll to position [186, 0]
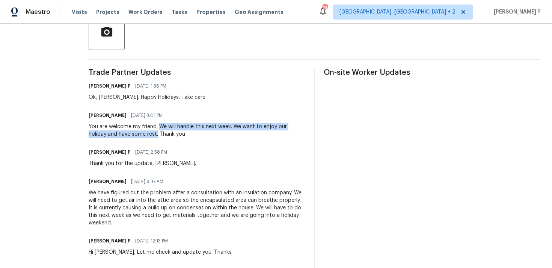
drag, startPoint x: 175, startPoint y: 126, endPoint x: 174, endPoint y: 133, distance: 7.9
click at [174, 133] on div "You are welcome my friend. We will handle this next week. We want to enjoy our …" at bounding box center [197, 130] width 216 height 15
copy div "We will handle this next week. We want to enjoy our holiday and have some rest."
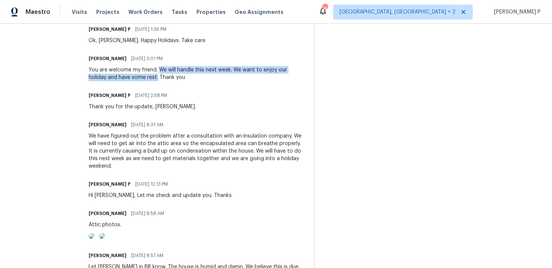
scroll to position [239, 0]
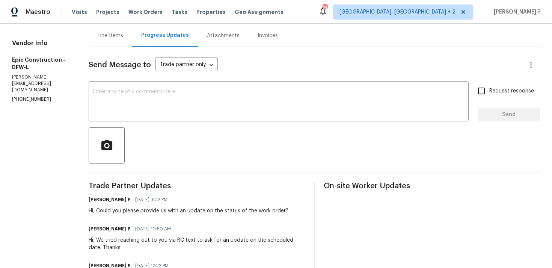
scroll to position [50, 0]
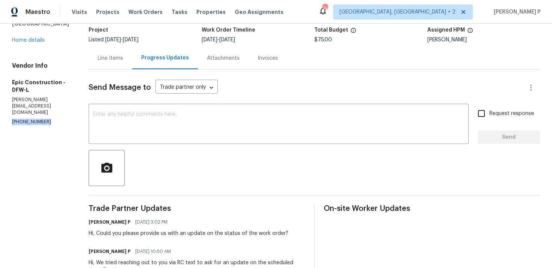
drag, startPoint x: 48, startPoint y: 106, endPoint x: 0, endPoint y: 108, distance: 48.1
click at [0, 108] on div "All work orders [STREET_ADDRESS][PERSON_NAME] Home details Vendor Info Epic Con…" at bounding box center [276, 182] width 552 height 418
copy p "[PHONE_NUMBER]"
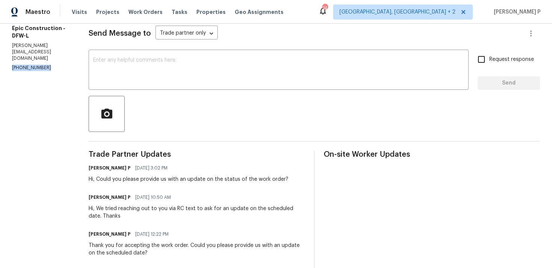
scroll to position [166, 0]
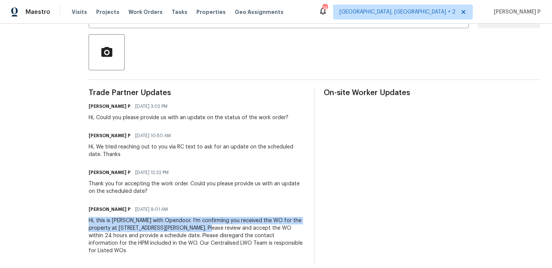
drag, startPoint x: 87, startPoint y: 220, endPoint x: 190, endPoint y: 229, distance: 103.4
click at [190, 229] on div "Hi, this is [PERSON_NAME] with Opendoor. I’m confirming you received the WO for…" at bounding box center [197, 236] width 216 height 38
copy div "Hi, this is [PERSON_NAME] with Opendoor. I’m confirming you received the WO for…"
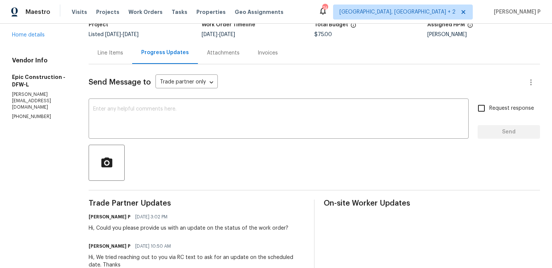
scroll to position [0, 0]
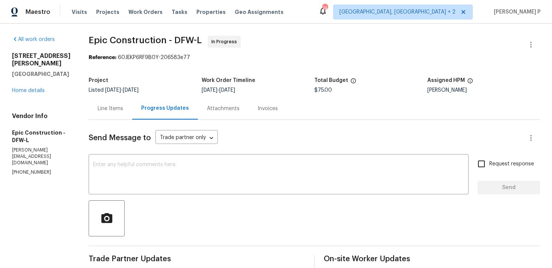
click at [106, 115] on div "Line Items" at bounding box center [111, 108] width 44 height 22
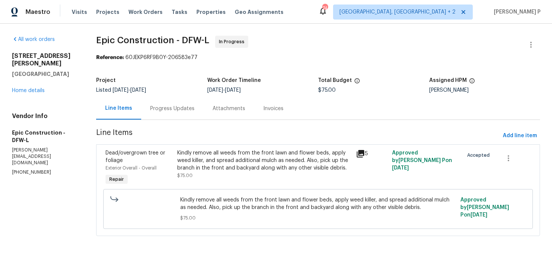
click at [183, 169] on div "Kindly remove all weeds from the front lawn and flower beds, apply weed killer,…" at bounding box center [264, 160] width 175 height 23
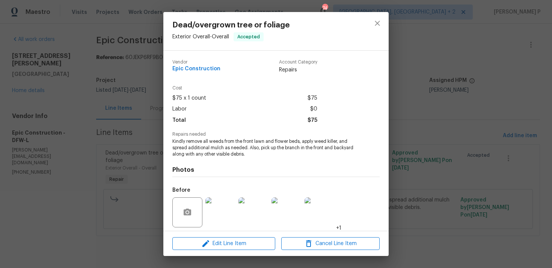
scroll to position [53, 0]
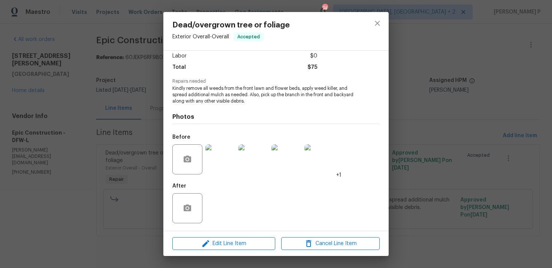
click at [387, 22] on div at bounding box center [377, 31] width 23 height 38
click at [377, 22] on icon "close" at bounding box center [377, 23] width 5 height 5
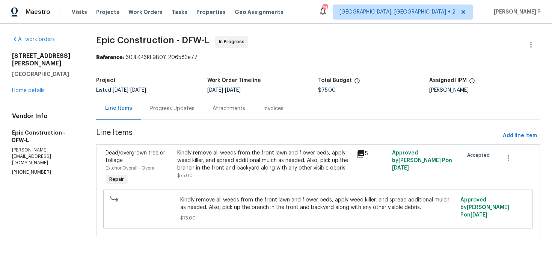
click at [175, 120] on div "Progress Updates" at bounding box center [172, 108] width 62 height 22
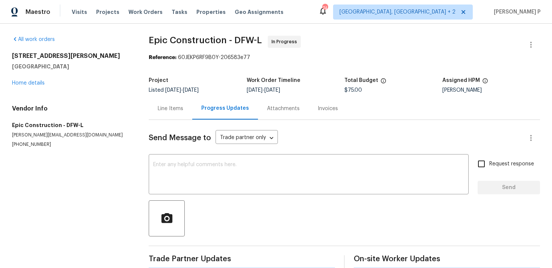
scroll to position [166, 0]
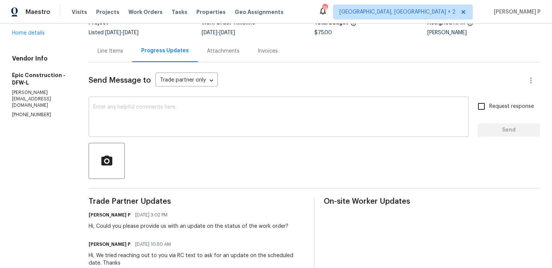
scroll to position [35, 0]
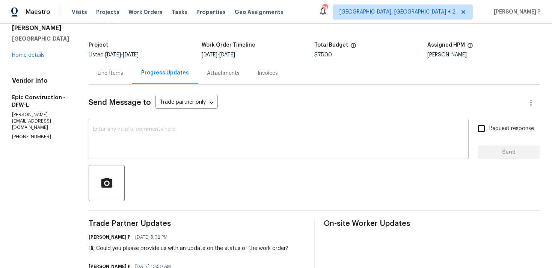
click at [203, 156] on div "x ​" at bounding box center [279, 140] width 380 height 38
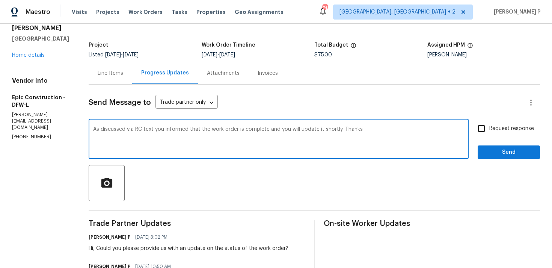
drag, startPoint x: 92, startPoint y: 130, endPoint x: 337, endPoint y: 127, distance: 245.1
click at [337, 127] on textarea "As discussed via RC text you informed that the work order is complete and you w…" at bounding box center [278, 140] width 371 height 26
paste textarea "through RC text, you mentioned that the work order has been completed and will …"
type textarea "As discussed through RC text, you mentioned that the work order has been comple…"
click at [473, 131] on div "As discussed through RC text, you mentioned that the work order has been comple…" at bounding box center [315, 140] width 452 height 38
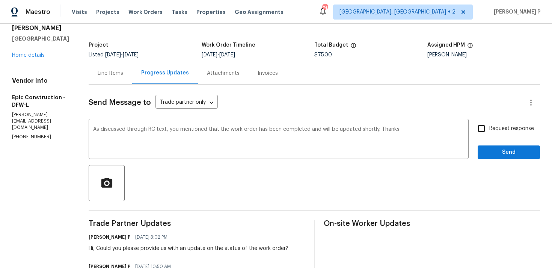
click at [489, 131] on input "Request response" at bounding box center [482, 129] width 16 height 16
checkbox input "true"
click at [487, 147] on button "Send" at bounding box center [509, 152] width 62 height 14
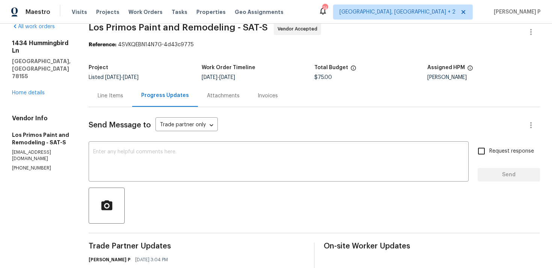
scroll to position [63, 0]
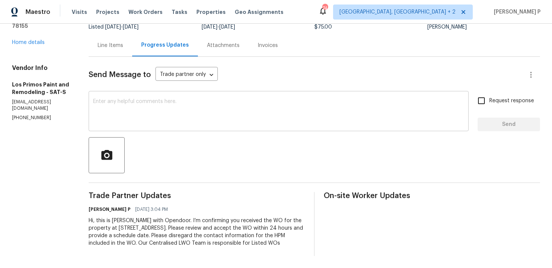
click at [116, 112] on textarea at bounding box center [278, 112] width 371 height 26
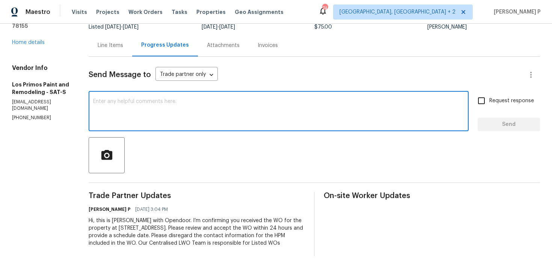
paste textarea "Thank you for accepting the work order. Could you please provide us with an upd…"
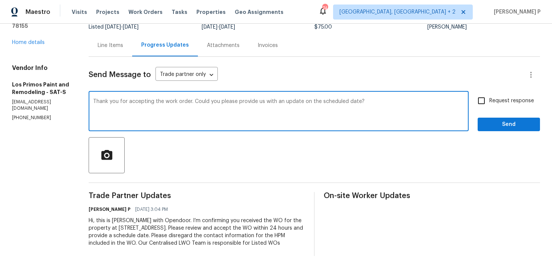
type textarea "Thank you for accepting the work order. Could you please provide us with an upd…"
click at [483, 111] on div "Request response Send" at bounding box center [509, 112] width 62 height 38
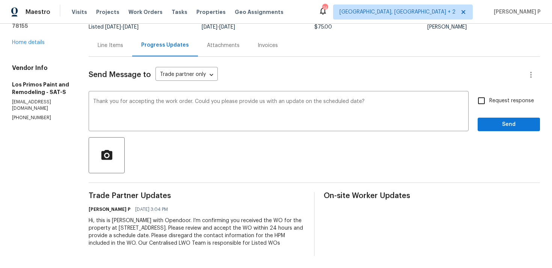
click at [487, 102] on input "Request response" at bounding box center [482, 101] width 16 height 16
checkbox input "true"
click at [495, 121] on span "Send" at bounding box center [509, 124] width 50 height 9
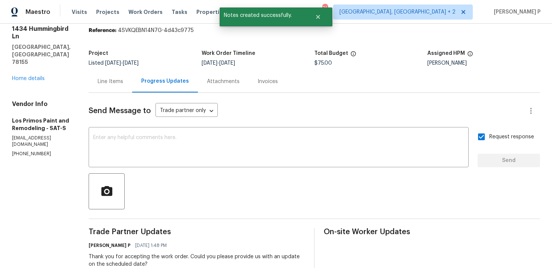
scroll to position [0, 0]
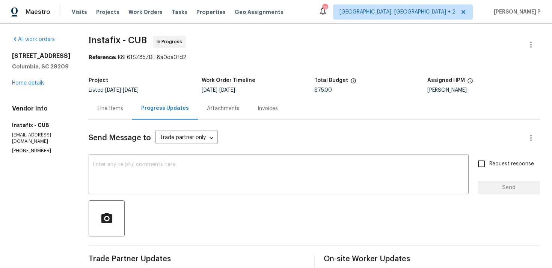
click at [108, 116] on div "Line Items" at bounding box center [111, 108] width 44 height 22
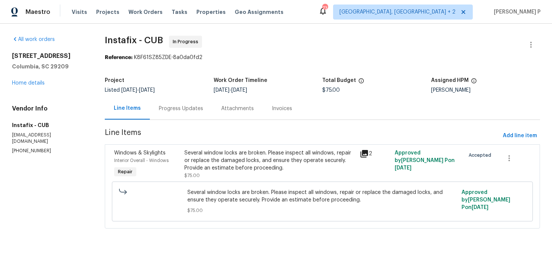
click at [204, 156] on div "Several window locks are broken. Please inspect all windows, repair or replace …" at bounding box center [270, 160] width 171 height 23
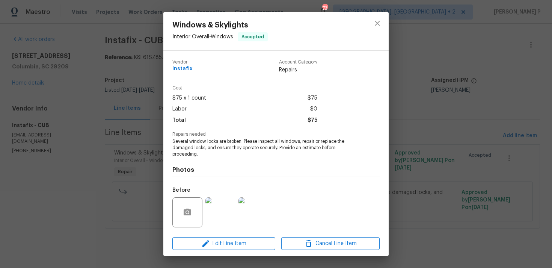
scroll to position [53, 0]
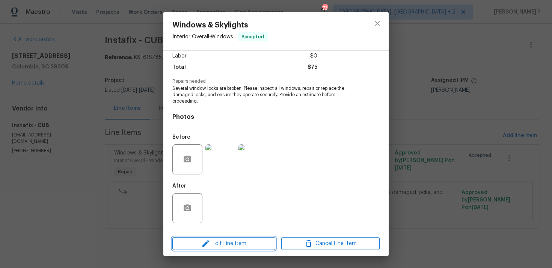
click at [206, 239] on icon "button" at bounding box center [205, 243] width 9 height 9
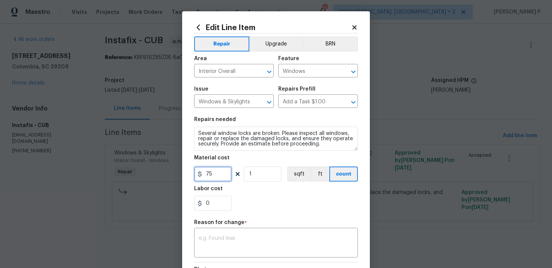
click at [215, 177] on input "75" at bounding box center [213, 173] width 38 height 15
type input "250"
click at [241, 236] on textarea at bounding box center [276, 244] width 155 height 16
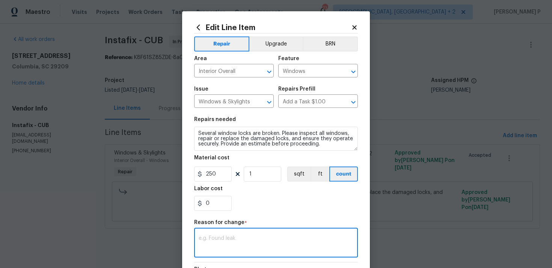
click at [218, 250] on textarea at bounding box center [276, 244] width 155 height 16
paste textarea "(RP) Updated per vendor’s final cost."
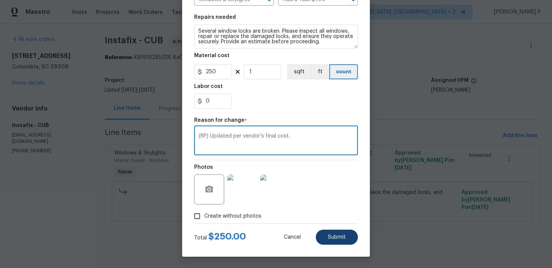
type textarea "(RP) Updated per vendor’s final cost."
click at [334, 238] on span "Submit" at bounding box center [337, 238] width 18 height 6
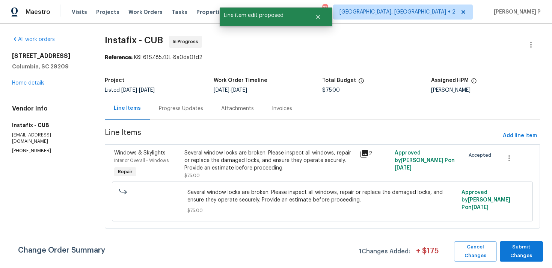
scroll to position [0, 0]
click at [536, 246] on span "Submit Changes" at bounding box center [522, 251] width 36 height 17
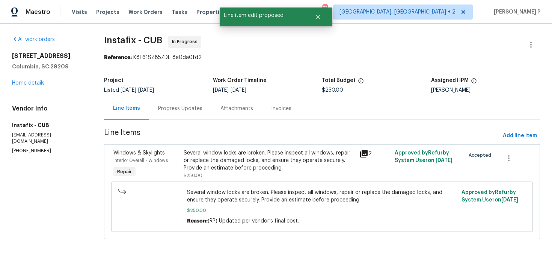
click at [189, 106] on div "Progress Updates" at bounding box center [180, 109] width 44 height 8
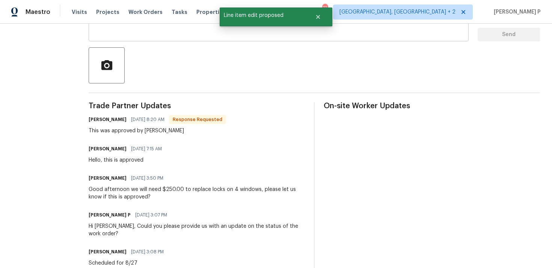
scroll to position [155, 0]
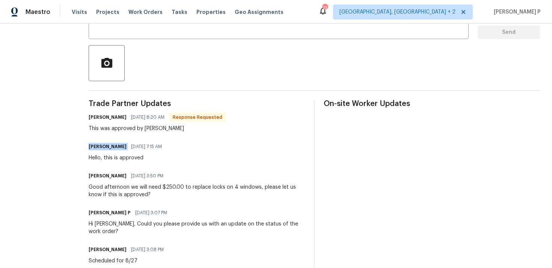
drag, startPoint x: 112, startPoint y: 146, endPoint x: 86, endPoint y: 147, distance: 25.6
click at [86, 147] on div "All work orders [STREET_ADDRESS] Home details Vendor Info Instafix - CUB [EMAIL…" at bounding box center [276, 102] width 552 height 469
copy h6 "[PERSON_NAME]"
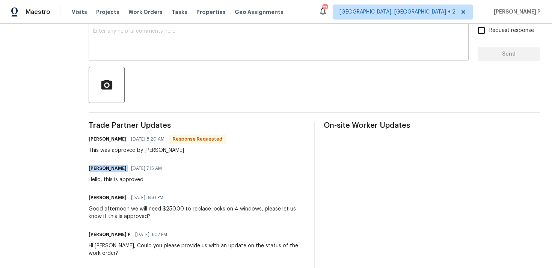
scroll to position [115, 0]
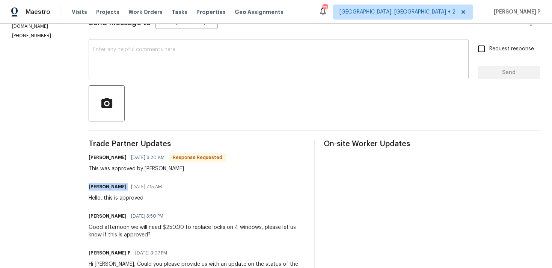
click at [190, 67] on textarea at bounding box center [278, 60] width 371 height 26
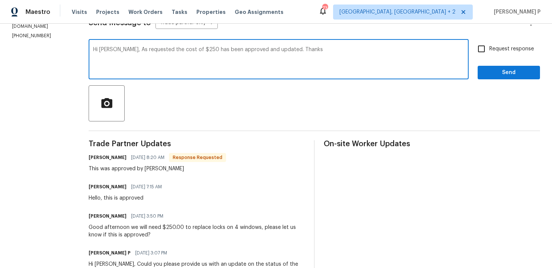
type textarea "Hi [PERSON_NAME], As requested the cost of $250 has been approved and updated. …"
click at [492, 52] on span "Request response" at bounding box center [512, 49] width 45 height 8
click at [490, 52] on input "Request response" at bounding box center [482, 49] width 16 height 16
checkbox input "true"
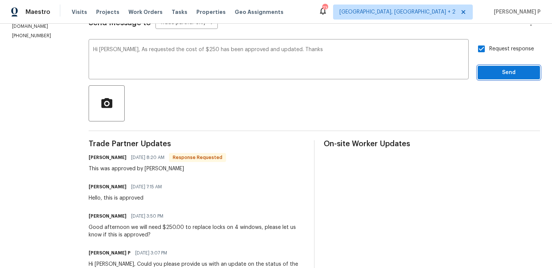
click at [492, 73] on span "Send" at bounding box center [509, 72] width 50 height 9
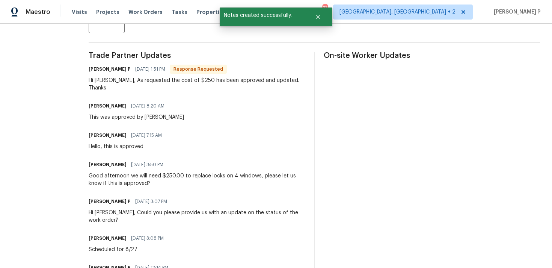
scroll to position [198, 0]
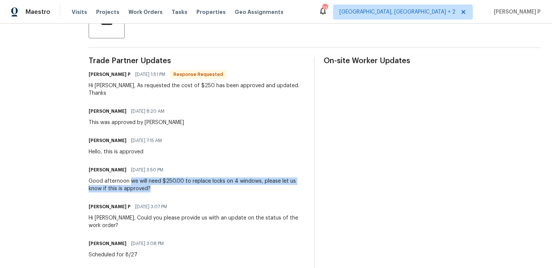
drag, startPoint x: 128, startPoint y: 173, endPoint x: 149, endPoint y: 182, distance: 23.1
click at [149, 182] on div "Good afternoon we will need $250.00 to replace locks on 4 windows, please let u…" at bounding box center [197, 184] width 216 height 15
copy div "we will need $250.00 to replace locks on 4 windows, please let us know if this …"
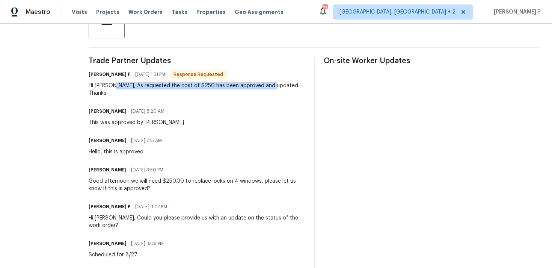
drag, startPoint x: 112, startPoint y: 85, endPoint x: 268, endPoint y: 84, distance: 156.0
click at [268, 84] on div "Hi [PERSON_NAME], As requested the cost of $250 has been approved and updated. …" at bounding box center [197, 89] width 216 height 15
copy div "As requested the cost of $250 has been approved and updated."
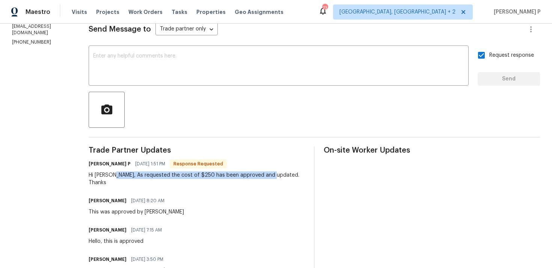
scroll to position [0, 0]
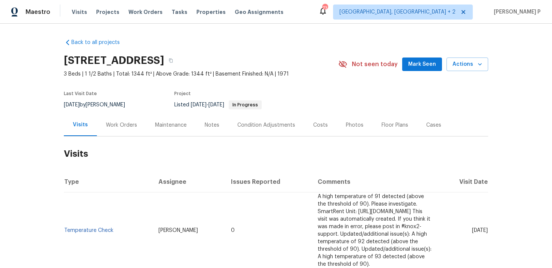
click at [126, 123] on div "Work Orders" at bounding box center [121, 125] width 31 height 8
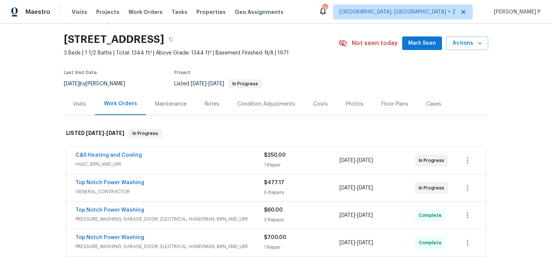
scroll to position [26, 0]
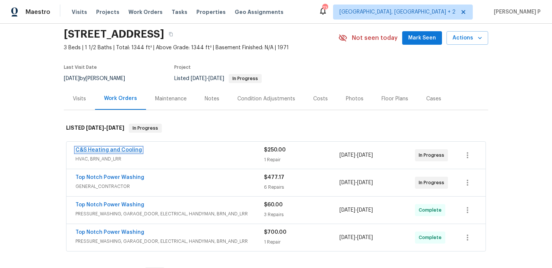
click at [107, 150] on link "C&S Heating and Cooling" at bounding box center [109, 149] width 67 height 5
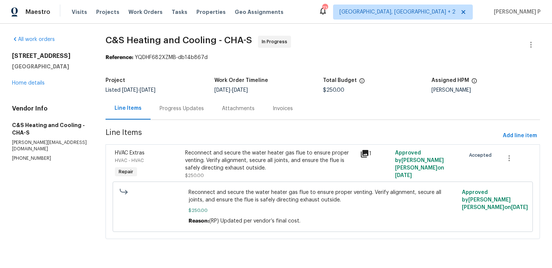
click at [192, 112] on div "Progress Updates" at bounding box center [182, 109] width 44 height 8
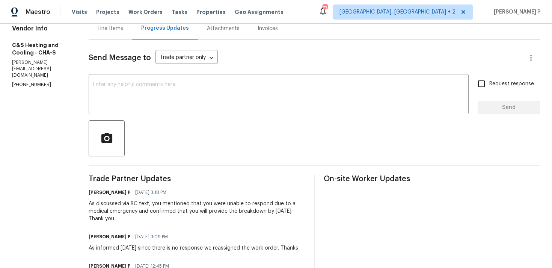
scroll to position [55, 0]
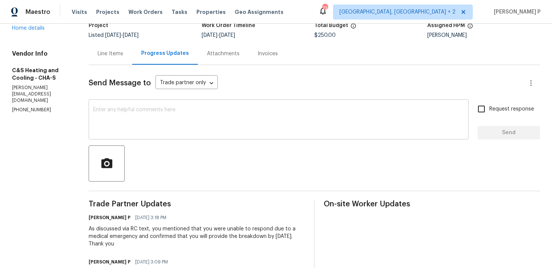
click at [162, 126] on textarea at bounding box center [278, 120] width 371 height 26
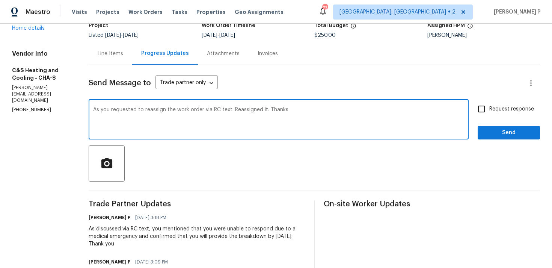
scroll to position [0, 0]
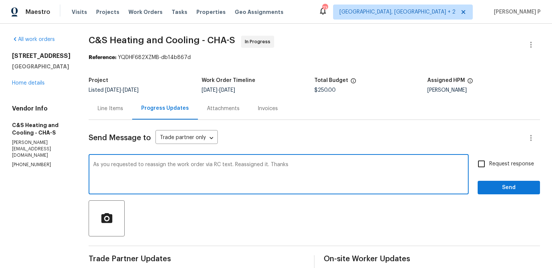
type textarea "As you requested to reassign the work order via RC text. Reassigned it. Thanks"
click at [504, 185] on span "Send" at bounding box center [509, 187] width 50 height 9
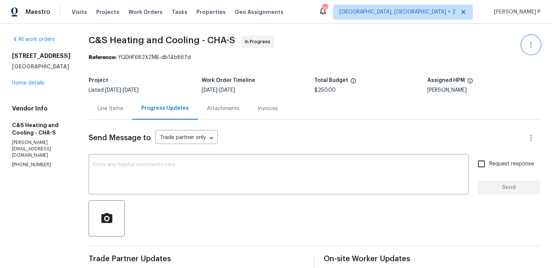
click at [531, 43] on icon "button" at bounding box center [531, 44] width 9 height 9
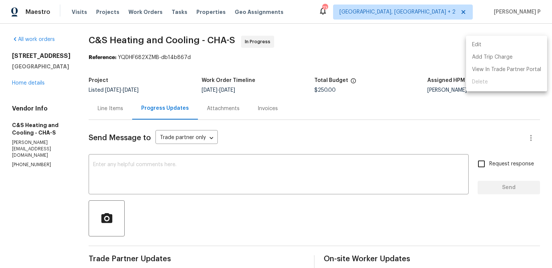
click at [495, 40] on li "Edit" at bounding box center [506, 45] width 81 height 12
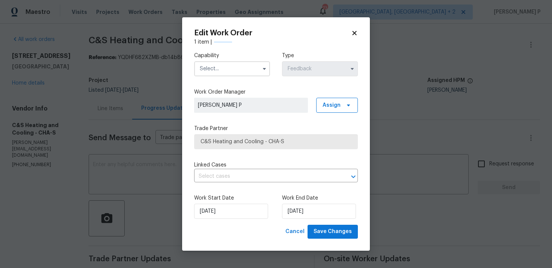
click at [235, 67] on input "text" at bounding box center [232, 68] width 76 height 15
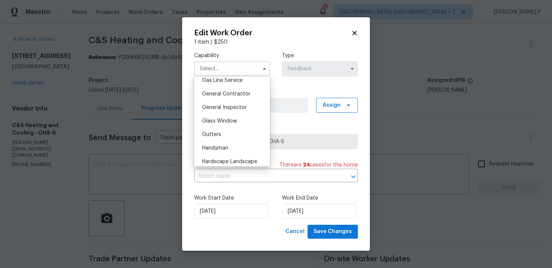
scroll to position [357, 0]
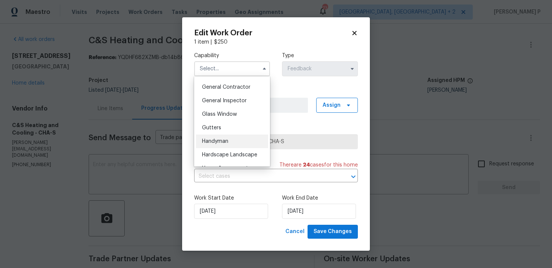
click at [224, 140] on span "Handyman" at bounding box center [215, 141] width 26 height 5
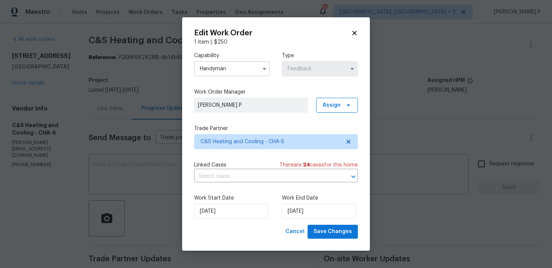
click at [235, 71] on input "Handyman" at bounding box center [232, 68] width 76 height 15
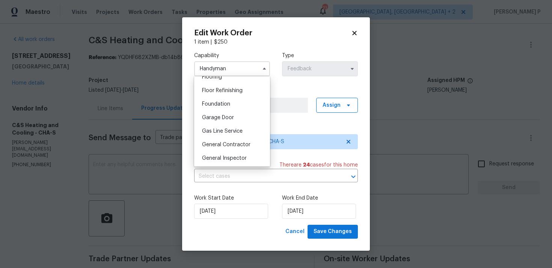
scroll to position [307, 0]
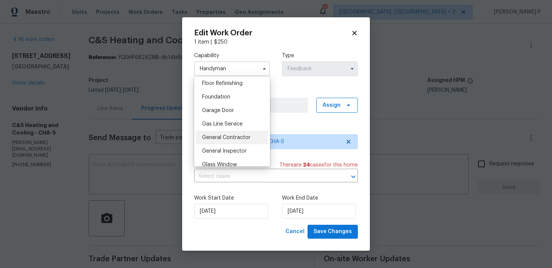
click at [223, 133] on div "General Contractor" at bounding box center [232, 138] width 72 height 14
type input "General Contractor"
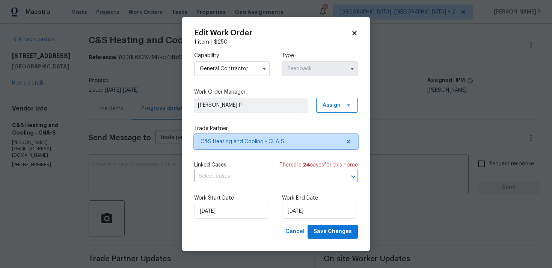
click at [235, 139] on span "C&S Heating and Cooling - CHA-S" at bounding box center [271, 142] width 140 height 8
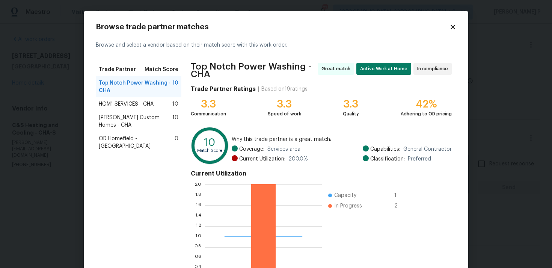
scroll to position [67, 0]
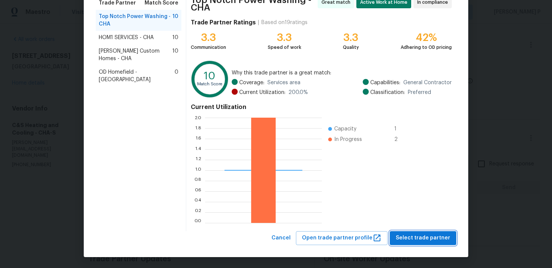
click at [418, 232] on button "Select trade partner" at bounding box center [423, 238] width 67 height 14
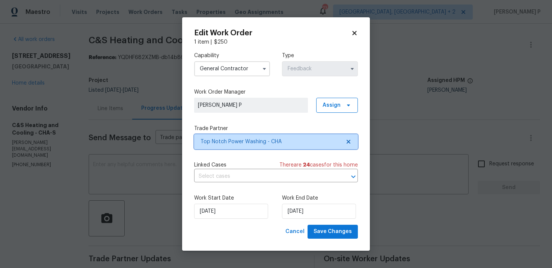
scroll to position [0, 0]
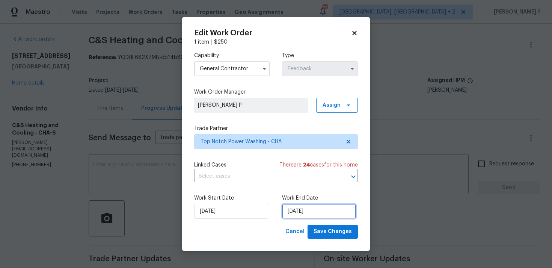
click at [302, 215] on input "12/08/2025" at bounding box center [319, 211] width 74 height 15
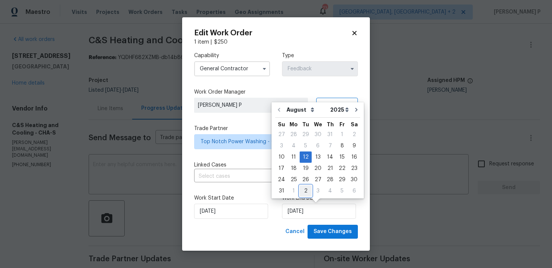
click at [303, 192] on div "2" at bounding box center [306, 191] width 12 height 11
type input "02/09/2025"
select select "8"
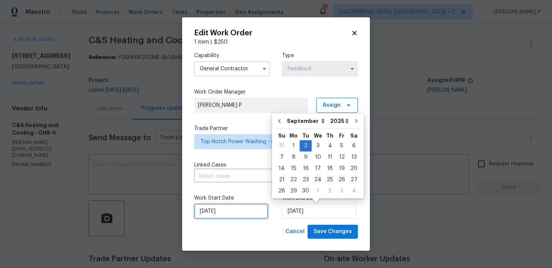
click at [243, 212] on input "08/08/2025" at bounding box center [231, 211] width 74 height 15
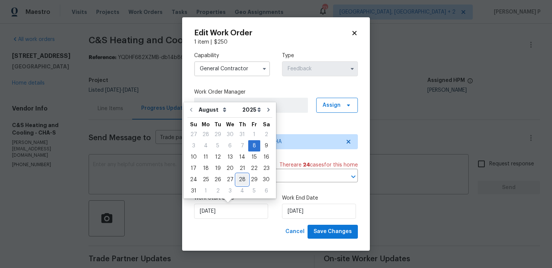
click at [243, 180] on div "28" at bounding box center [242, 179] width 12 height 11
type input "28/08/2025"
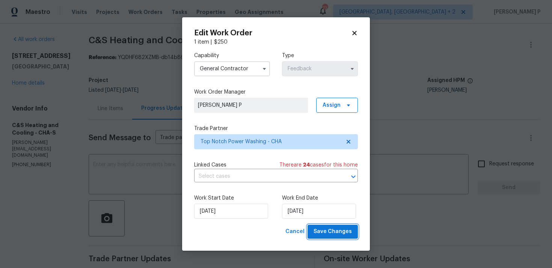
click at [330, 232] on span "Save Changes" at bounding box center [333, 231] width 38 height 9
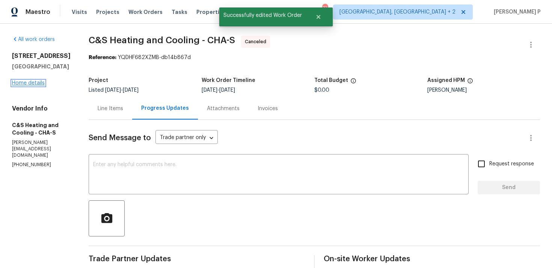
click at [26, 85] on link "Home details" at bounding box center [28, 82] width 33 height 5
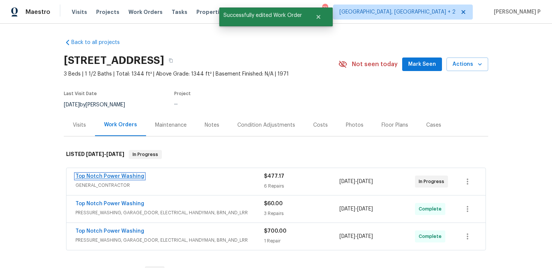
click at [122, 176] on link "Top Notch Power Washing" at bounding box center [110, 176] width 69 height 5
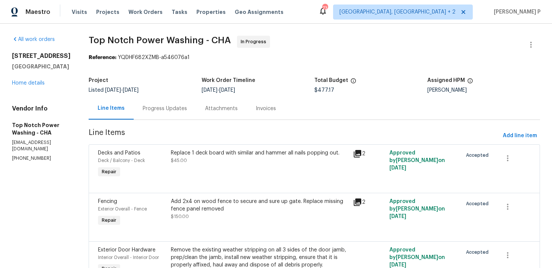
click at [23, 95] on div "All work orders 523 Pinewood Cir Fort Oglethorpe, GA 30742 Home details Vendor …" at bounding box center [41, 99] width 59 height 126
click at [30, 86] on link "Home details" at bounding box center [28, 82] width 33 height 5
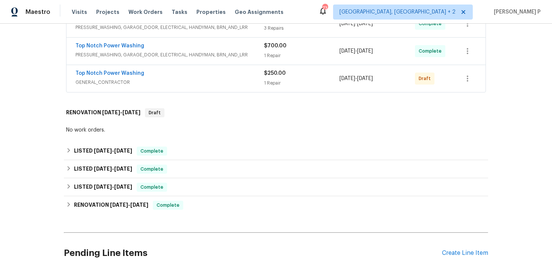
scroll to position [166, 0]
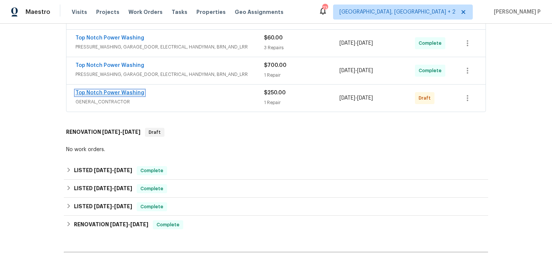
click at [115, 92] on link "Top Notch Power Washing" at bounding box center [110, 92] width 69 height 5
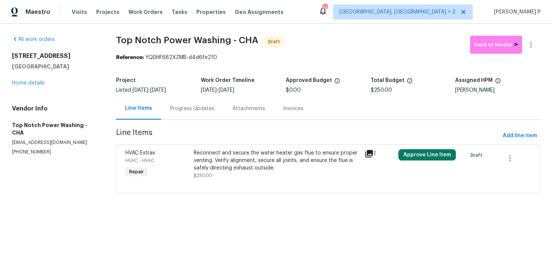
click at [240, 162] on div "Reconnect and secure the water heater gas flue to ensure proper venting. Verify…" at bounding box center [277, 160] width 166 height 23
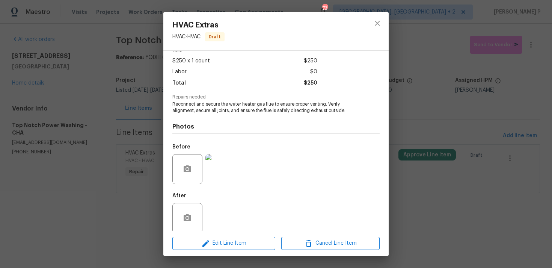
scroll to position [47, 0]
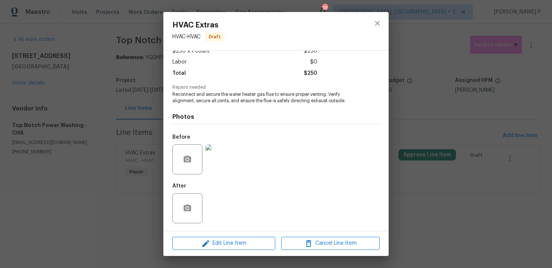
click at [214, 233] on div "Edit Line Item Cancel Line Item" at bounding box center [275, 243] width 225 height 25
click at [215, 245] on span "Edit Line Item" at bounding box center [224, 243] width 98 height 9
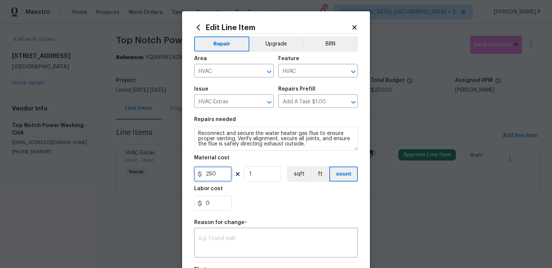
click at [215, 179] on input "250" at bounding box center [213, 173] width 38 height 15
type input "75"
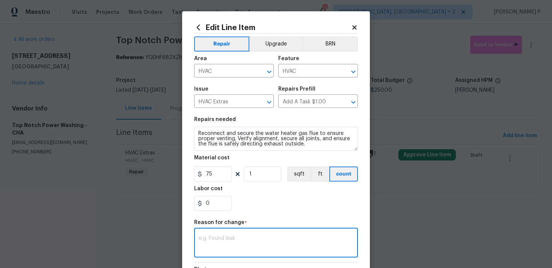
click at [231, 245] on textarea at bounding box center [276, 244] width 155 height 16
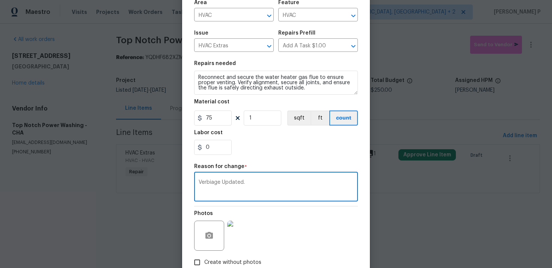
scroll to position [103, 0]
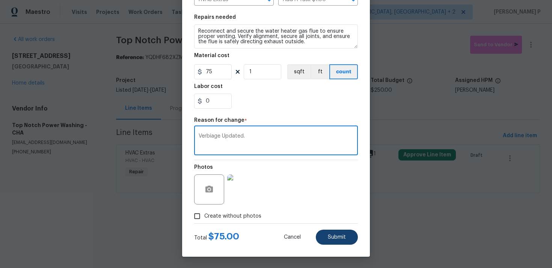
type textarea "Verbiage Updated."
click at [339, 238] on span "Submit" at bounding box center [337, 238] width 18 height 6
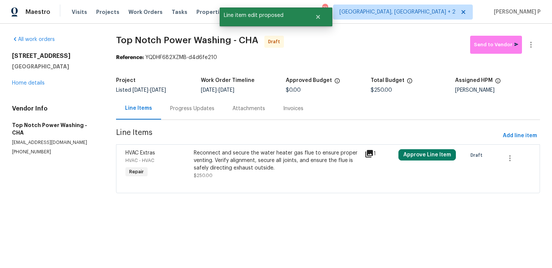
scroll to position [0, 0]
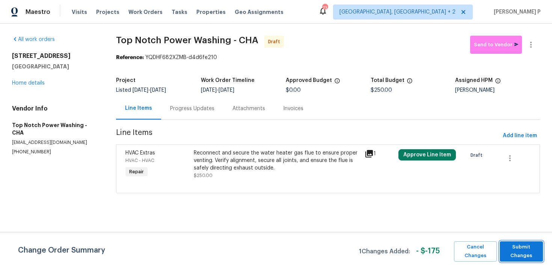
click at [534, 247] on span "Submit Changes" at bounding box center [522, 251] width 36 height 17
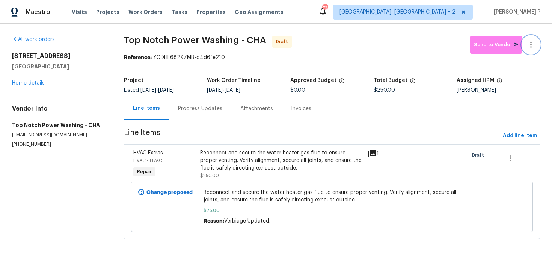
click at [531, 36] on button "button" at bounding box center [531, 45] width 18 height 18
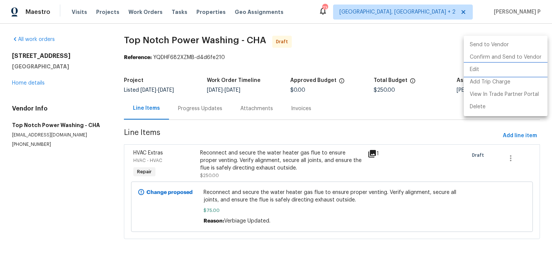
click at [482, 67] on li "Edit" at bounding box center [506, 70] width 84 height 12
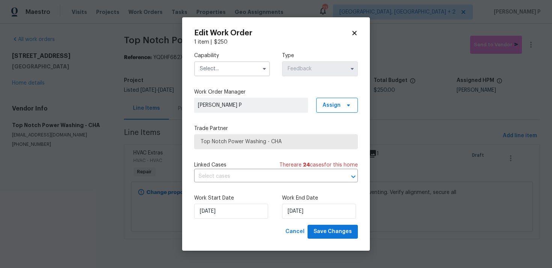
click at [229, 58] on label "Capability" at bounding box center [232, 56] width 76 height 8
click at [229, 67] on input "text" at bounding box center [232, 68] width 76 height 15
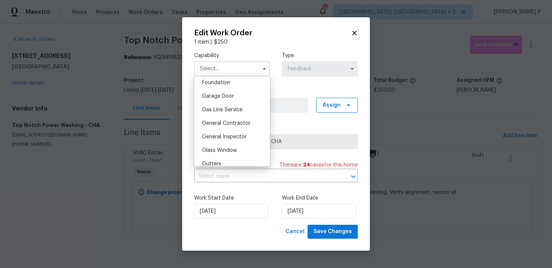
scroll to position [321, 0]
click at [227, 123] on span "General Contractor" at bounding box center [226, 122] width 48 height 5
type input "General Contractor"
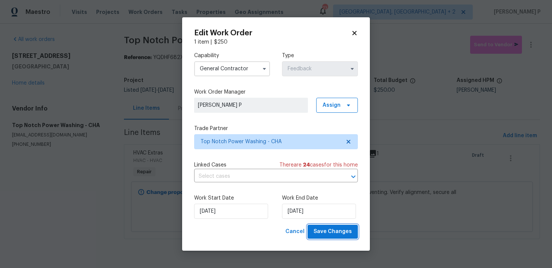
click at [335, 234] on span "Save Changes" at bounding box center [333, 231] width 38 height 9
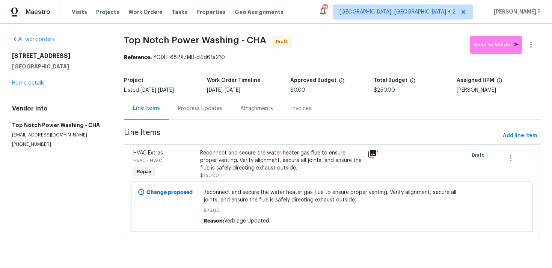
click at [209, 113] on div "Progress Updates" at bounding box center [200, 108] width 62 height 22
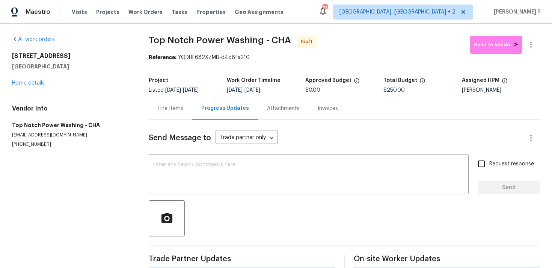
click at [206, 156] on div "Send Message to Trade partner only Trade partner only ​ x ​ Request response Se…" at bounding box center [345, 194] width 392 height 149
click at [206, 174] on textarea at bounding box center [308, 175] width 311 height 26
paste textarea "Hi, this is Ramyasri with Opendoor. I’m confirming you received the WO for the …"
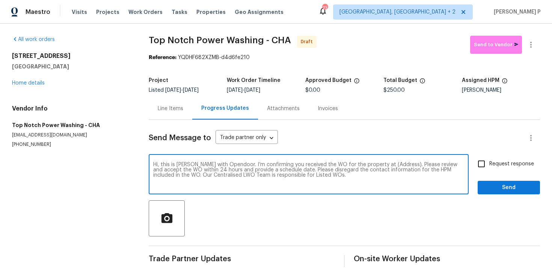
drag, startPoint x: 377, startPoint y: 165, endPoint x: 400, endPoint y: 163, distance: 23.4
click at [400, 163] on textarea "Hi, this is Ramyasri with Opendoor. I’m confirming you received the WO for the …" at bounding box center [308, 175] width 311 height 26
paste textarea "523 Pinewood Cir, Fort Oglethorpe, GA 30742"
type textarea "Hi, this is Ramyasri with Opendoor. I’m confirming you received the WO for the …"
click at [481, 166] on input "Request response" at bounding box center [482, 164] width 16 height 16
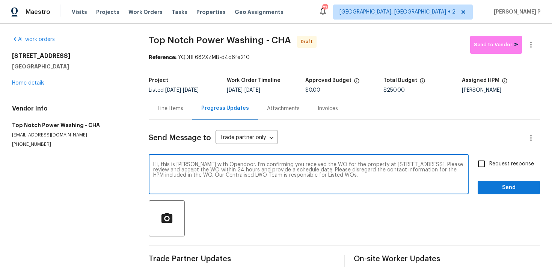
checkbox input "true"
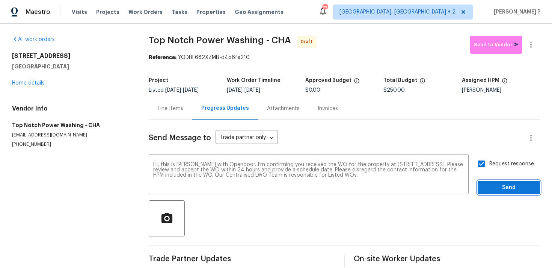
click at [500, 192] on button "Send" at bounding box center [509, 188] width 62 height 14
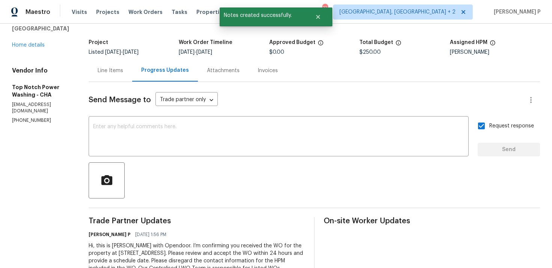
scroll to position [71, 0]
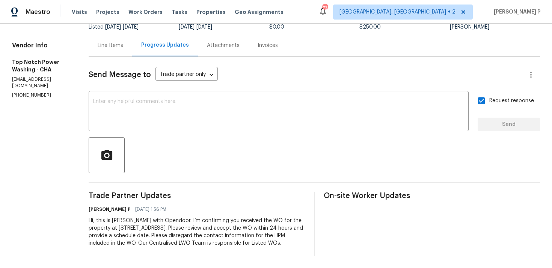
click at [194, 167] on div "Send Message to Trade partner only Trade partner only ​ x ​ Request response Se…" at bounding box center [315, 156] width 452 height 199
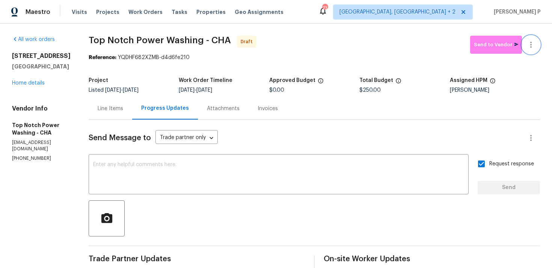
click at [531, 38] on button "button" at bounding box center [531, 45] width 18 height 18
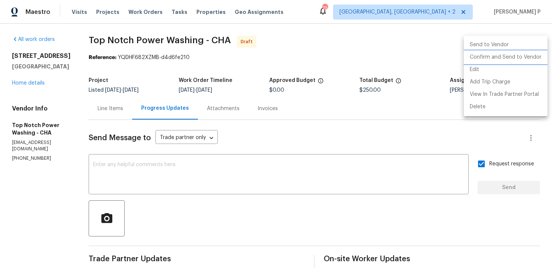
click at [489, 56] on li "Confirm and Send to Vendor" at bounding box center [506, 57] width 84 height 12
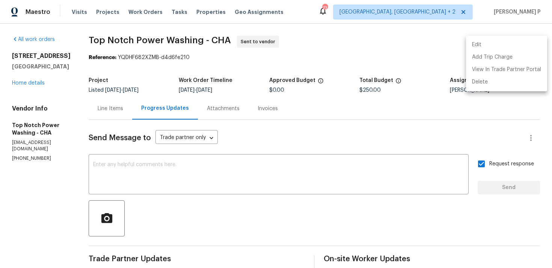
click at [251, 169] on div at bounding box center [276, 134] width 552 height 268
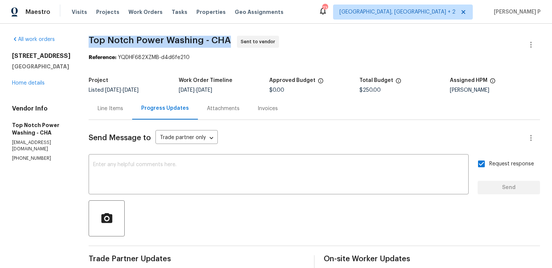
drag, startPoint x: 89, startPoint y: 38, endPoint x: 226, endPoint y: 38, distance: 136.4
click at [226, 38] on span "Top Notch Power Washing - CHA" at bounding box center [160, 40] width 142 height 9
copy span "Top Notch Power Washing - CHA"
click at [141, 61] on div "Reference: YQDHF682XZMB-d4d6fe210" at bounding box center [315, 58] width 452 height 8
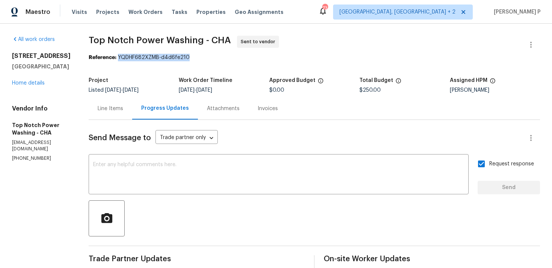
drag, startPoint x: 117, startPoint y: 58, endPoint x: 212, endPoint y: 58, distance: 94.7
click at [210, 58] on div "Reference: YQDHF682XZMB-d4d6fe210" at bounding box center [315, 58] width 452 height 8
copy div "YQDHF682XZMB-d4d6fe210"
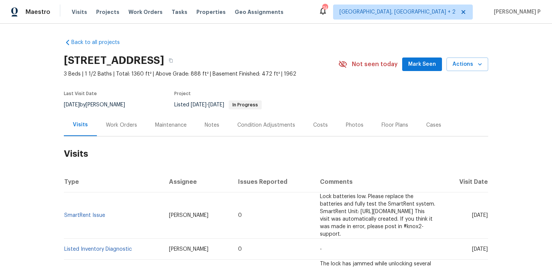
click at [132, 121] on div "Work Orders" at bounding box center [121, 125] width 31 height 8
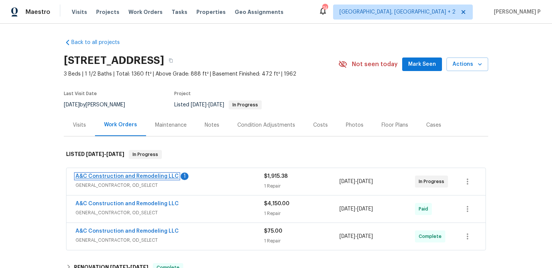
click at [112, 177] on link "A&C Construction and Remodeling LLC" at bounding box center [127, 176] width 103 height 5
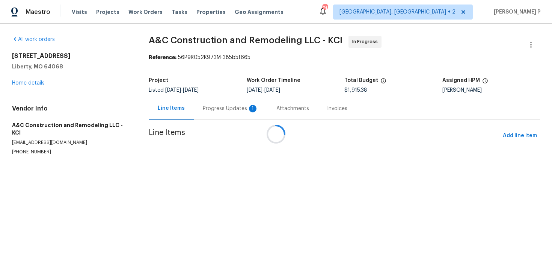
click at [215, 110] on div at bounding box center [276, 134] width 552 height 268
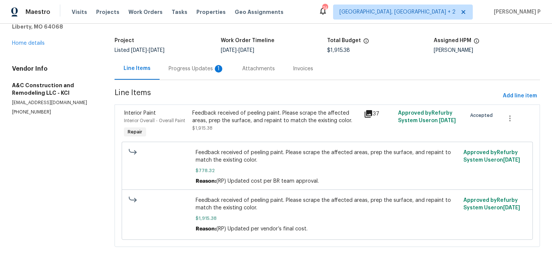
click at [192, 64] on div "Progress Updates 1" at bounding box center [197, 69] width 74 height 22
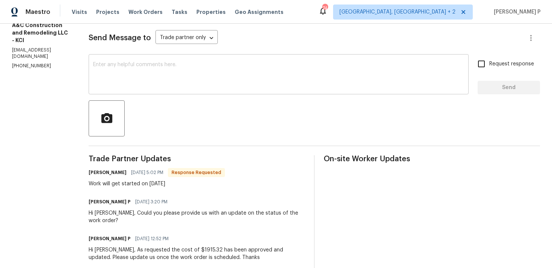
scroll to position [75, 0]
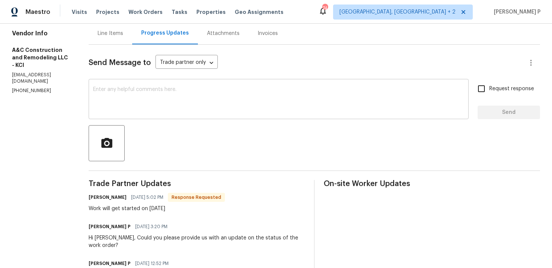
click at [198, 90] on textarea at bounding box center [278, 100] width 371 height 26
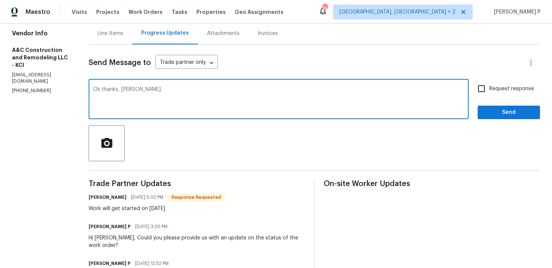
click at [117, 90] on textarea "Ok thanks, Darcy." at bounding box center [278, 100] width 371 height 26
click at [114, 89] on textarea "Ok Thanks, Darcy." at bounding box center [278, 100] width 371 height 26
type textarea "Ok. Thanks, Darcy."
click at [476, 117] on div "Ok. Thanks, Darcy. x ​ Request response Send" at bounding box center [315, 100] width 452 height 38
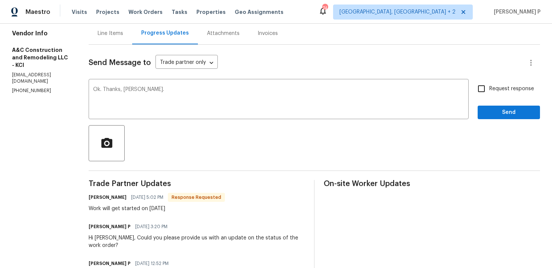
click at [492, 117] on span "Send" at bounding box center [509, 112] width 50 height 9
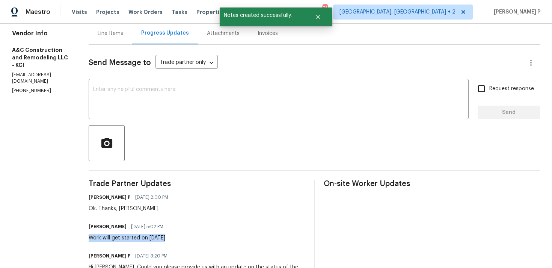
drag, startPoint x: 102, startPoint y: 237, endPoint x: 188, endPoint y: 237, distance: 85.7
click at [188, 237] on div "Darcy Alsup 08/27/2025 5:02 PM Work will get started on 9/1/25" at bounding box center [197, 231] width 216 height 20
copy div "Work will get started on 9/1/25"
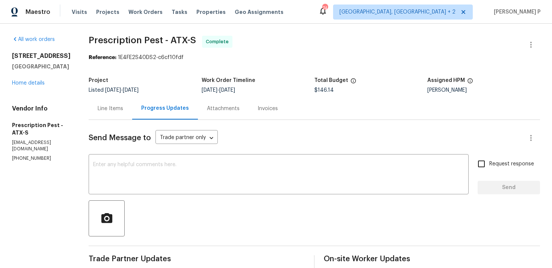
click at [100, 104] on div "Line Items" at bounding box center [111, 108] width 44 height 22
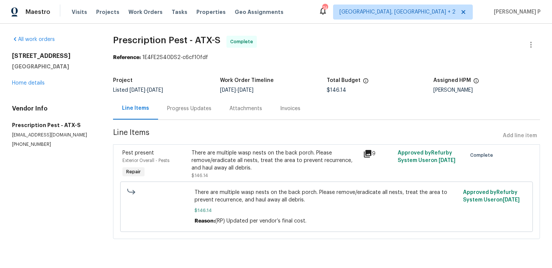
click at [177, 108] on div "Progress Updates" at bounding box center [189, 109] width 44 height 8
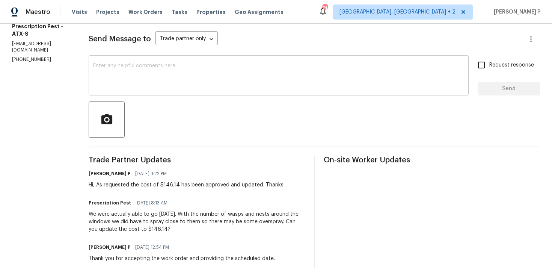
scroll to position [94, 0]
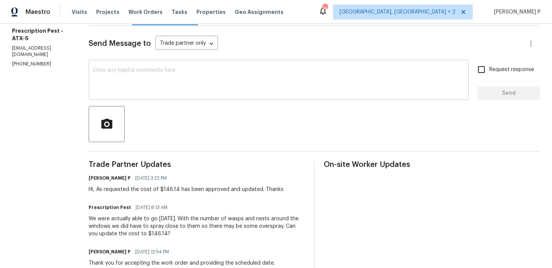
click at [186, 72] on textarea at bounding box center [278, 81] width 371 height 26
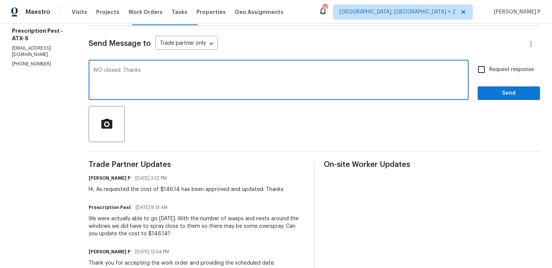
type textarea "WO closed. Thanks"
click at [495, 91] on span "Send" at bounding box center [509, 93] width 50 height 9
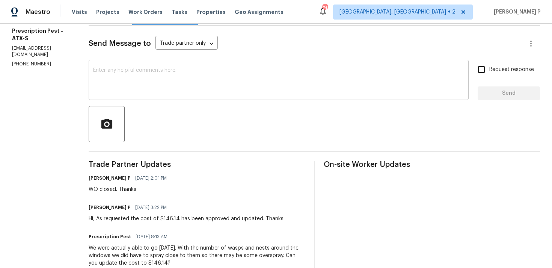
scroll to position [0, 0]
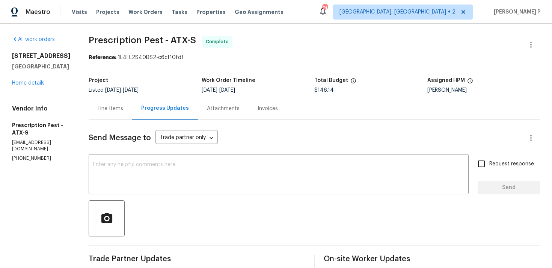
click at [85, 111] on div "All work orders [STREET_ADDRESS] Home details Vendor Info Prescription Pest - A…" at bounding box center [276, 258] width 552 height 469
click at [115, 112] on div "Line Items" at bounding box center [111, 109] width 26 height 8
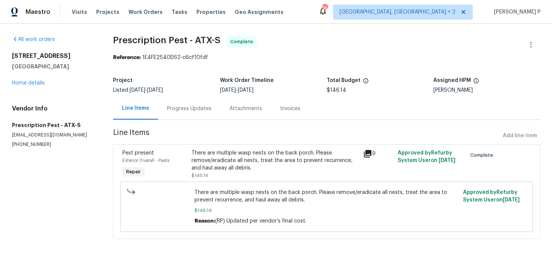
click at [250, 163] on div "There are multiple wasp nests on the back porch. Please remove/eradicate all ne…" at bounding box center [276, 160] width 168 height 23
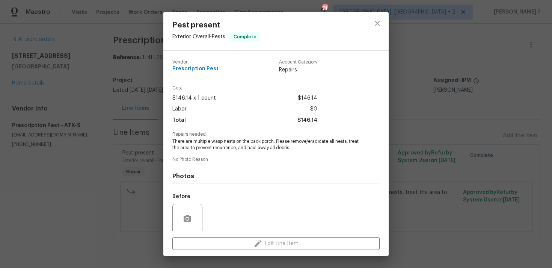
scroll to position [59, 0]
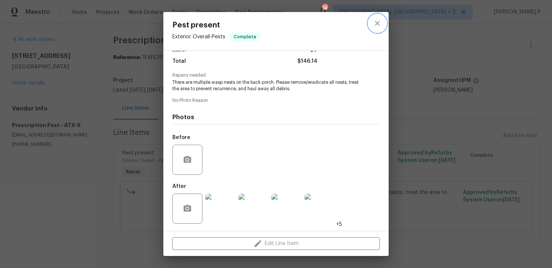
click at [373, 25] on icon "close" at bounding box center [377, 23] width 9 height 9
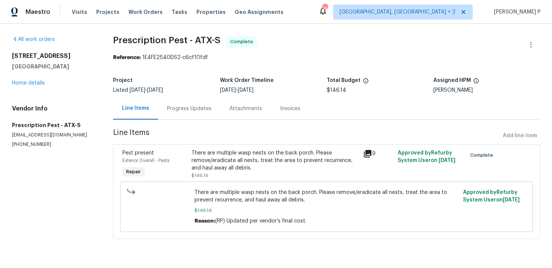
click at [199, 114] on div "Progress Updates" at bounding box center [189, 108] width 62 height 22
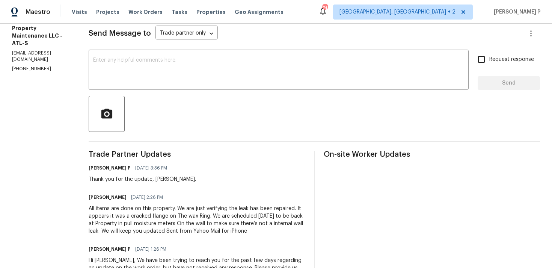
scroll to position [61, 0]
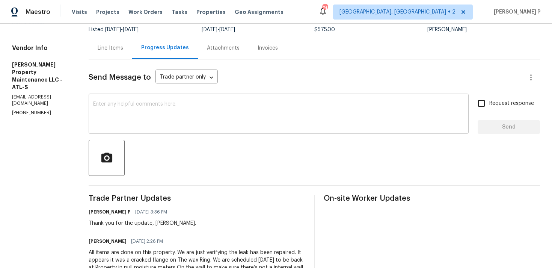
click at [133, 113] on textarea at bounding box center [278, 114] width 371 height 26
paste textarea "Could you please provide us with an update on the status of the work order?"
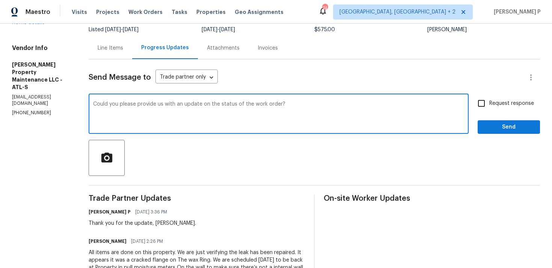
click at [92, 104] on div "Could you please provide us with an update on the status of the work order? x ​" at bounding box center [279, 114] width 380 height 38
click at [95, 104] on textarea "Could you please provide us with an update on the status of the work order?" at bounding box center [278, 114] width 371 height 26
type textarea "Hi Daniel, Could you please provide us with an update on the status of the work…"
click at [498, 104] on span "Request response" at bounding box center [512, 104] width 45 height 8
click at [490, 104] on input "Request response" at bounding box center [482, 103] width 16 height 16
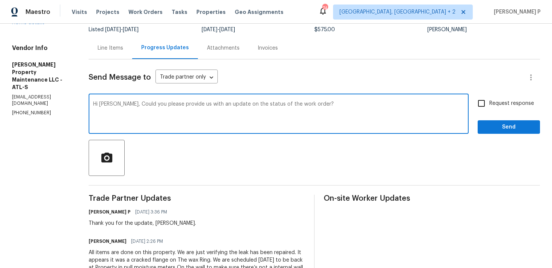
checkbox input "true"
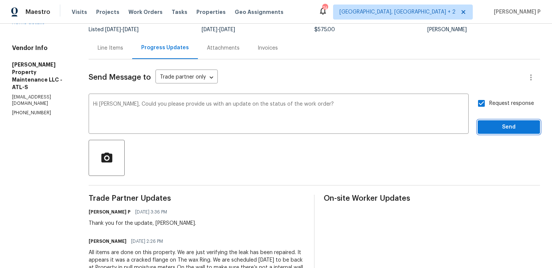
click at [496, 126] on span "Send" at bounding box center [509, 127] width 50 height 9
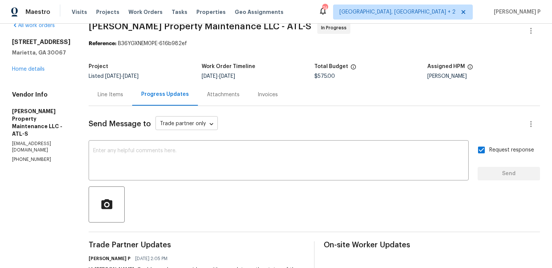
scroll to position [0, 0]
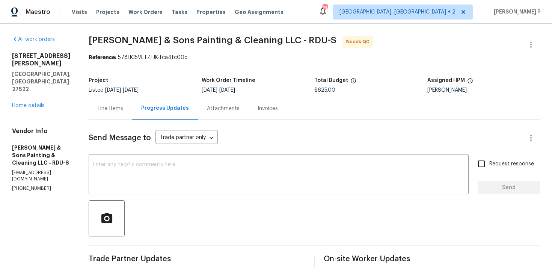
click at [117, 107] on div "Line Items" at bounding box center [111, 109] width 26 height 8
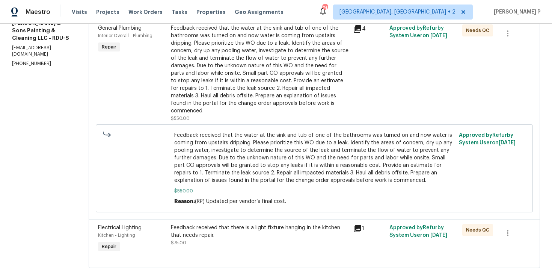
scroll to position [139, 0]
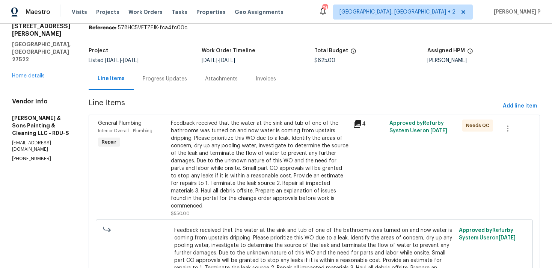
click at [162, 81] on div "Progress Updates" at bounding box center [165, 79] width 44 height 8
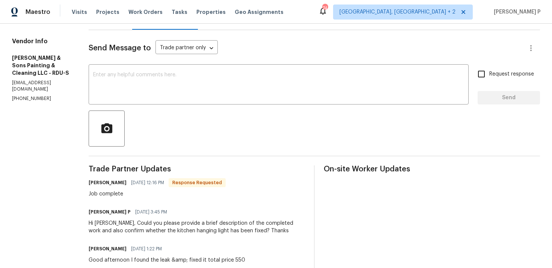
scroll to position [40, 0]
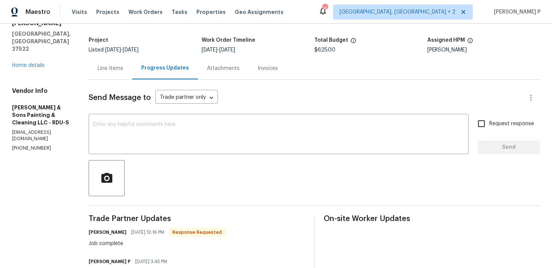
click at [110, 61] on div "Line Items" at bounding box center [111, 68] width 44 height 22
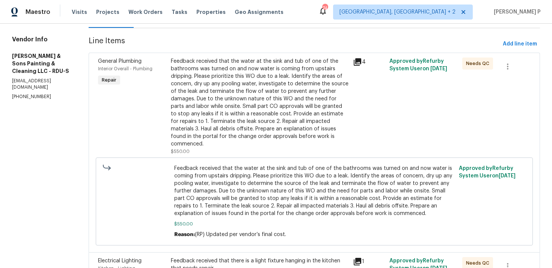
scroll to position [139, 0]
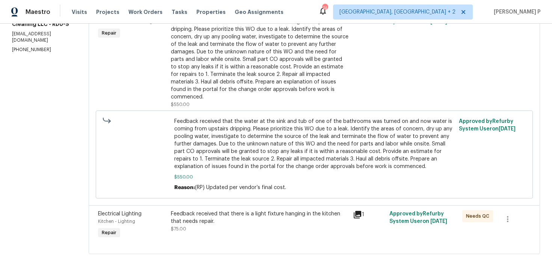
click at [257, 205] on div "Electrical Lighting Kitchen - Lighting Repair Feedback received that there is a…" at bounding box center [315, 229] width 452 height 49
click at [257, 210] on div "Feedback received that there is a light fixture hanging in the kitchen that nee…" at bounding box center [260, 217] width 178 height 15
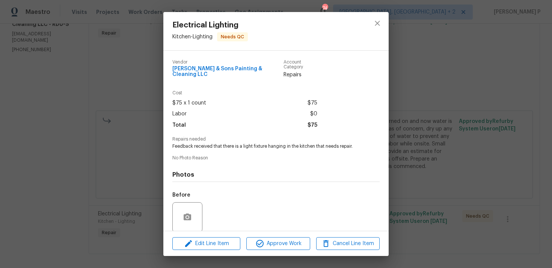
scroll to position [53, 0]
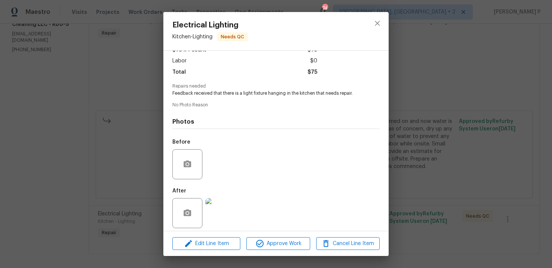
click at [225, 215] on img at bounding box center [221, 213] width 30 height 30
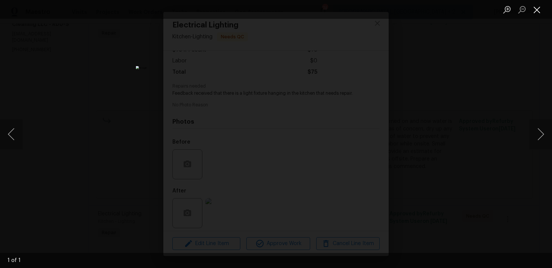
click at [541, 8] on button "Close lightbox" at bounding box center [537, 9] width 15 height 13
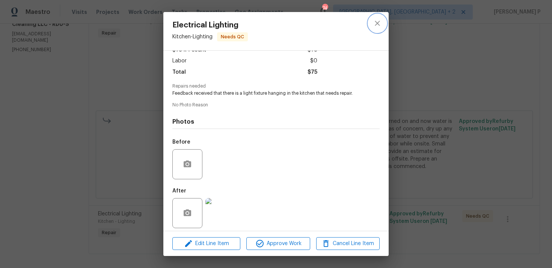
click at [375, 22] on icon "close" at bounding box center [377, 23] width 9 height 9
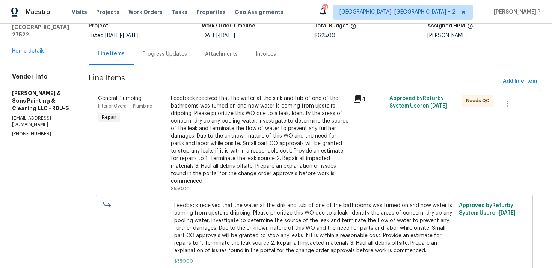
scroll to position [0, 0]
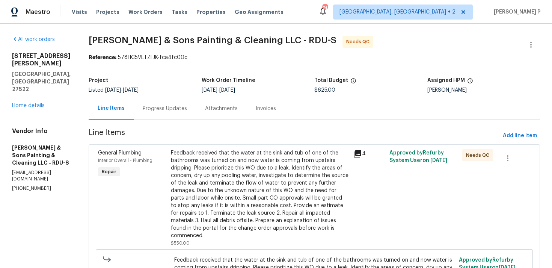
click at [165, 112] on div "Progress Updates" at bounding box center [165, 108] width 62 height 22
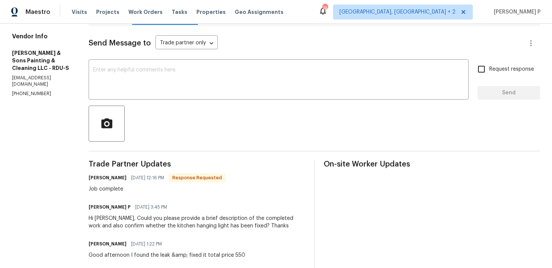
scroll to position [70, 0]
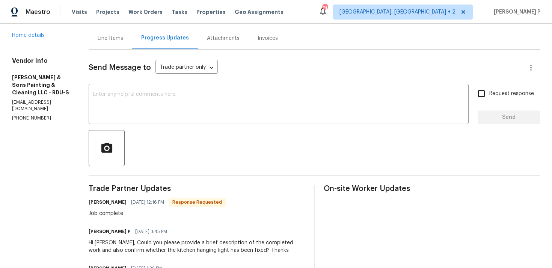
click at [106, 39] on div "Line Items" at bounding box center [111, 39] width 26 height 8
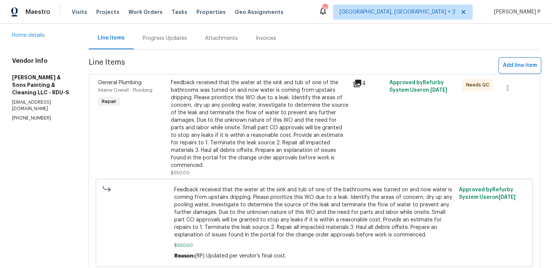
click at [518, 69] on span "Add line item" at bounding box center [520, 65] width 34 height 9
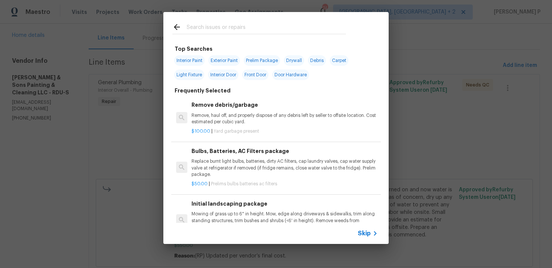
click at [183, 23] on div at bounding box center [180, 28] width 14 height 11
click at [175, 28] on icon at bounding box center [177, 27] width 9 height 9
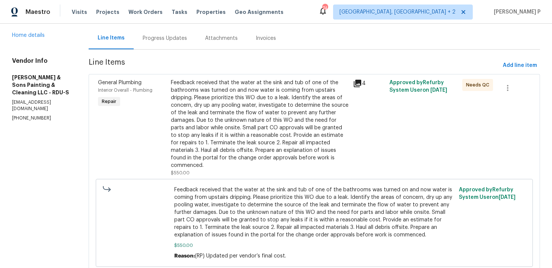
click at [230, 98] on div "Feedback received that the water at the sink and tub of one of the bathrooms wa…" at bounding box center [260, 124] width 178 height 90
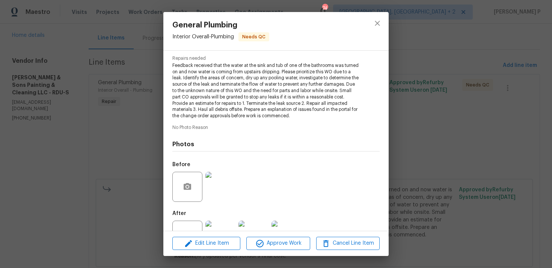
scroll to position [103, 0]
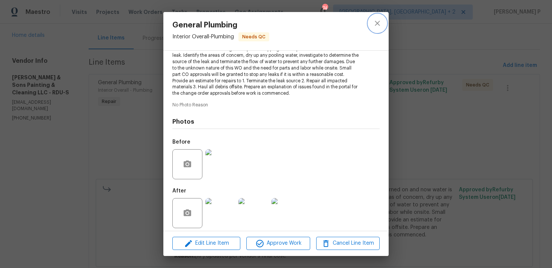
click at [379, 26] on icon "close" at bounding box center [377, 23] width 9 height 9
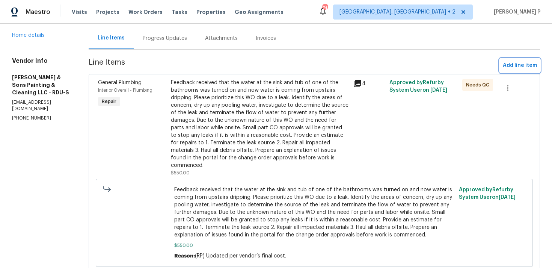
click at [516, 65] on span "Add line item" at bounding box center [520, 65] width 34 height 9
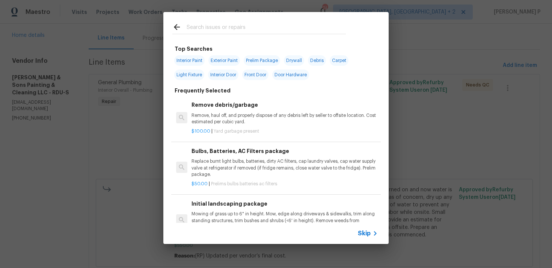
click at [370, 233] on span "Skip" at bounding box center [364, 234] width 13 height 8
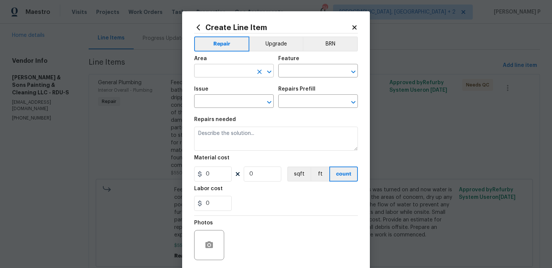
click at [252, 70] on input "text" at bounding box center [223, 72] width 59 height 12
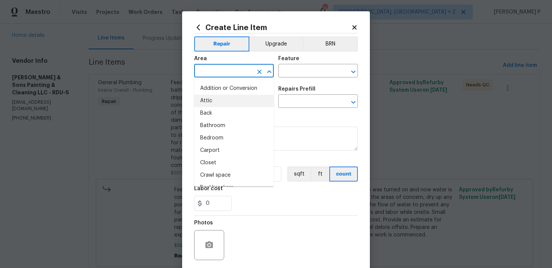
click at [224, 104] on li "Attic" at bounding box center [234, 101] width 80 height 12
type input "Attic"
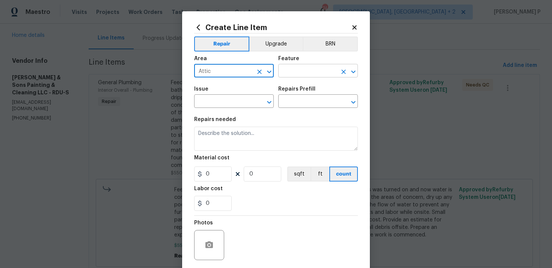
click at [308, 67] on input "text" at bounding box center [307, 72] width 59 height 12
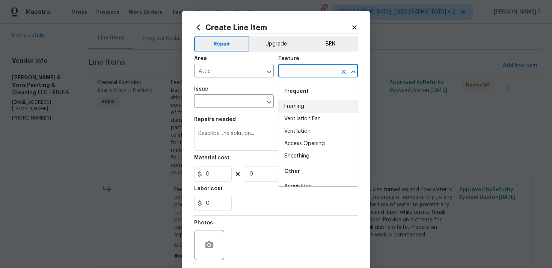
click at [303, 109] on li "Framing" at bounding box center [318, 106] width 80 height 12
type input "Framing"
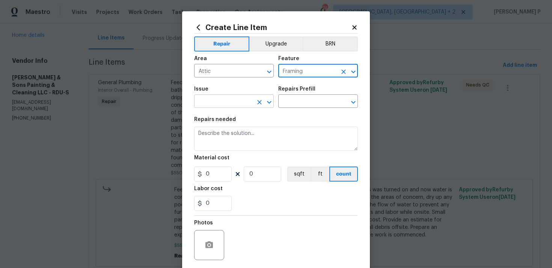
click at [244, 98] on input "text" at bounding box center [223, 102] width 59 height 12
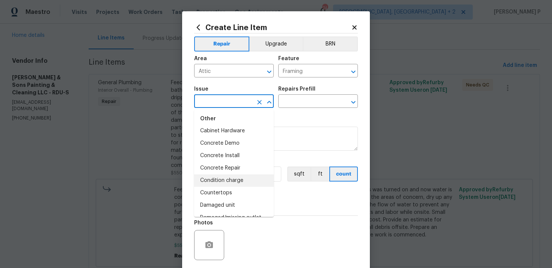
scroll to position [231, 0]
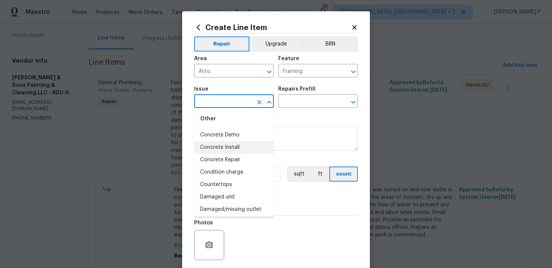
click at [235, 144] on li "Concrete Install" at bounding box center [234, 147] width 80 height 12
type input "Concrete Install"
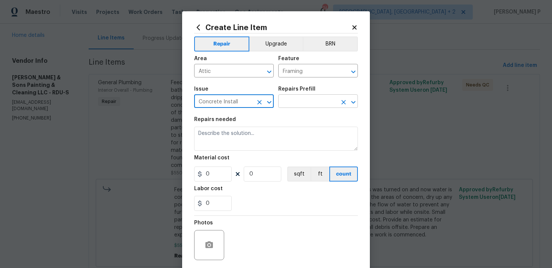
click at [289, 103] on input "text" at bounding box center [307, 102] width 59 height 12
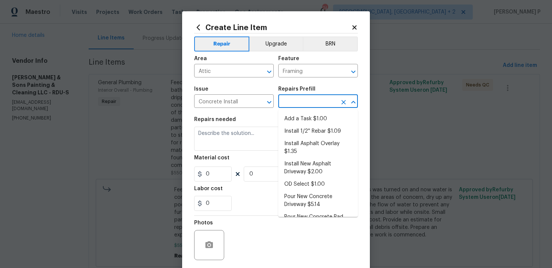
click at [355, 27] on icon at bounding box center [355, 27] width 4 height 4
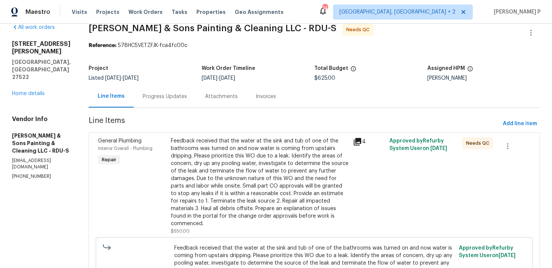
scroll to position [0, 0]
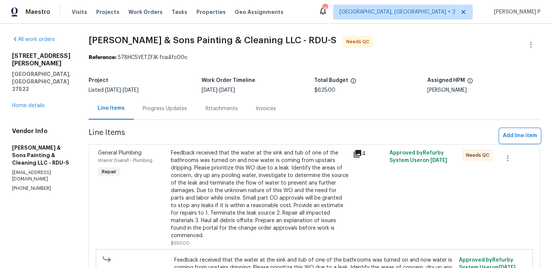
click at [516, 137] on span "Add line item" at bounding box center [520, 135] width 34 height 9
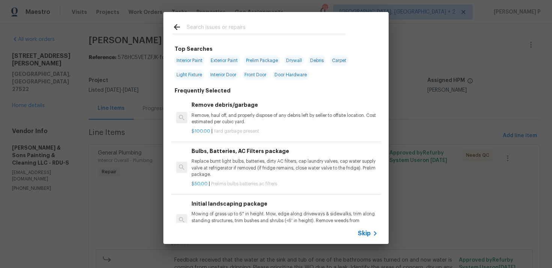
click at [359, 233] on span "Skip" at bounding box center [364, 234] width 13 height 8
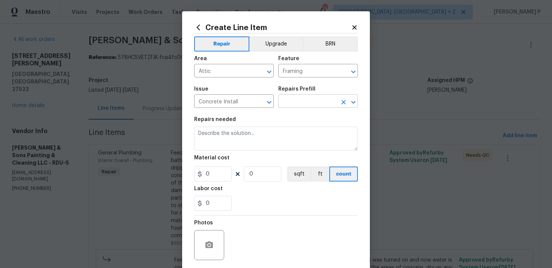
click at [318, 107] on input "text" at bounding box center [307, 102] width 59 height 12
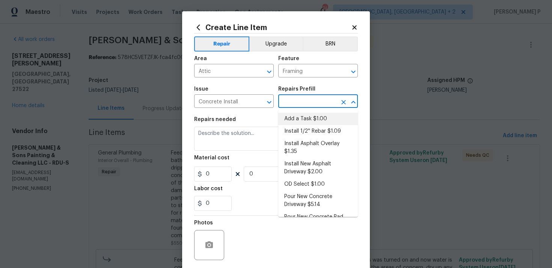
click at [301, 120] on li "Add a Task $1.00" at bounding box center [318, 119] width 80 height 12
type input "Flatwork"
type input "Add a Task $1.00"
type textarea "HPM to detail"
type input "1"
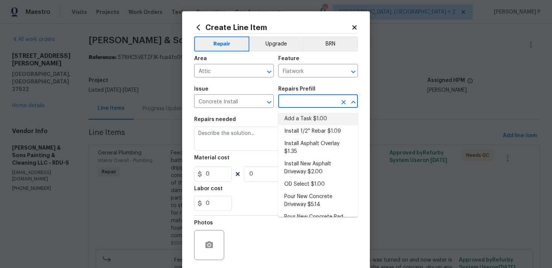
type input "1"
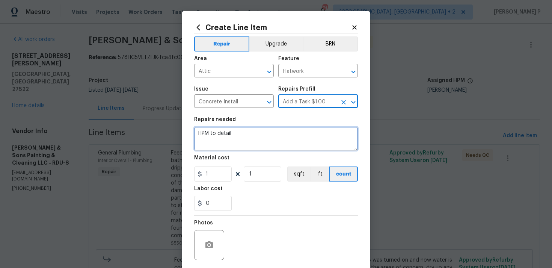
click at [261, 148] on textarea "HPM to detail" at bounding box center [276, 139] width 164 height 24
type textarea "Waiting for brief description of completed work"
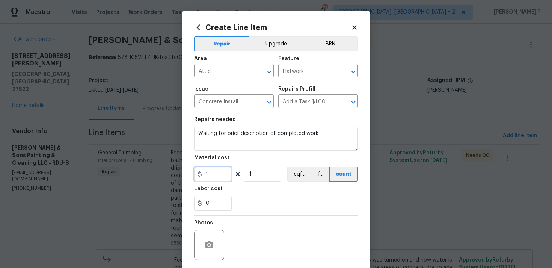
click at [224, 171] on input "1" at bounding box center [213, 173] width 38 height 15
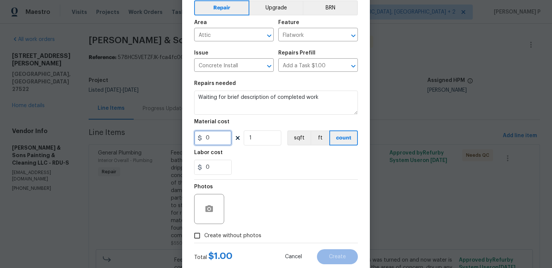
scroll to position [56, 0]
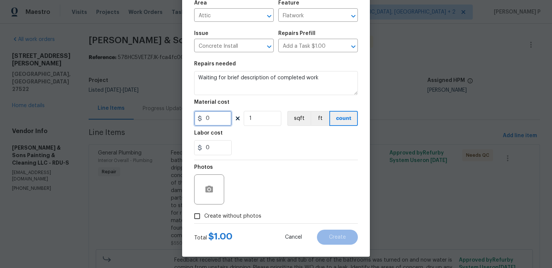
type input "0"
click at [198, 221] on input "Create without photos" at bounding box center [197, 216] width 14 height 14
checkbox input "true"
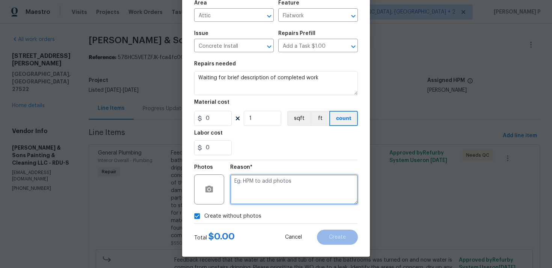
click at [256, 203] on textarea at bounding box center [294, 189] width 128 height 30
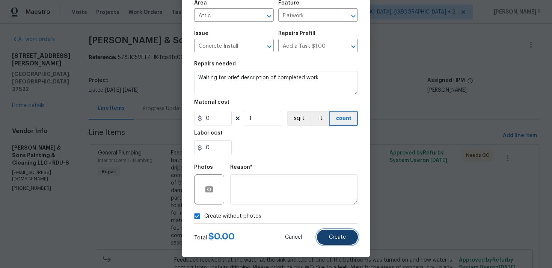
click at [338, 240] on span "Create" at bounding box center [337, 238] width 17 height 6
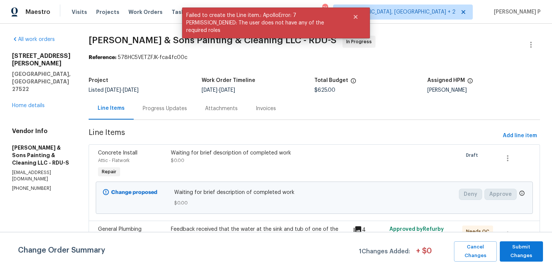
click at [161, 115] on div "Progress Updates" at bounding box center [165, 108] width 62 height 22
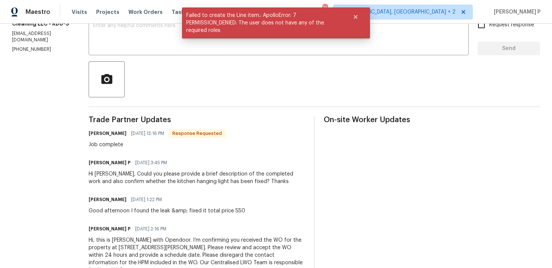
scroll to position [166, 0]
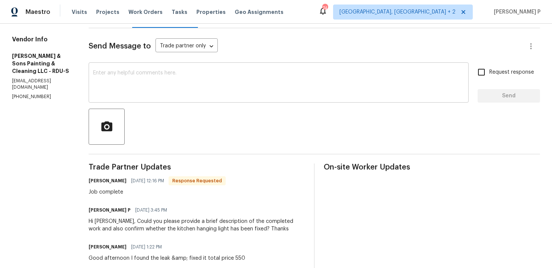
click at [175, 66] on div "x ​" at bounding box center [279, 83] width 380 height 38
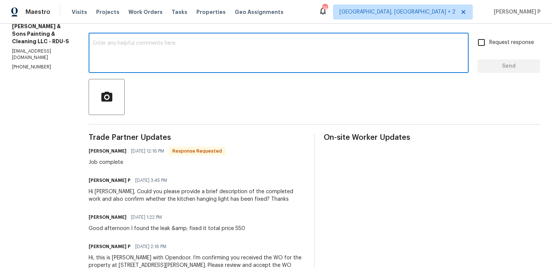
scroll to position [126, 0]
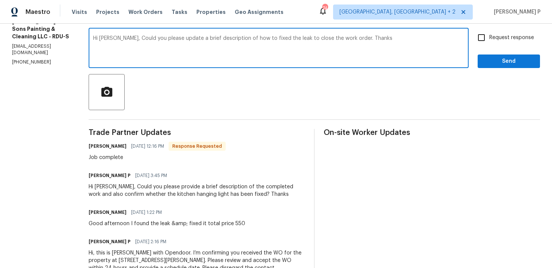
drag, startPoint x: 130, startPoint y: 38, endPoint x: 354, endPoint y: 38, distance: 224.0
click at [354, 38] on textarea "Hi Christopher, Could you please update a brief description of how to fixed the…" at bounding box center [278, 49] width 371 height 26
paste textarea "provide a brief description of how the leak was fixed so we can close the work …"
type textarea "Hi Christopher, Could you please provide a brief description of how the leak wa…"
click at [499, 38] on span "Request response" at bounding box center [512, 38] width 45 height 8
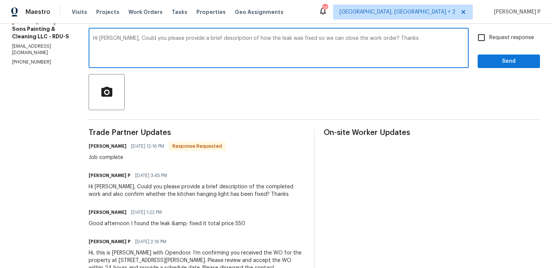
click at [490, 38] on input "Request response" at bounding box center [482, 38] width 16 height 16
checkbox input "true"
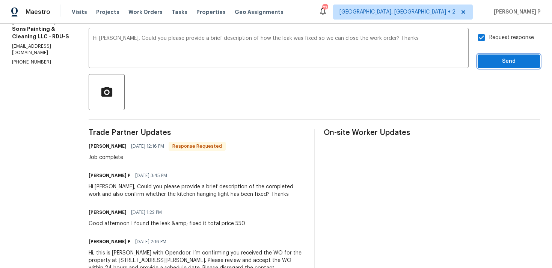
click at [496, 61] on span "Send" at bounding box center [509, 61] width 50 height 9
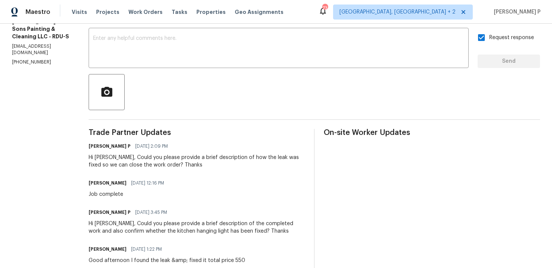
scroll to position [0, 0]
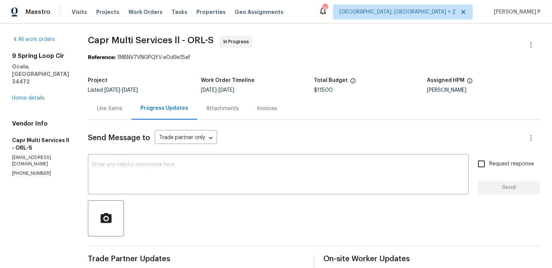
scroll to position [100, 0]
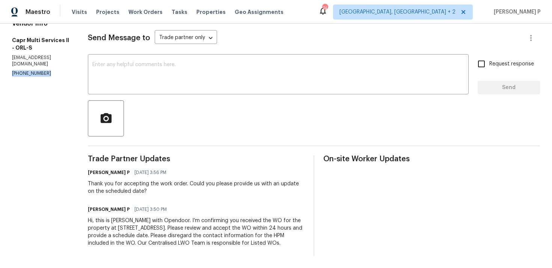
drag, startPoint x: 47, startPoint y: 52, endPoint x: 11, endPoint y: 52, distance: 36.5
click at [11, 52] on div "All work orders [STREET_ADDRESS] Home details Vendor Info Capr Multi Services l…" at bounding box center [276, 96] width 552 height 344
copy p "[PHONE_NUMBER]"
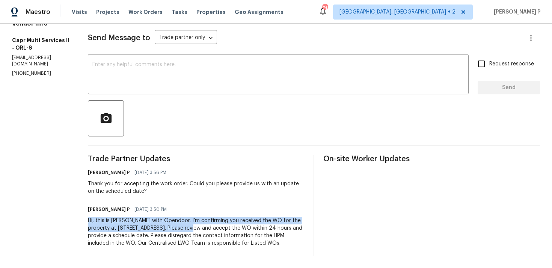
drag, startPoint x: 88, startPoint y: 219, endPoint x: 179, endPoint y: 225, distance: 91.9
click at [179, 225] on div "Hi, this is [PERSON_NAME] with Opendoor. I’m confirming you received the WO for…" at bounding box center [196, 232] width 217 height 30
copy div "Hi, this is [PERSON_NAME] with Opendoor. I’m confirming you received the WO for…"
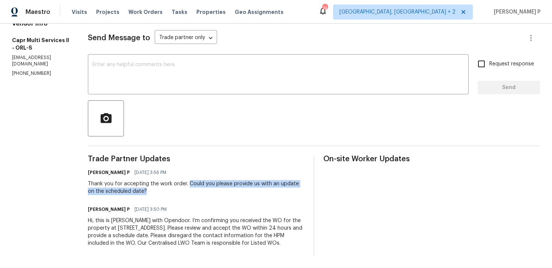
drag, startPoint x: 189, startPoint y: 181, endPoint x: 195, endPoint y: 189, distance: 9.6
click at [195, 189] on div "Thank you for accepting the work order. Could you please provide us with an upd…" at bounding box center [196, 187] width 217 height 15
copy div "Could you please provide us with an update on the scheduled date?"
click at [127, 77] on textarea at bounding box center [278, 75] width 372 height 26
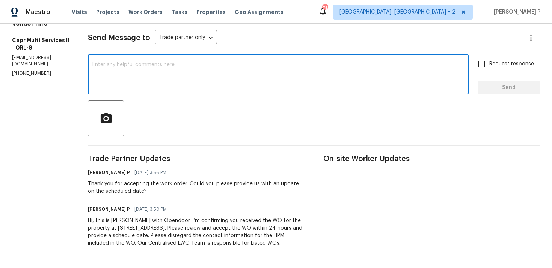
type textarea "J"
paste textarea "We tried reaching out to you via RC text to ask for an update on the scheduled …"
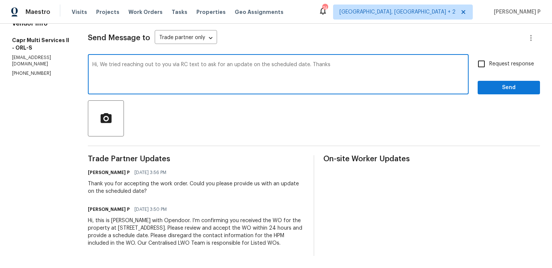
type textarea "Hi, We tried reaching out to you via RC text to ask for an update on the schedu…"
click at [492, 59] on label "Request response" at bounding box center [504, 64] width 61 height 16
click at [490, 59] on input "Request response" at bounding box center [482, 64] width 16 height 16
checkbox input "true"
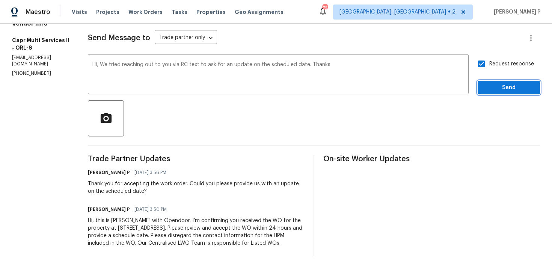
click at [492, 94] on button "Send" at bounding box center [509, 88] width 62 height 14
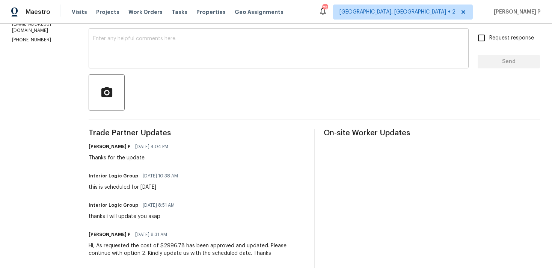
scroll to position [101, 0]
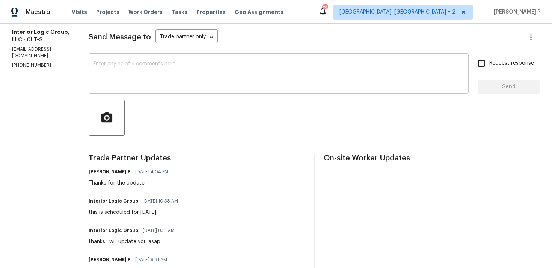
click at [144, 68] on textarea at bounding box center [278, 74] width 371 height 26
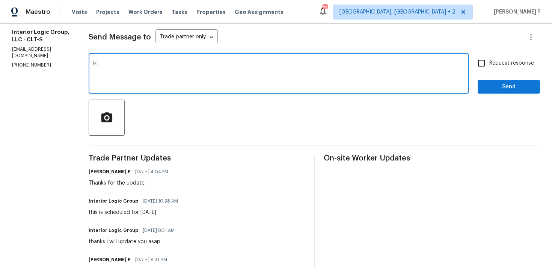
paste textarea "Could you please provide us with an update on the status of the work order?"
type textarea "Hi, Could you please provide us with an update on the status of the work order?"
click at [488, 65] on input "Request response" at bounding box center [482, 63] width 16 height 16
checkbox input "true"
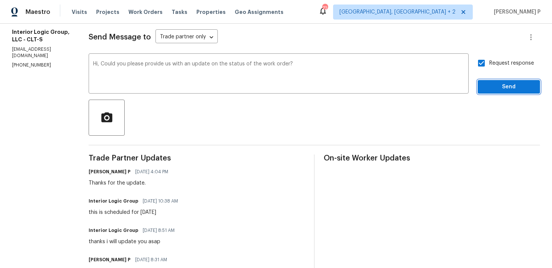
click at [490, 83] on span "Send" at bounding box center [509, 86] width 50 height 9
